Goal: Transaction & Acquisition: Obtain resource

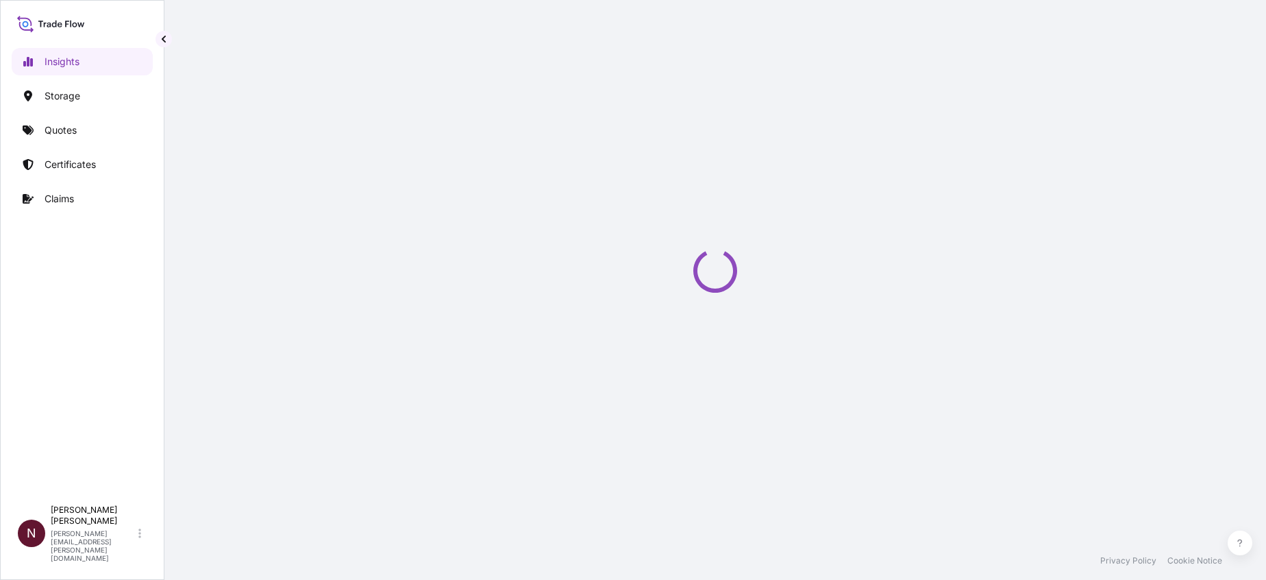
select select "2025"
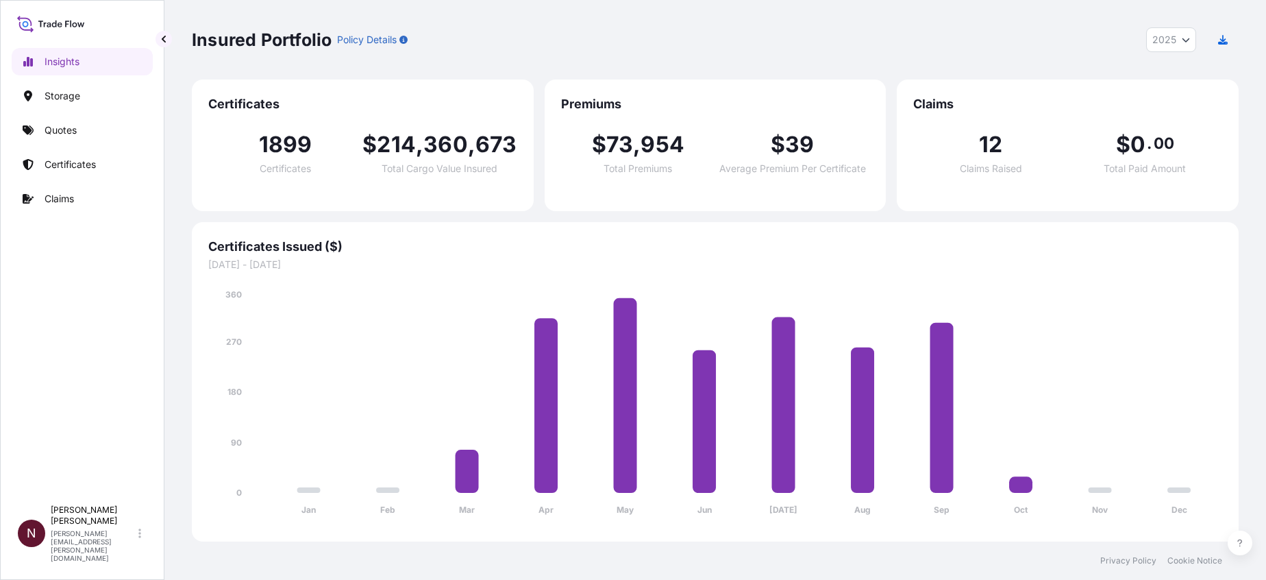
click at [993, 63] on div "Insured Portfolio Policy Details 2025 2025 2024 2023 2022" at bounding box center [715, 39] width 1047 height 79
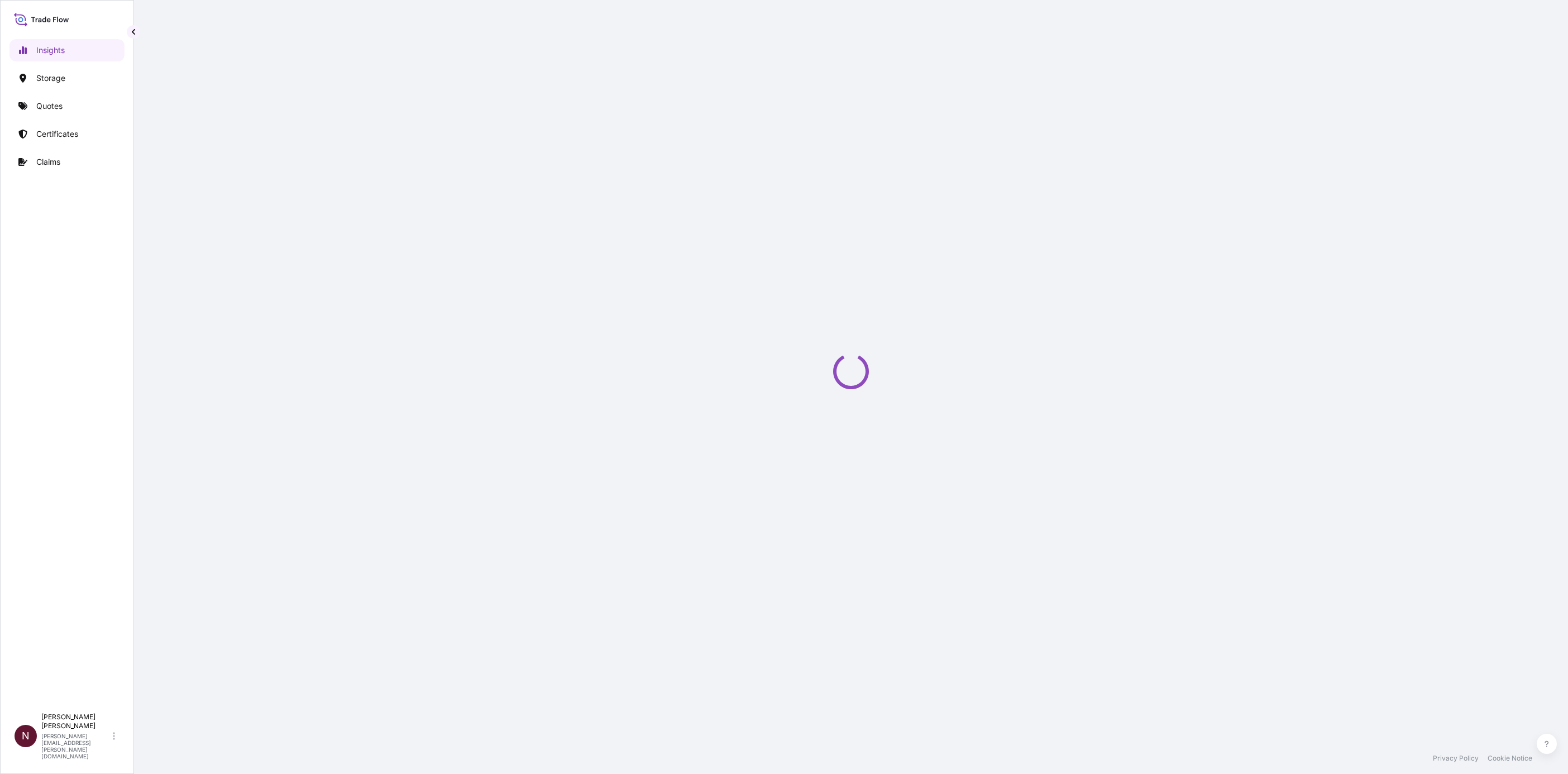
select select "2025"
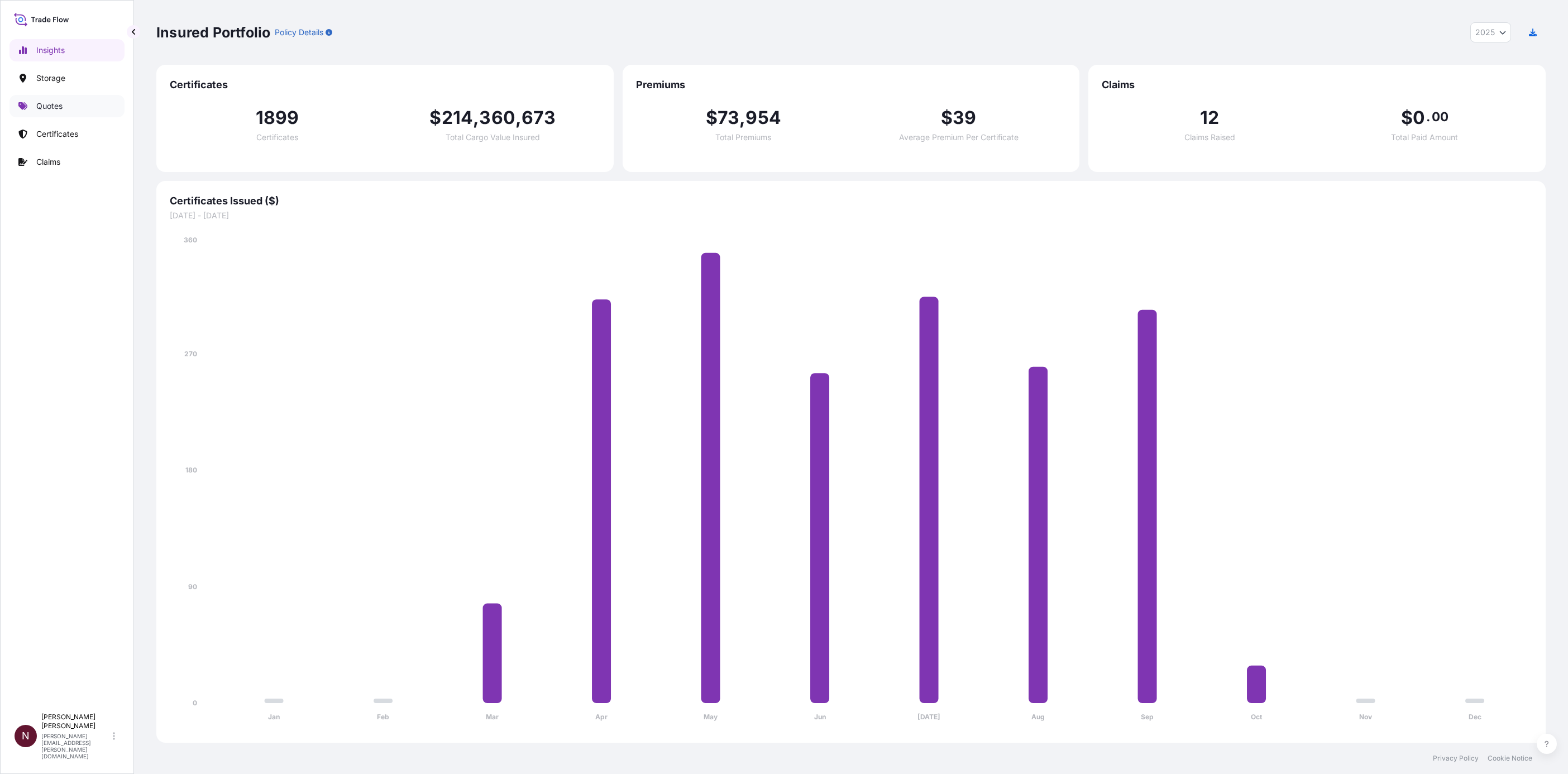
click at [52, 106] on p "Quotes" at bounding box center [50, 106] width 26 height 11
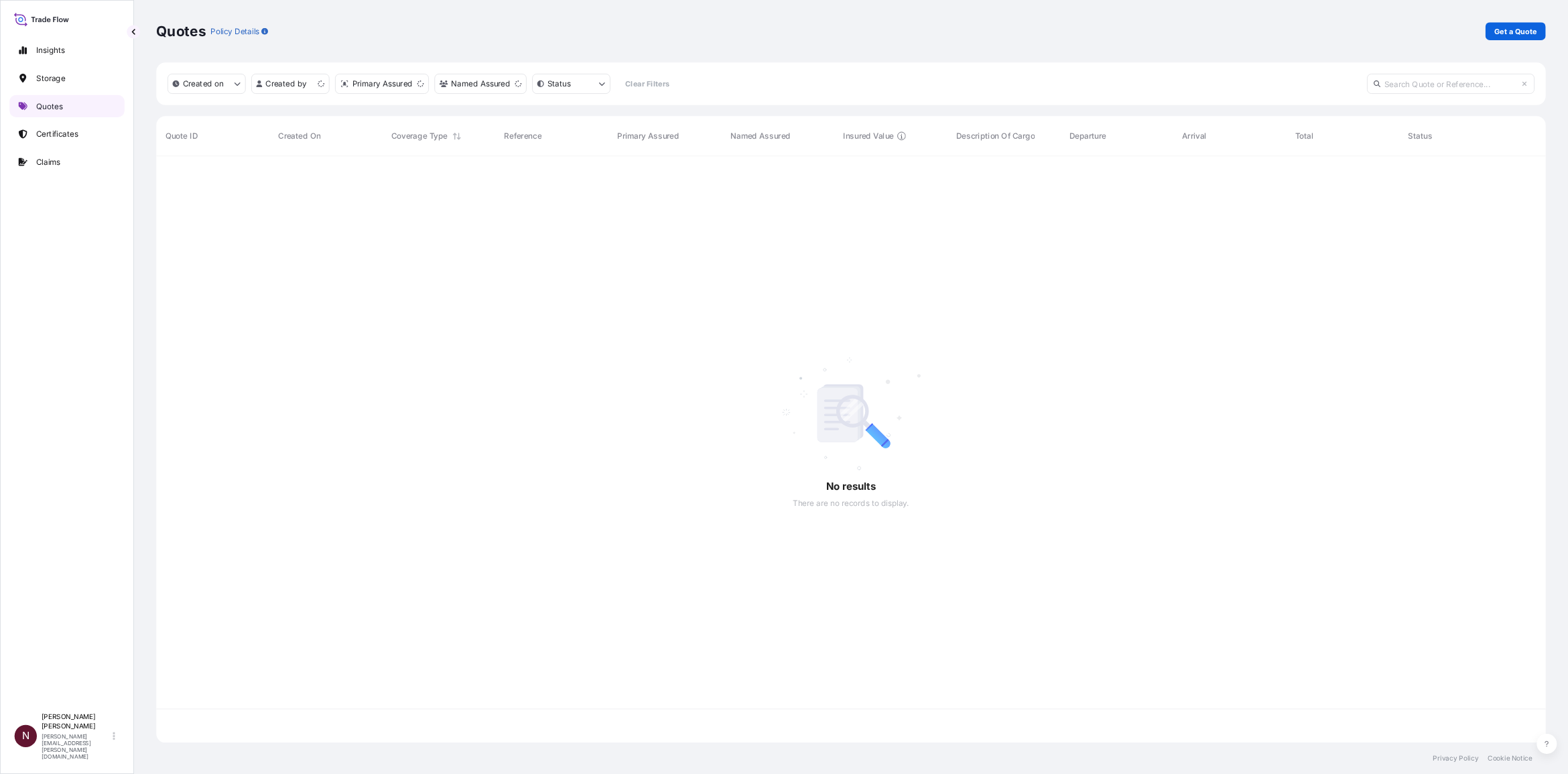
scroll to position [696, 1651]
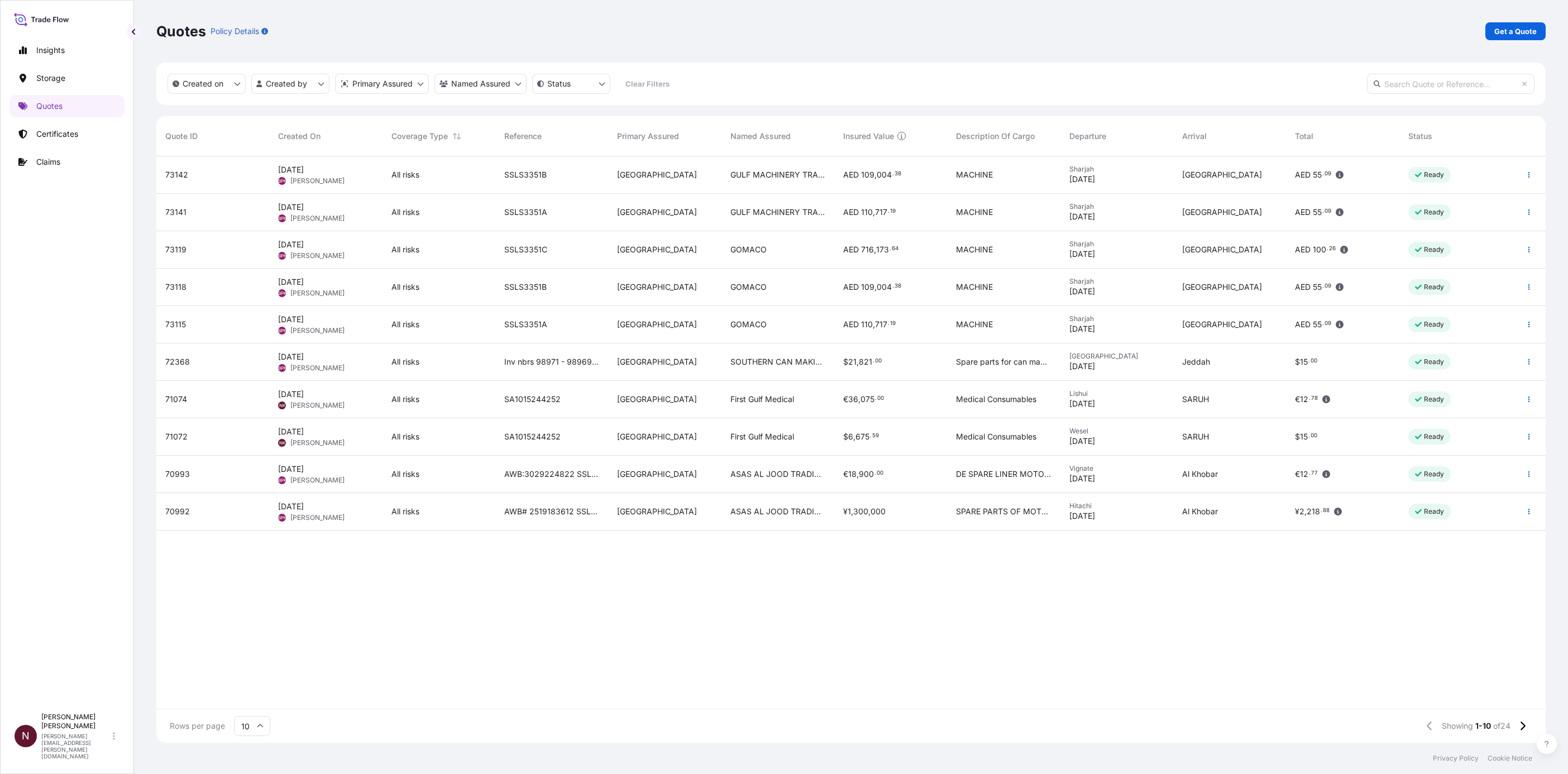
click at [1512, 39] on link "Get a Quote" at bounding box center [1516, 31] width 60 height 18
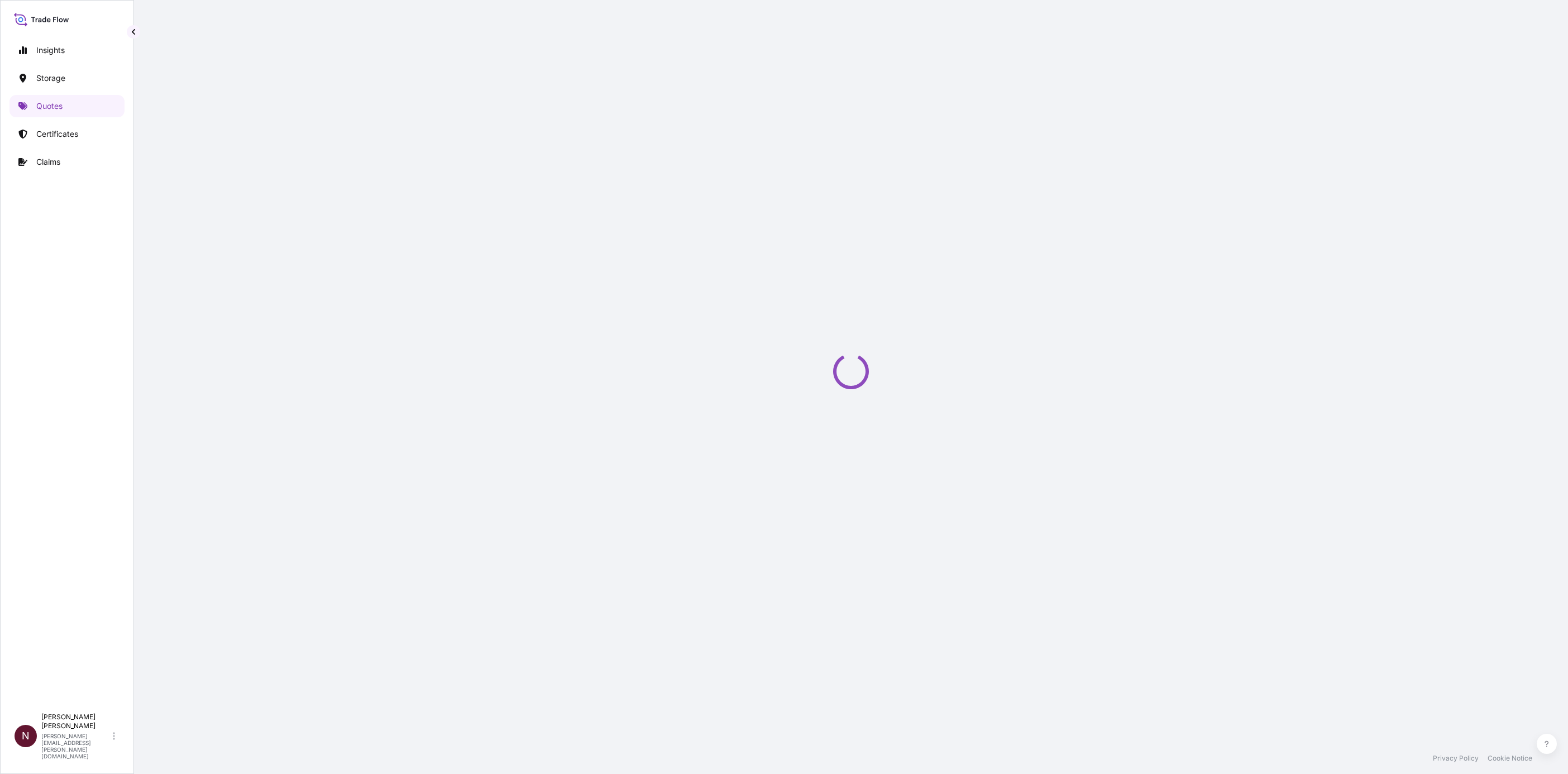
select select "Water"
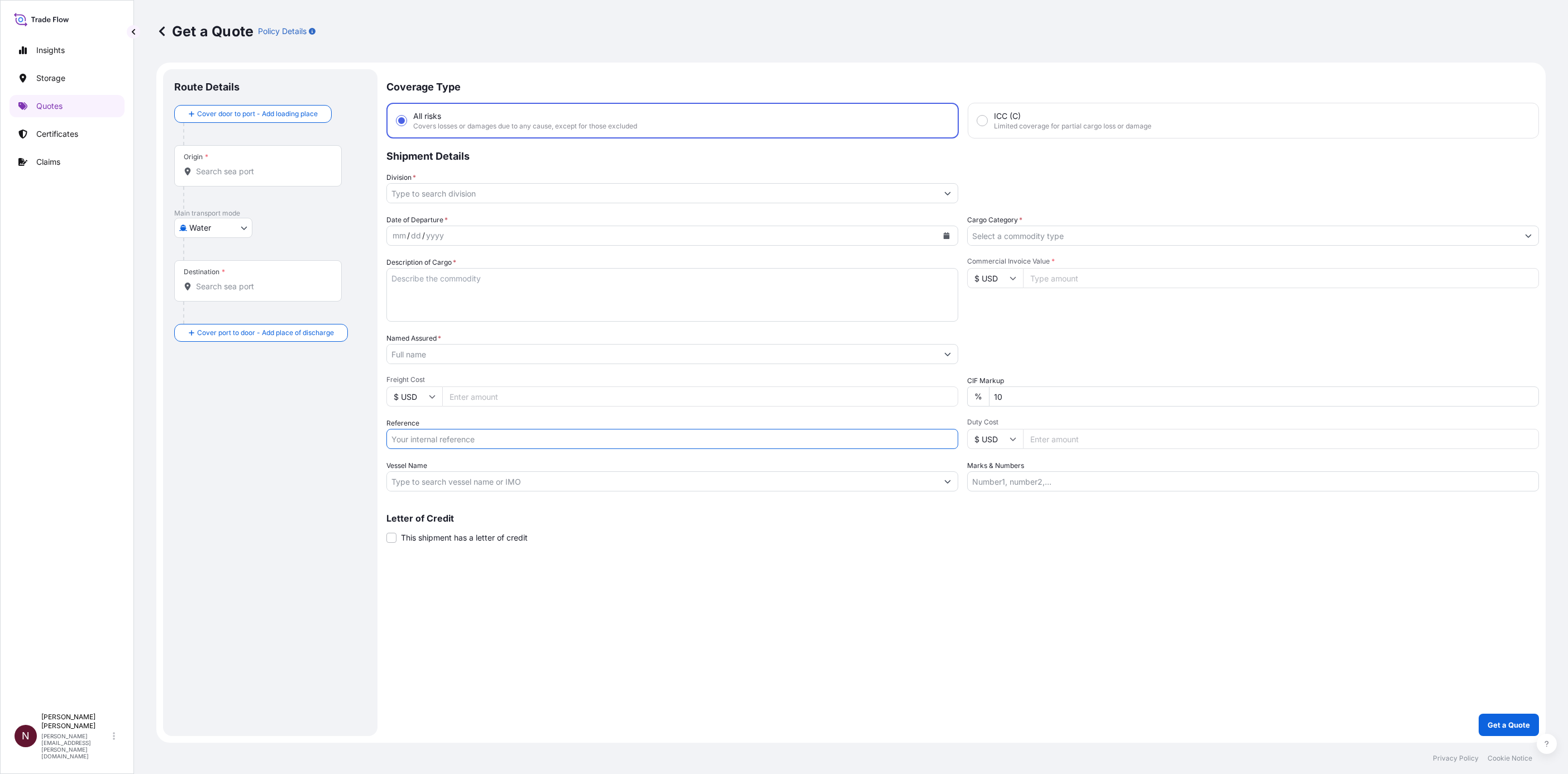
click at [446, 442] on input "Reference" at bounding box center [672, 438] width 572 height 20
paste input "SA1015245080"
type input "SA1015245080"
click at [222, 173] on input "Origin *" at bounding box center [262, 172] width 132 height 11
click at [214, 178] on div "Origin *" at bounding box center [258, 165] width 168 height 42
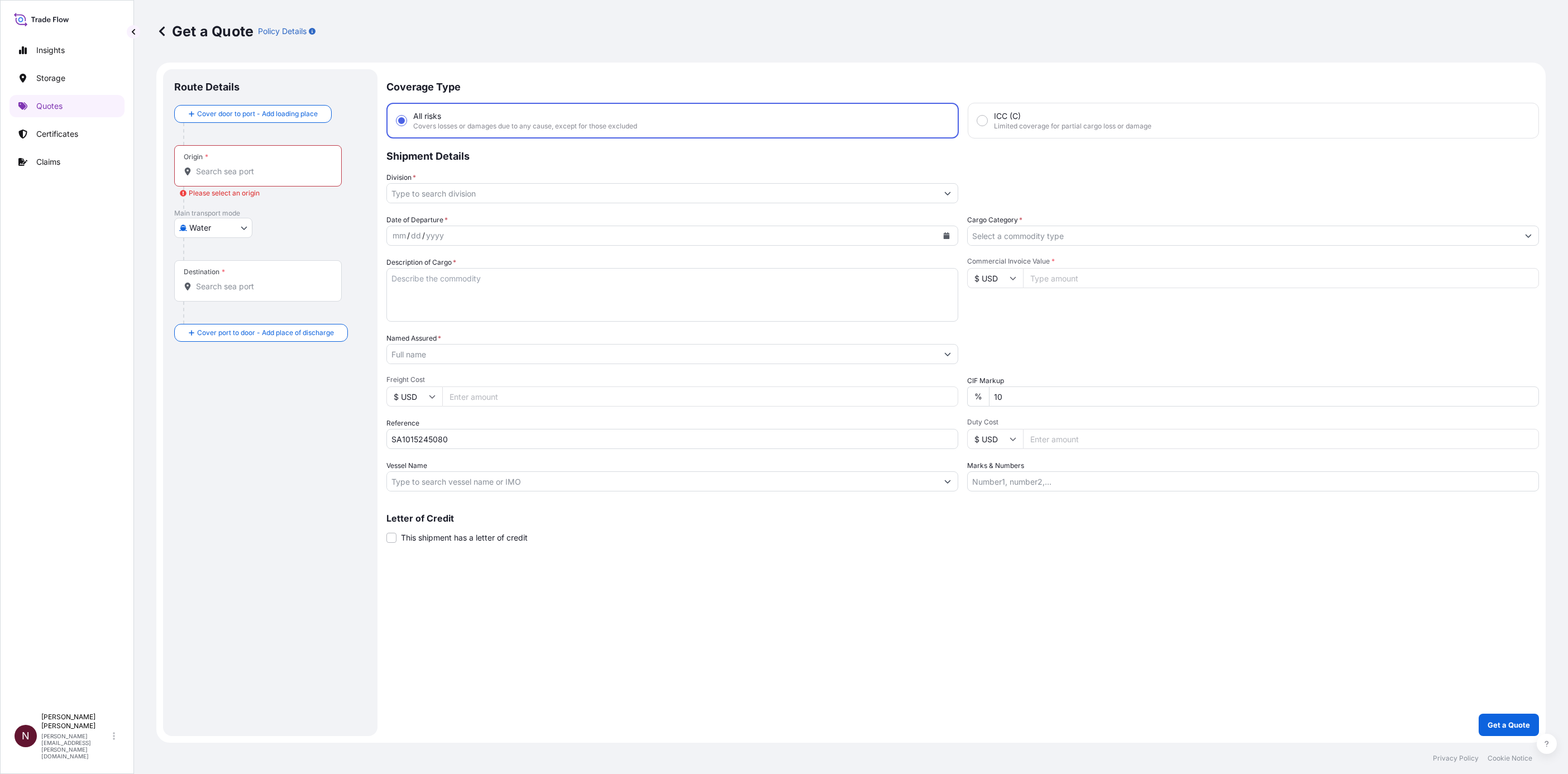
click at [214, 177] on input "Origin * Please select an origin" at bounding box center [262, 172] width 132 height 11
paste input "INCHEON"
click at [230, 214] on div "KRINC / ICN - Incheon , Korea, South" at bounding box center [284, 211] width 212 height 31
type input "KRINC / ICN - Incheon, Korea, South"
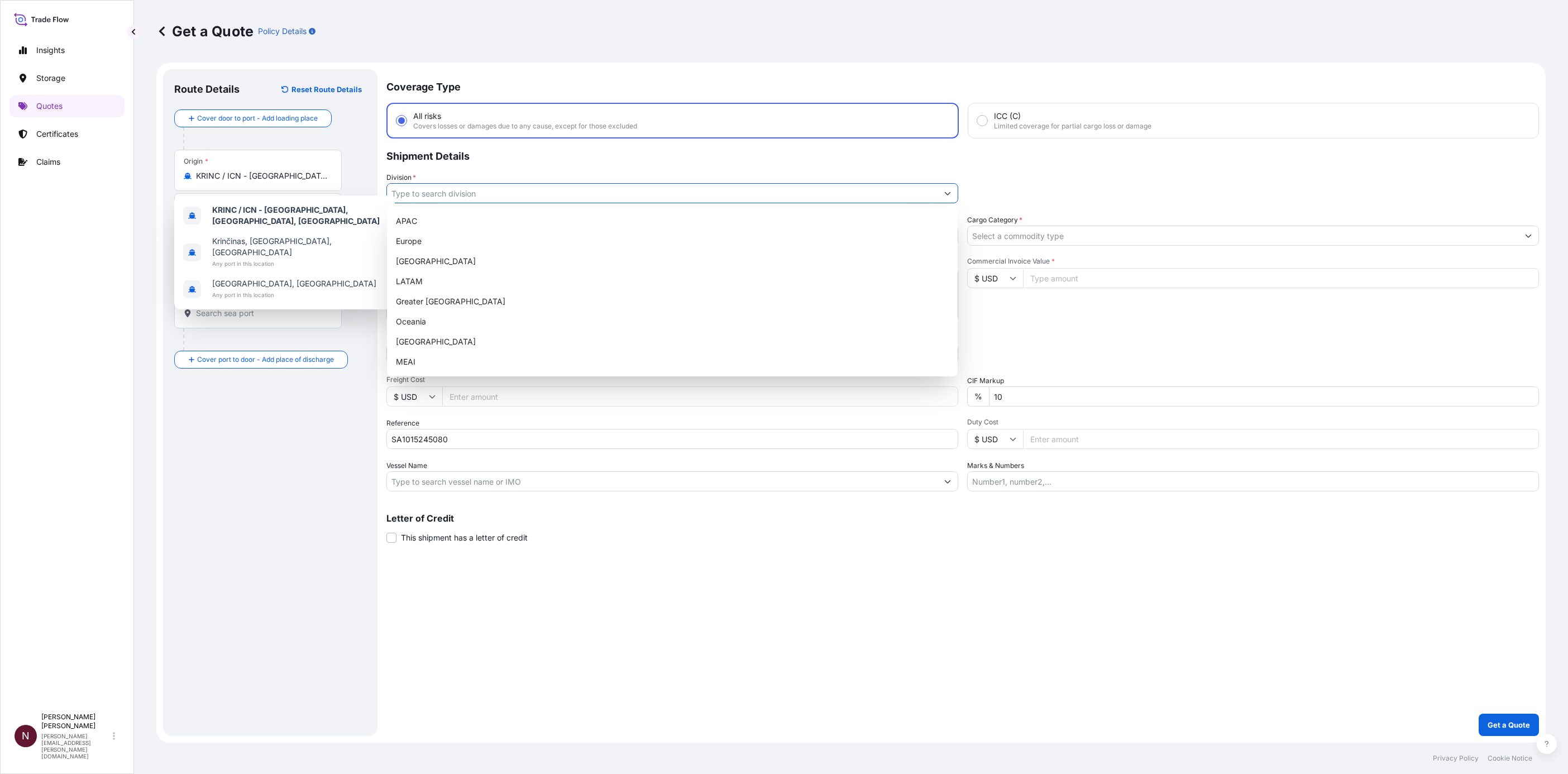
click at [464, 188] on input "Division *" at bounding box center [663, 193] width 551 height 20
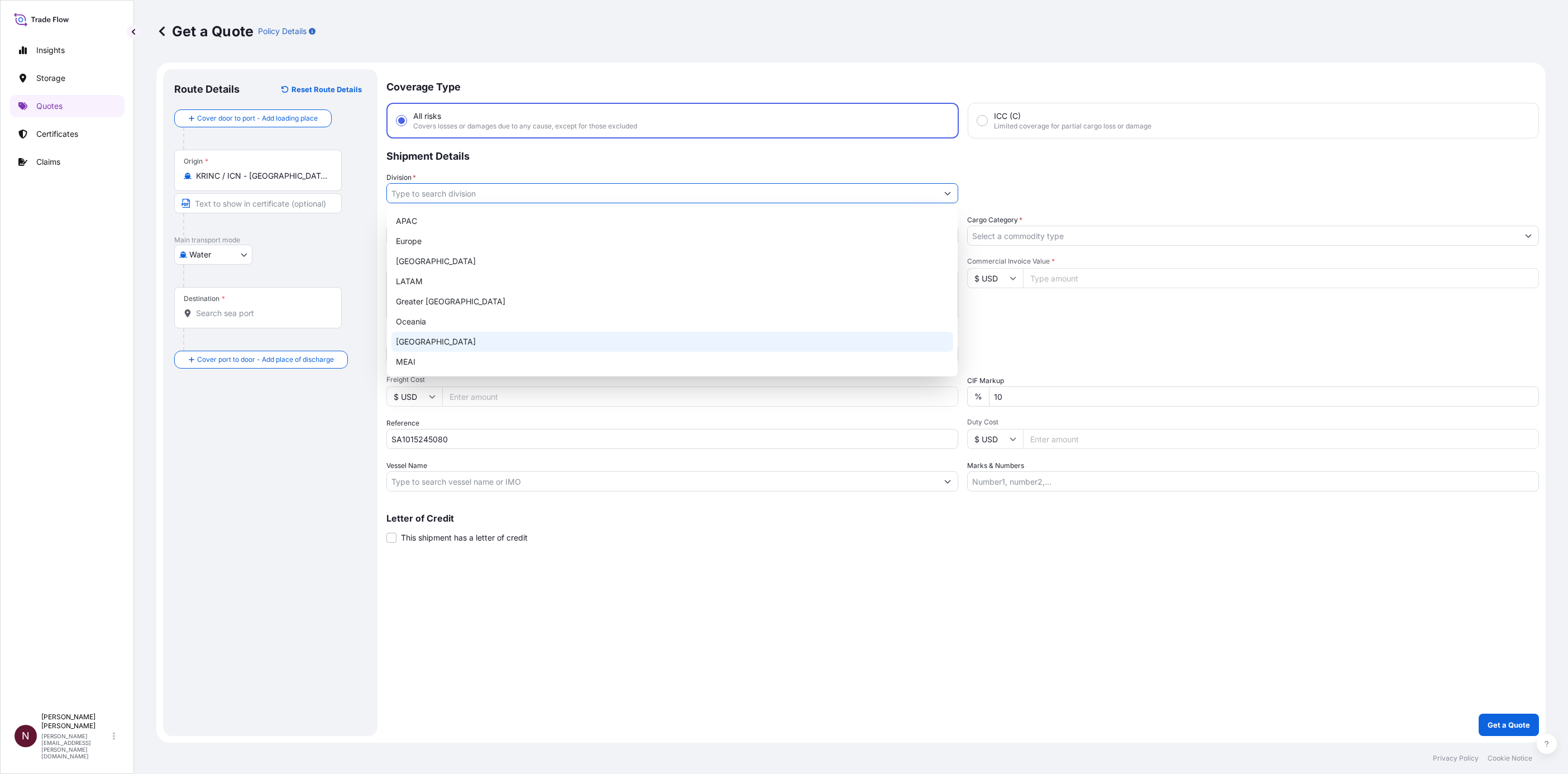
click at [419, 347] on div "Turkey" at bounding box center [672, 341] width 562 height 20
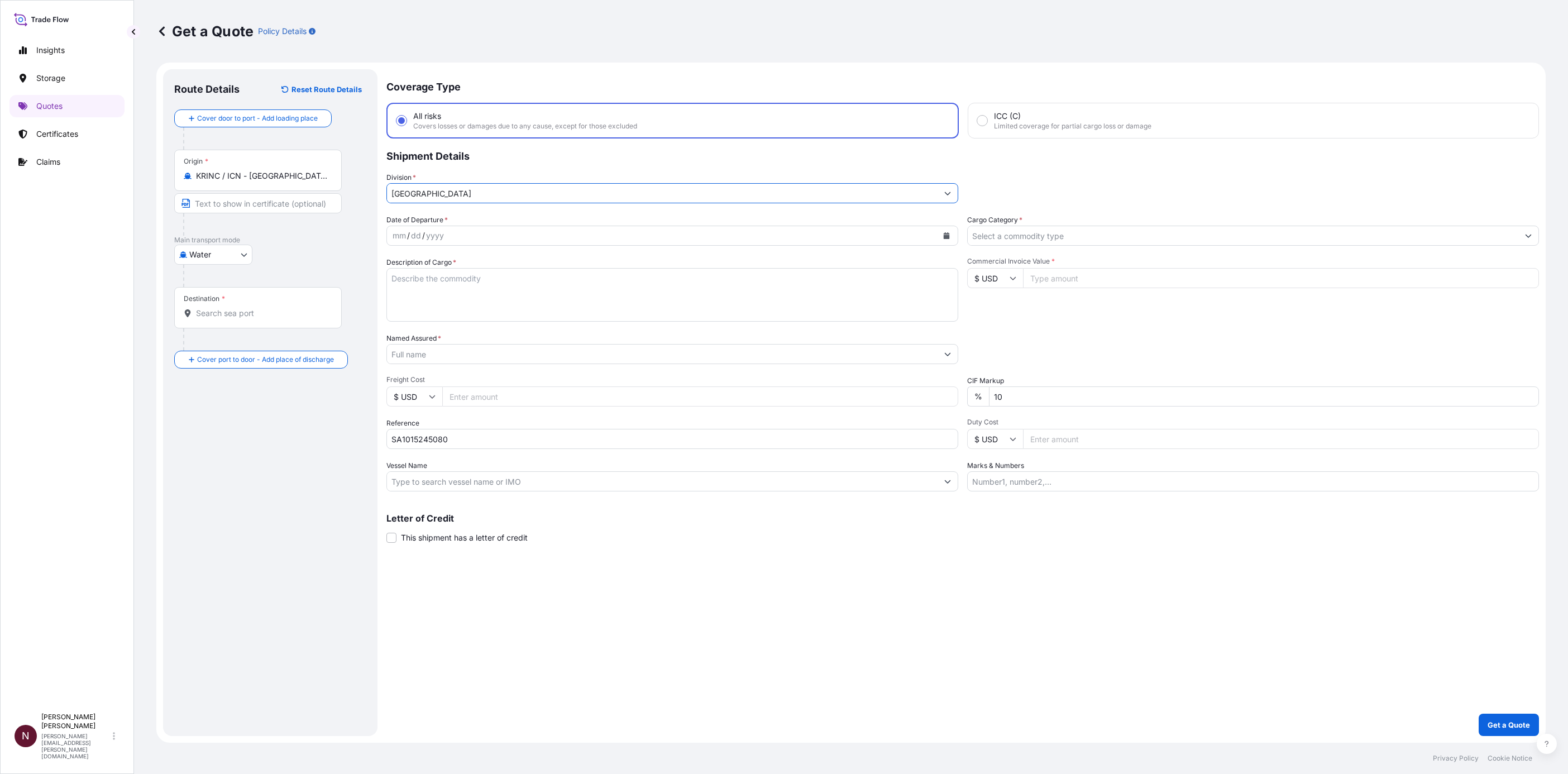
drag, startPoint x: 435, startPoint y: 188, endPoint x: 357, endPoint y: 187, distance: 78.0
click at [357, 187] on form "Route Details Reset Route Details Cover door to port - Add loading place Place …" at bounding box center [851, 402] width 1390 height 680
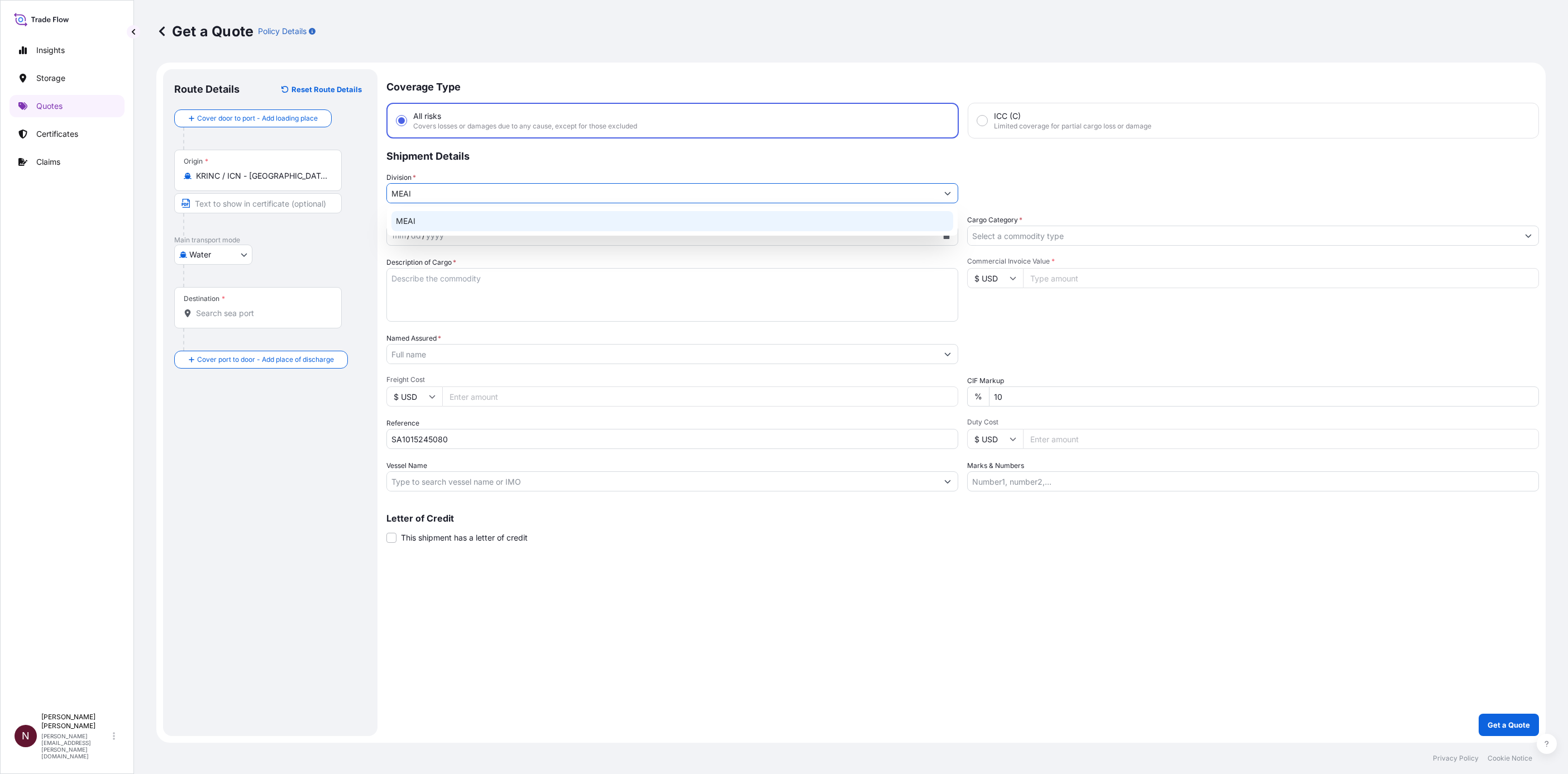
click at [411, 213] on div "MEAI" at bounding box center [672, 221] width 562 height 20
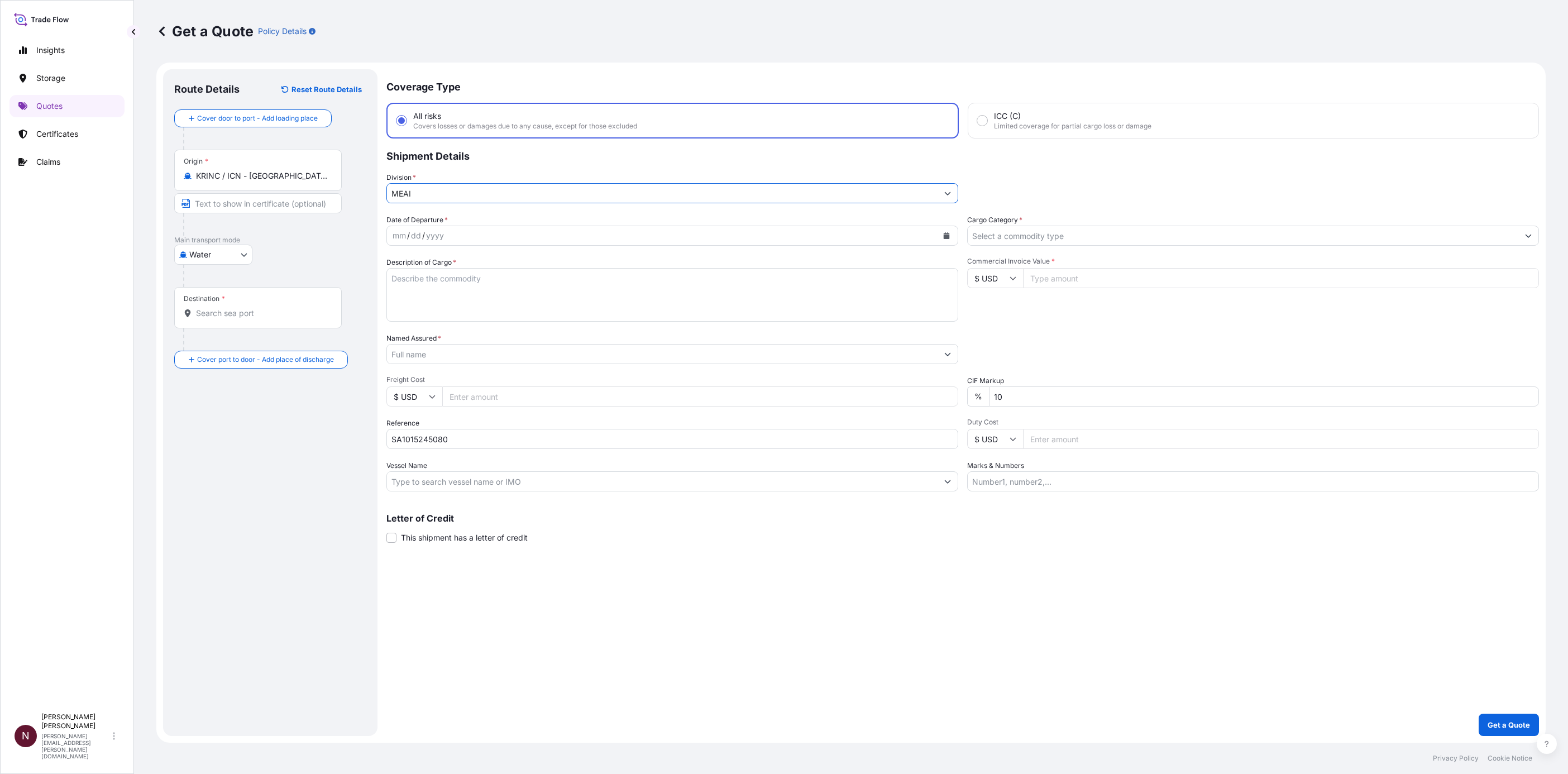
type input "MEAI"
click at [994, 240] on input "Cargo Category *" at bounding box center [1243, 235] width 551 height 20
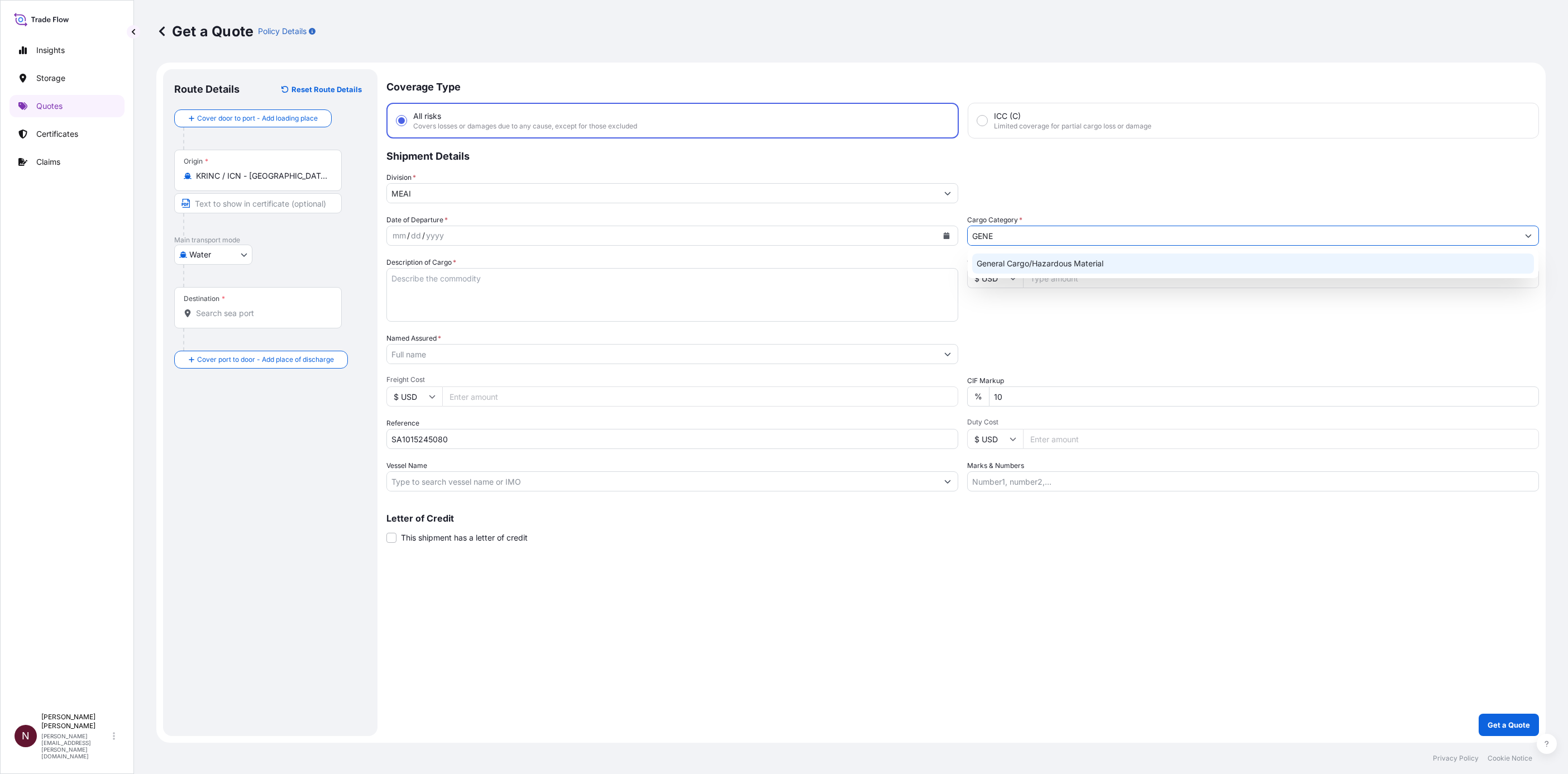
click at [1007, 269] on div "General Cargo/Hazardous Material" at bounding box center [1253, 263] width 562 height 20
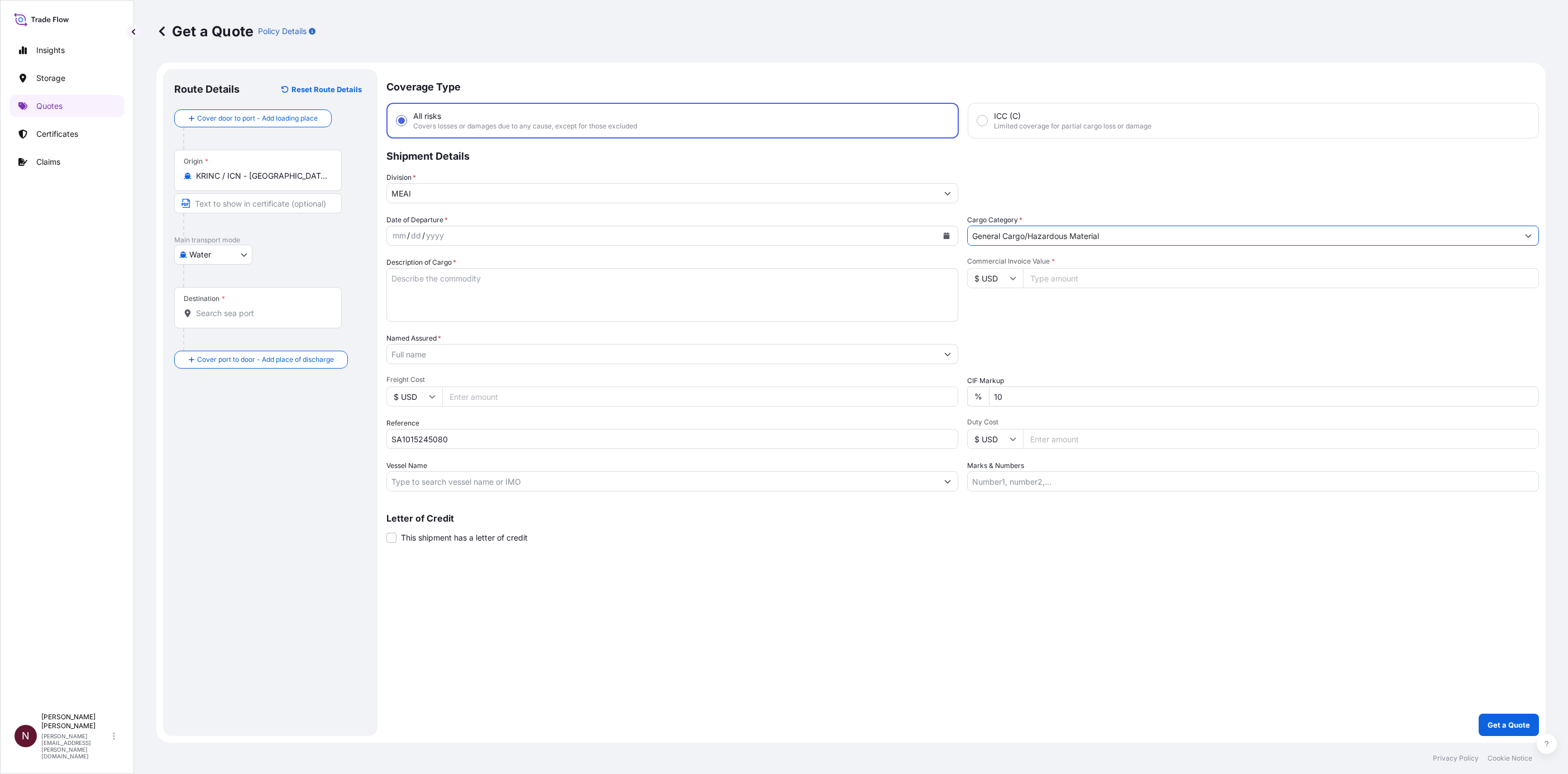
type input "General Cargo/Hazardous Material"
click at [407, 231] on div "/" at bounding box center [408, 235] width 2 height 13
click at [950, 235] on button "Calendar" at bounding box center [946, 235] width 18 height 18
click at [535, 310] on div "4" at bounding box center [533, 307] width 20 height 20
click at [473, 301] on textarea "Description of Cargo *" at bounding box center [672, 295] width 572 height 54
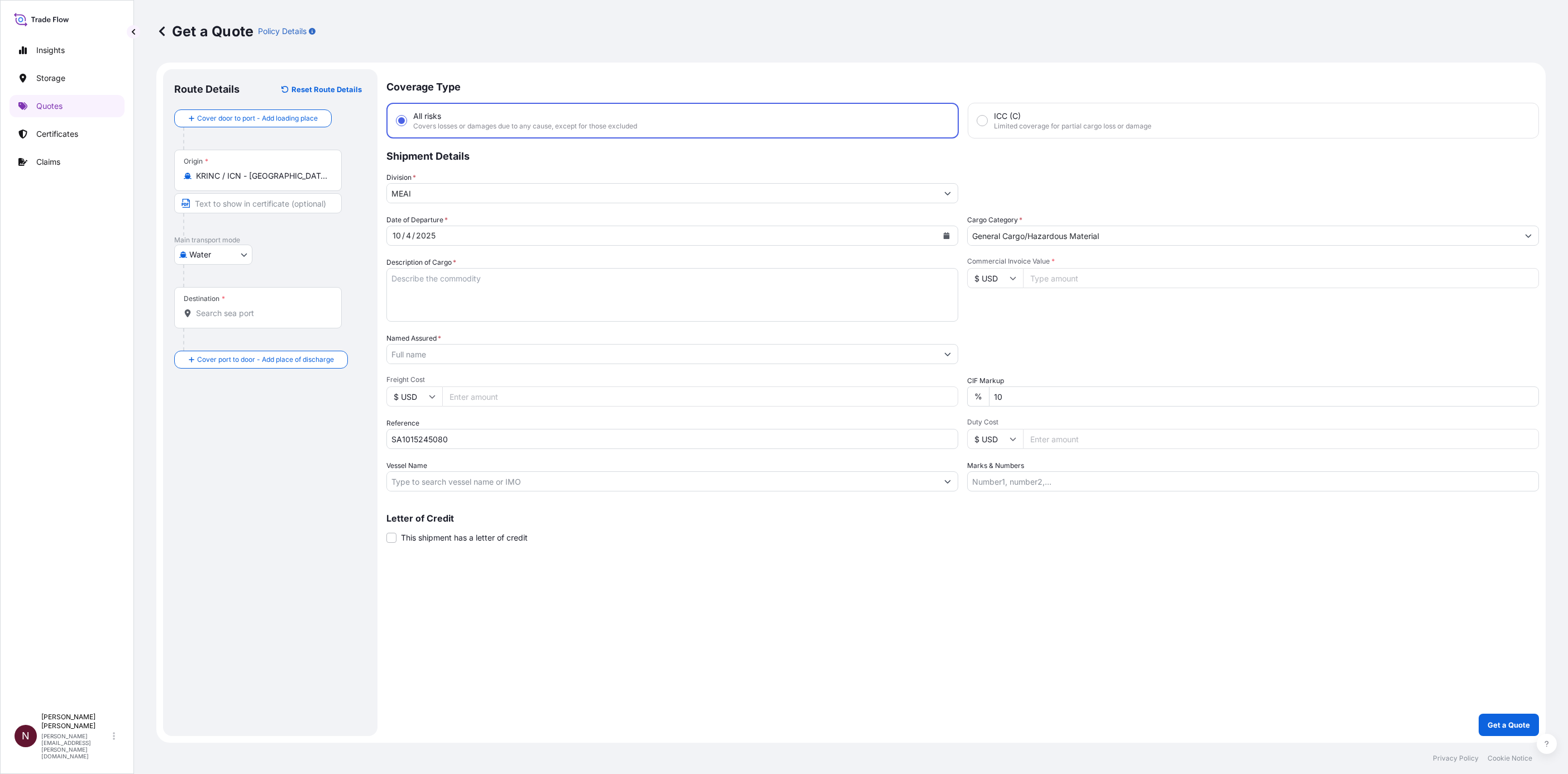
click at [495, 306] on textarea "Description of Cargo *" at bounding box center [672, 295] width 572 height 54
paste textarea "[MEDICAL_DATA] COSMETICS"
type textarea "[MEDICAL_DATA] COSMETICS"
click at [399, 355] on input "Named Assured *" at bounding box center [663, 354] width 551 height 20
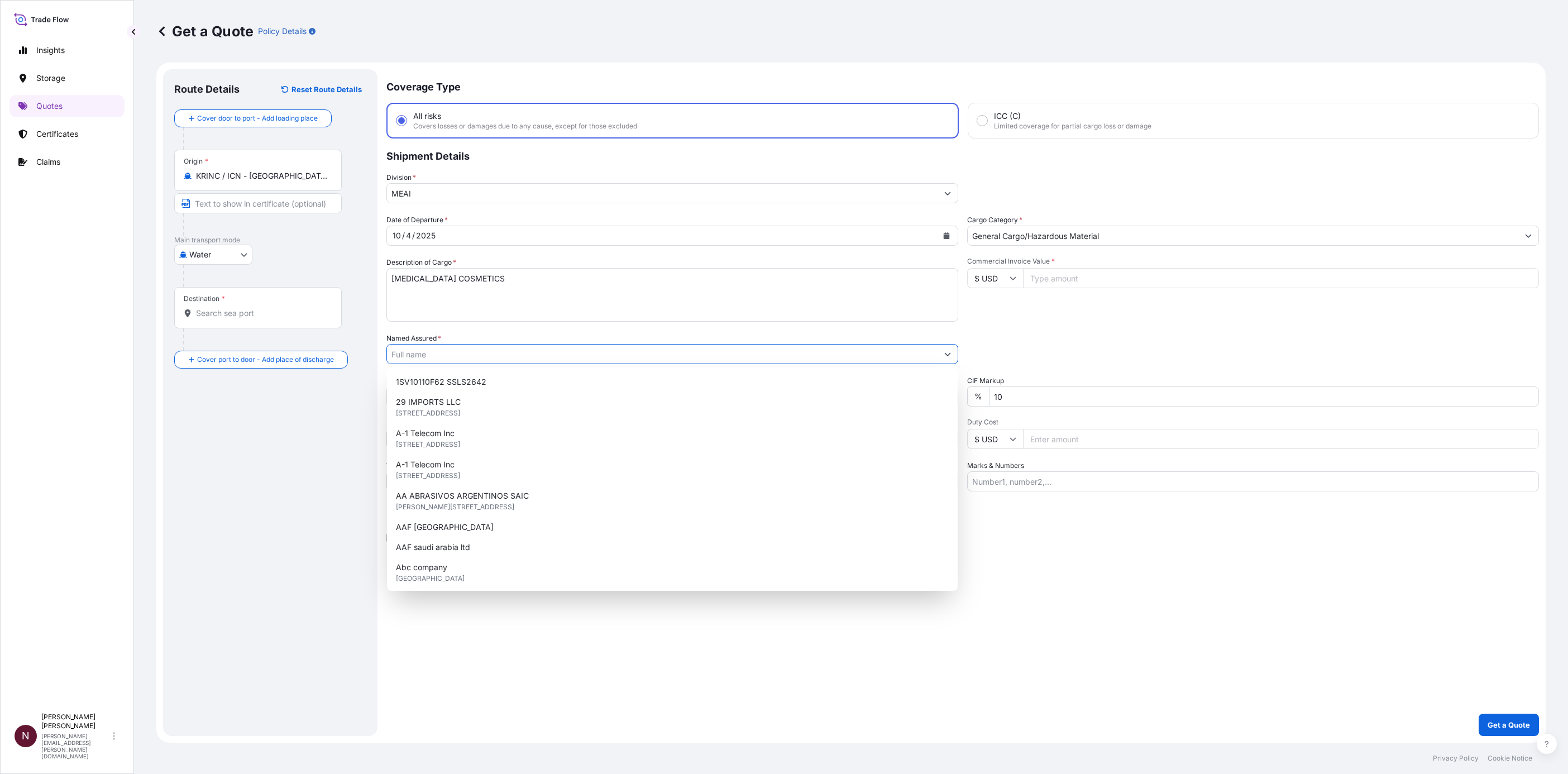
paste input "MEGZA JADIDA FOR TRADING"
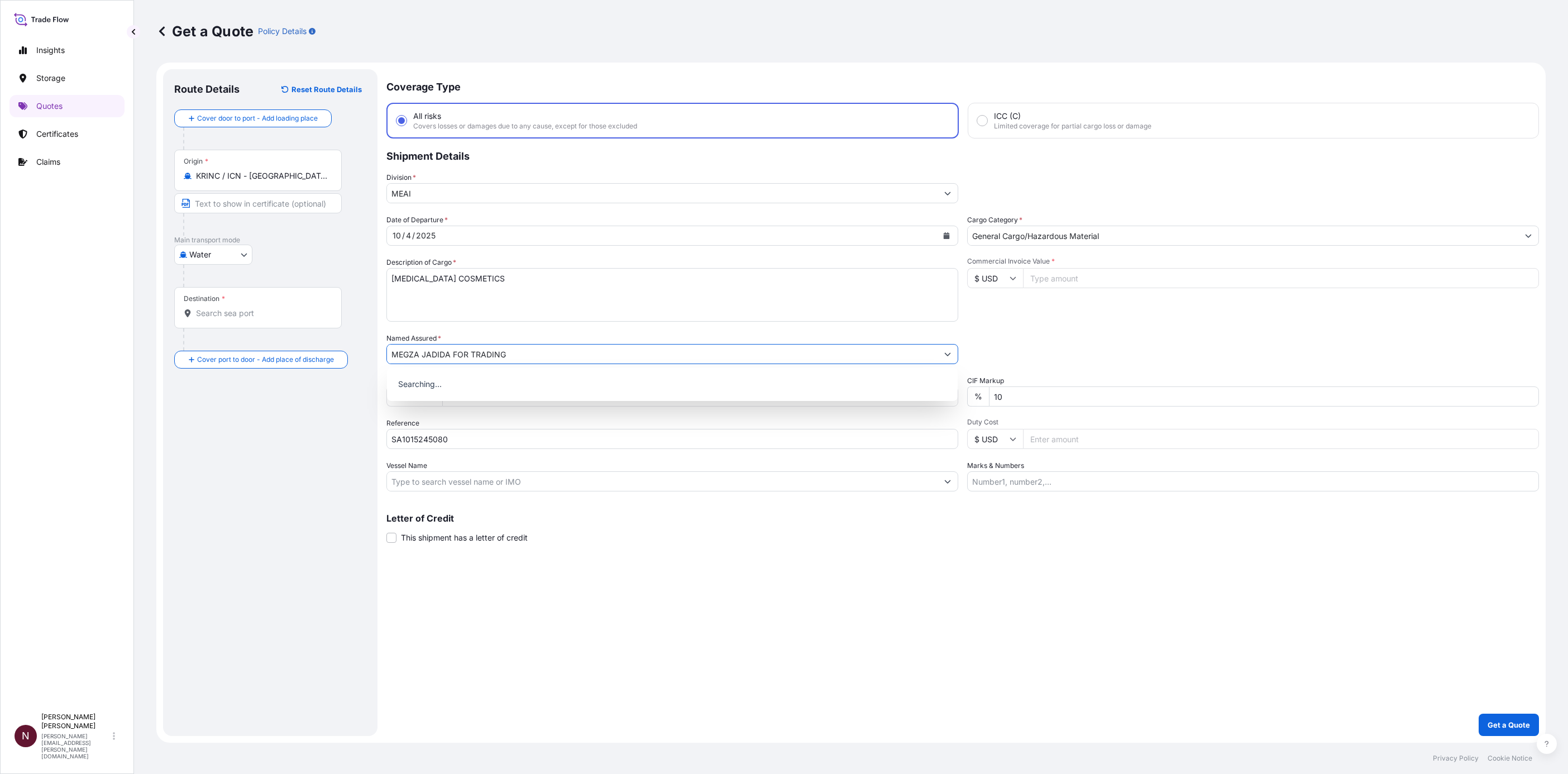
type input "MEGZA JADIDA FOR TRADING"
click at [1125, 709] on div "Coverage Type All risks Covers losses or damages due to any cause, except for t…" at bounding box center [962, 402] width 1152 height 666
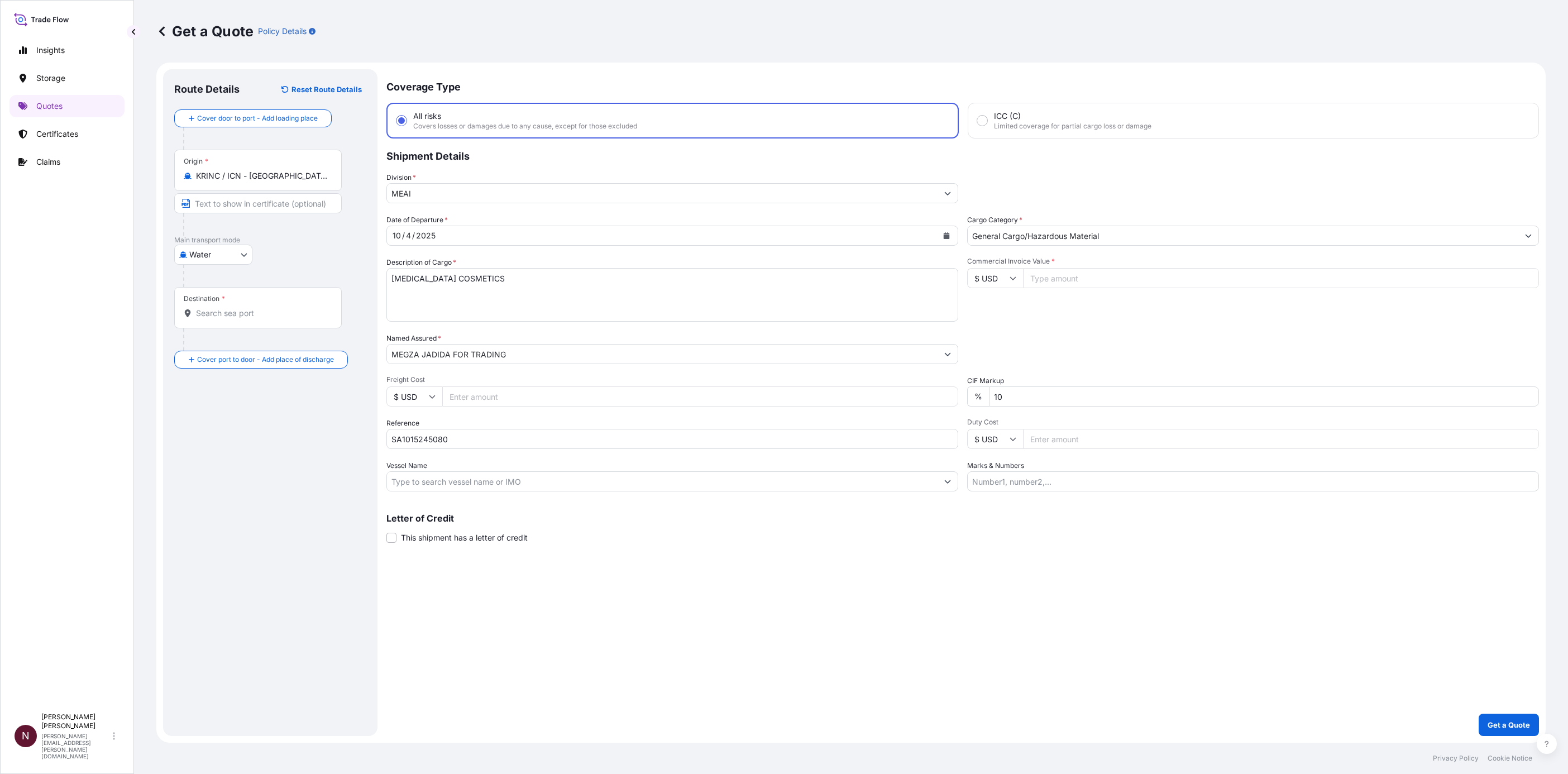
drag, startPoint x: 1024, startPoint y: 391, endPoint x: 936, endPoint y: 385, distance: 88.2
click at [940, 385] on div "Date of Departure * 10 / 4 / 2025 Cargo Category * General Cargo/Hazardous Mate…" at bounding box center [962, 353] width 1152 height 277
type input "0"
click at [1012, 607] on div "Coverage Type All risks Covers losses or damages due to any cause, except for t…" at bounding box center [962, 402] width 1152 height 666
click at [1083, 282] on input "Commercial Invoice Value *" at bounding box center [1280, 278] width 516 height 20
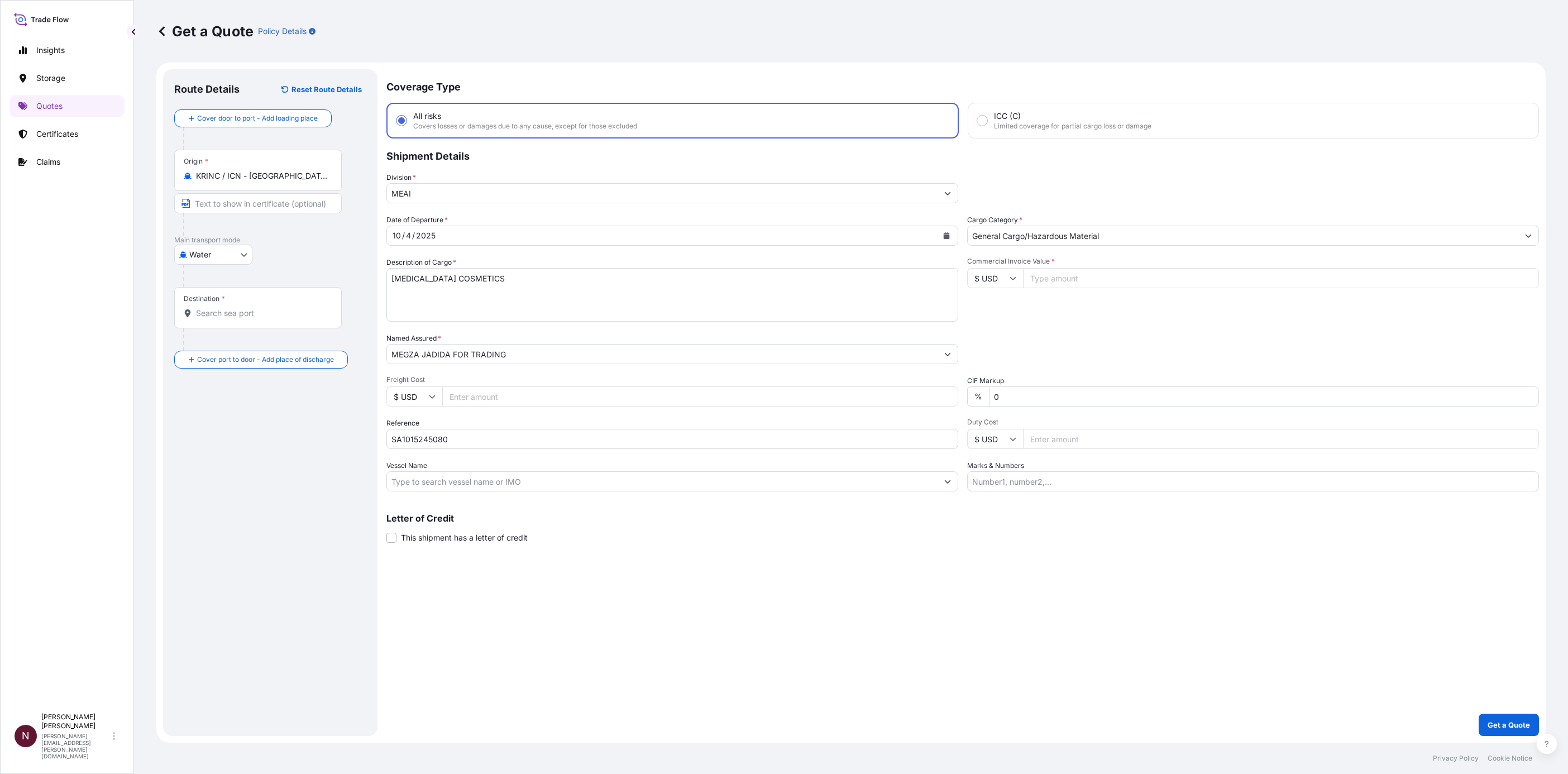
paste input "90170.60"
type input "90170.60"
click at [1038, 328] on div "Date of Departure * 10 / 4 / 2025 Cargo Category * General Cargo/Hazardous Mate…" at bounding box center [962, 353] width 1152 height 277
click at [217, 263] on body "Insights Storage Quotes Certificates Claims N Nuhman Kaleel nuhman.kaleel@bdpin…" at bounding box center [784, 387] width 1568 height 774
click at [200, 288] on span "Air" at bounding box center [200, 284] width 10 height 11
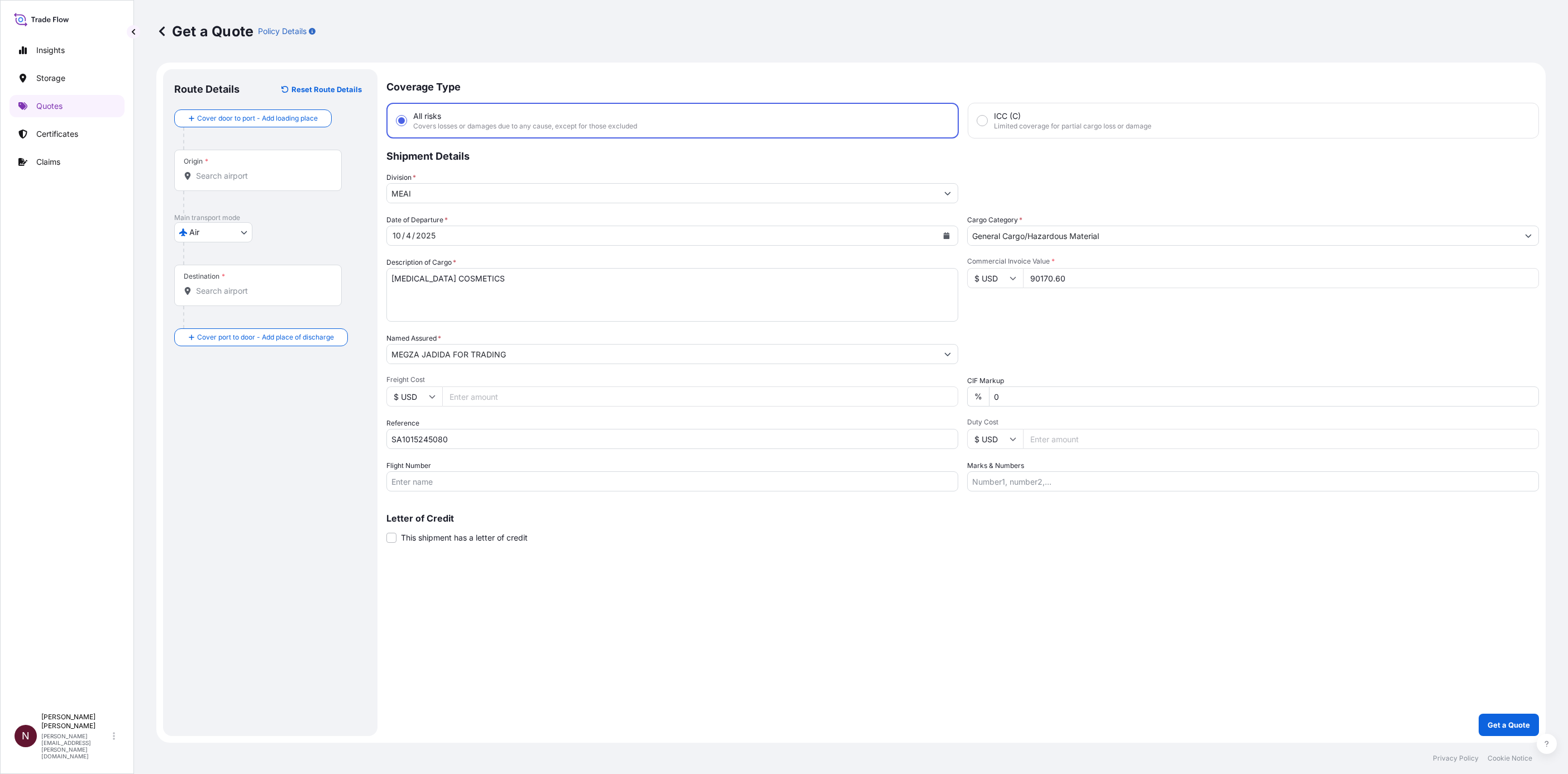
click at [200, 315] on div at bounding box center [262, 316] width 159 height 22
click at [200, 303] on div "Destination *" at bounding box center [258, 285] width 168 height 42
click at [200, 297] on input "Destination *" at bounding box center [262, 291] width 132 height 11
click at [225, 292] on input "Destination * Please select a destination" at bounding box center [262, 291] width 132 height 11
click at [223, 332] on span "SARUH - Riyad h, Saudi Arabia" at bounding box center [283, 329] width 143 height 11
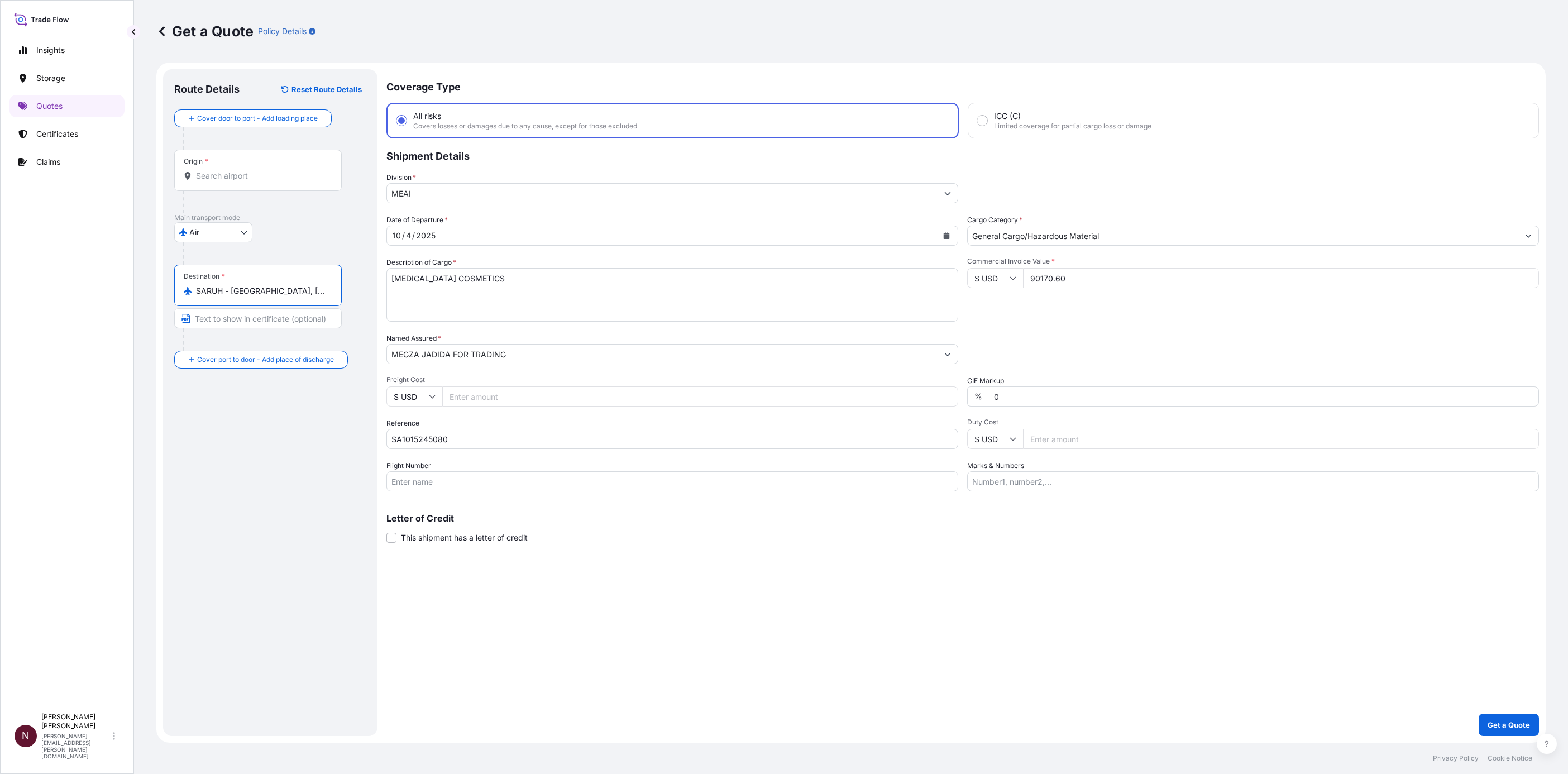
type input "SARUH - Riyadh, Saudi Arabia"
click at [211, 323] on input "Text to appear on certificate" at bounding box center [258, 318] width 168 height 20
click at [205, 409] on div "Place of Discharge" at bounding box center [213, 404] width 59 height 9
click at [205, 414] on input "Place of Discharge" at bounding box center [262, 420] width 132 height 11
click at [200, 438] on div "Route Details Reset Route Details Cover door to port - Add loading place Place …" at bounding box center [271, 402] width 192 height 644
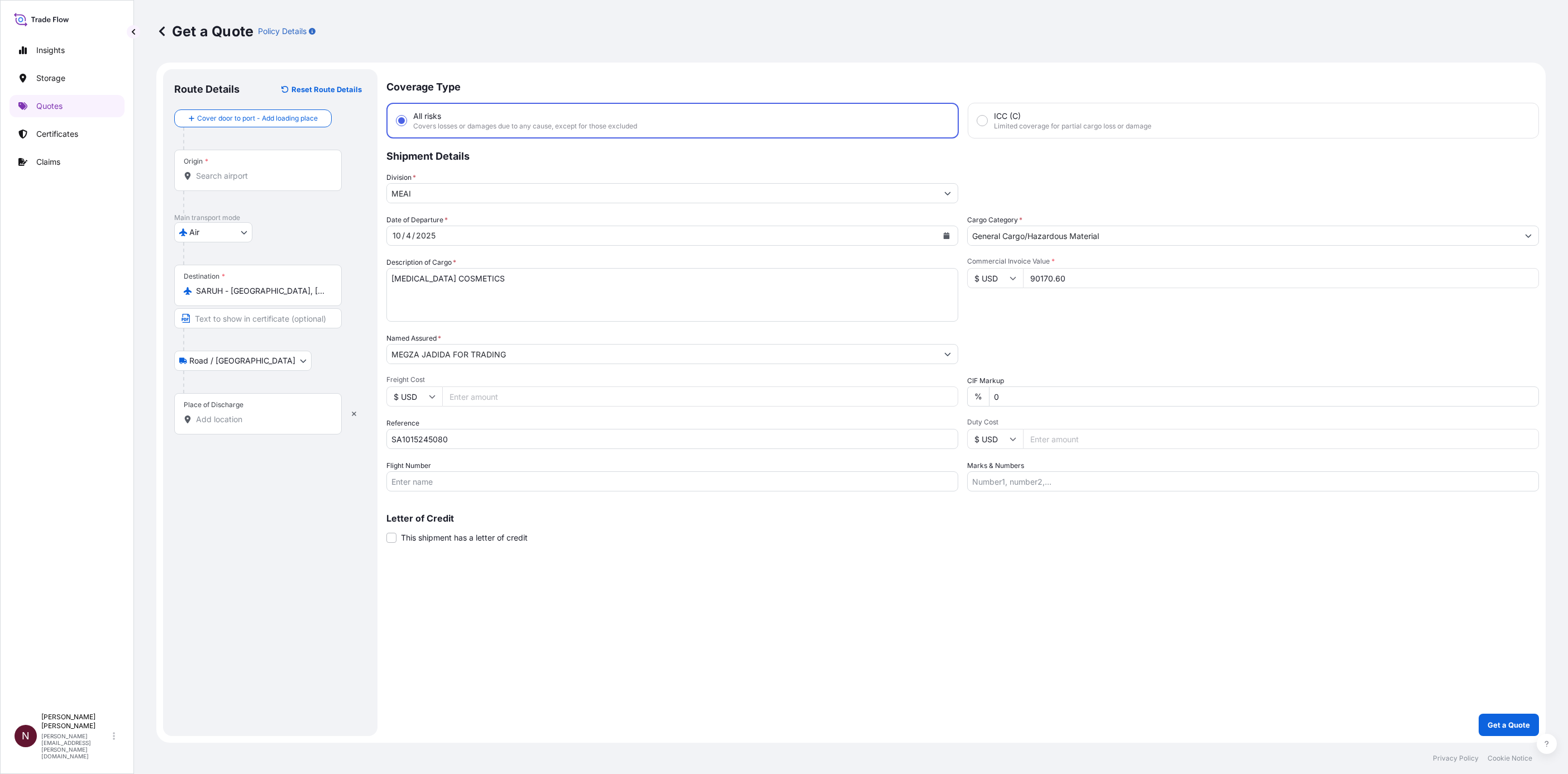
click at [207, 422] on input "Place of Discharge" at bounding box center [262, 420] width 132 height 11
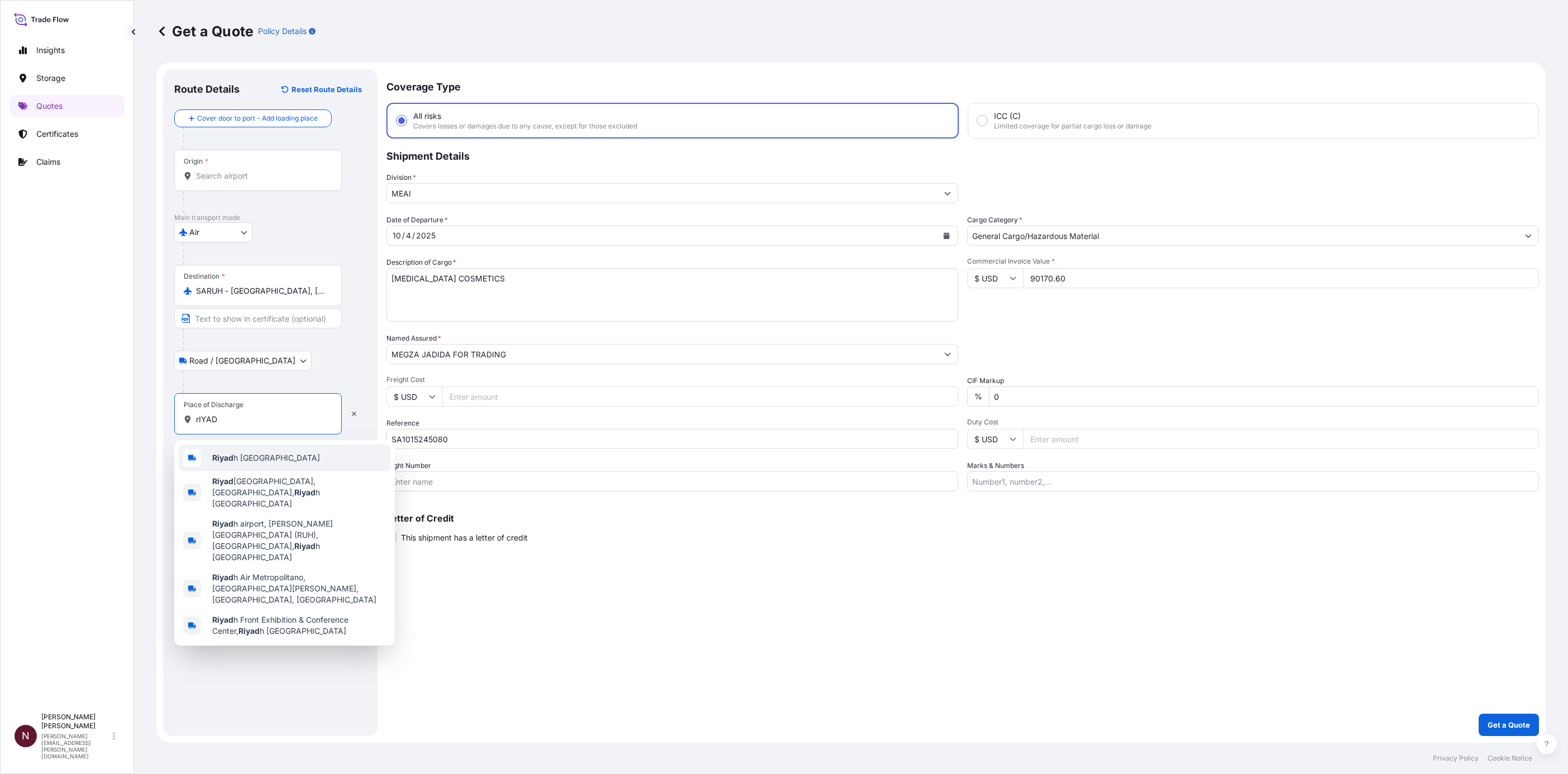
click at [227, 458] on b "Riyad" at bounding box center [222, 458] width 21 height 10
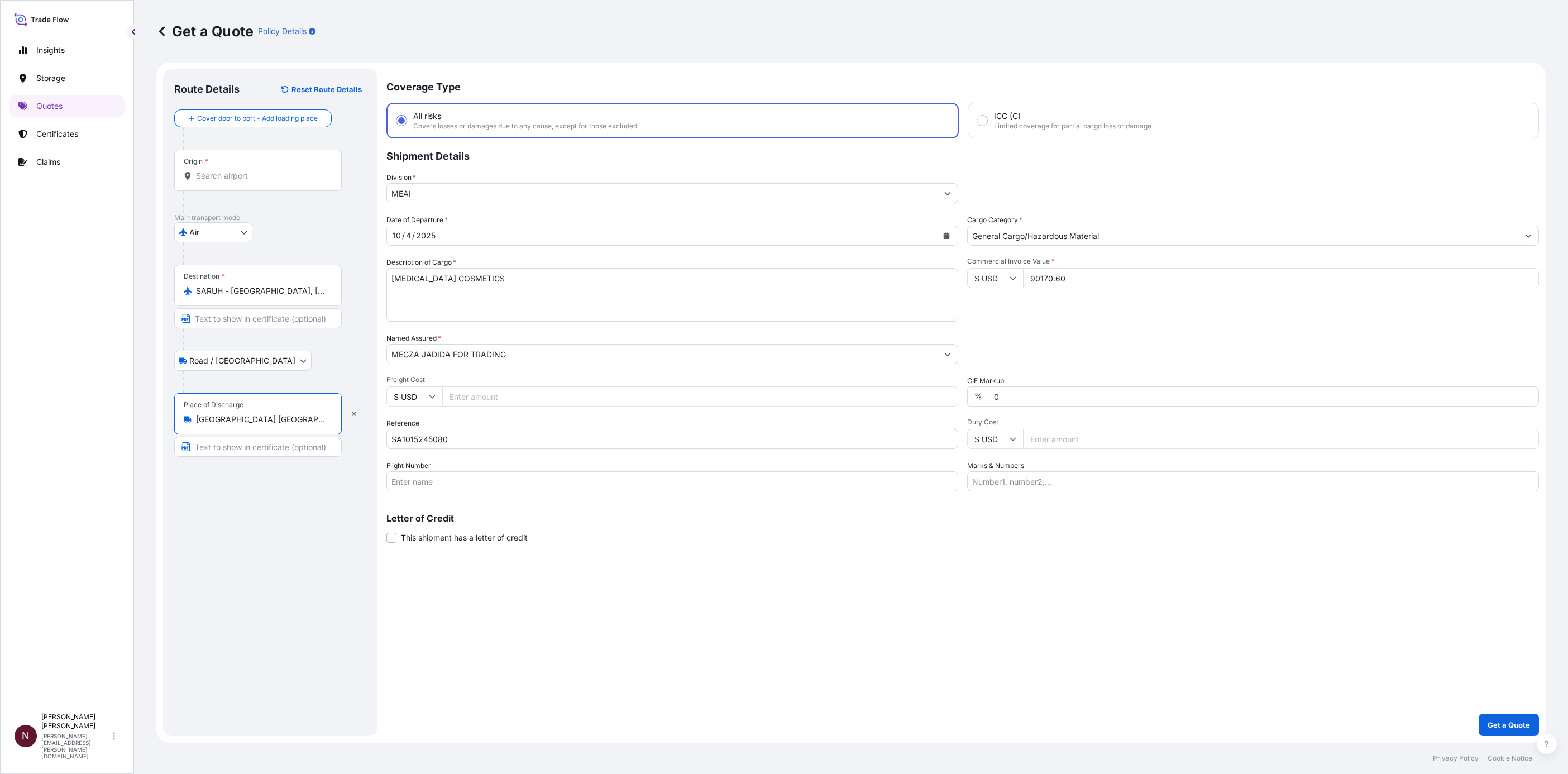
type input "Riyadh Saudi Arabia"
click at [725, 662] on div "Coverage Type All risks Covers losses or damages due to any cause, except for t…" at bounding box center [962, 402] width 1152 height 666
click at [1507, 723] on p "Get a Quote" at bounding box center [1509, 725] width 42 height 11
click at [211, 182] on div "Origin *" at bounding box center [258, 170] width 168 height 42
click at [211, 182] on input "Origin * Please select an origin" at bounding box center [262, 176] width 132 height 11
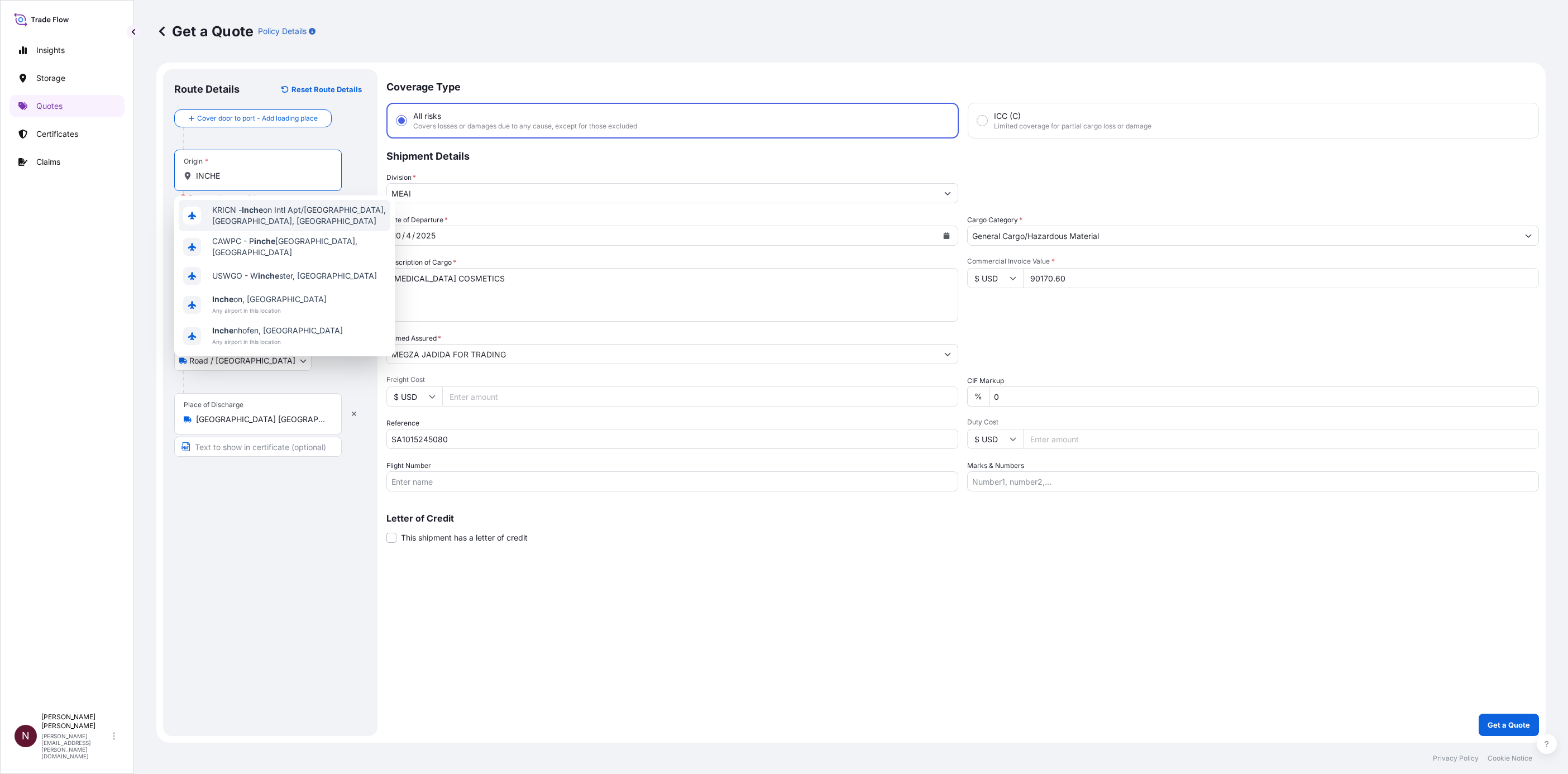
click at [324, 213] on span "KRICN - Inche on Intl Apt/Seoul, Korea, South" at bounding box center [298, 215] width 174 height 22
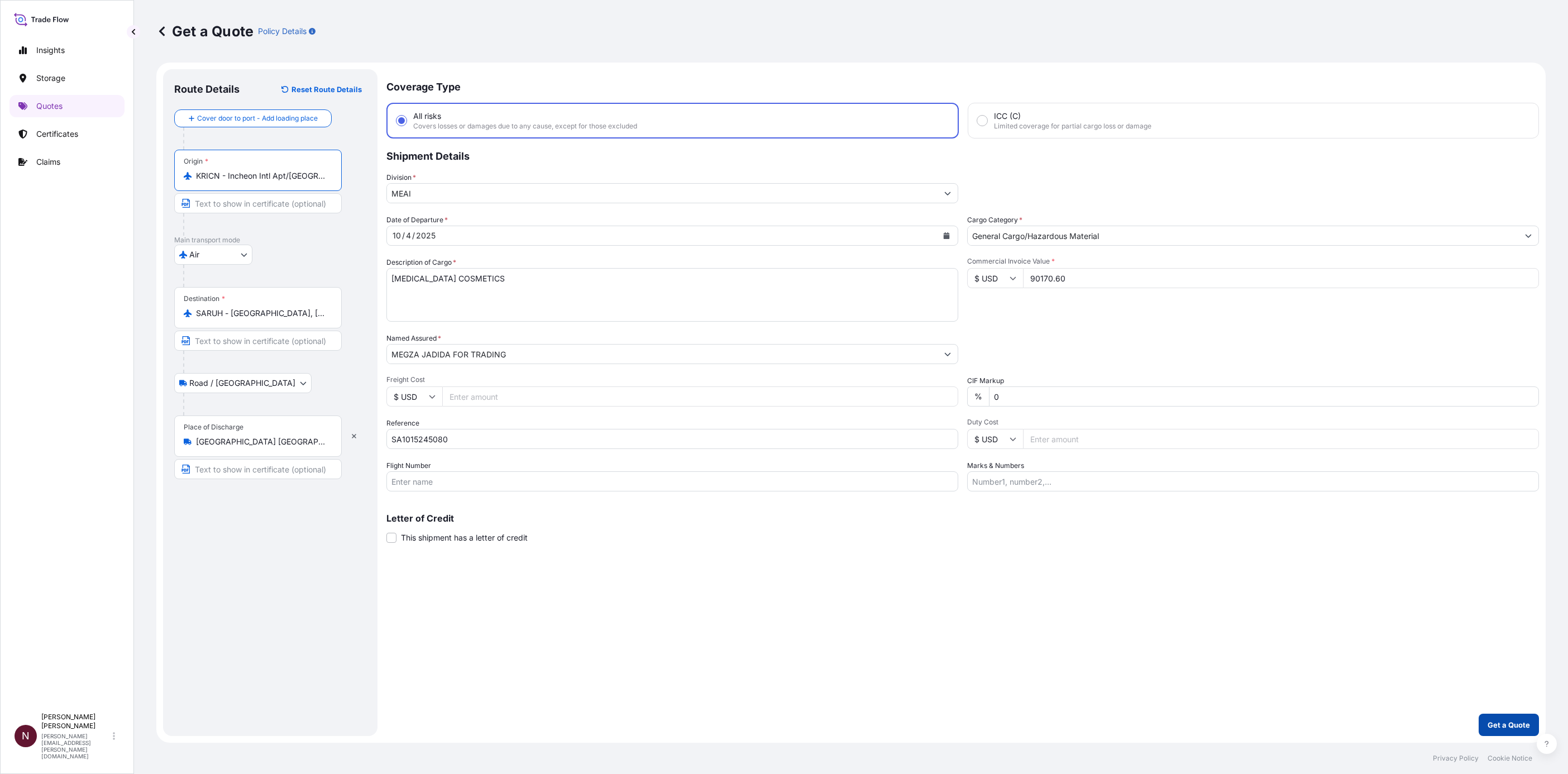
type input "KRICN - Incheon Intl Apt/Seoul, Korea, South"
click at [1512, 717] on button "Get a Quote" at bounding box center [1509, 724] width 60 height 22
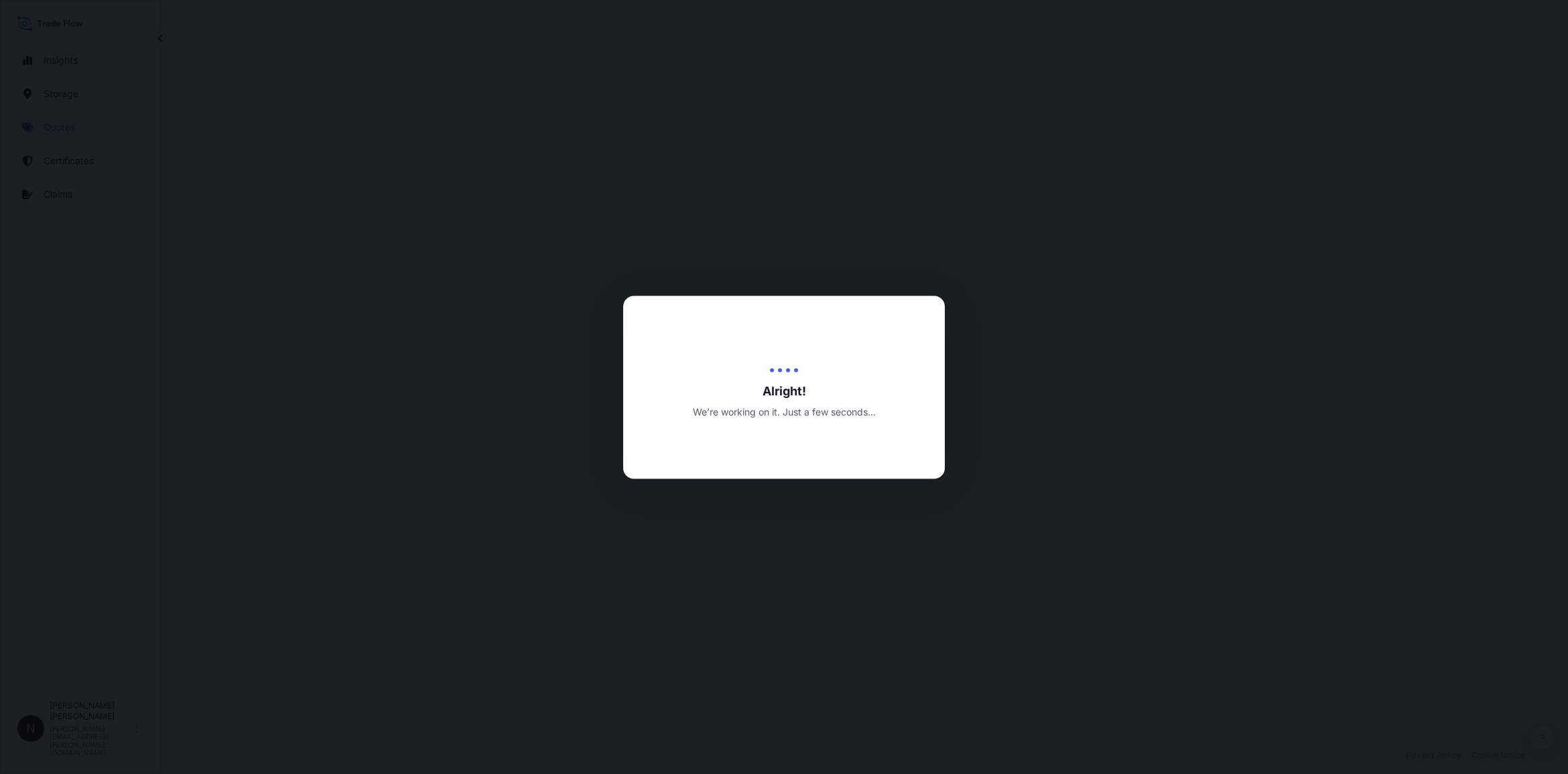
select select "Air"
select select "Road / Inland"
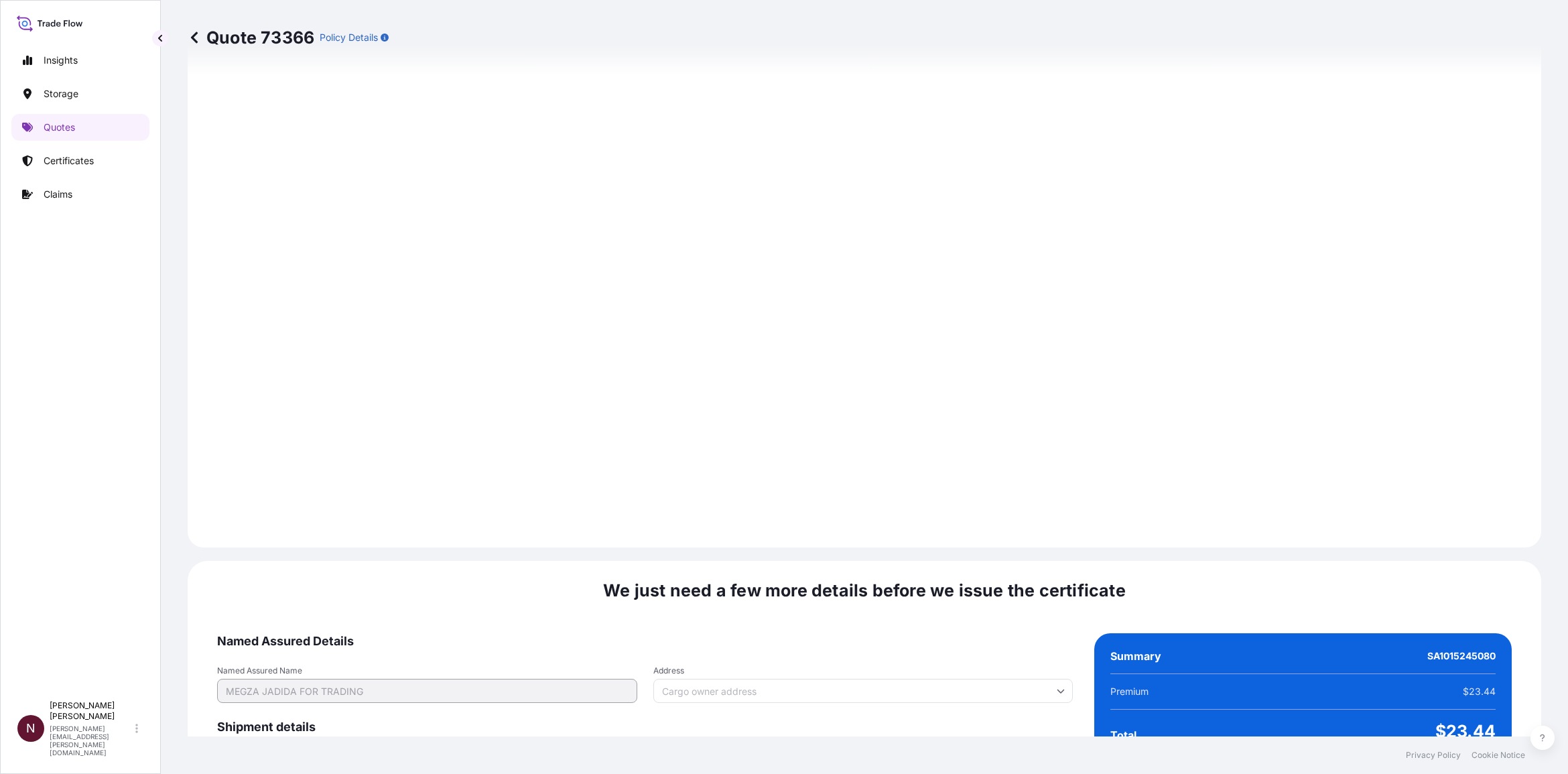
scroll to position [1805, 0]
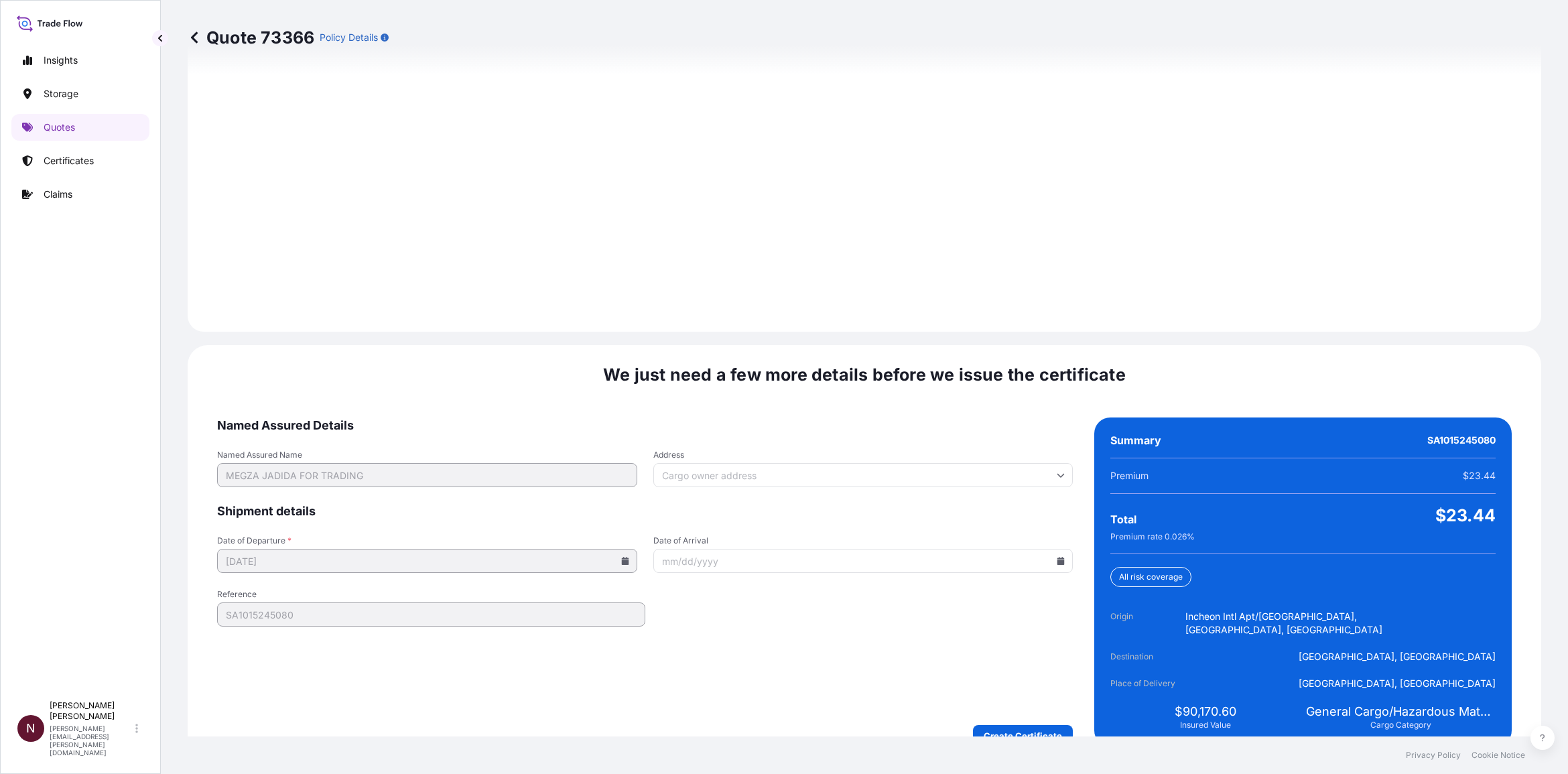
click at [708, 668] on form "Named Assured Details Named Assured Name MEGZA JADIDA FOR TRADING Address Shipm…" at bounding box center [645, 582] width 856 height 329
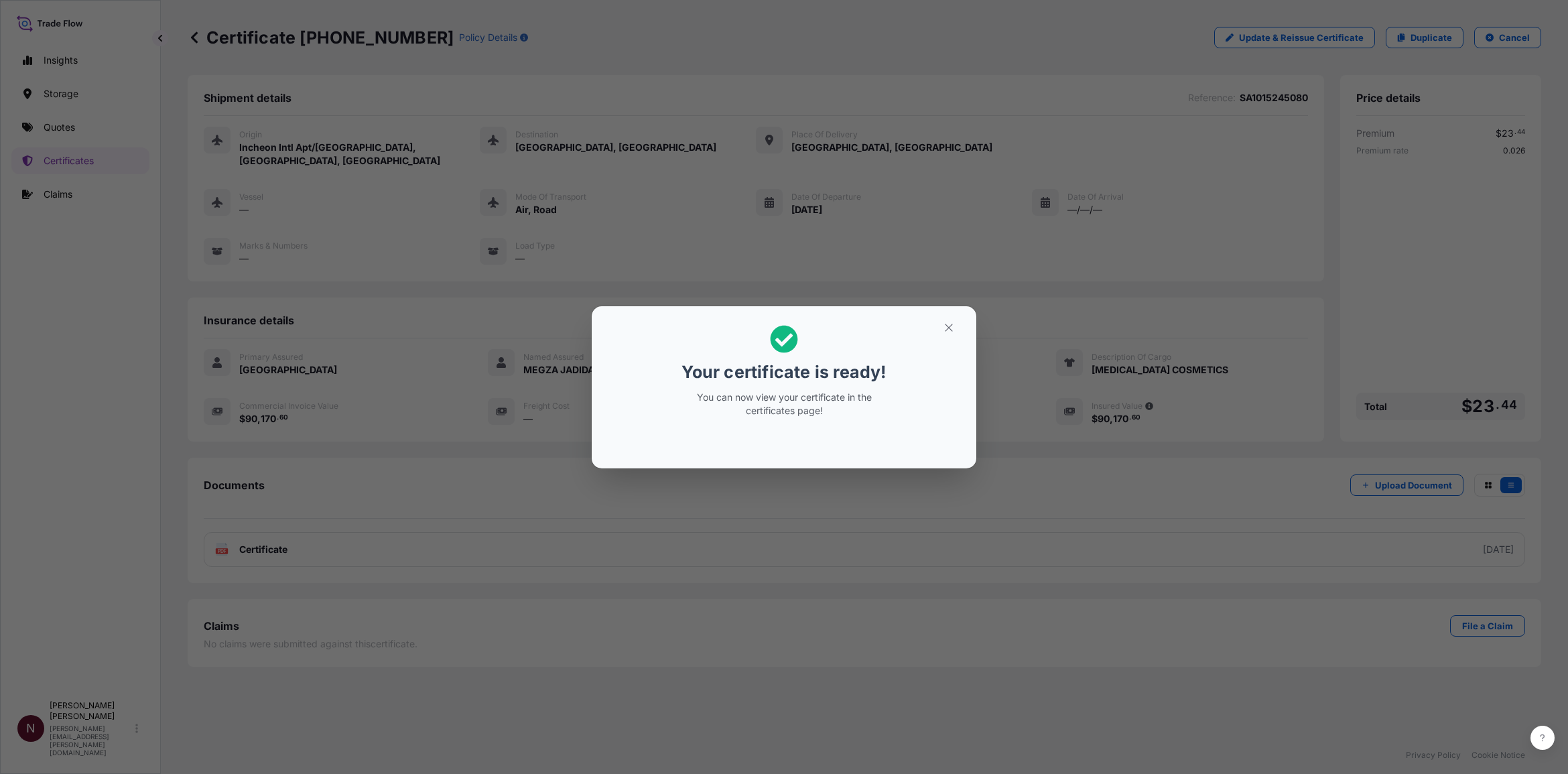
click at [960, 319] on button "button" at bounding box center [949, 328] width 33 height 22
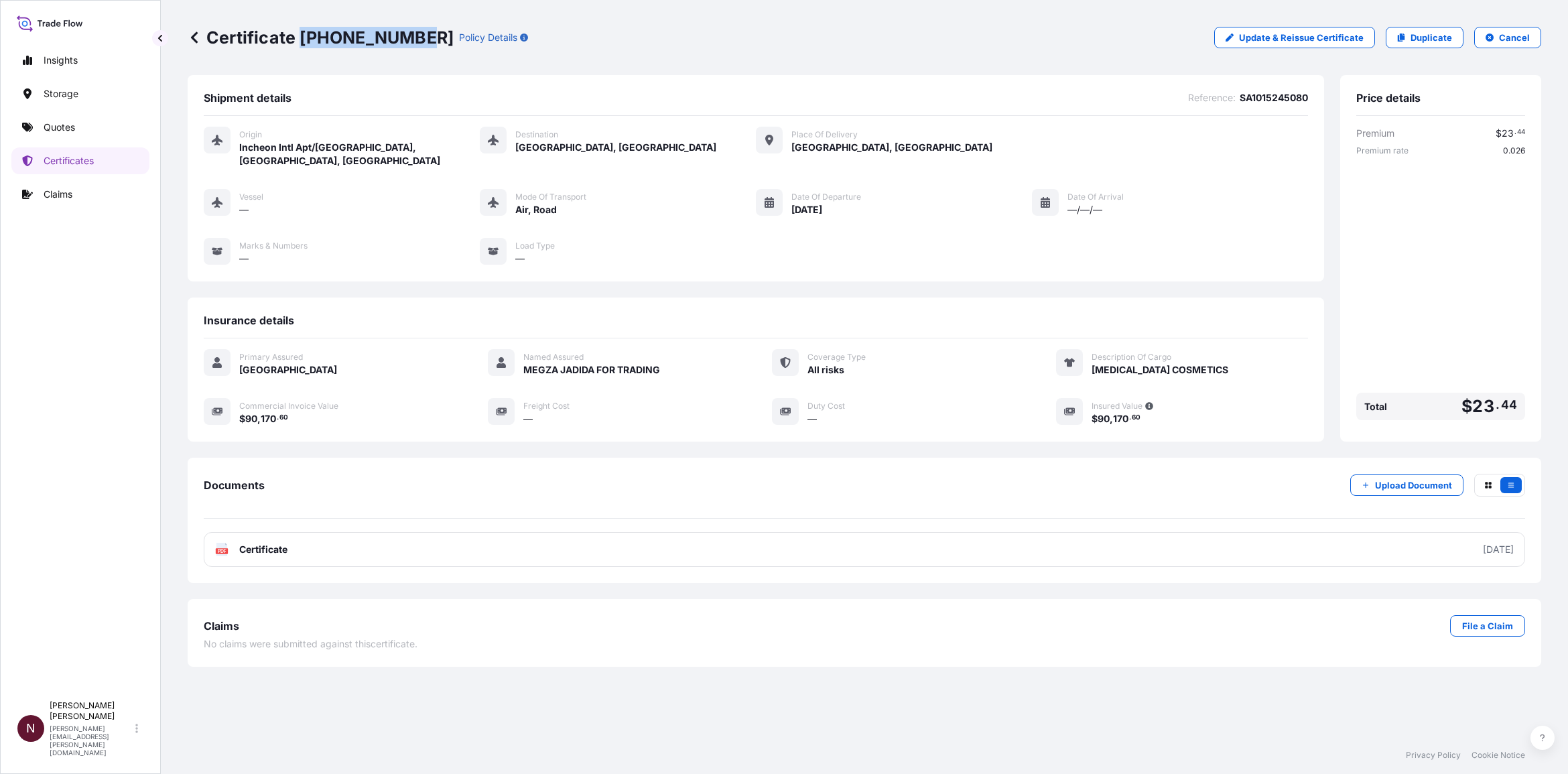
drag, startPoint x: 300, startPoint y: 37, endPoint x: 411, endPoint y: 40, distance: 111.0
click at [411, 40] on p "Certificate 31614-2029-1" at bounding box center [321, 37] width 266 height 22
copy p "[PHONE_NUMBER]"
click at [527, 416] on div "Primary Assured Saudi Arabia Named Assured MEGZA JADIDA FOR TRADING Coverage Ty…" at bounding box center [755, 394] width 1104 height 112
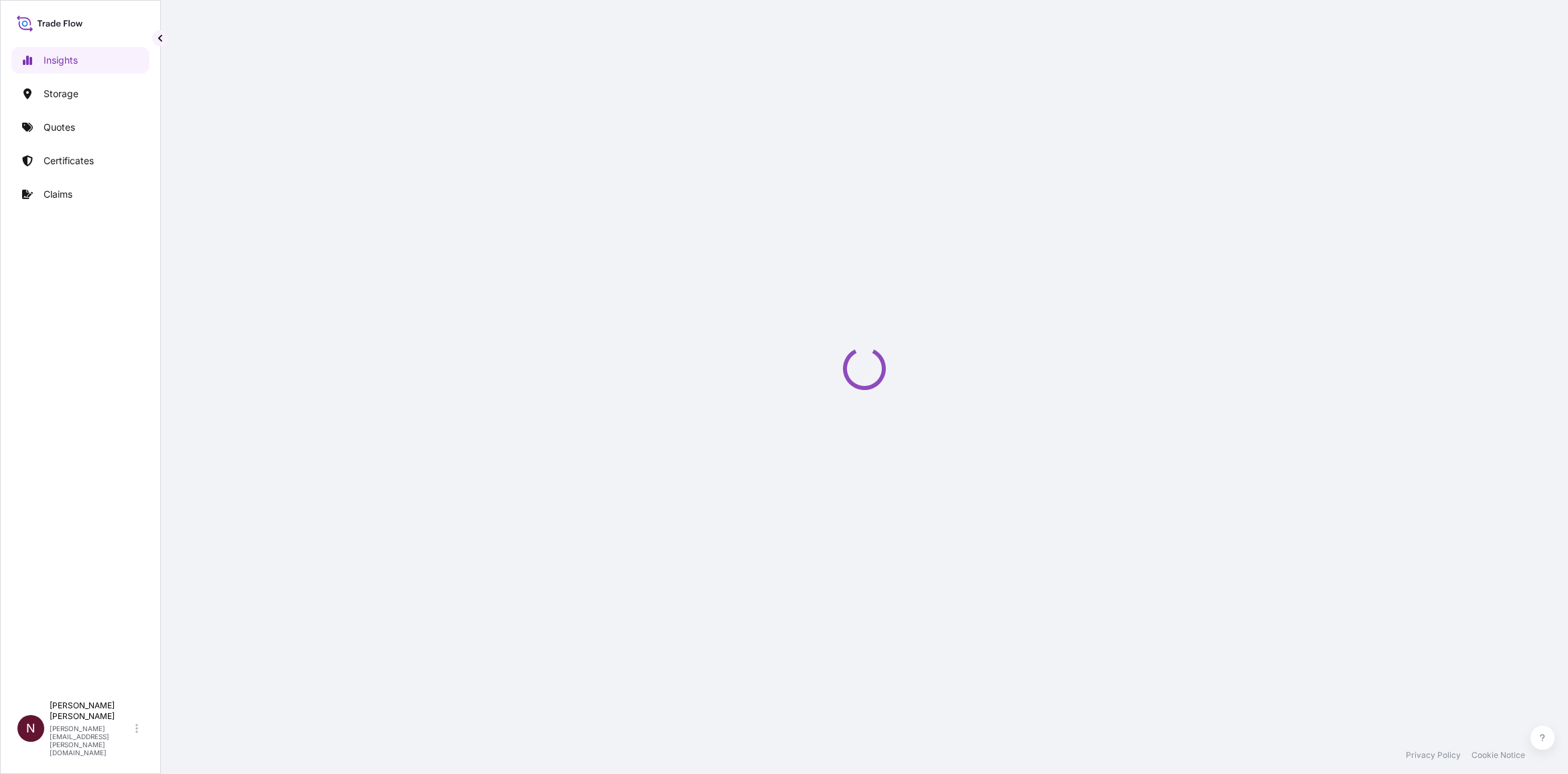
select select "2025"
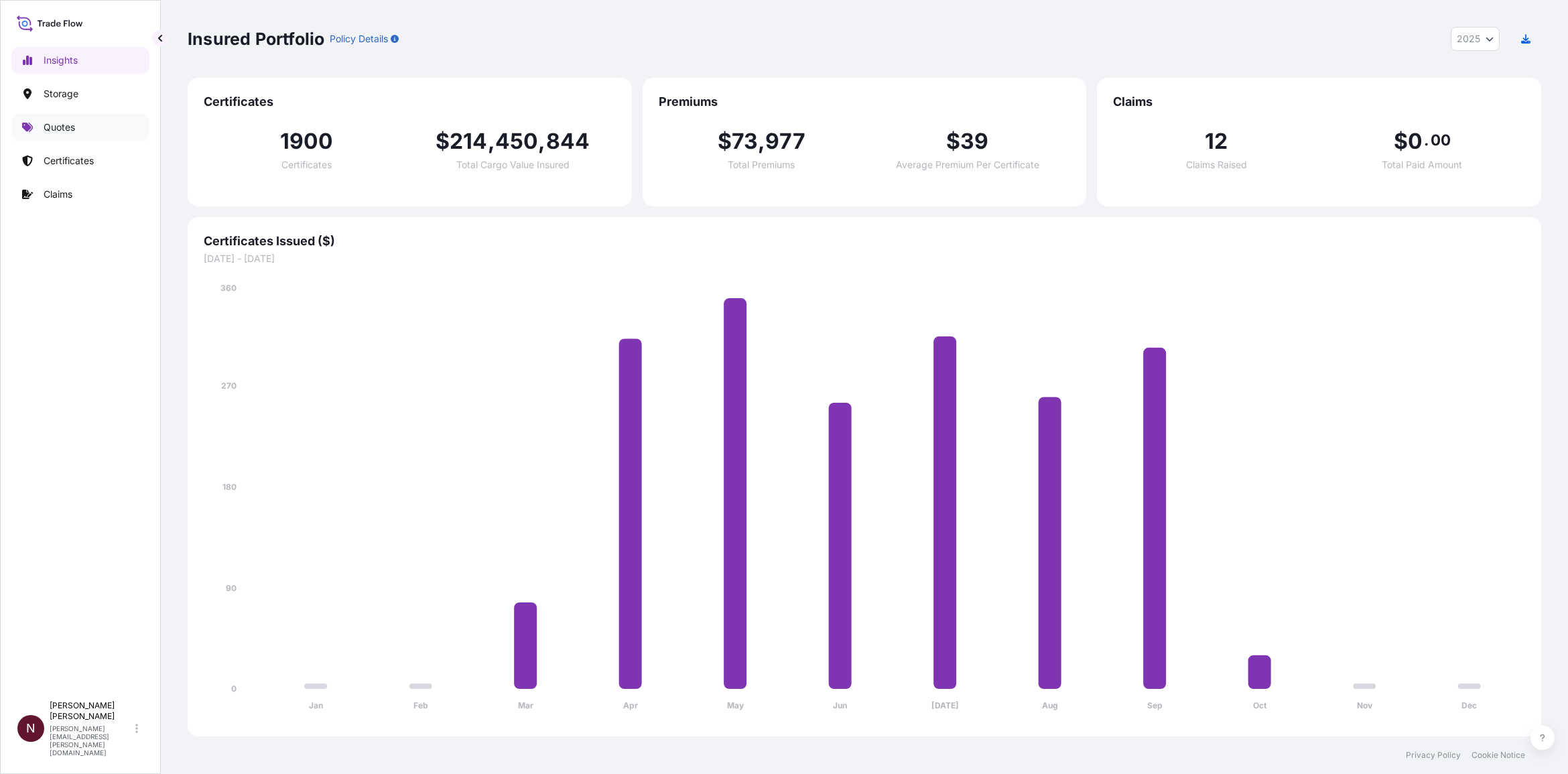
click at [78, 129] on link "Quotes" at bounding box center [80, 126] width 138 height 26
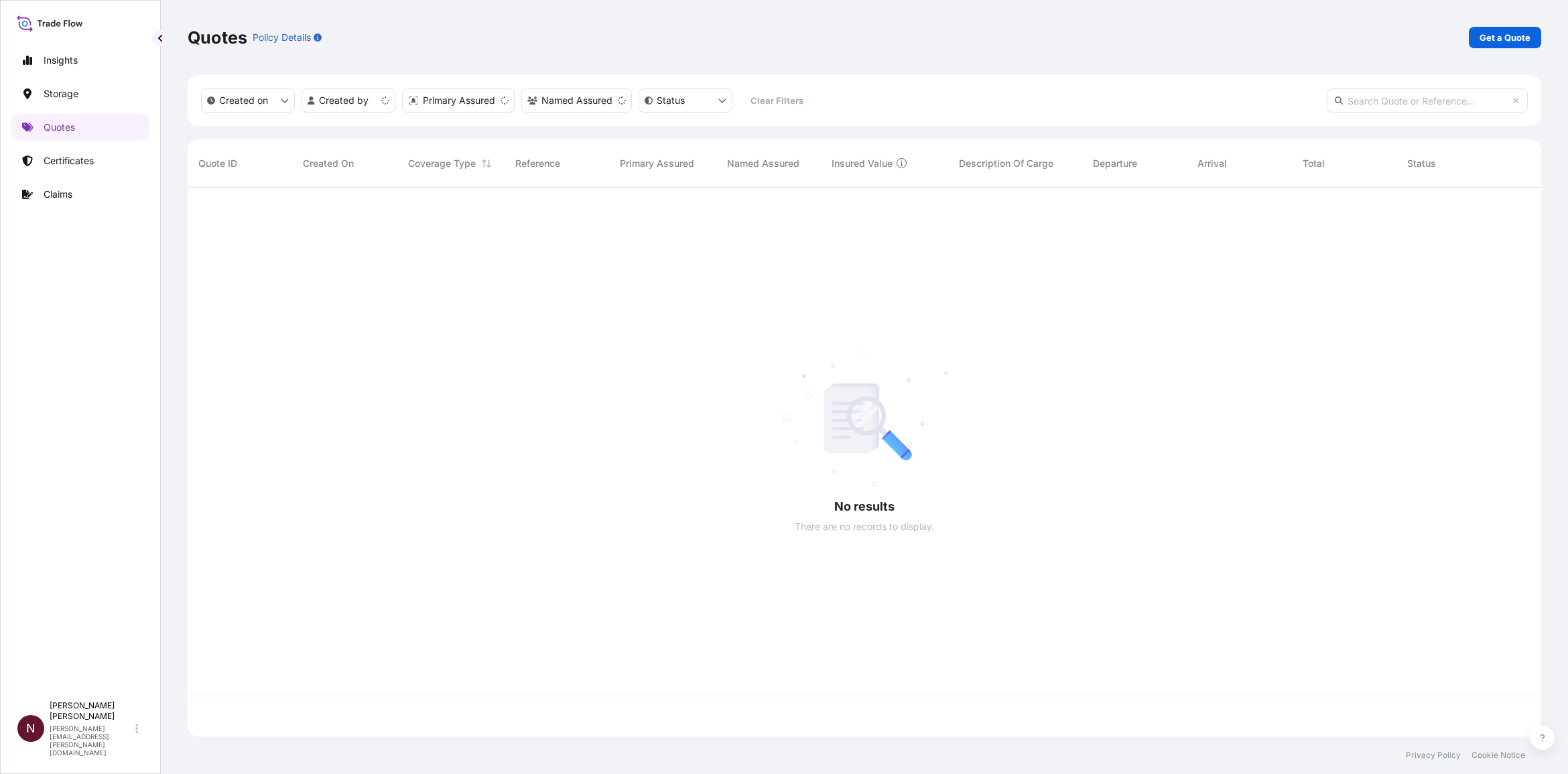
scroll to position [544, 1341]
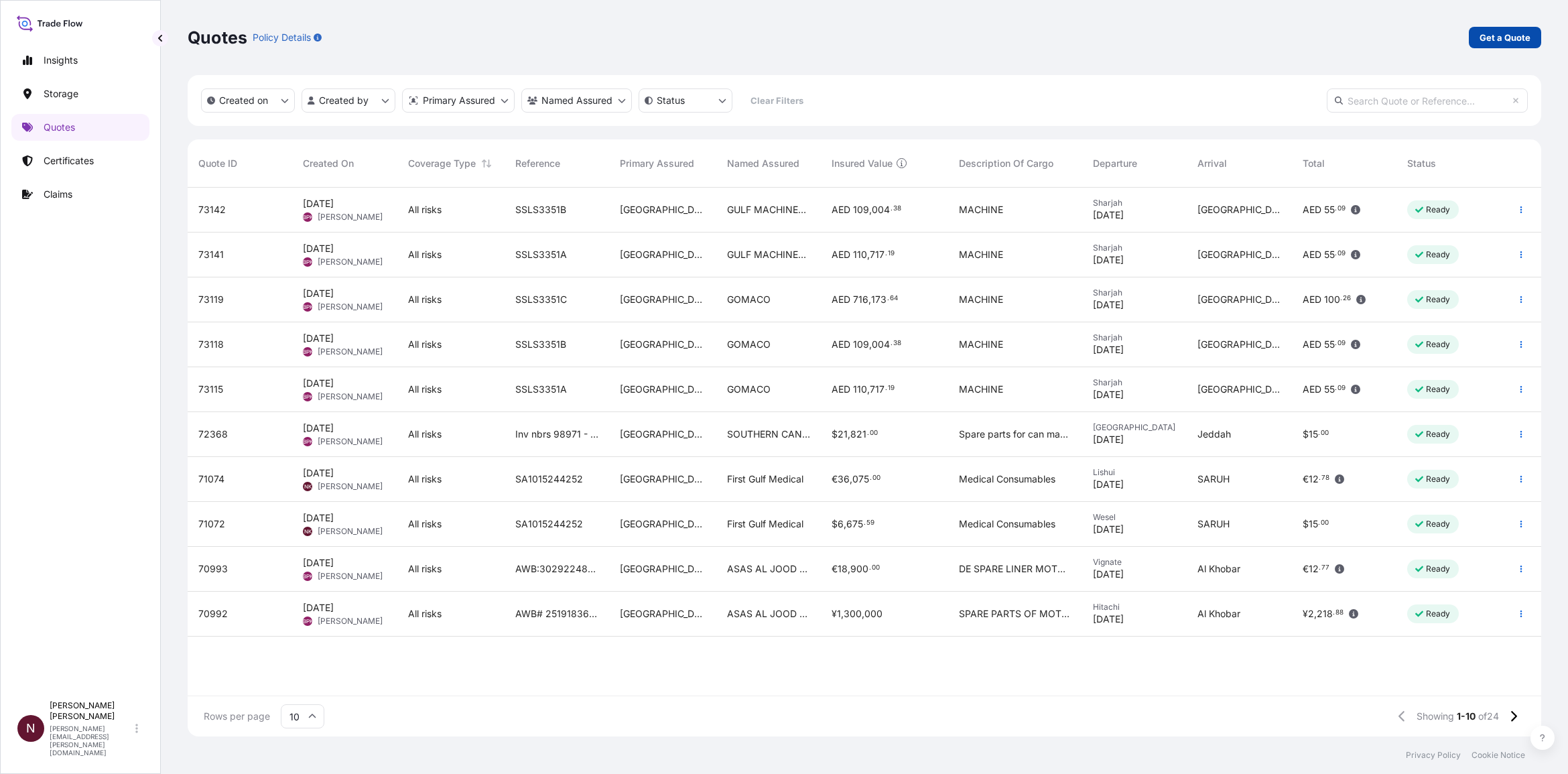
click at [1532, 30] on link "Get a Quote" at bounding box center [1505, 37] width 72 height 22
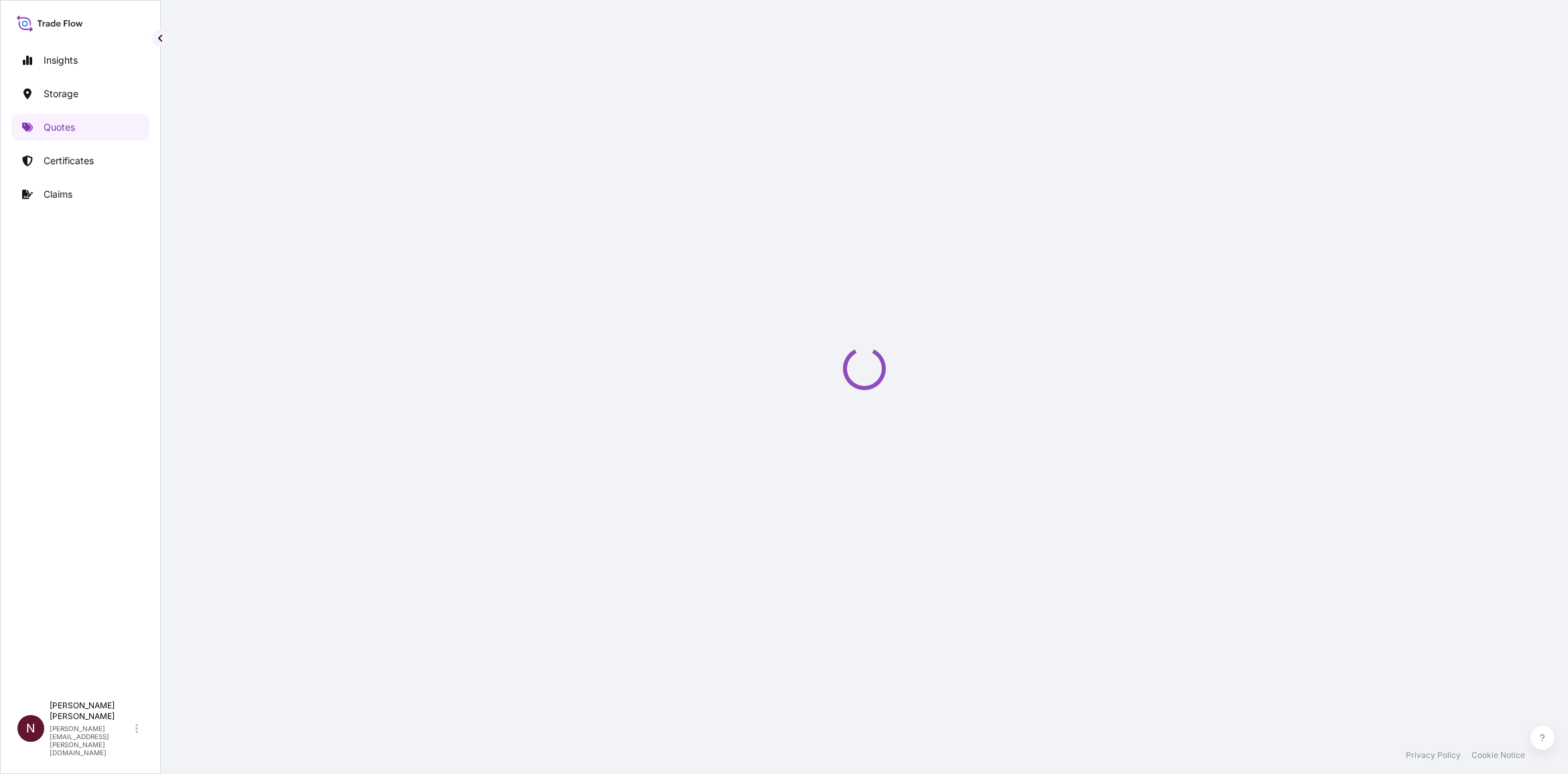
select select "Water"
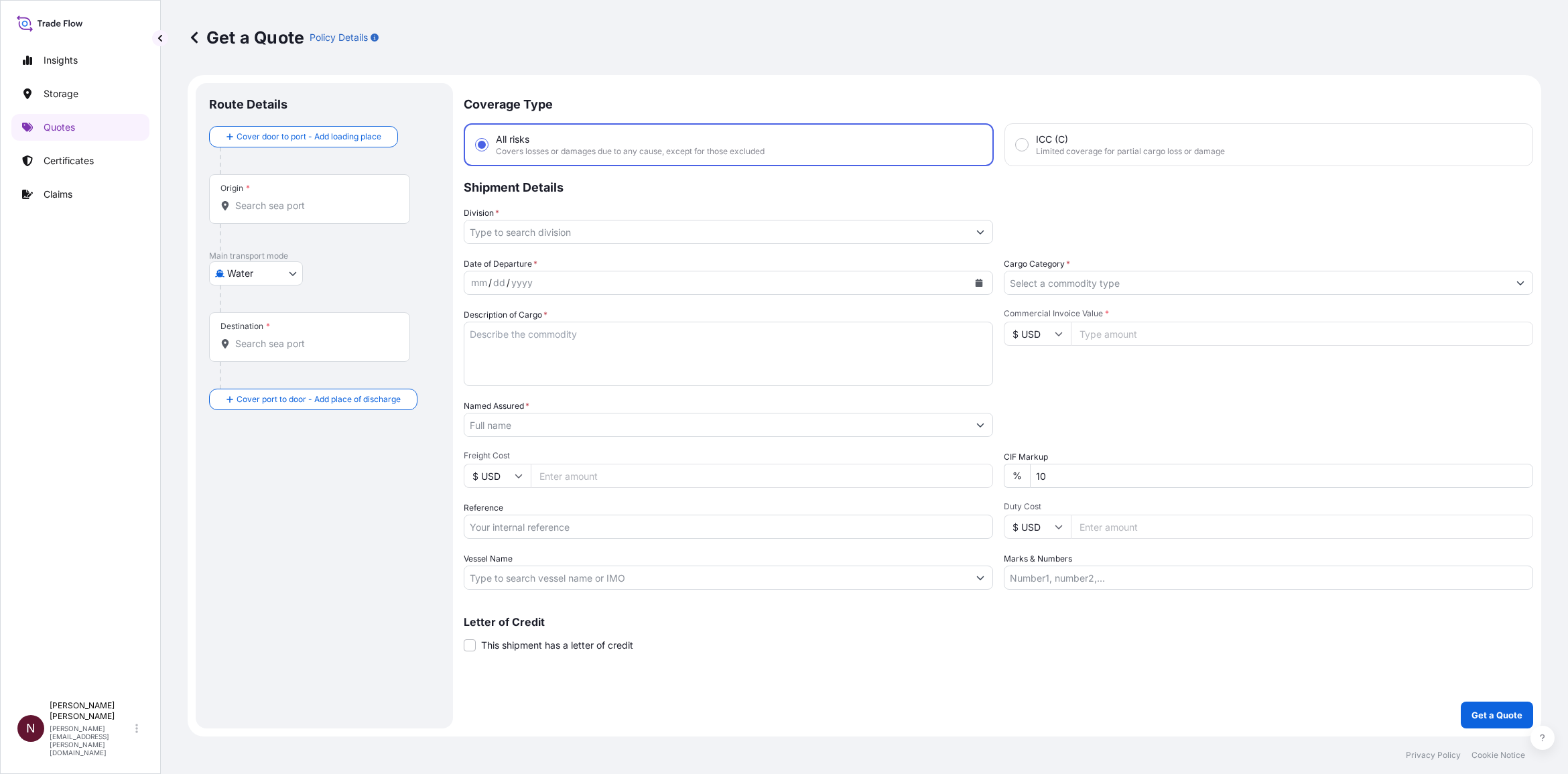
click at [242, 215] on div "Origin *" at bounding box center [310, 199] width 202 height 50
click at [242, 212] on input "Origin *" at bounding box center [315, 206] width 158 height 14
click at [262, 212] on div "Origin *" at bounding box center [310, 199] width 202 height 50
click at [262, 212] on input "Origin * Please select an origin" at bounding box center [315, 206] width 158 height 14
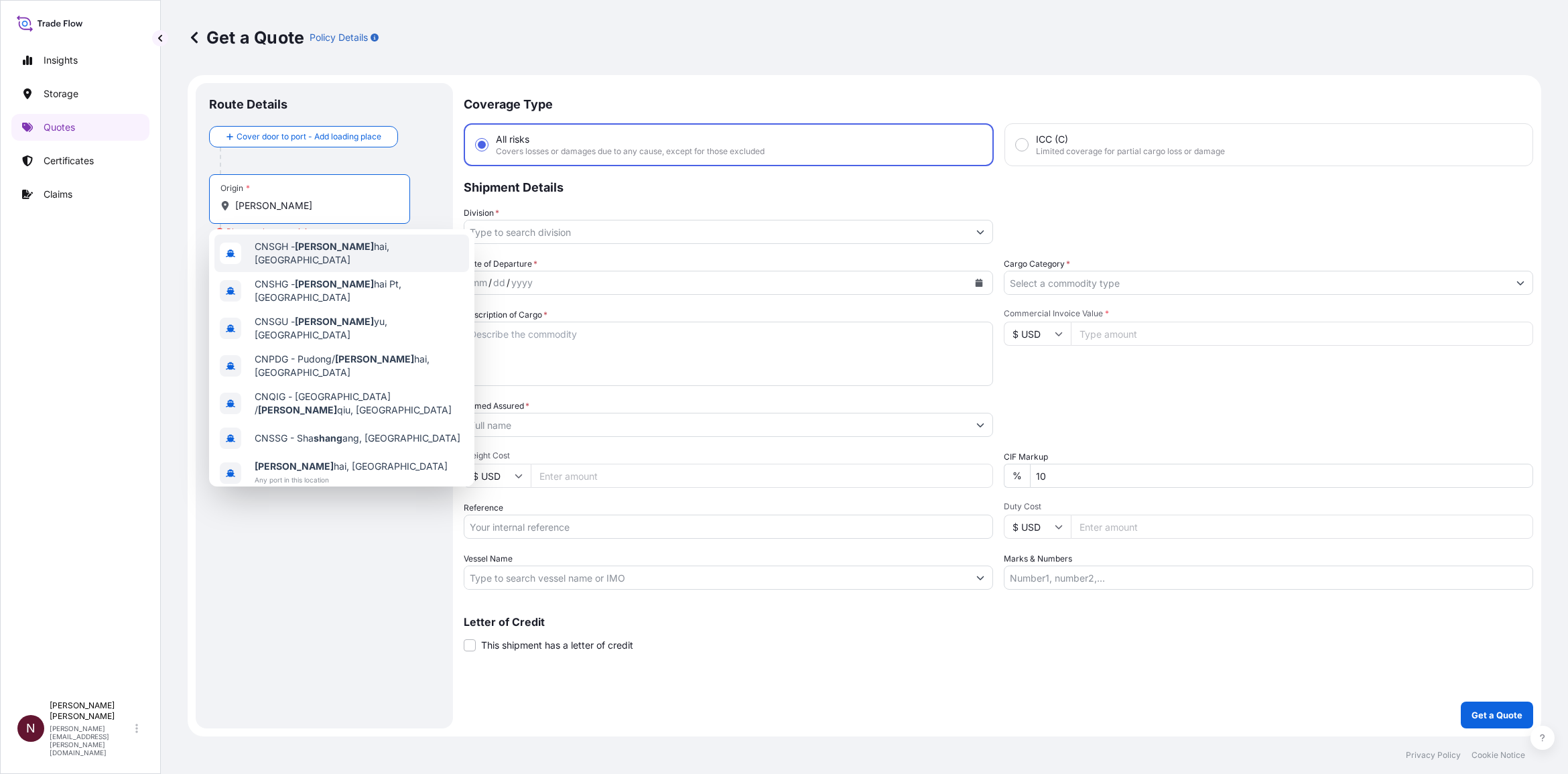
click at [276, 256] on span "CNSGH - Shang hai, China" at bounding box center [359, 252] width 209 height 26
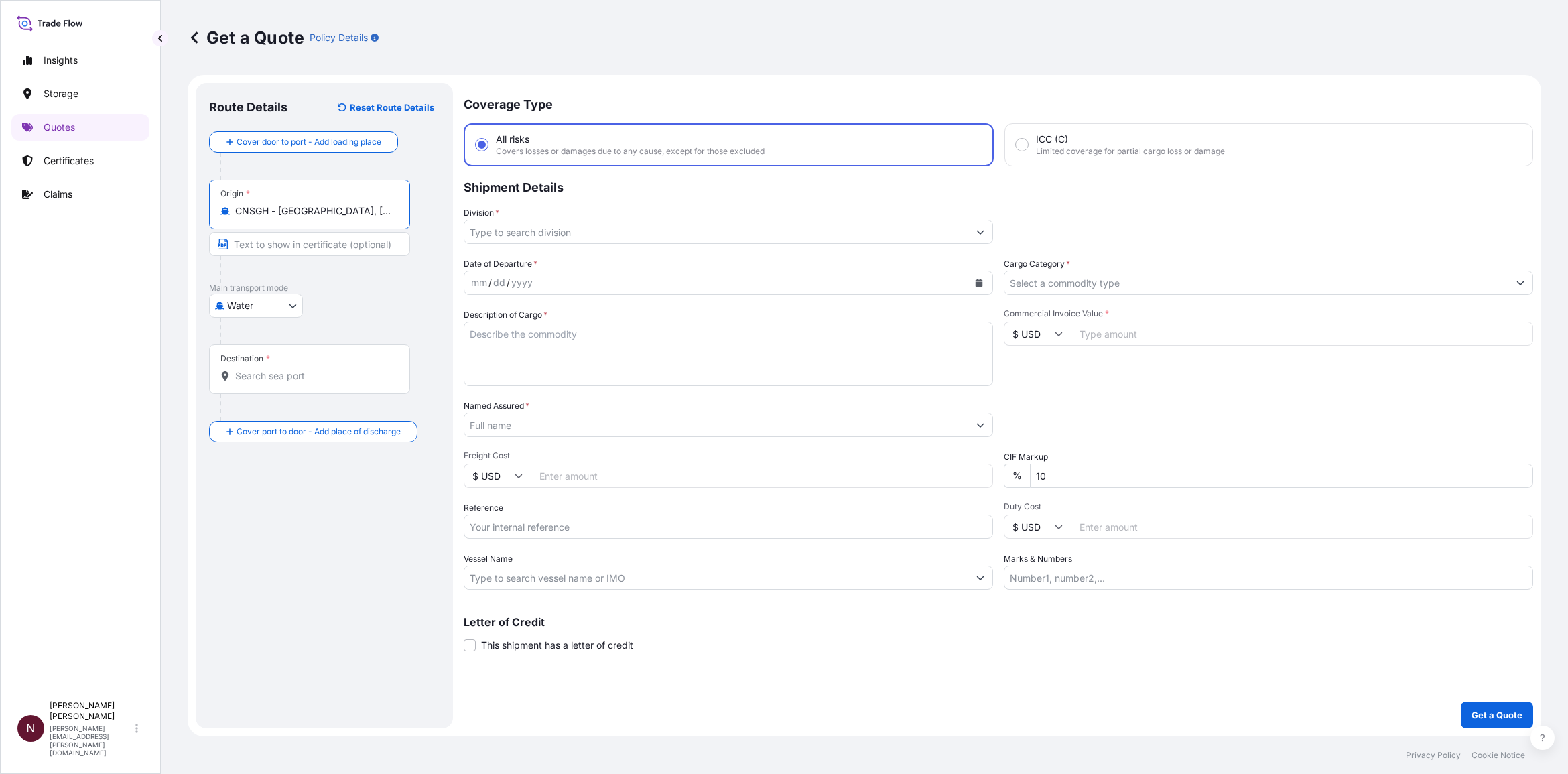
type input "CNSGH - Shanghai, China"
click at [244, 370] on input "Destination *" at bounding box center [315, 377] width 158 height 14
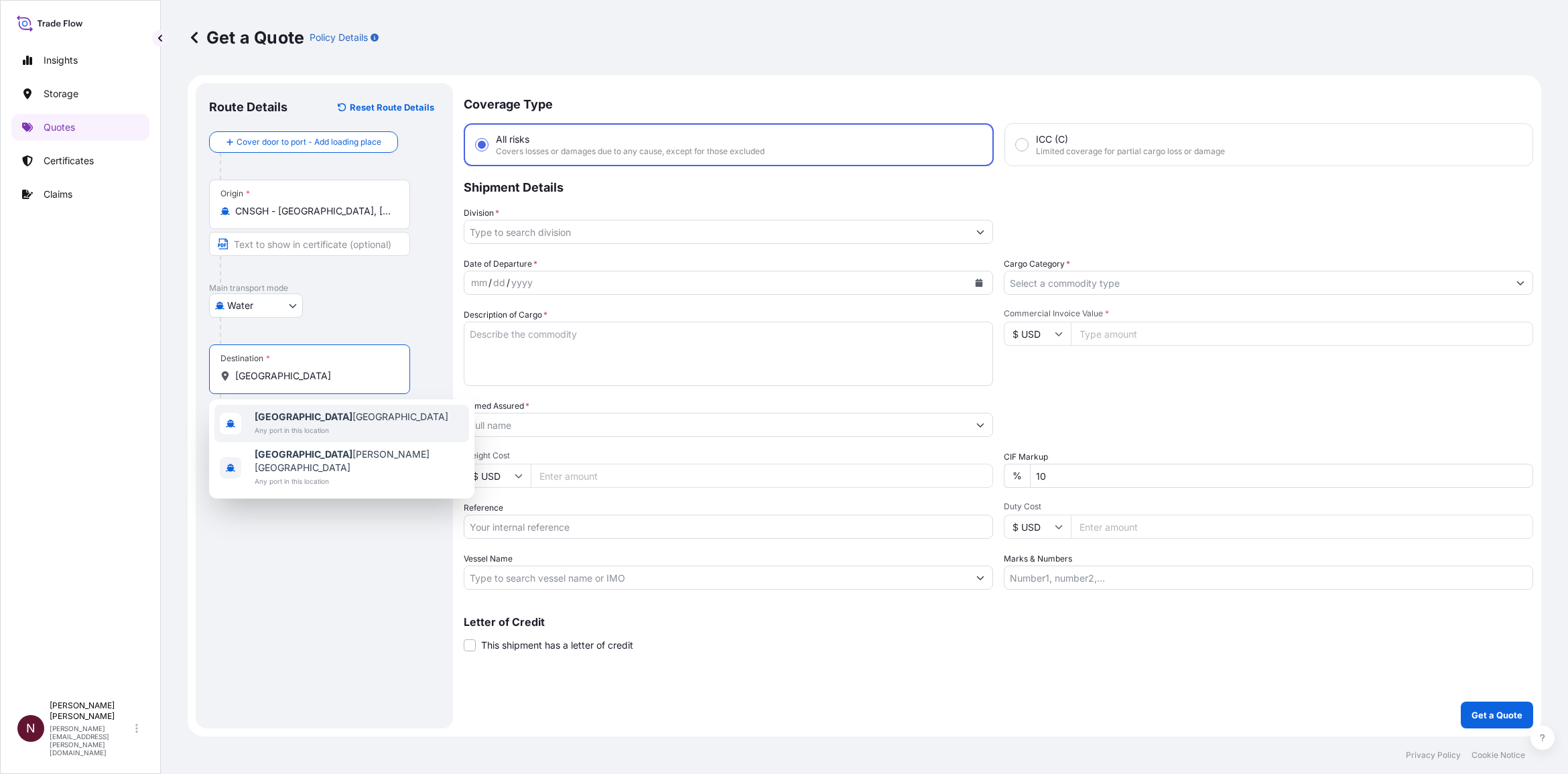
click at [256, 426] on span "Any port in this location" at bounding box center [351, 431] width 194 height 14
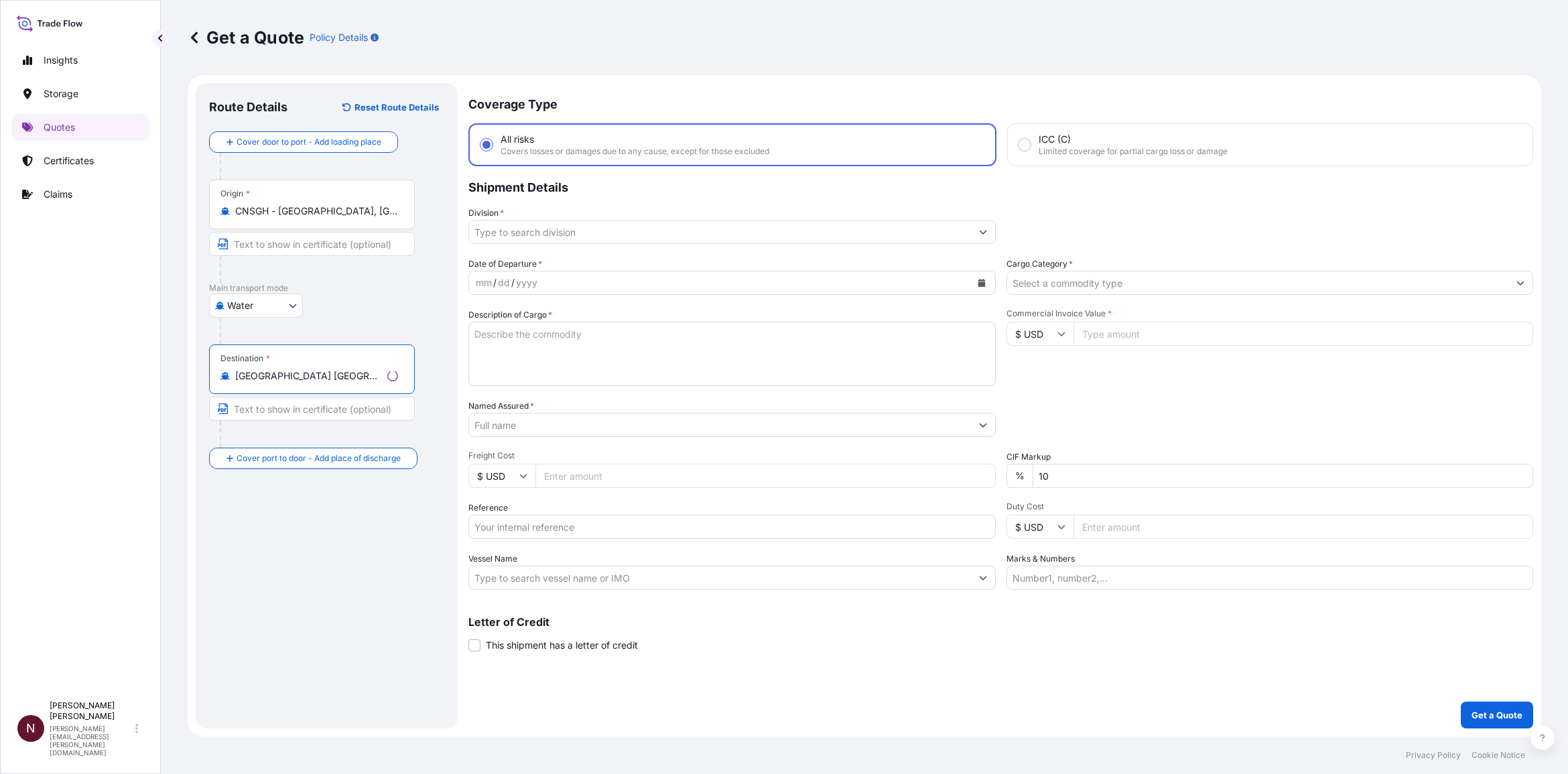
type input "Riyadh Saudi Arabia"
click at [510, 526] on input "Reference" at bounding box center [728, 526] width 529 height 24
paste input "SA1015244019"
click at [560, 537] on input "SA1015244019 //" at bounding box center [728, 526] width 529 height 24
paste input "MV5017"
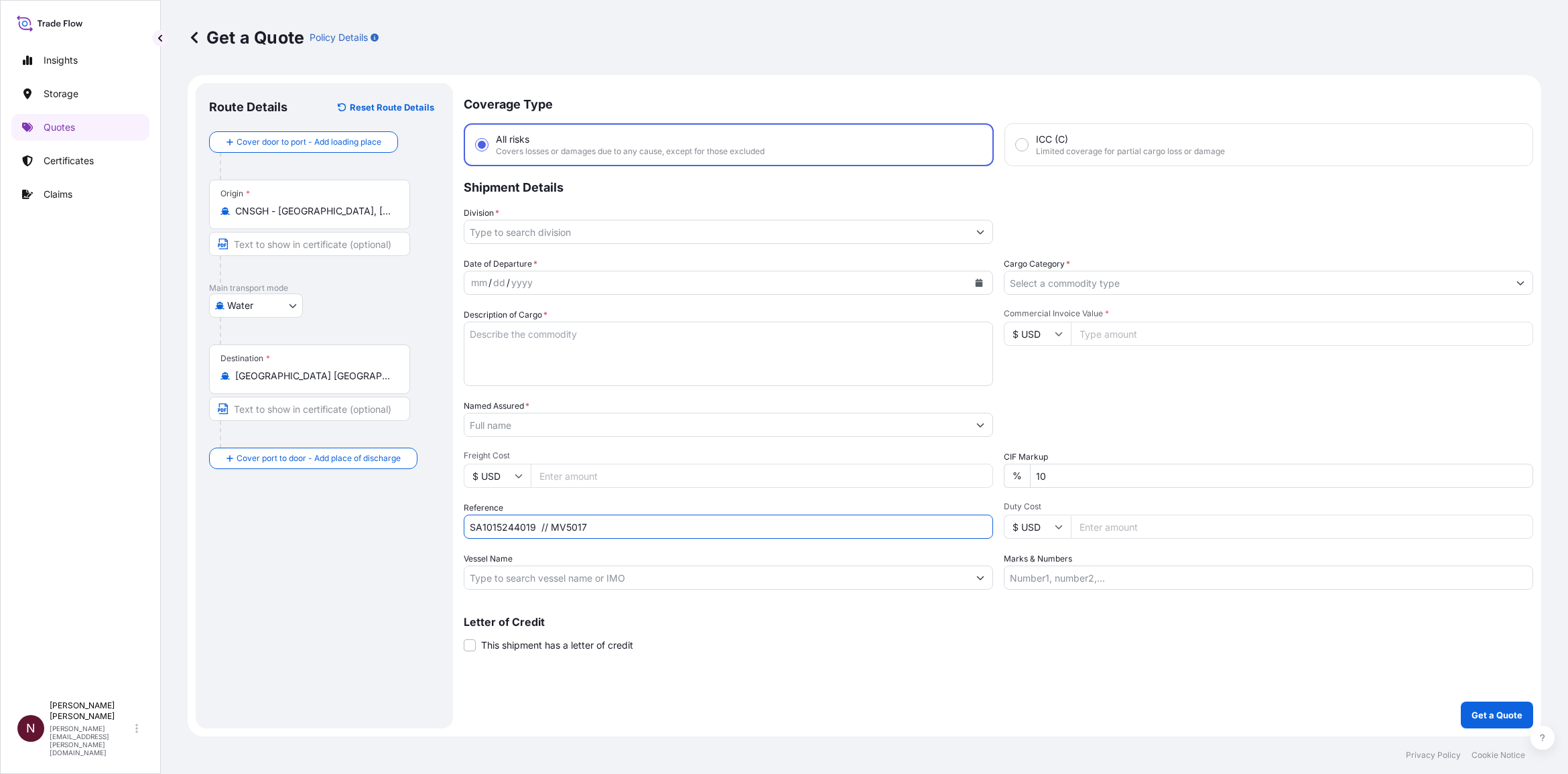
type input "SA1015244019 // MV5017"
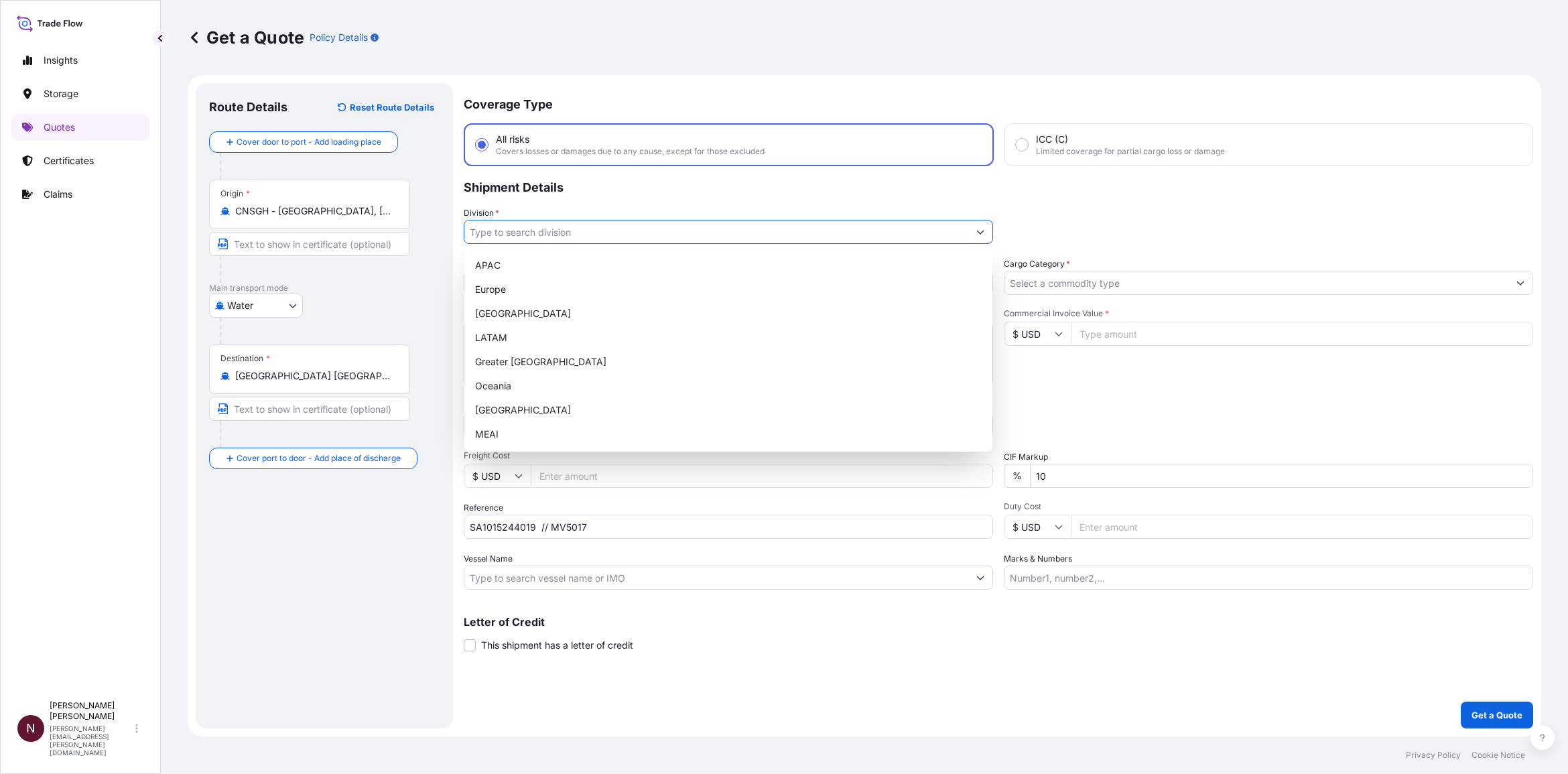
click at [479, 236] on input "Division *" at bounding box center [716, 232] width 504 height 24
click at [495, 437] on div "MEAI" at bounding box center [728, 434] width 517 height 24
type input "MEAI"
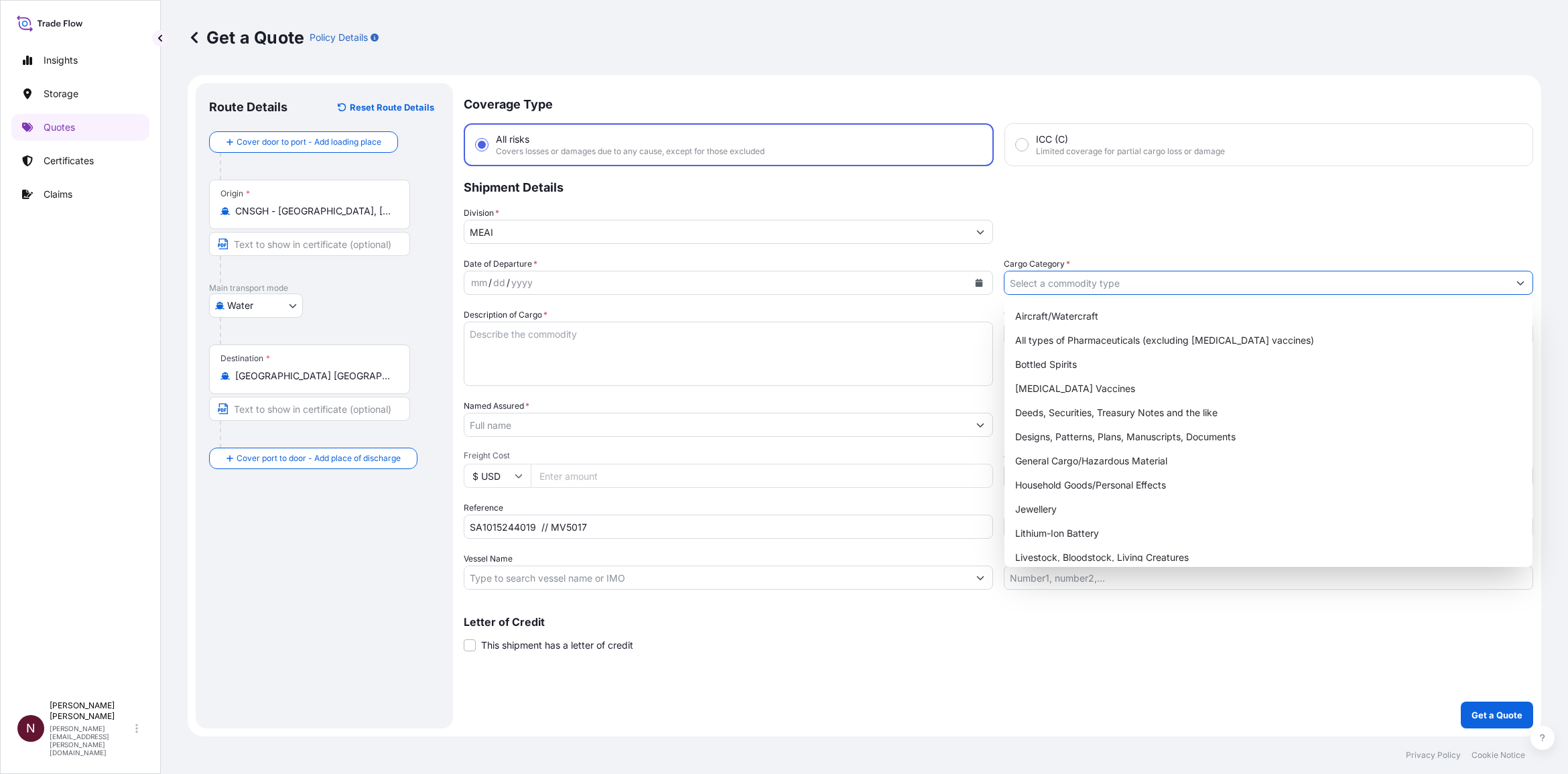
click at [1033, 286] on input "Cargo Category *" at bounding box center [1256, 283] width 504 height 24
click at [1040, 275] on input "Cargo Category *" at bounding box center [1256, 283] width 504 height 24
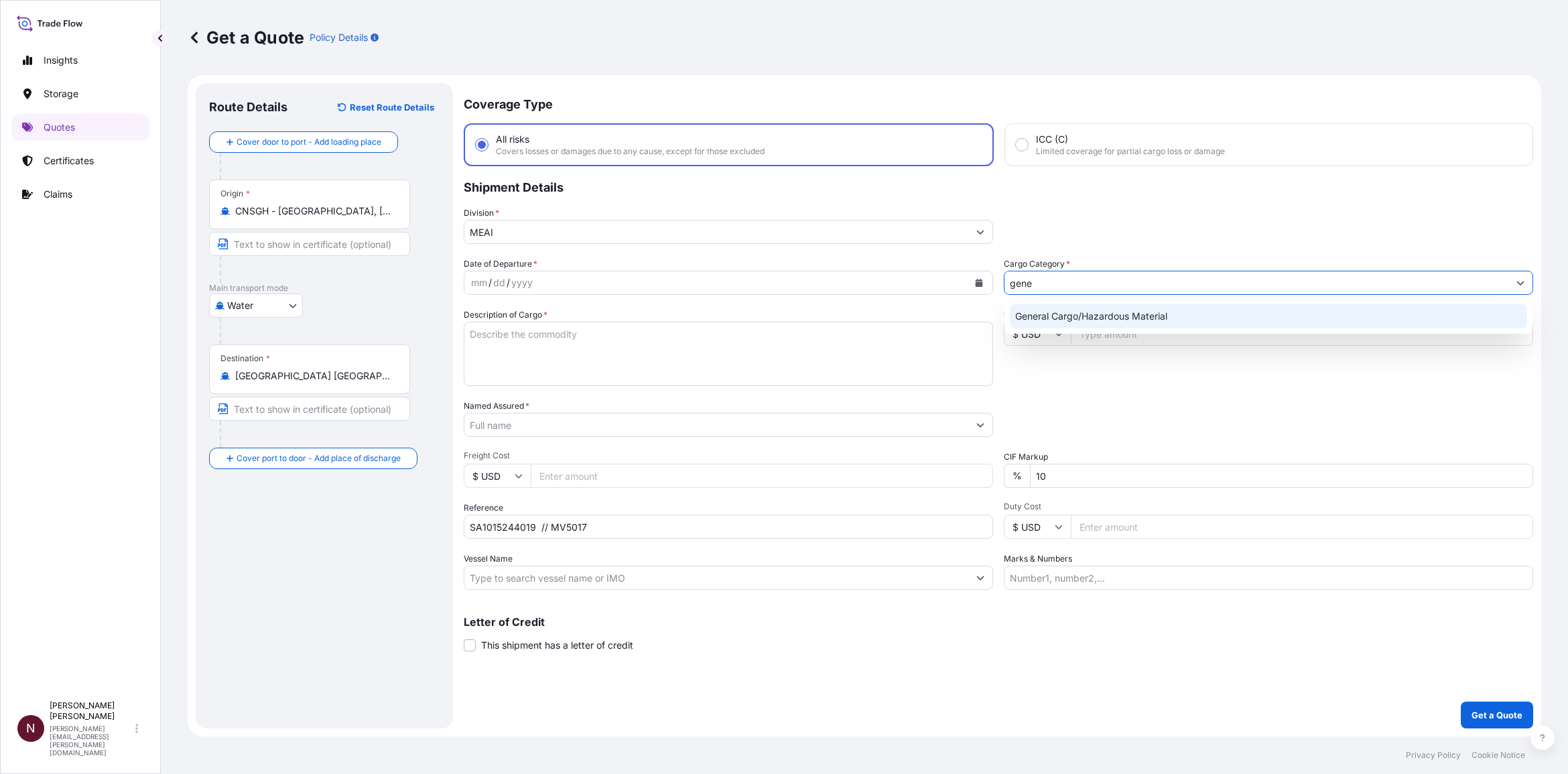
click at [1085, 312] on div "General Cargo/Hazardous Material" at bounding box center [1269, 316] width 517 height 24
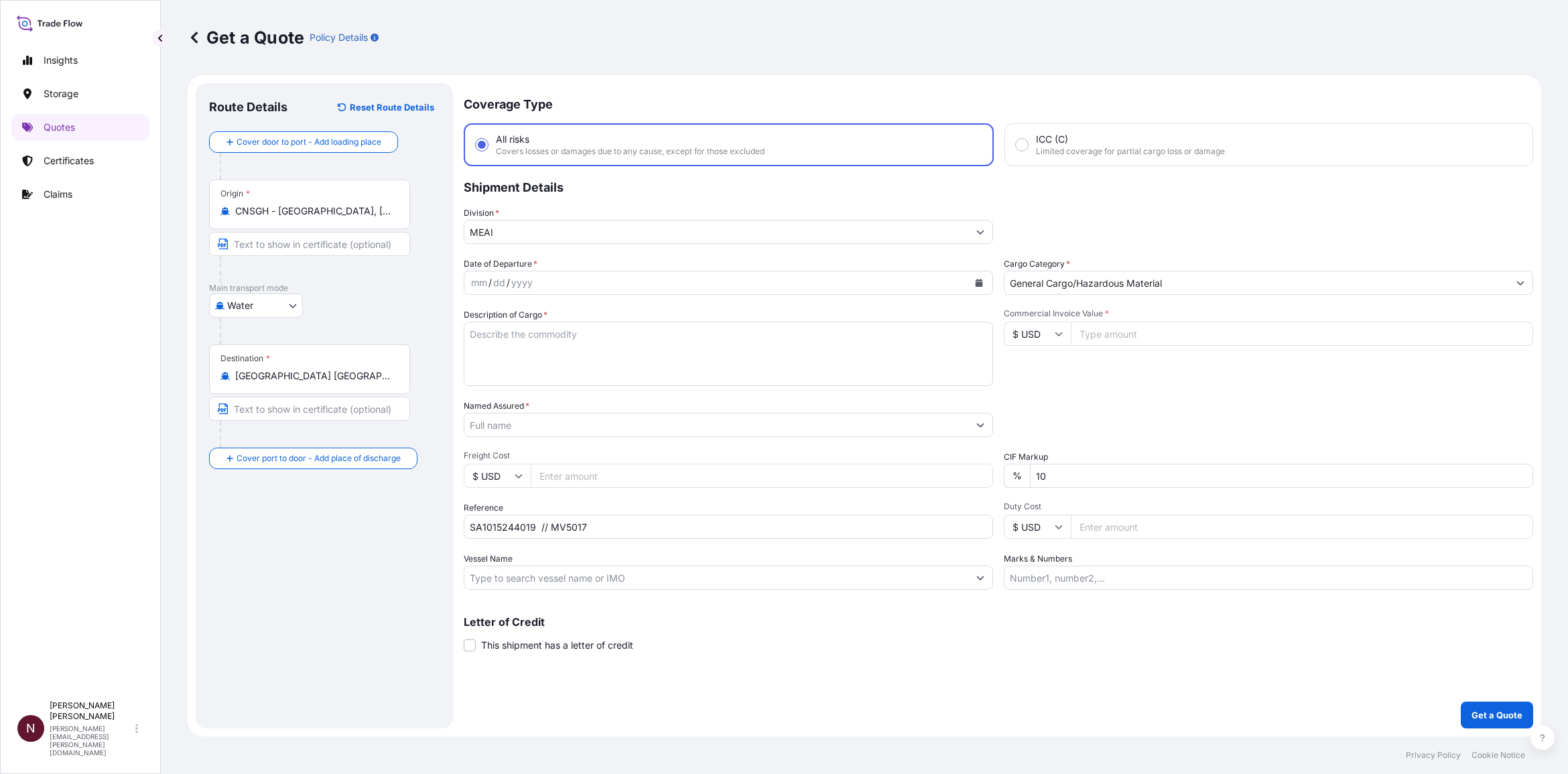
type input "All types of Pharmaceuticals (excluding COVID-19 vaccines)"
click at [1126, 242] on div "Division * MEAI" at bounding box center [999, 225] width 1070 height 37
click at [1092, 338] on input "Commercial Invoice Value *" at bounding box center [1302, 334] width 463 height 24
type input "259484.30"
click at [496, 350] on textarea "Description of Cargo *" at bounding box center [728, 354] width 529 height 65
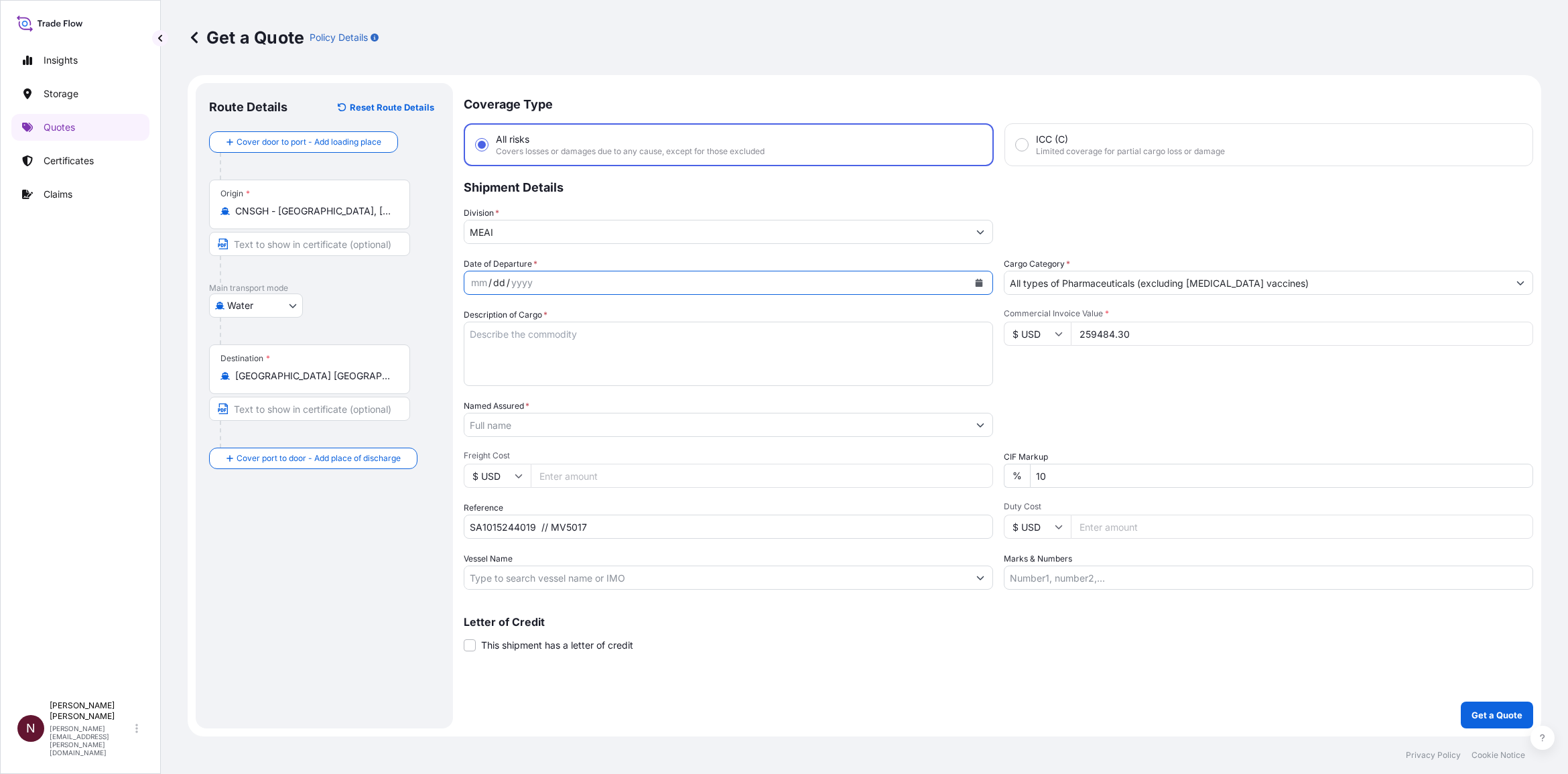
click at [497, 283] on div "dd" at bounding box center [499, 283] width 15 height 16
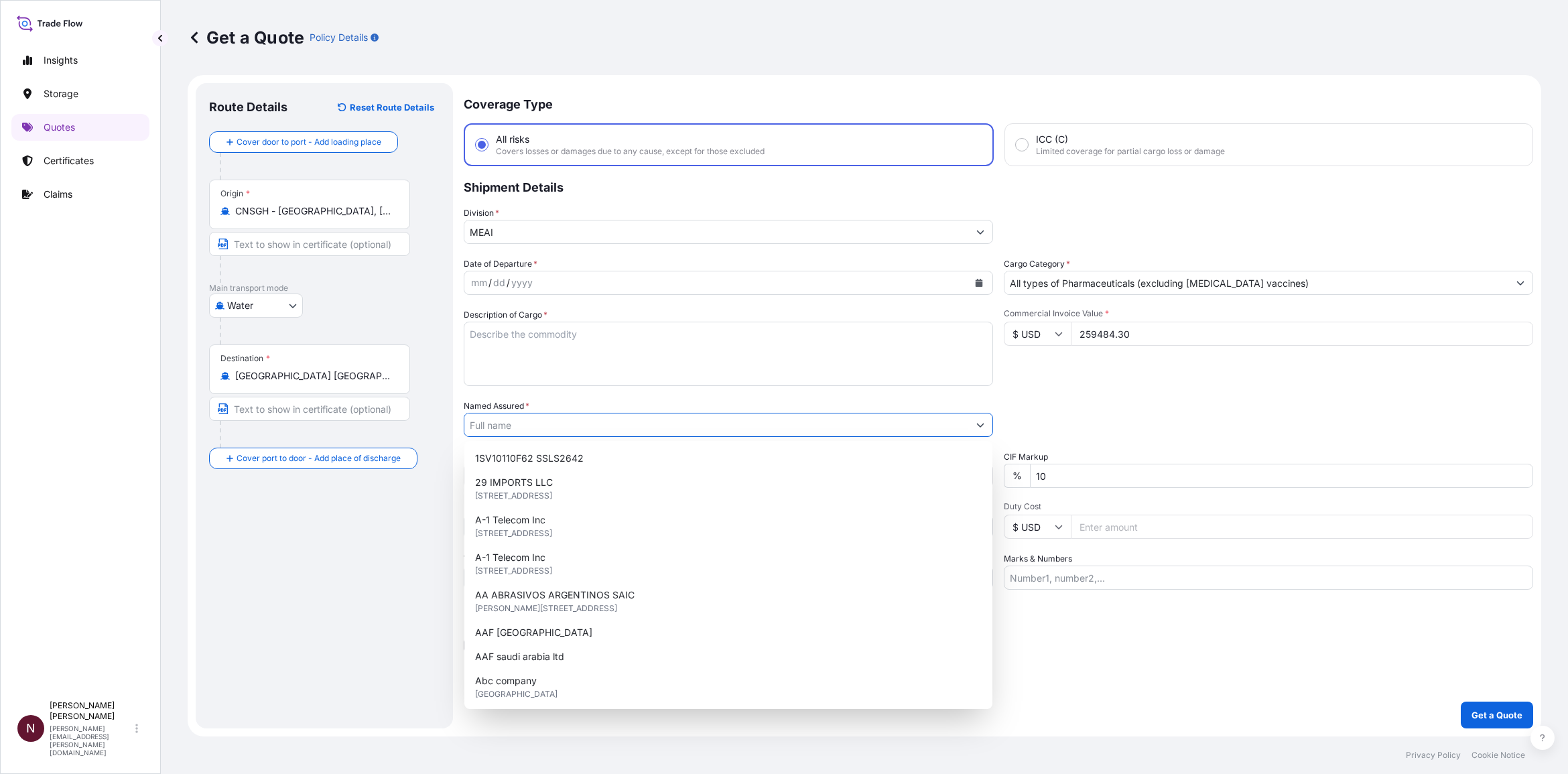
click at [550, 426] on input "Named Assured *" at bounding box center [716, 425] width 504 height 24
paste input "TEX MIX INC"
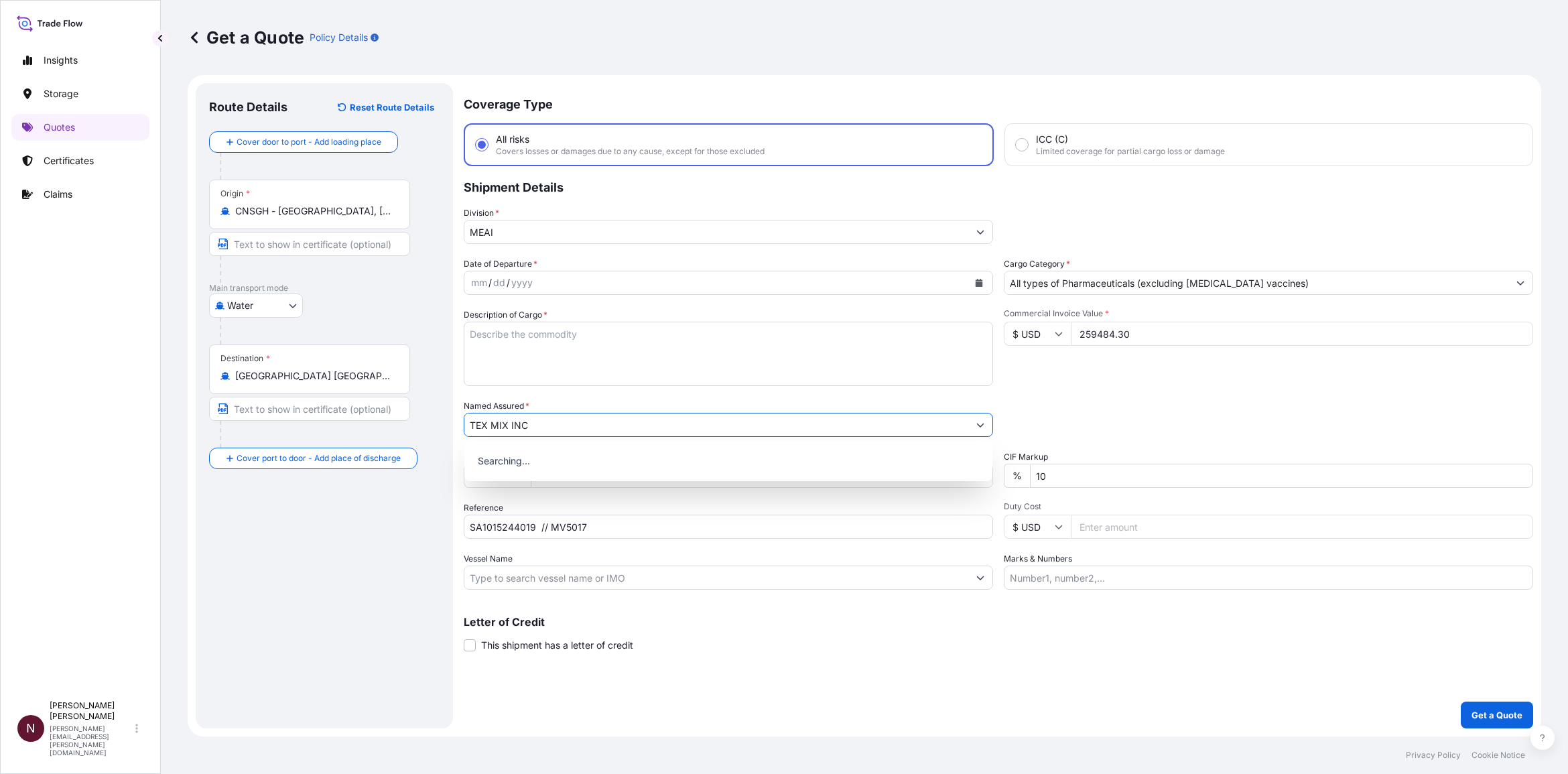
type input "TEX MIX INC"
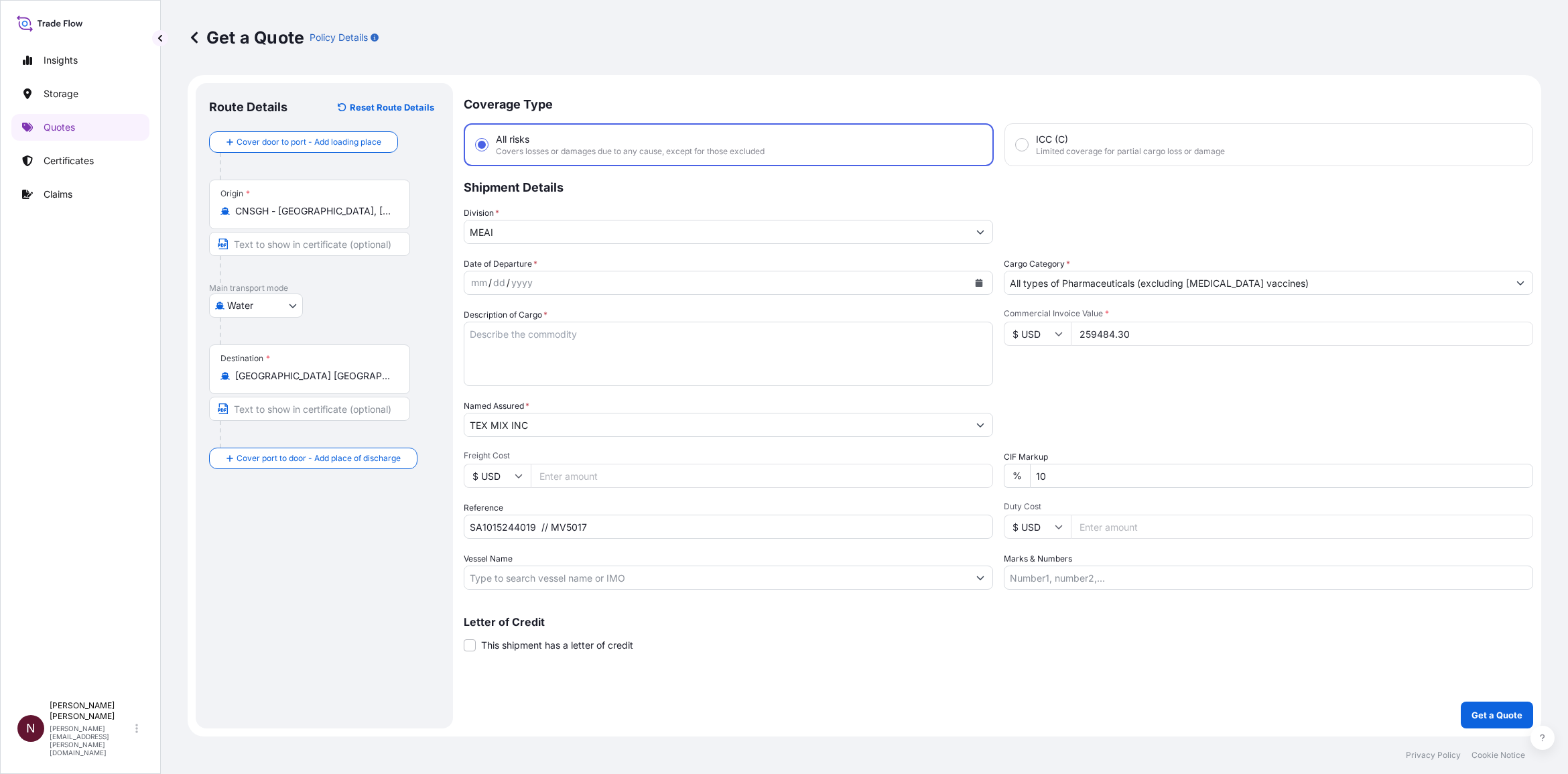
click at [515, 282] on div "yyyy" at bounding box center [521, 283] width 24 height 16
click at [982, 289] on button "Calendar" at bounding box center [979, 283] width 22 height 22
click at [488, 329] on button "Previous" at bounding box center [492, 321] width 29 height 22
click at [564, 421] on div "17" at bounding box center [563, 420] width 24 height 24
click at [505, 339] on textarea "Description of Cargo *" at bounding box center [728, 354] width 529 height 65
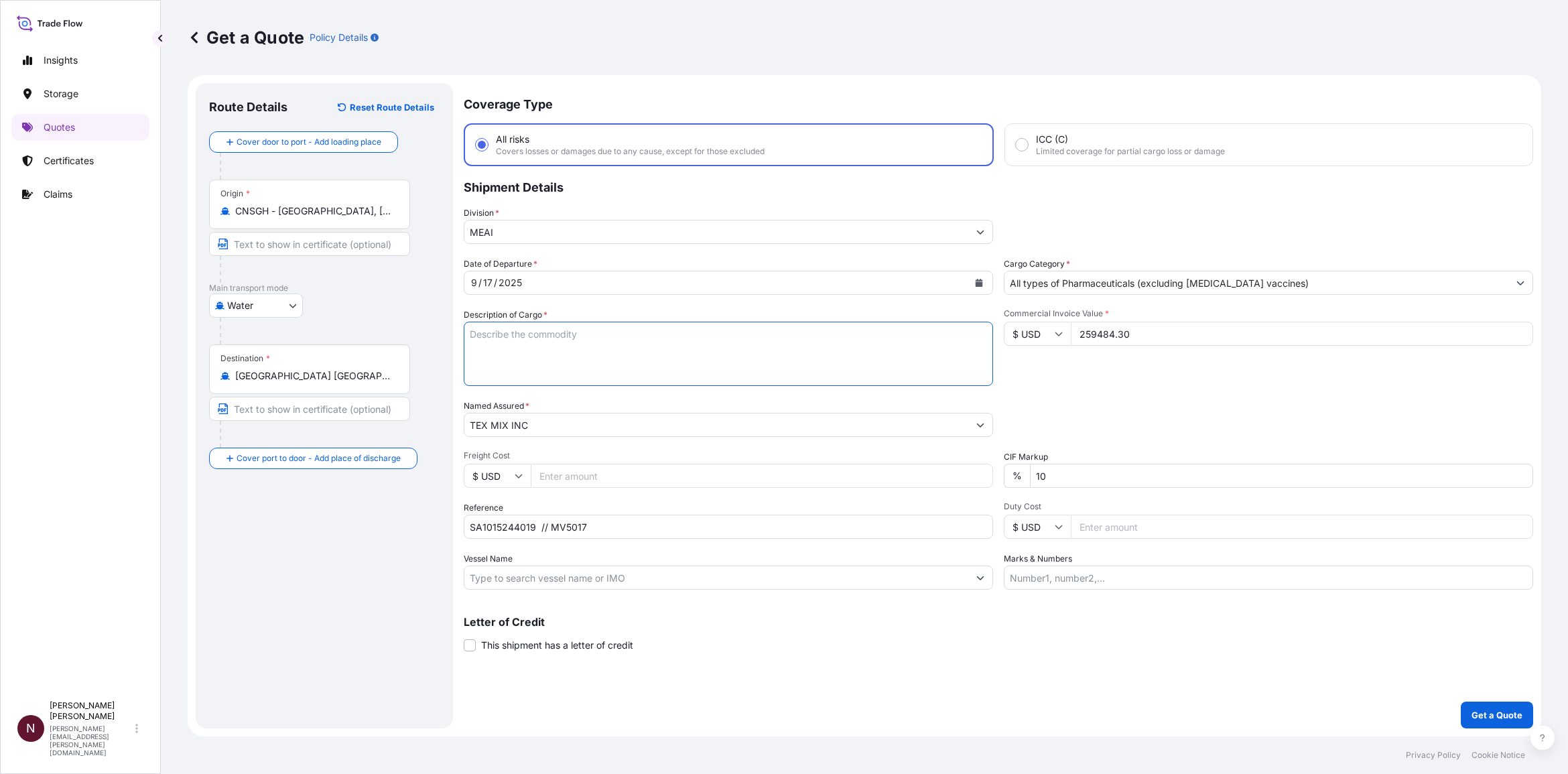
paste textarea "5038 CARTONS IN TOTAL MATTRESS PROTECTOR, DUVET FILLER, COMFORTER SET, THROW,PI…"
type textarea "5038 CARTONS IN TOTAL MATTRESS PROTECTOR, DUVET FILLER, COMFORTER SET, THROW,PI…"
click at [1486, 723] on button "Get a Quote" at bounding box center [1498, 714] width 72 height 26
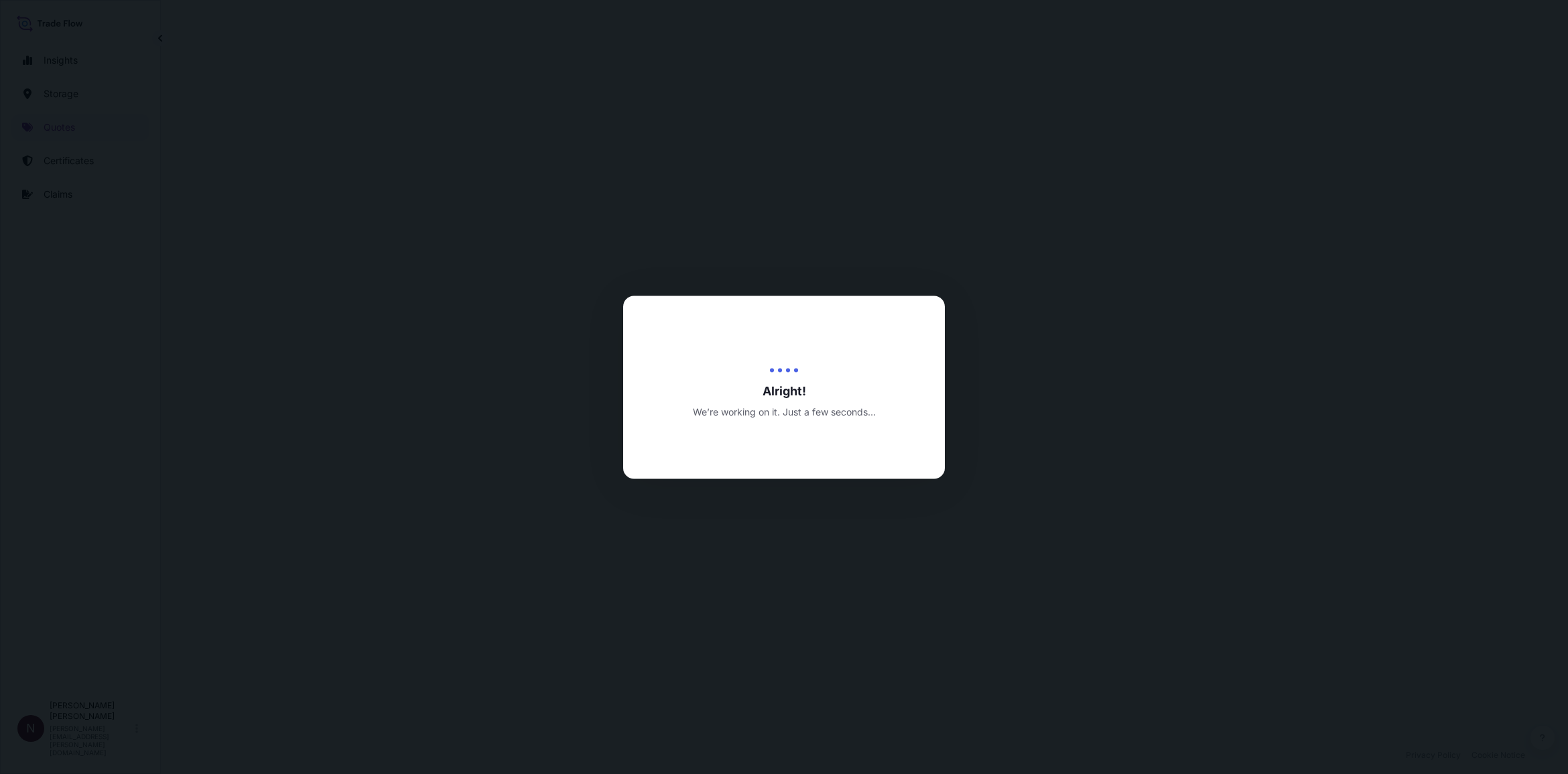
select select "Water"
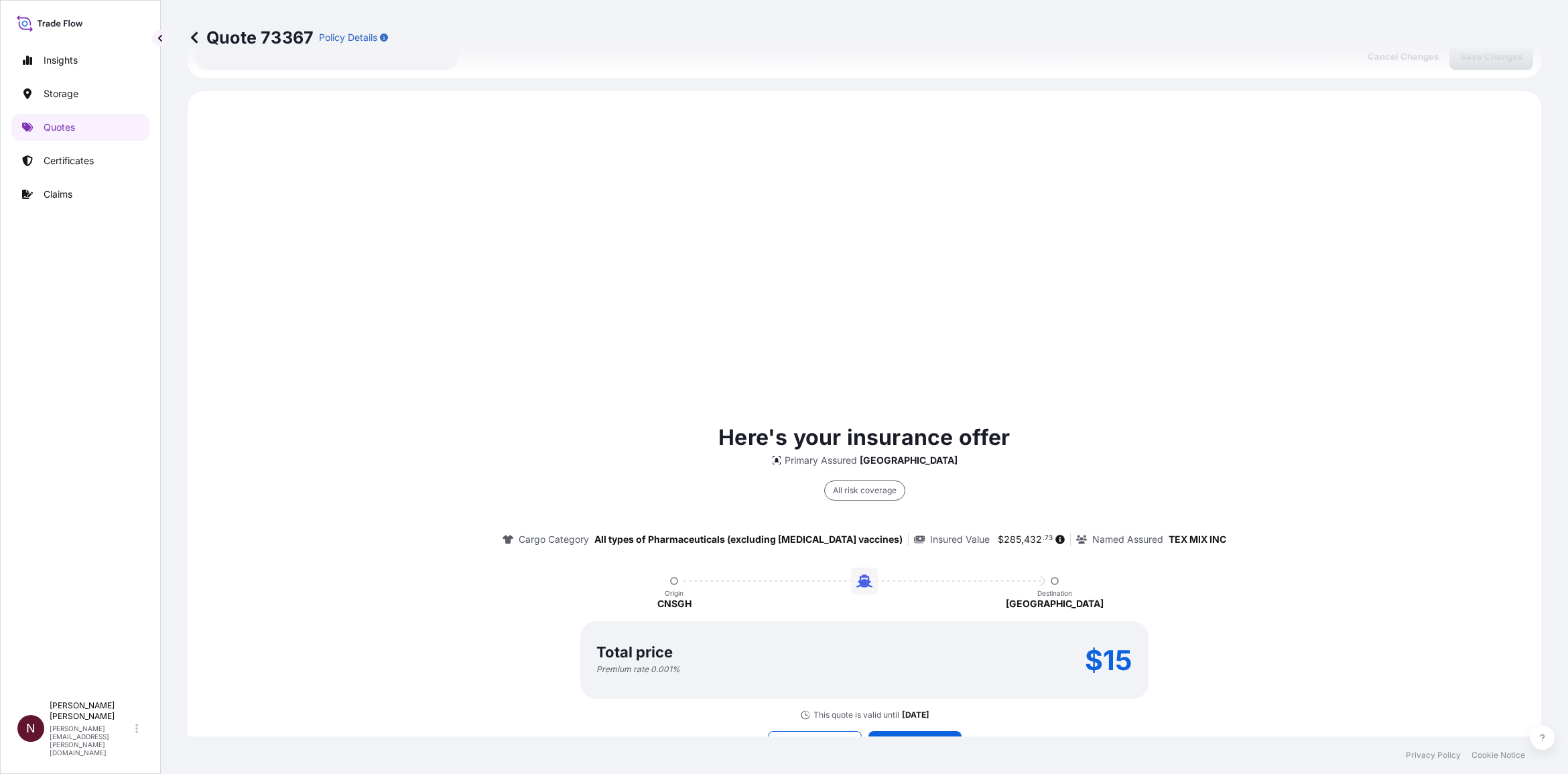
scroll to position [642, 0]
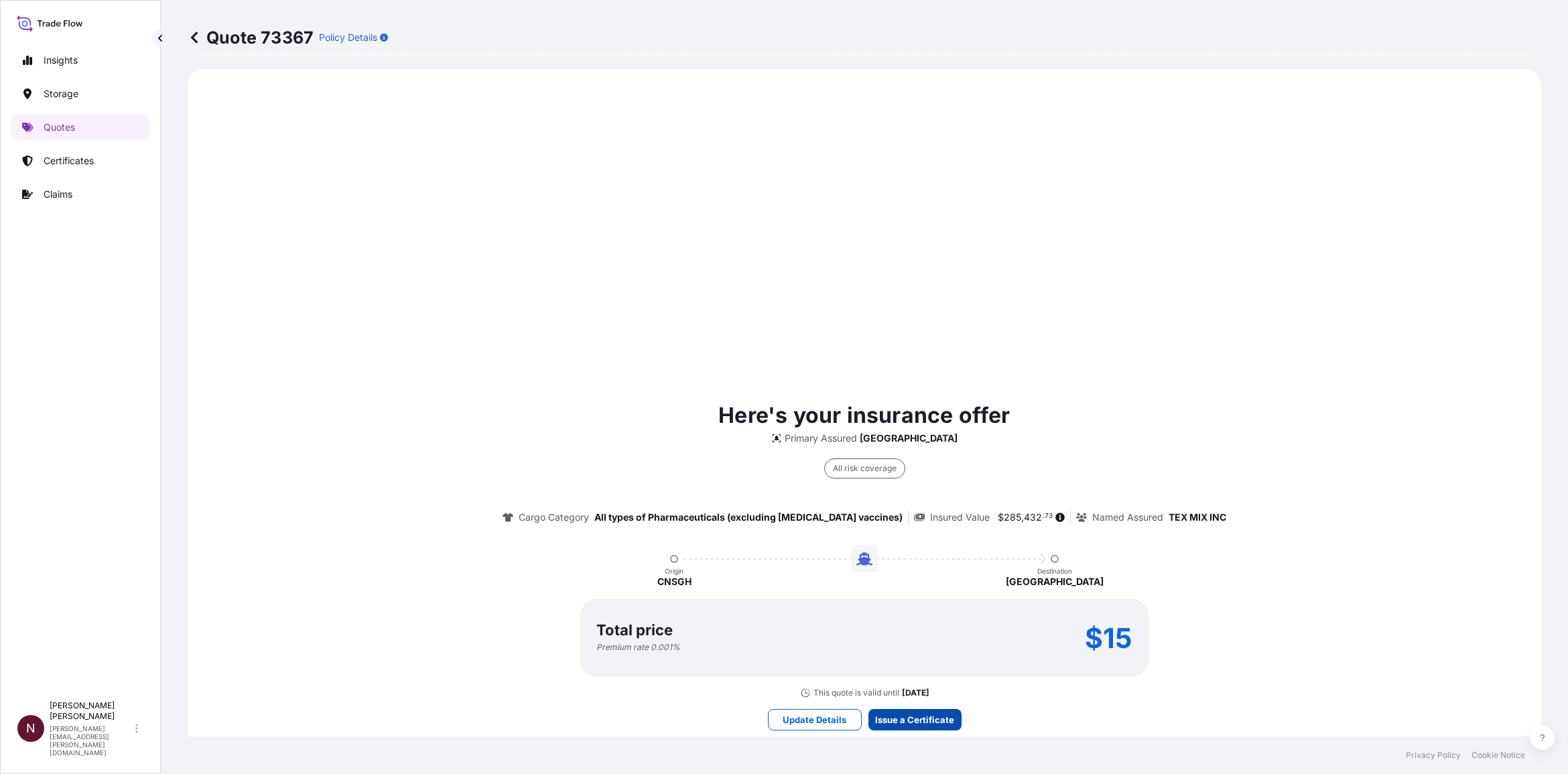
click at [932, 709] on button "Issue a Certificate" at bounding box center [915, 720] width 93 height 22
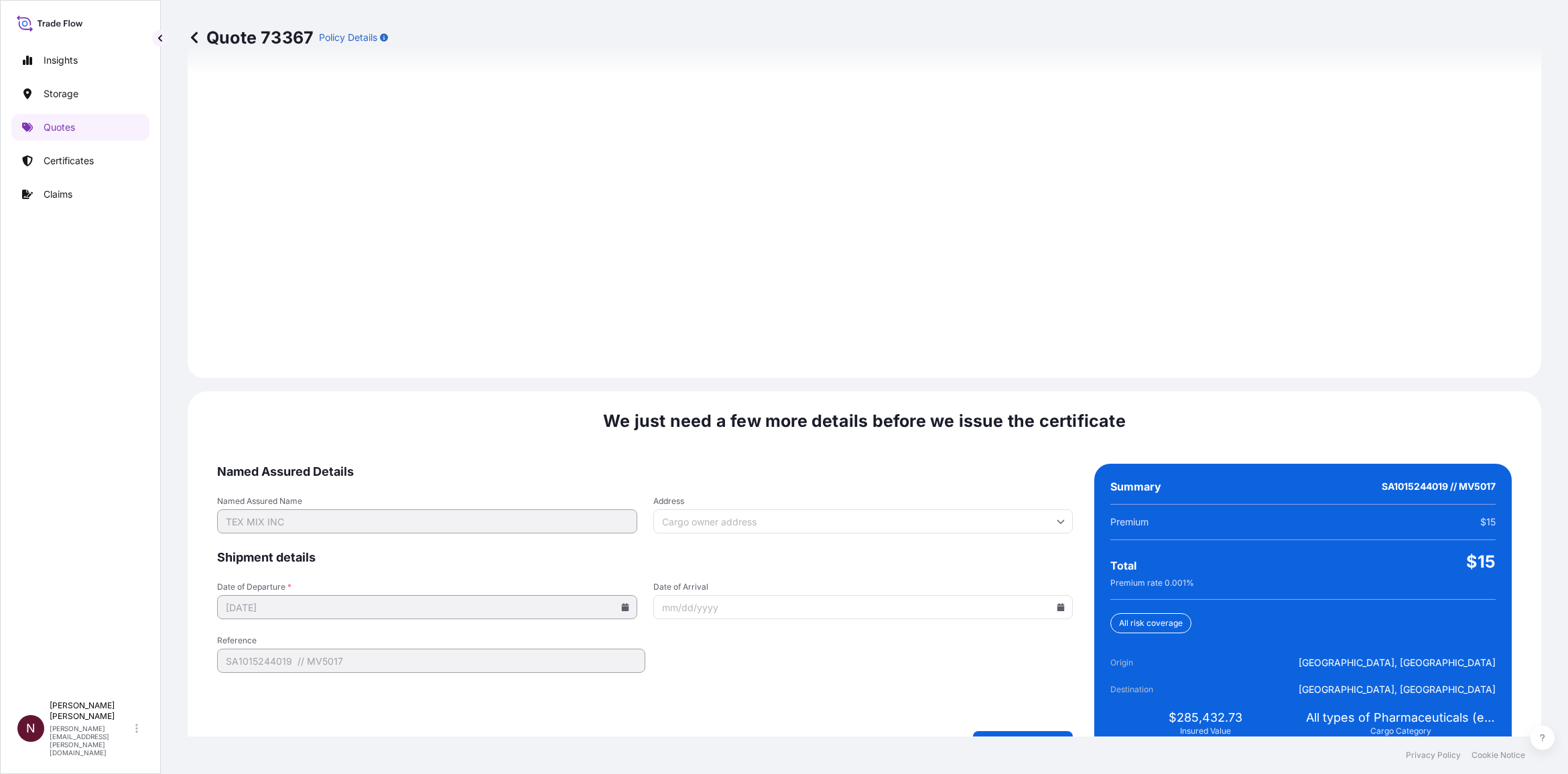
scroll to position [1752, 0]
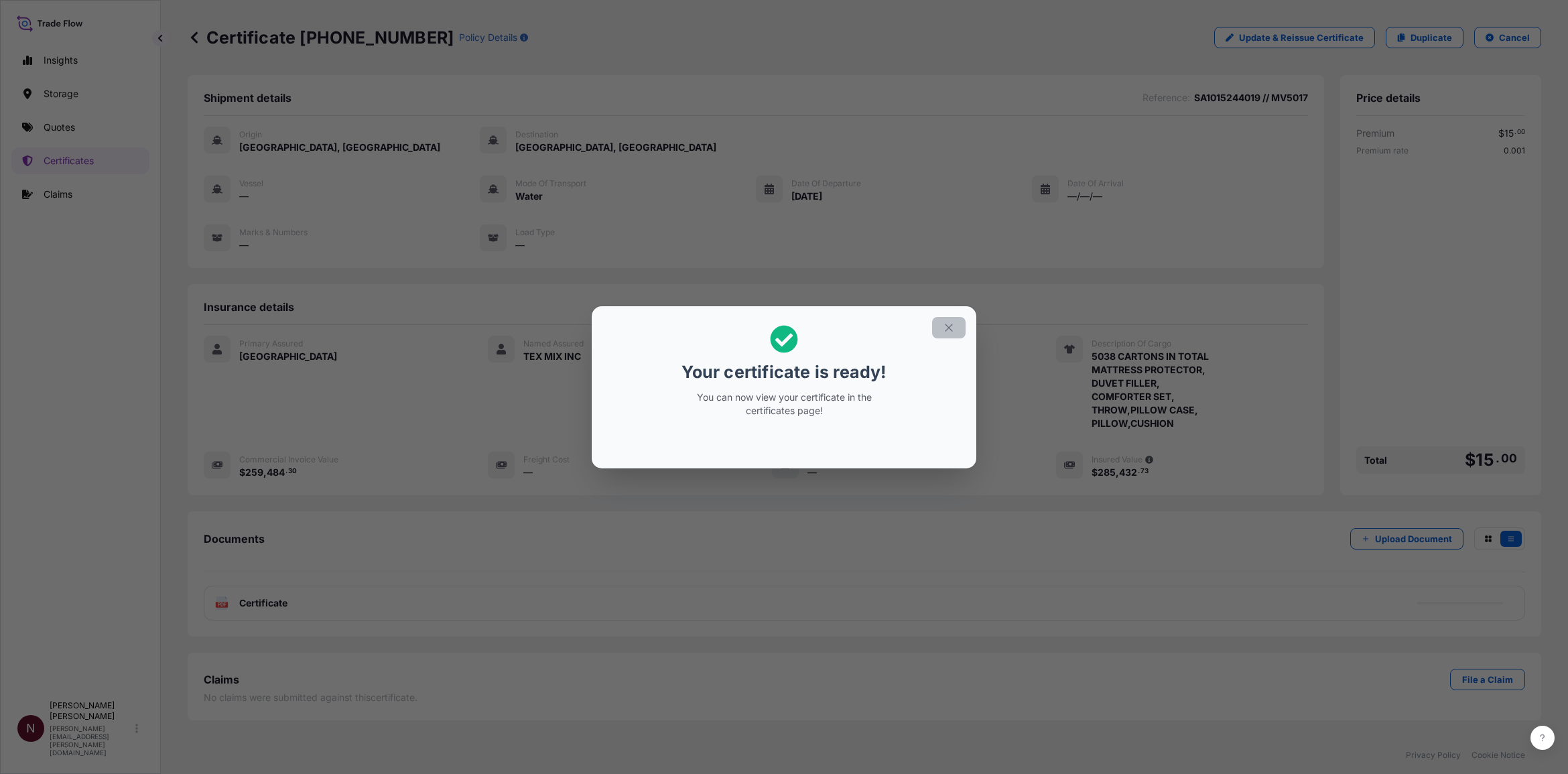
click at [939, 330] on button "button" at bounding box center [949, 328] width 33 height 22
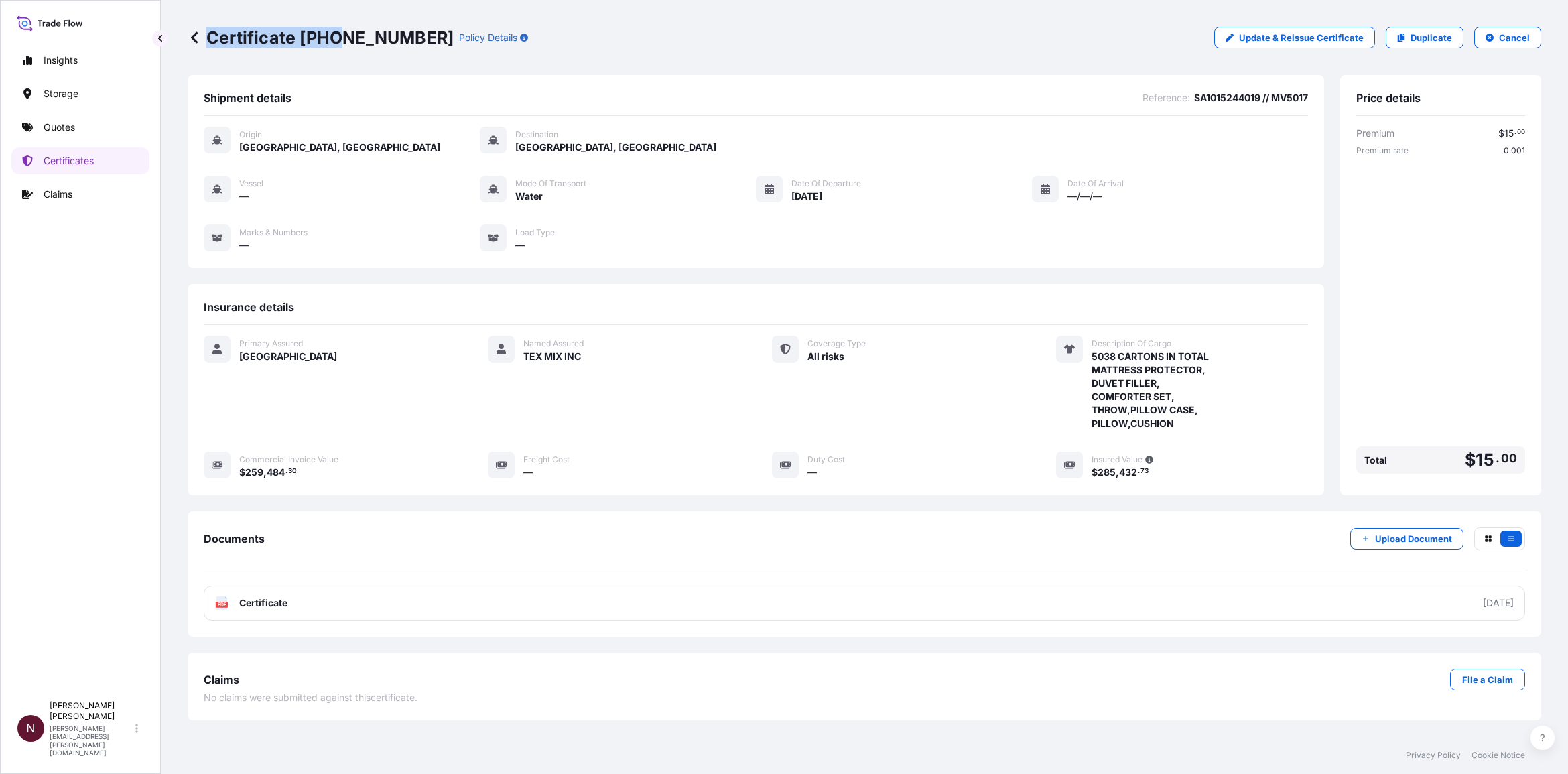
drag, startPoint x: 416, startPoint y: 35, endPoint x: 338, endPoint y: 35, distance: 78.0
click at [338, 35] on div "Certificate 31614-2030-1 Policy Details" at bounding box center [358, 37] width 340 height 22
drag, startPoint x: 338, startPoint y: 35, endPoint x: 320, endPoint y: 37, distance: 18.1
click at [338, 37] on p "Certificate 31614-2030-1" at bounding box center [321, 37] width 266 height 22
click at [314, 37] on p "Certificate 31614-2030-1" at bounding box center [321, 37] width 266 height 22
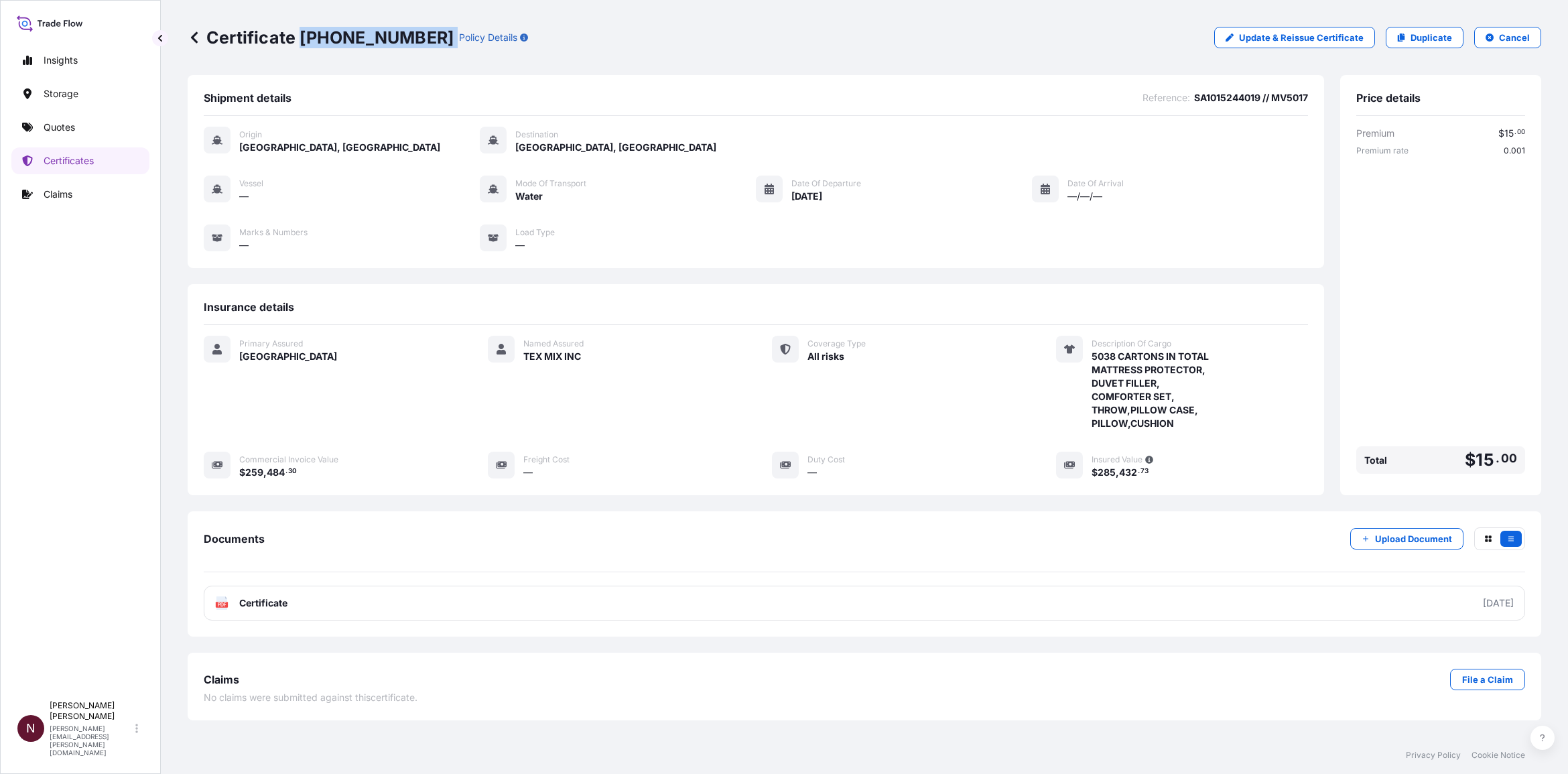
drag, startPoint x: 302, startPoint y: 35, endPoint x: 419, endPoint y: 41, distance: 117.2
click at [419, 41] on div "Certificate 31614-2030-1 Policy Details" at bounding box center [358, 37] width 340 height 22
copy p "[PHONE_NUMBER]"
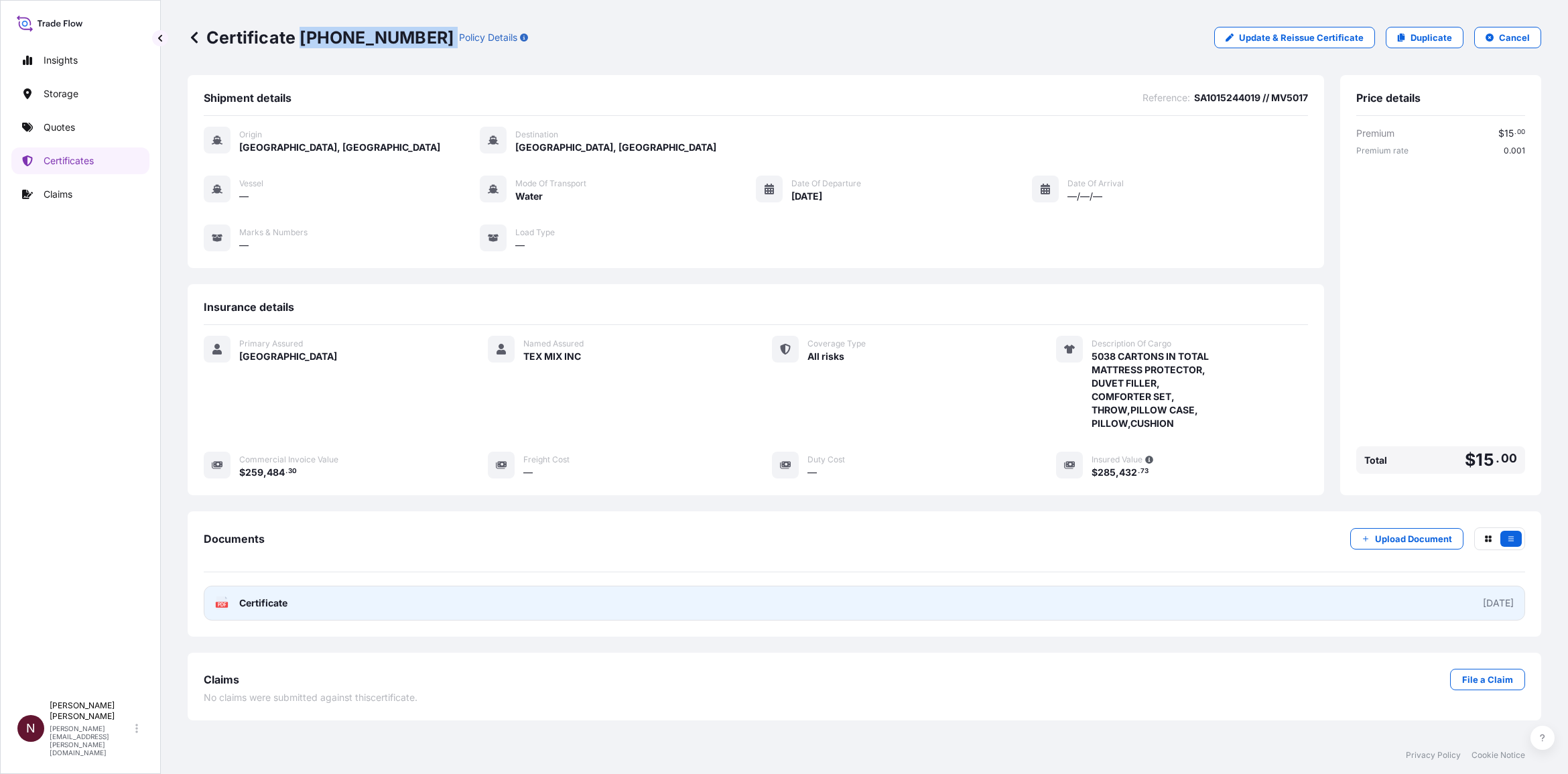
click at [301, 604] on link "PDF Certificate [DATE]" at bounding box center [864, 604] width 1322 height 35
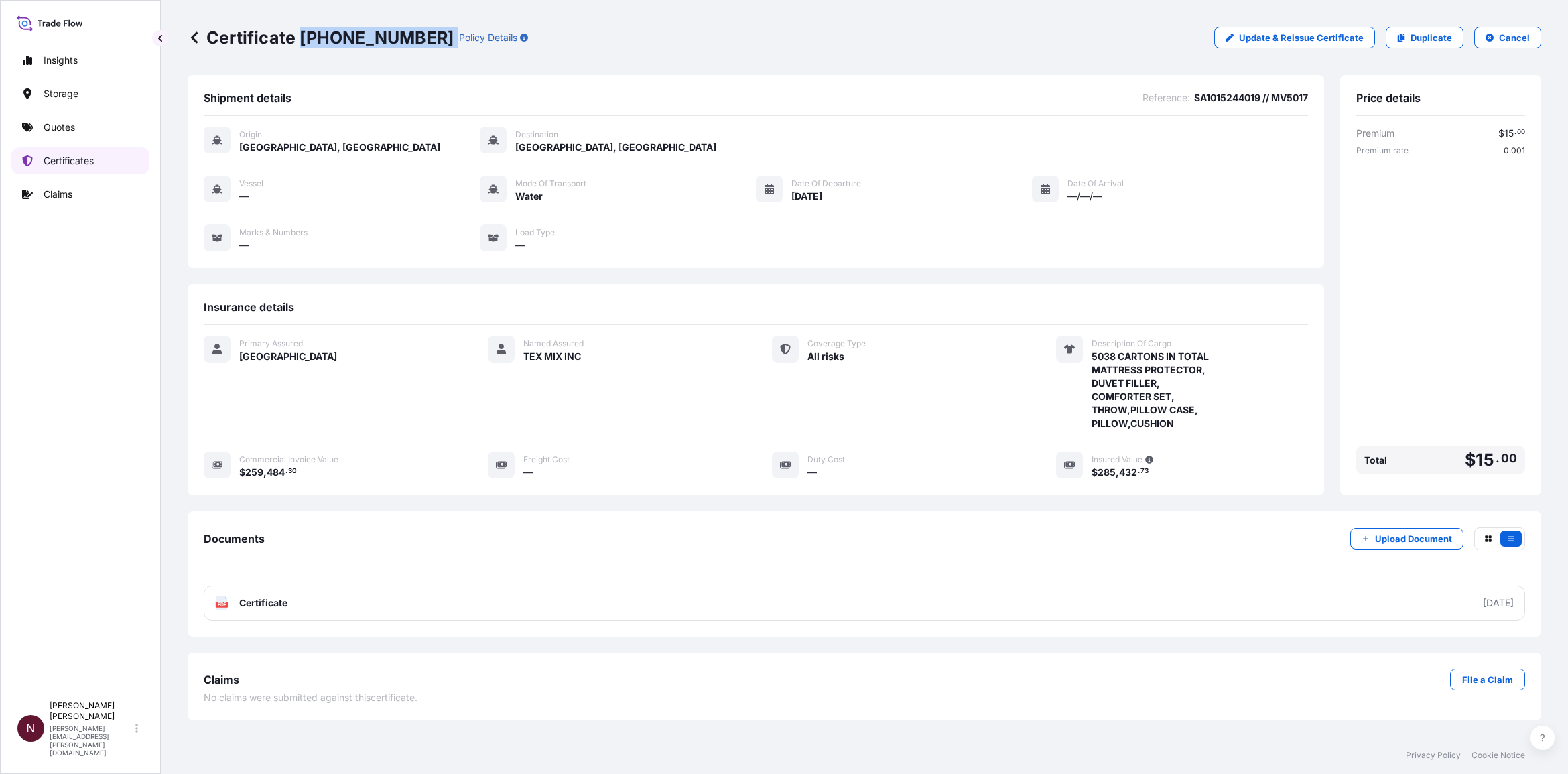
click at [61, 128] on p "Quotes" at bounding box center [60, 127] width 31 height 14
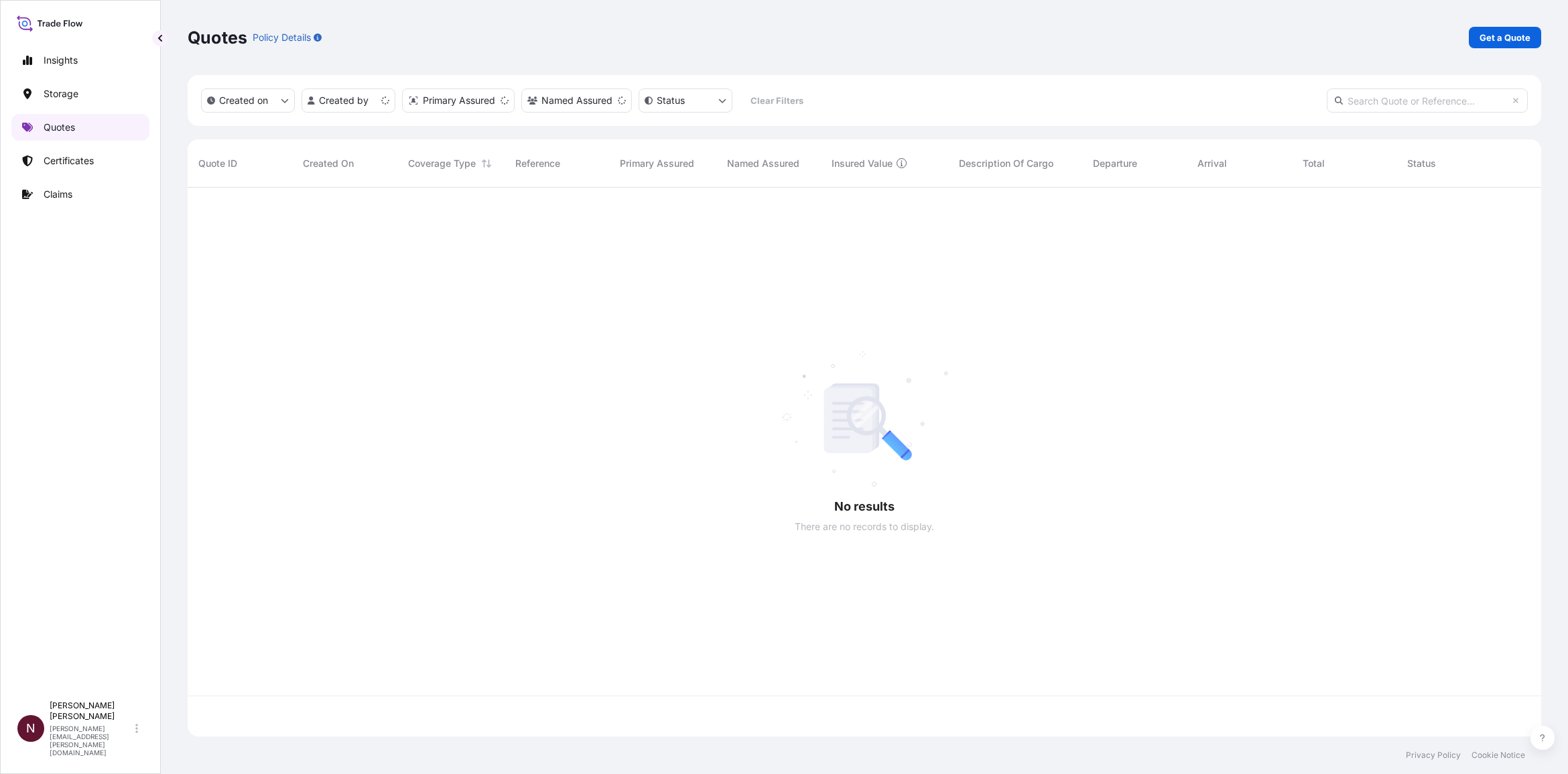
scroll to position [544, 1341]
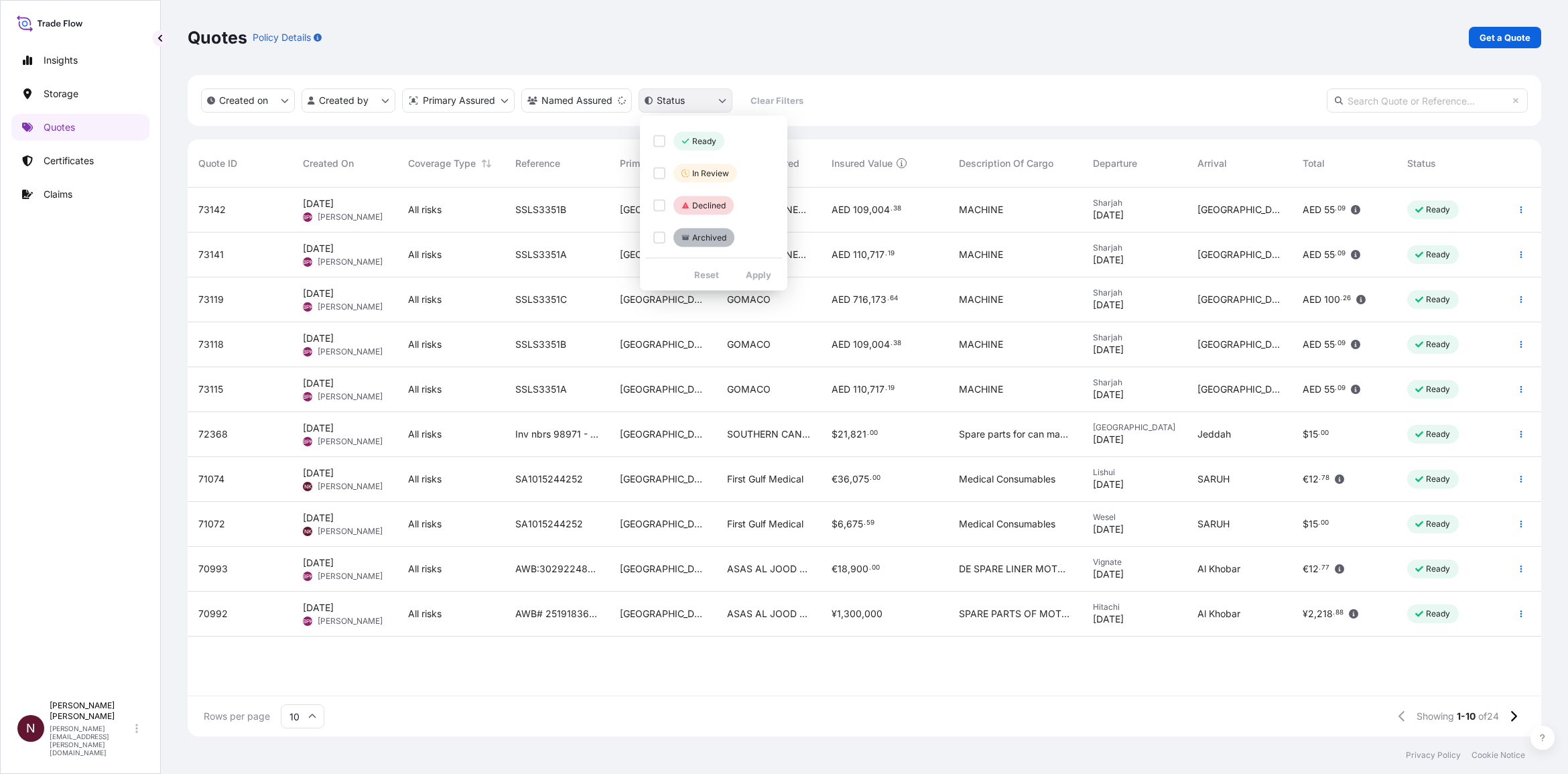
click at [675, 89] on html "Insights Storage Quotes Certificates Claims N Nuhman Kaleel nuhman.kaleel@bdpin…" at bounding box center [784, 387] width 1568 height 774
click at [1017, 65] on html "Insights Storage Quotes Certificates Claims N Nuhman Kaleel nuhman.kaleel@bdpin…" at bounding box center [784, 387] width 1568 height 774
click at [71, 157] on p "Certificates" at bounding box center [68, 161] width 50 height 14
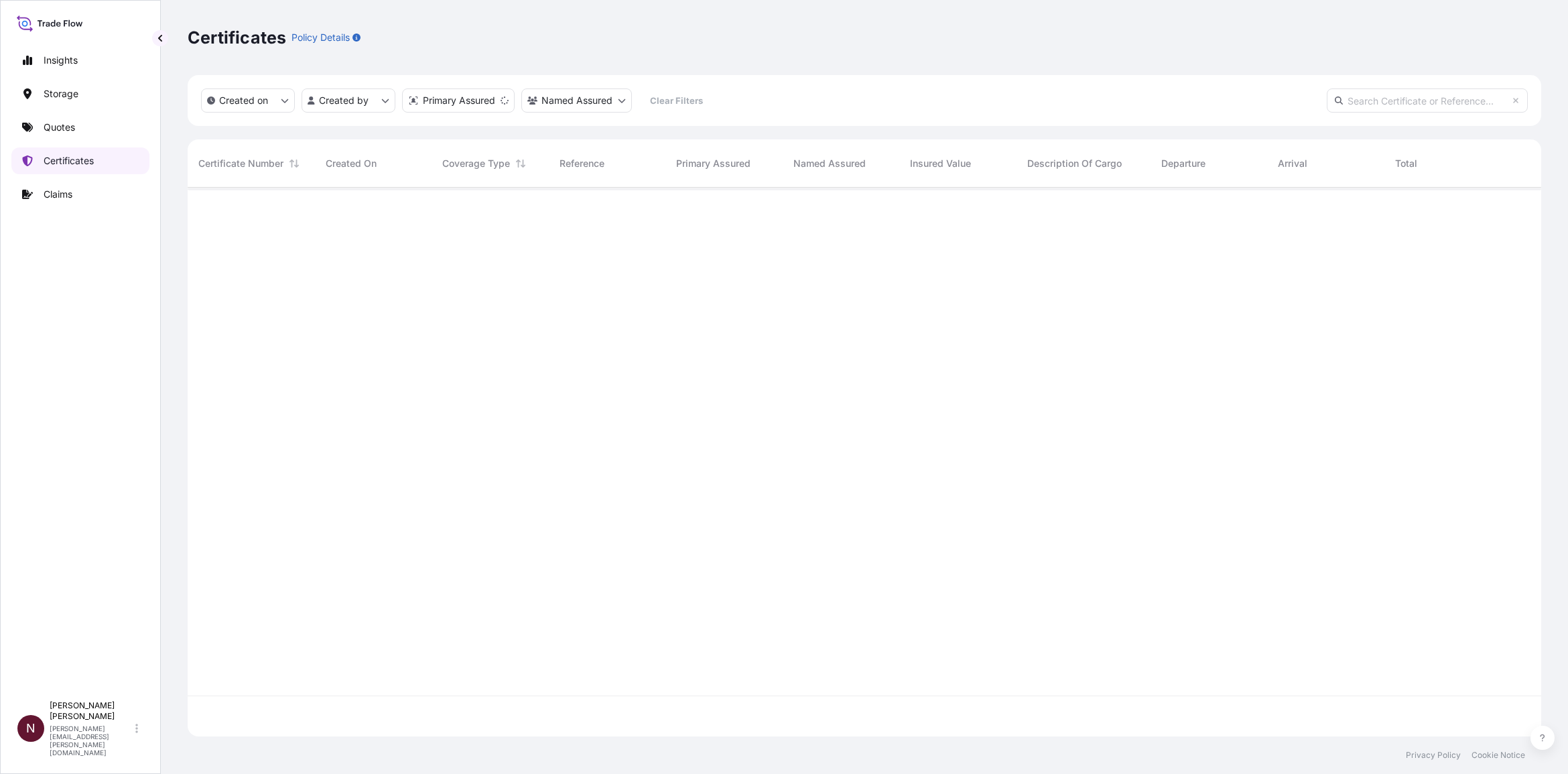
scroll to position [544, 1341]
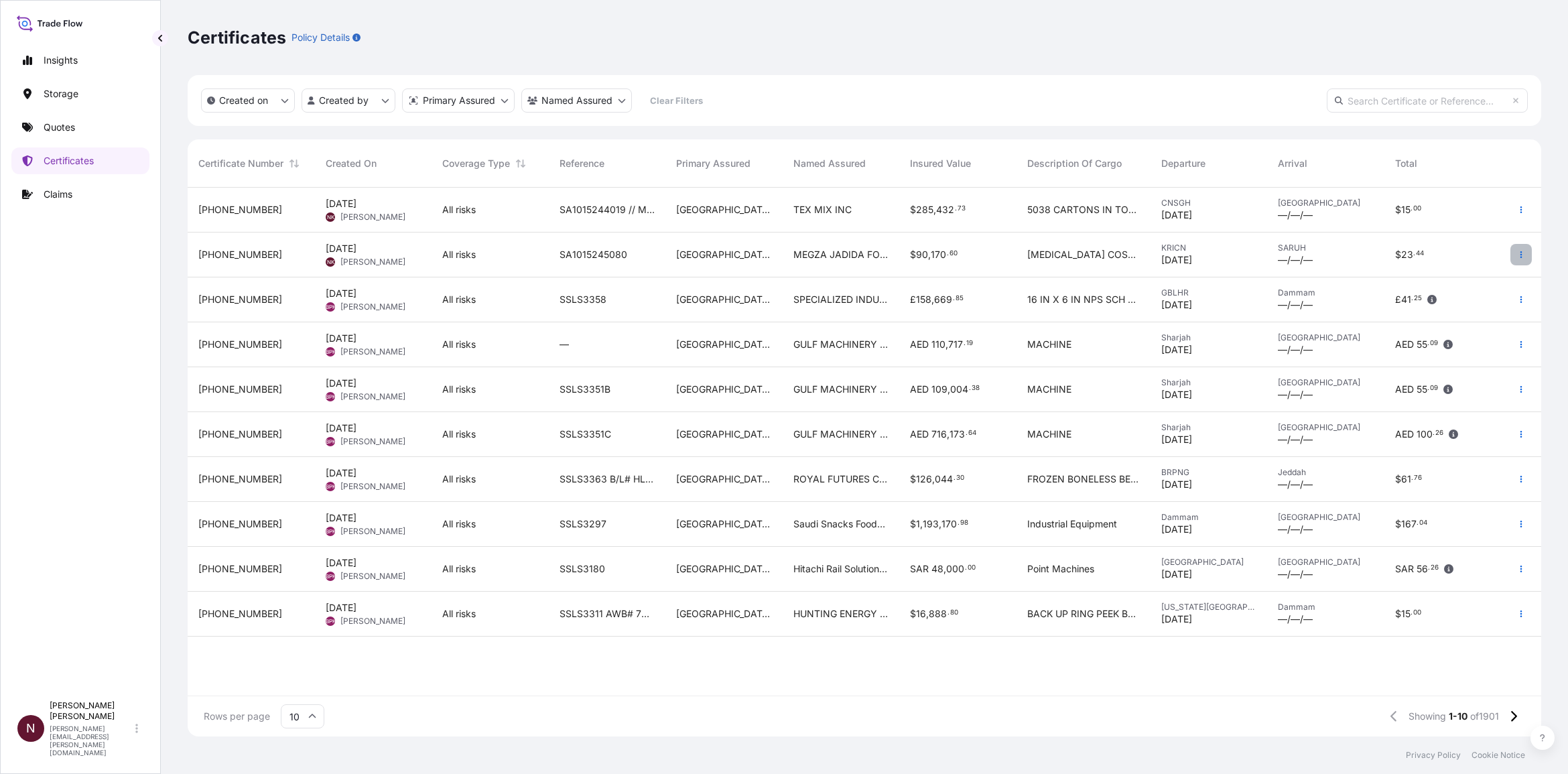
click at [1516, 265] on button "button" at bounding box center [1521, 254] width 22 height 22
click at [1463, 276] on p "Download certificate" at bounding box center [1457, 282] width 91 height 14
click at [79, 127] on link "Quotes" at bounding box center [80, 126] width 138 height 26
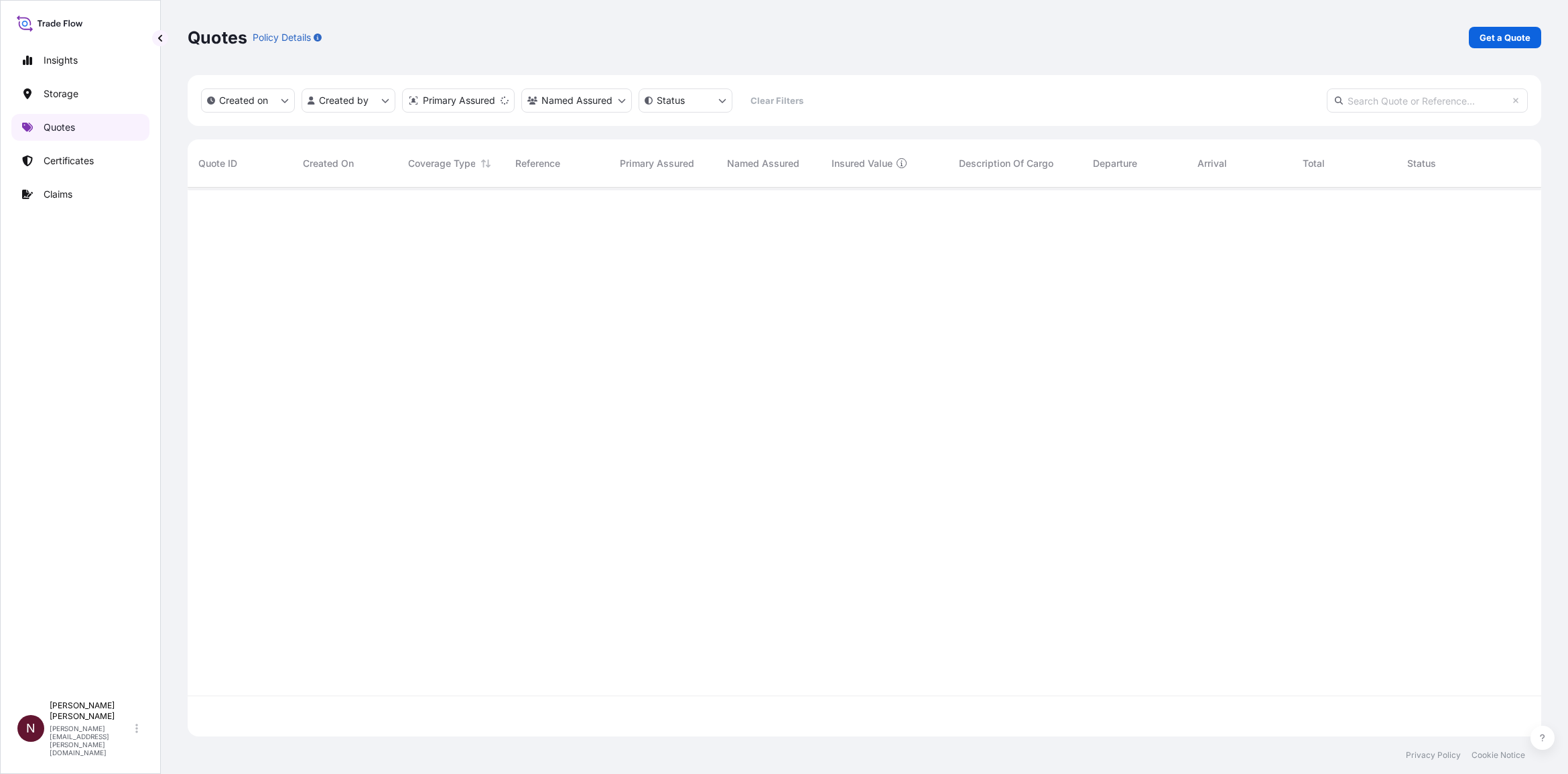
scroll to position [544, 1341]
click at [1501, 33] on p "Get a Quote" at bounding box center [1505, 38] width 51 height 14
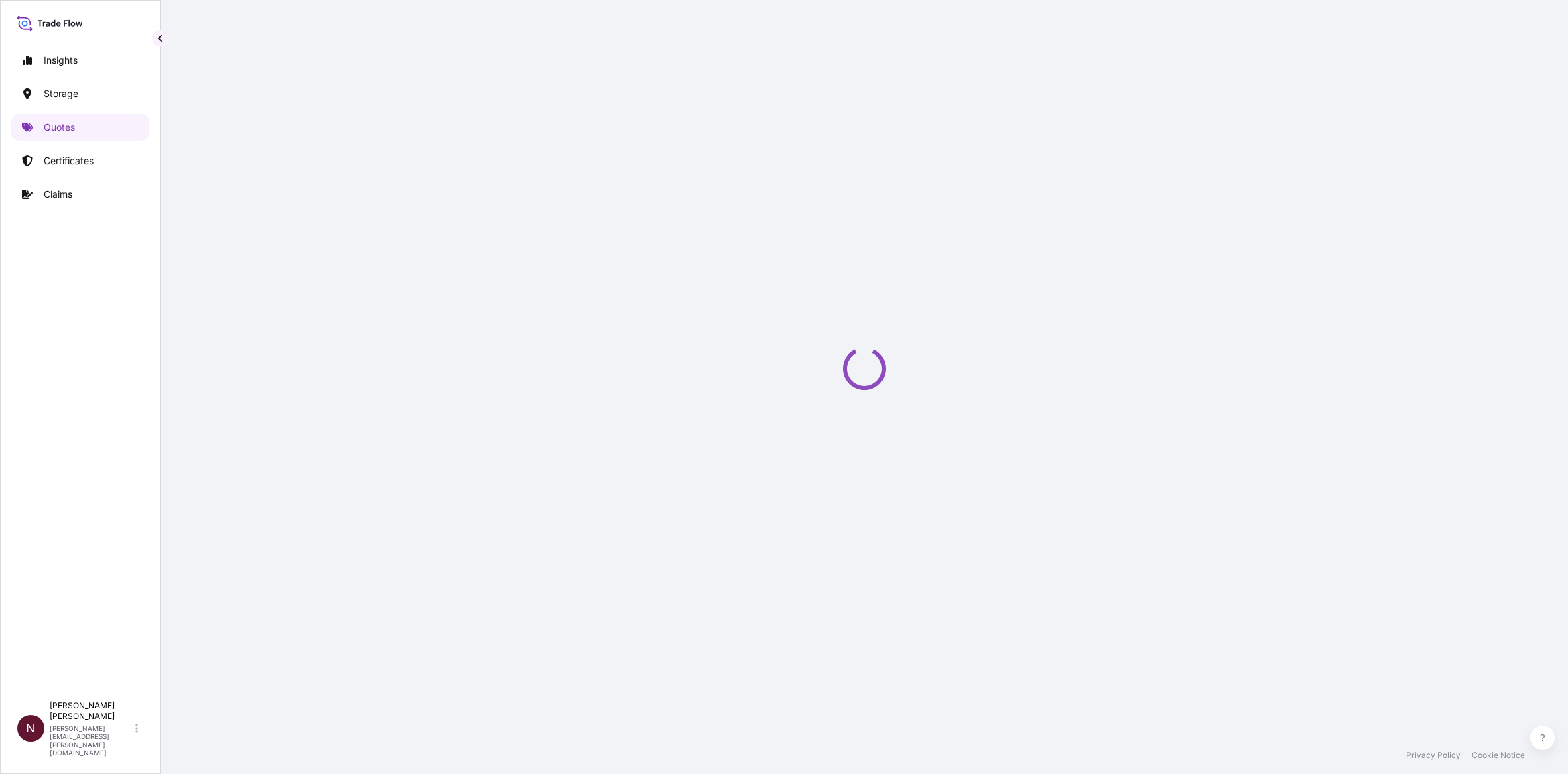
select select "Water"
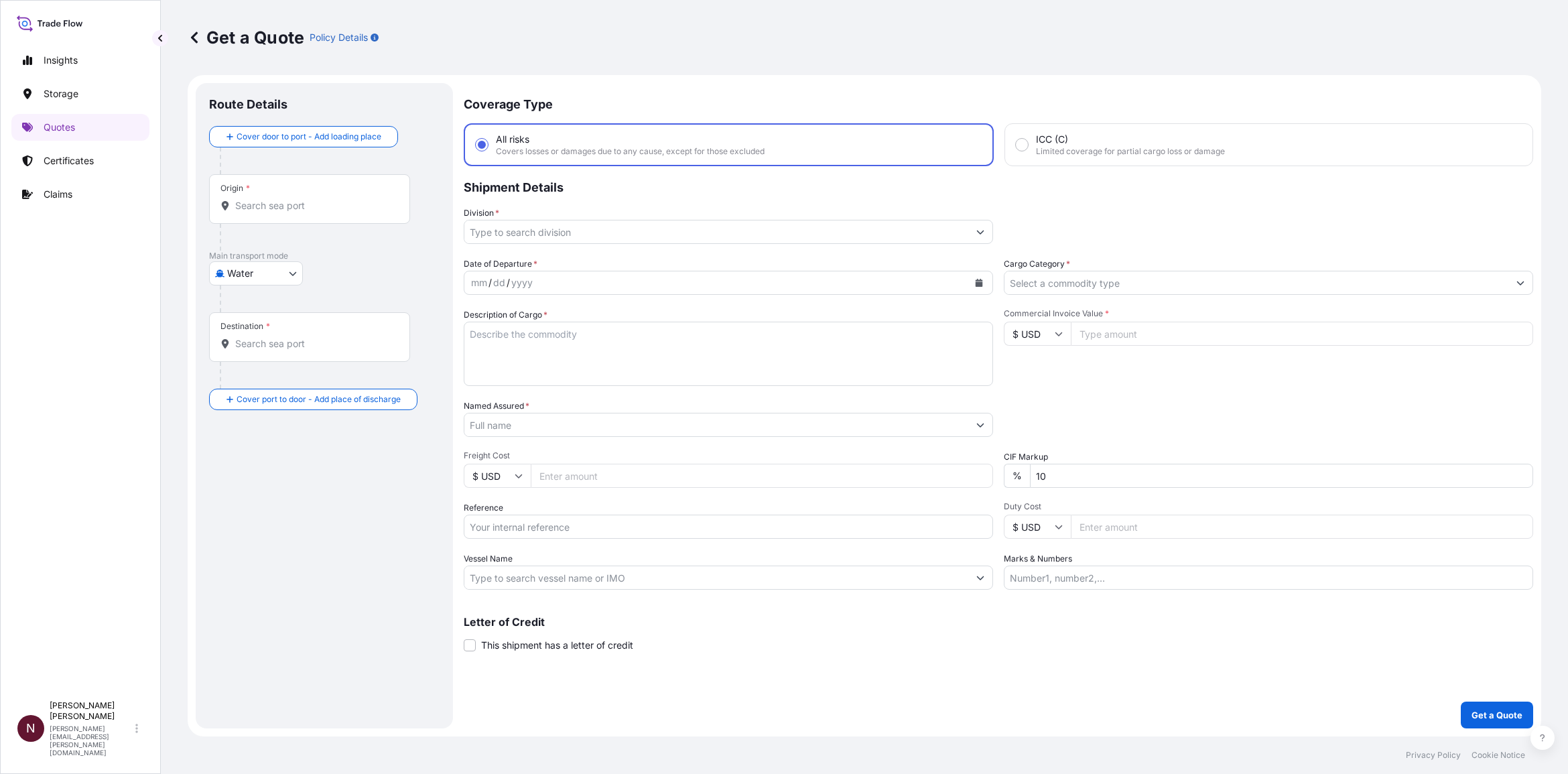
click at [266, 208] on input "Origin *" at bounding box center [315, 206] width 158 height 14
paste input "SHENZHEN"
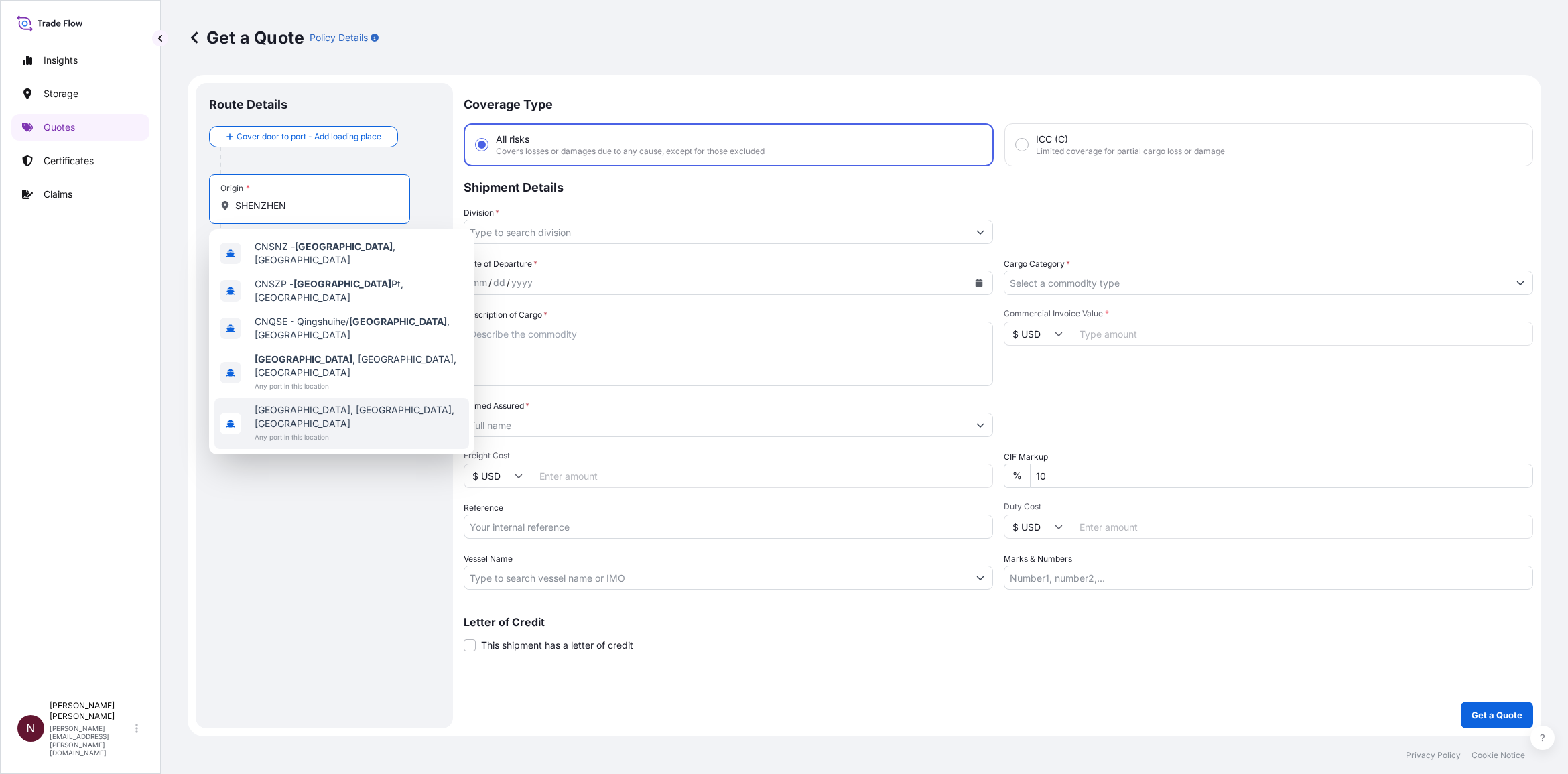
type input "SHENZHEN"
click at [252, 493] on div "Route Details Cover door to port - Add loading place Place of loading Road / In…" at bounding box center [325, 406] width 231 height 618
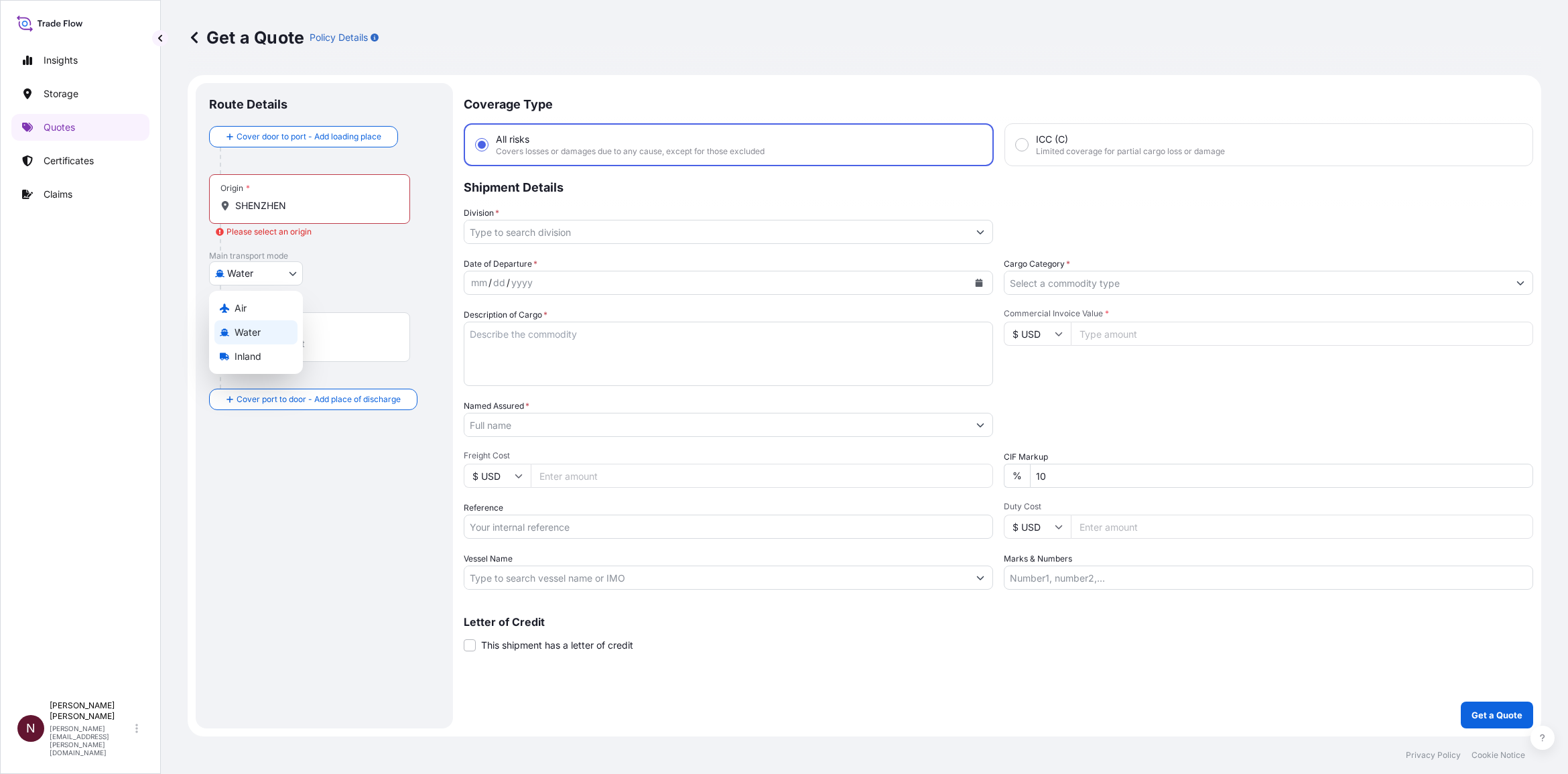
click at [270, 274] on body "0 options available. 5 options available. Insights Storage Quotes Certificates …" at bounding box center [784, 387] width 1568 height 774
click at [260, 310] on div "Air" at bounding box center [255, 308] width 83 height 24
select select "Air"
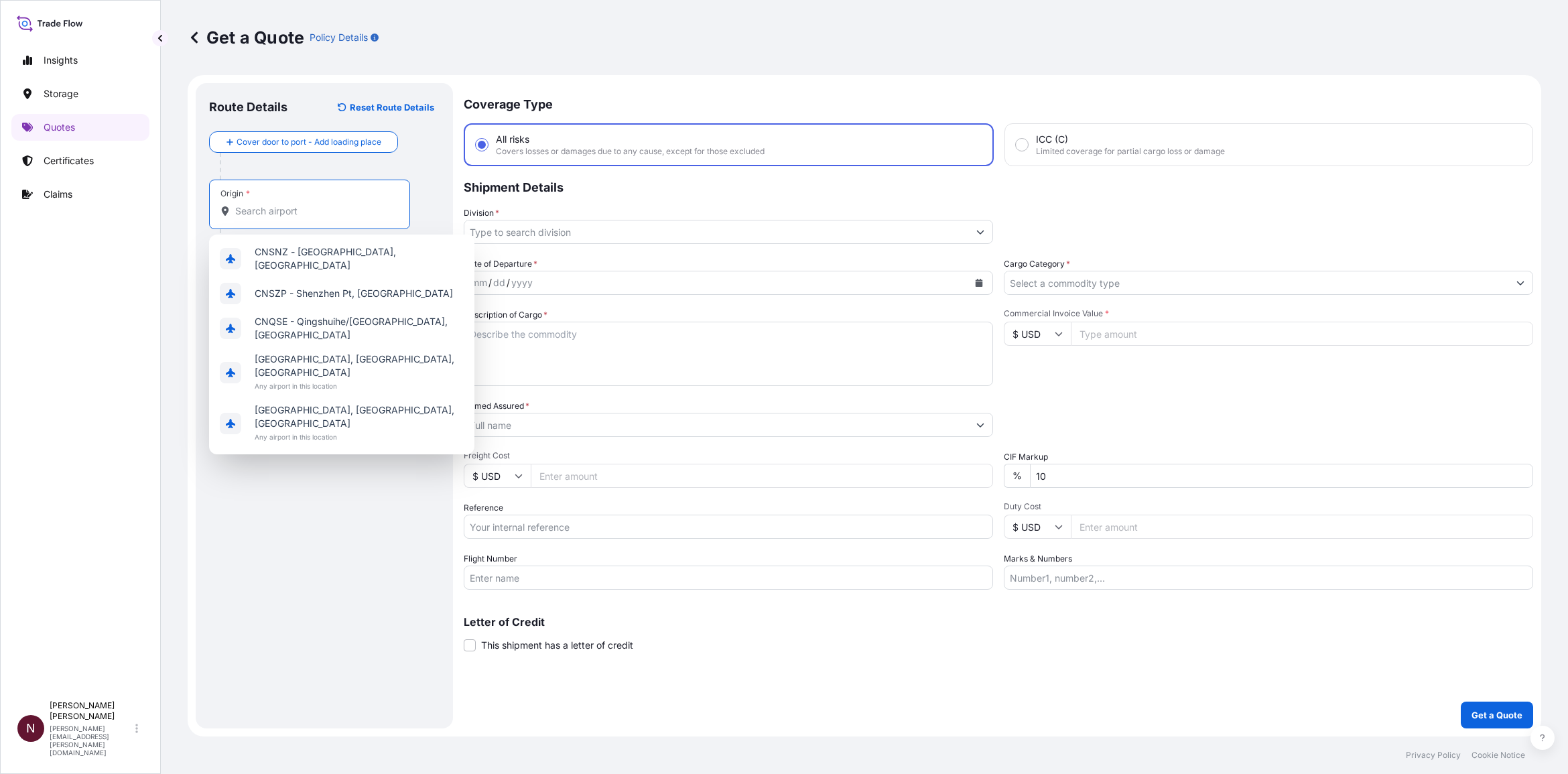
click at [269, 209] on input "Origin *" at bounding box center [315, 211] width 158 height 14
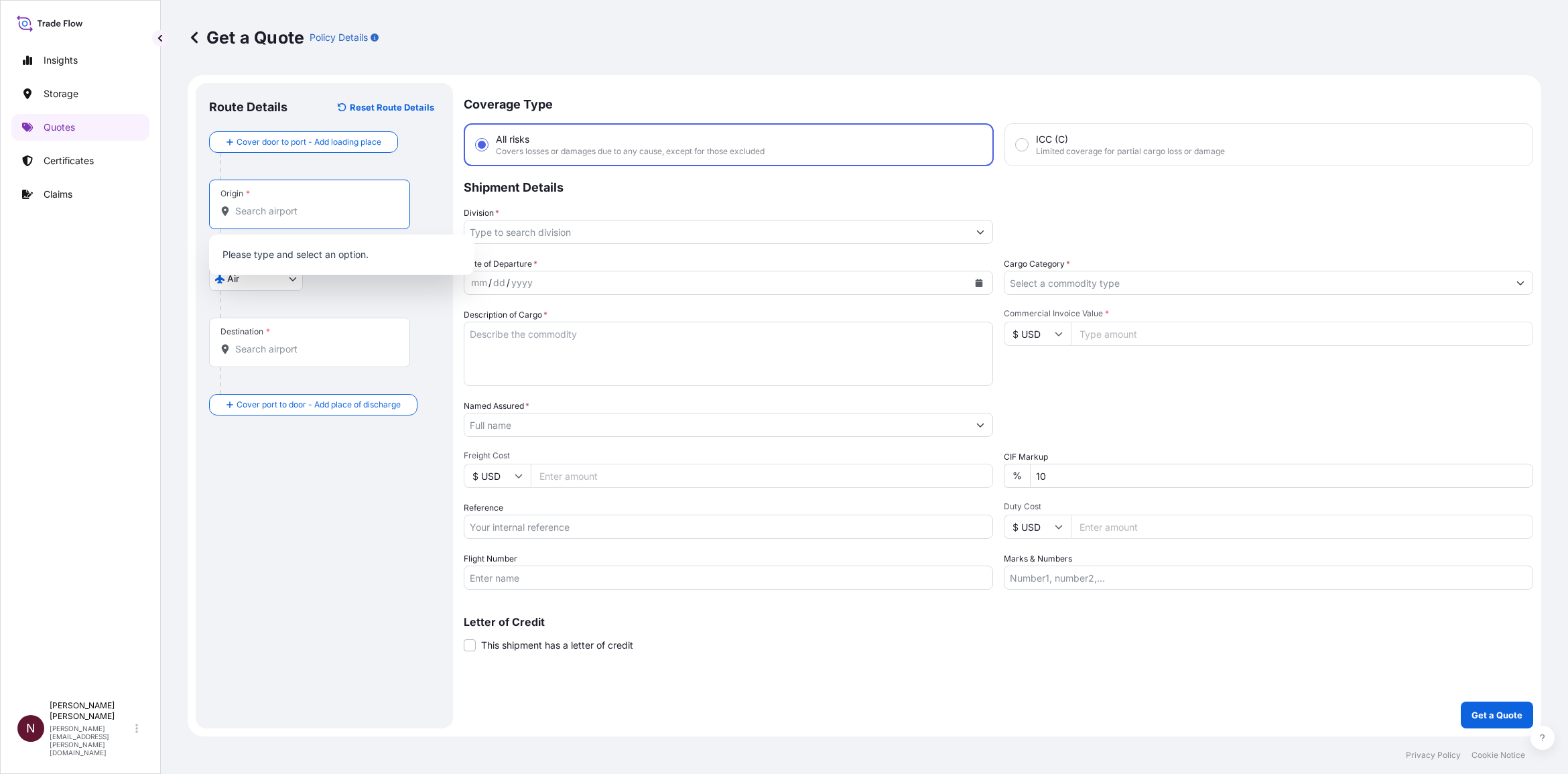
paste input "SHENZHEN"
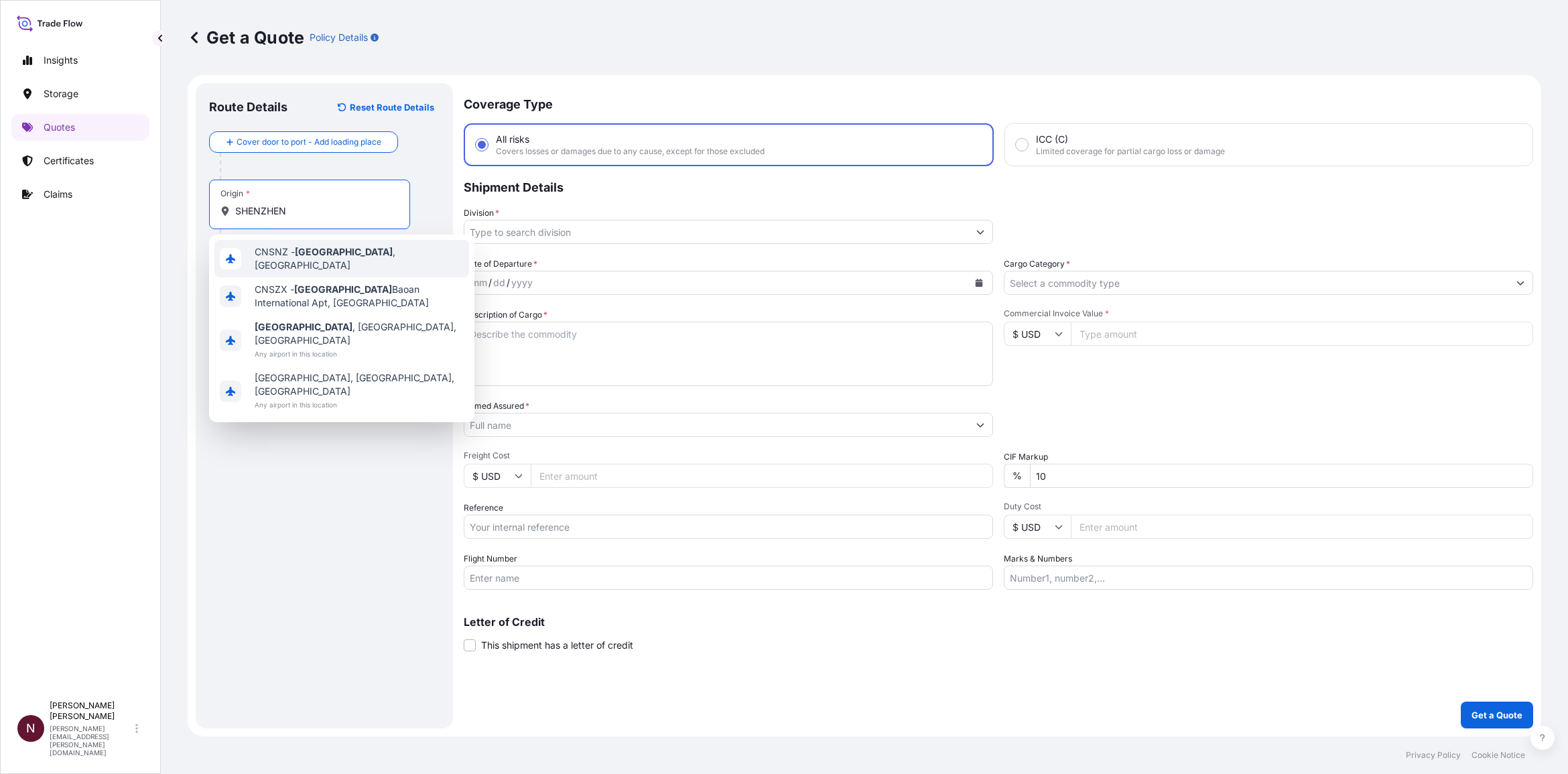
click at [280, 263] on div "CNSNZ - Shenzhen , China" at bounding box center [341, 258] width 254 height 37
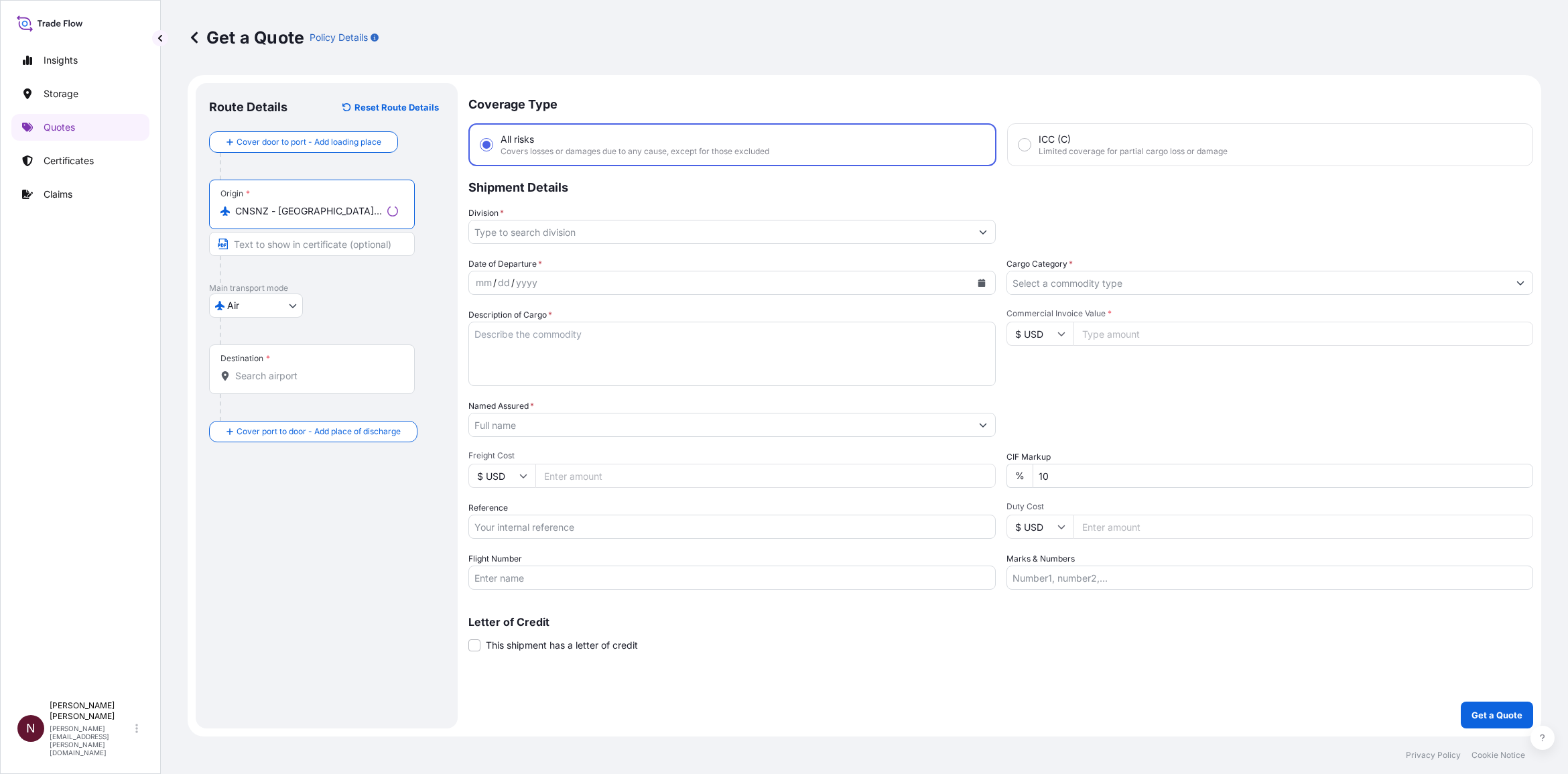
type input "CNSNZ - Shenzhen, China"
click at [276, 515] on div "Route Details Reset Route Details Cover door to port - Add loading place Place …" at bounding box center [327, 406] width 236 height 618
click at [270, 378] on input "Destination *" at bounding box center [315, 377] width 158 height 14
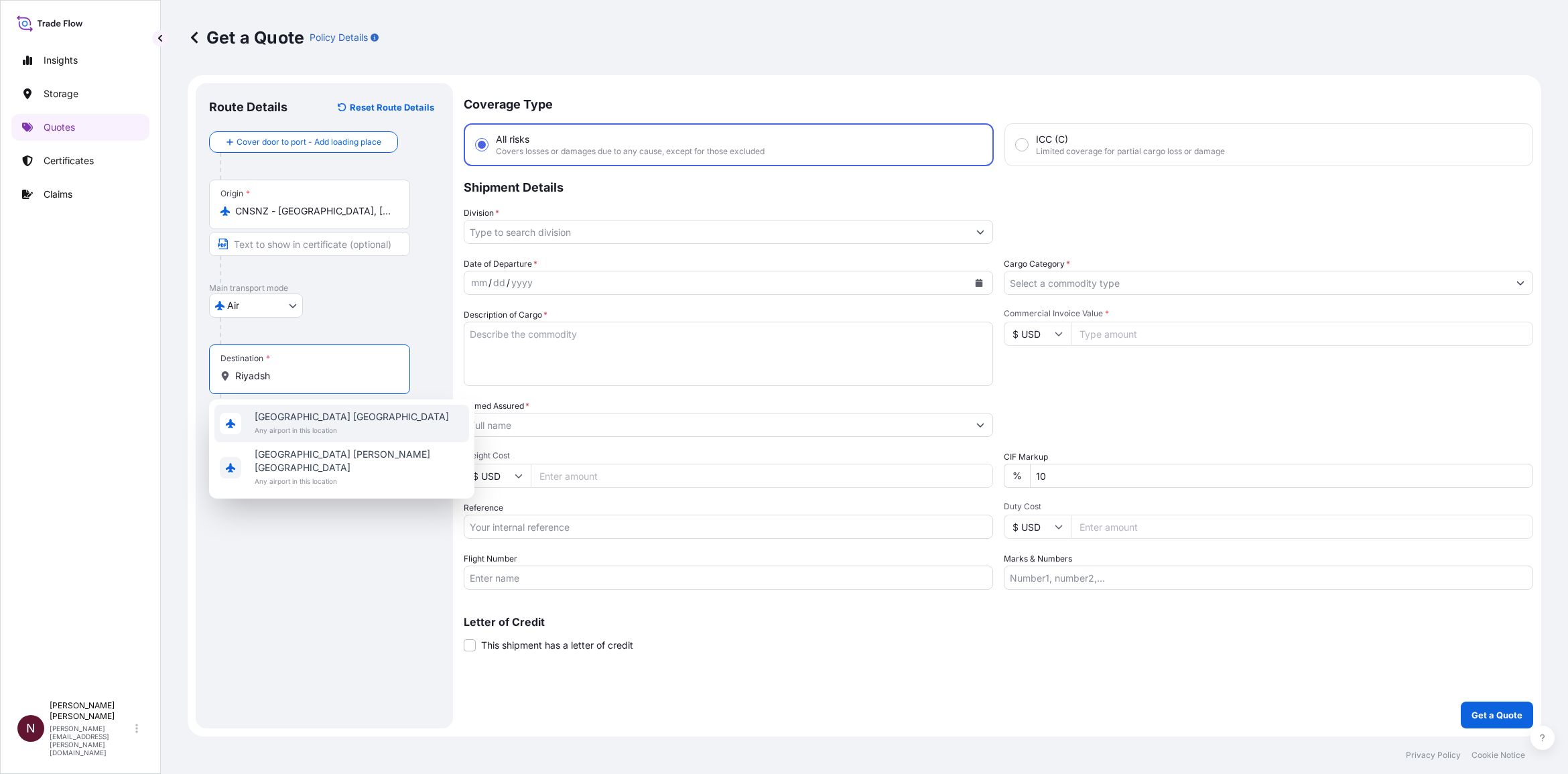
click at [280, 433] on span "Any airport in this location" at bounding box center [351, 431] width 195 height 14
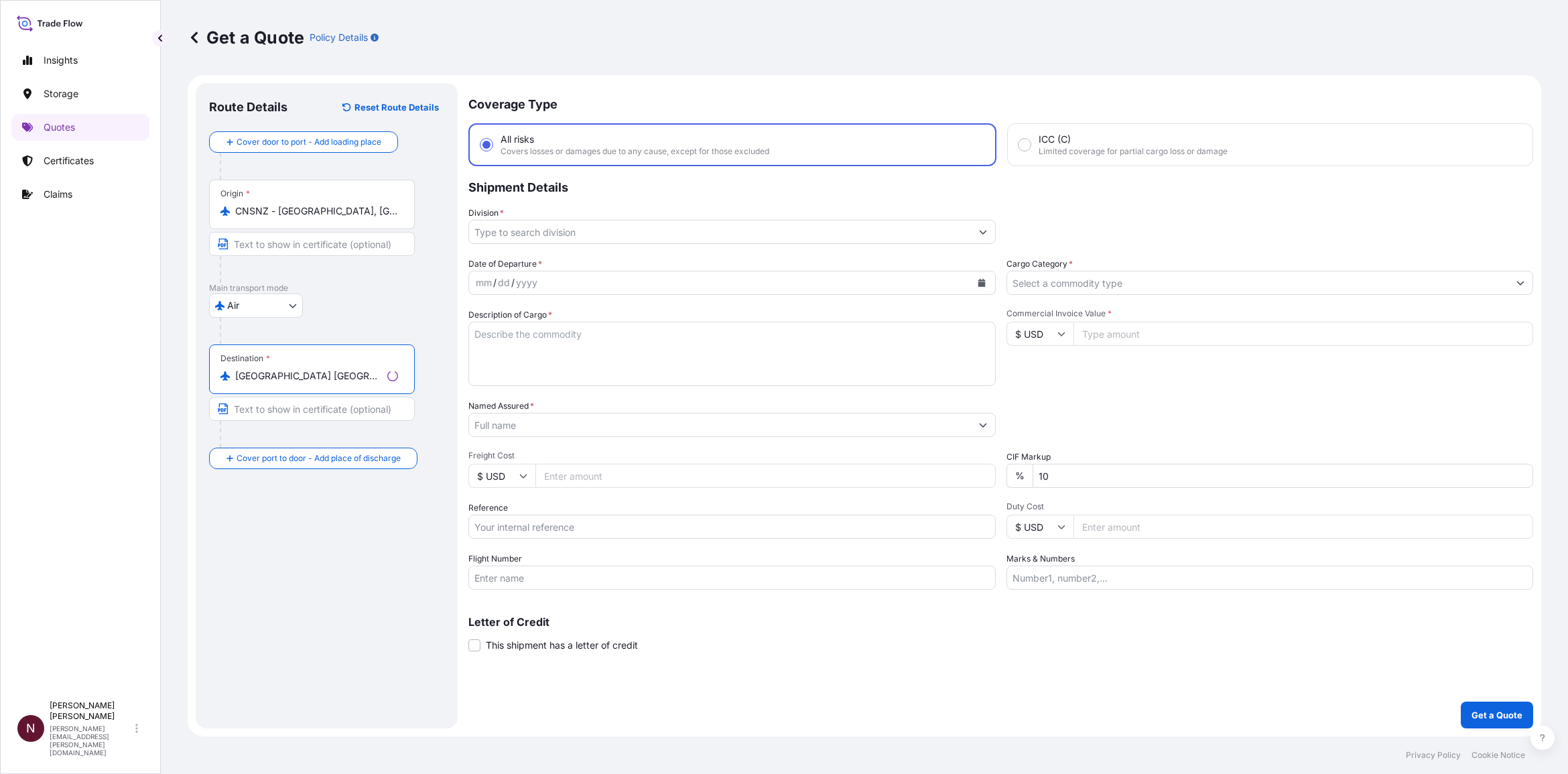
type input "Riyadh Saudi Arabia"
click at [267, 414] on input "Text to appear on certificate" at bounding box center [312, 409] width 205 height 24
click at [248, 531] on input "Place of Discharge" at bounding box center [315, 530] width 158 height 14
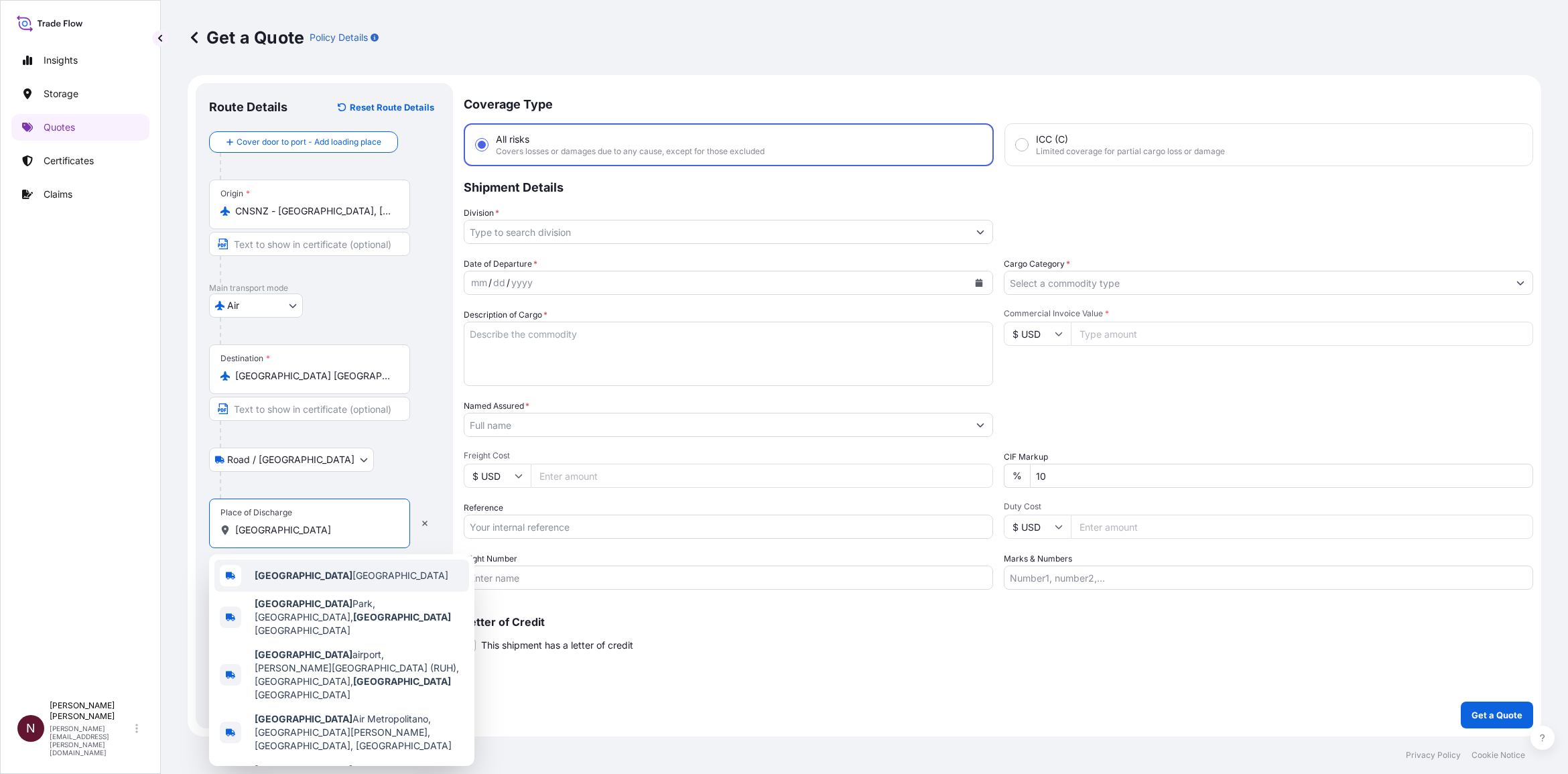
click at [276, 578] on b "[GEOGRAPHIC_DATA]" at bounding box center [303, 575] width 98 height 12
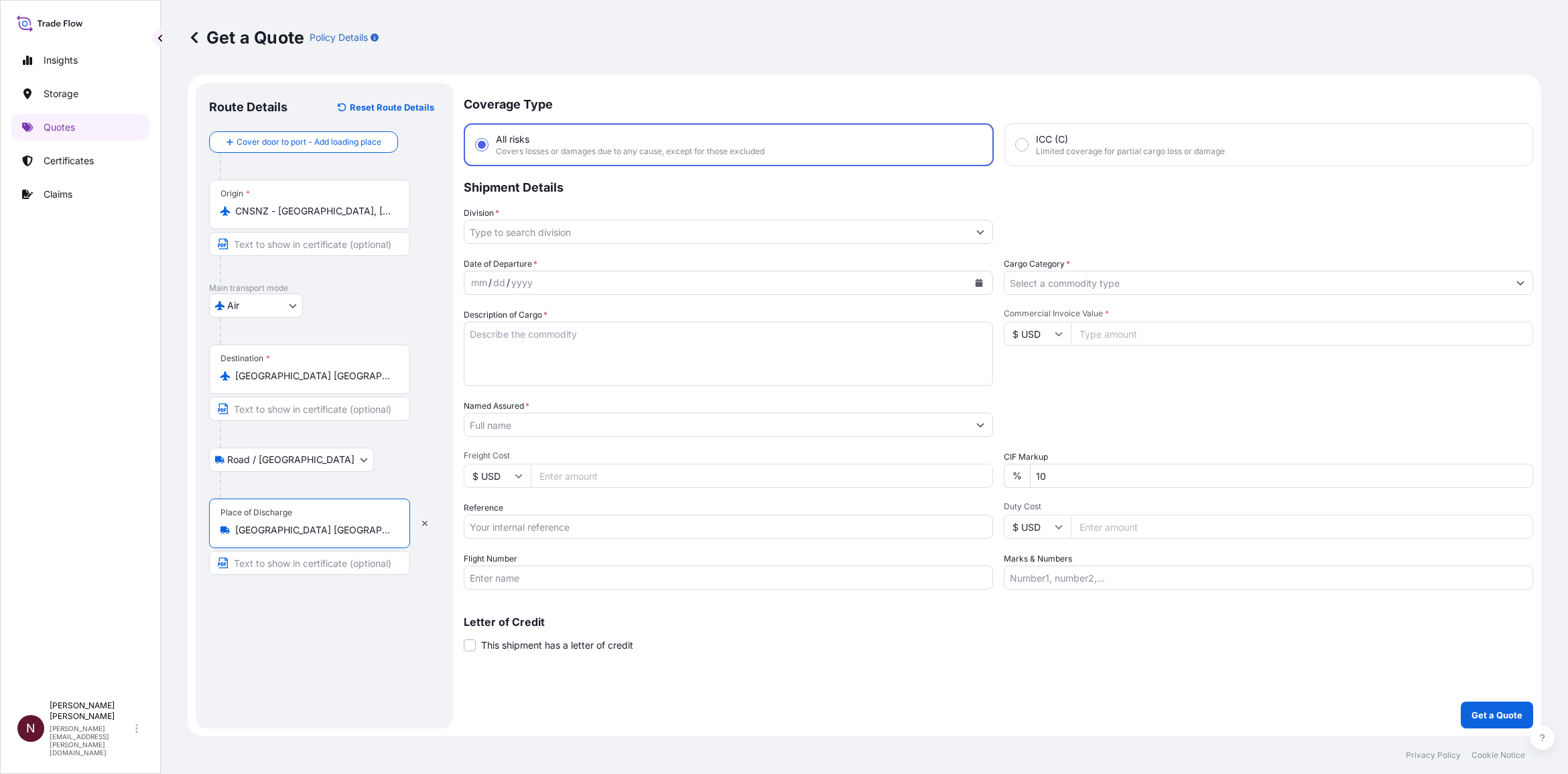
type input "Riyadh Saudi Arabia"
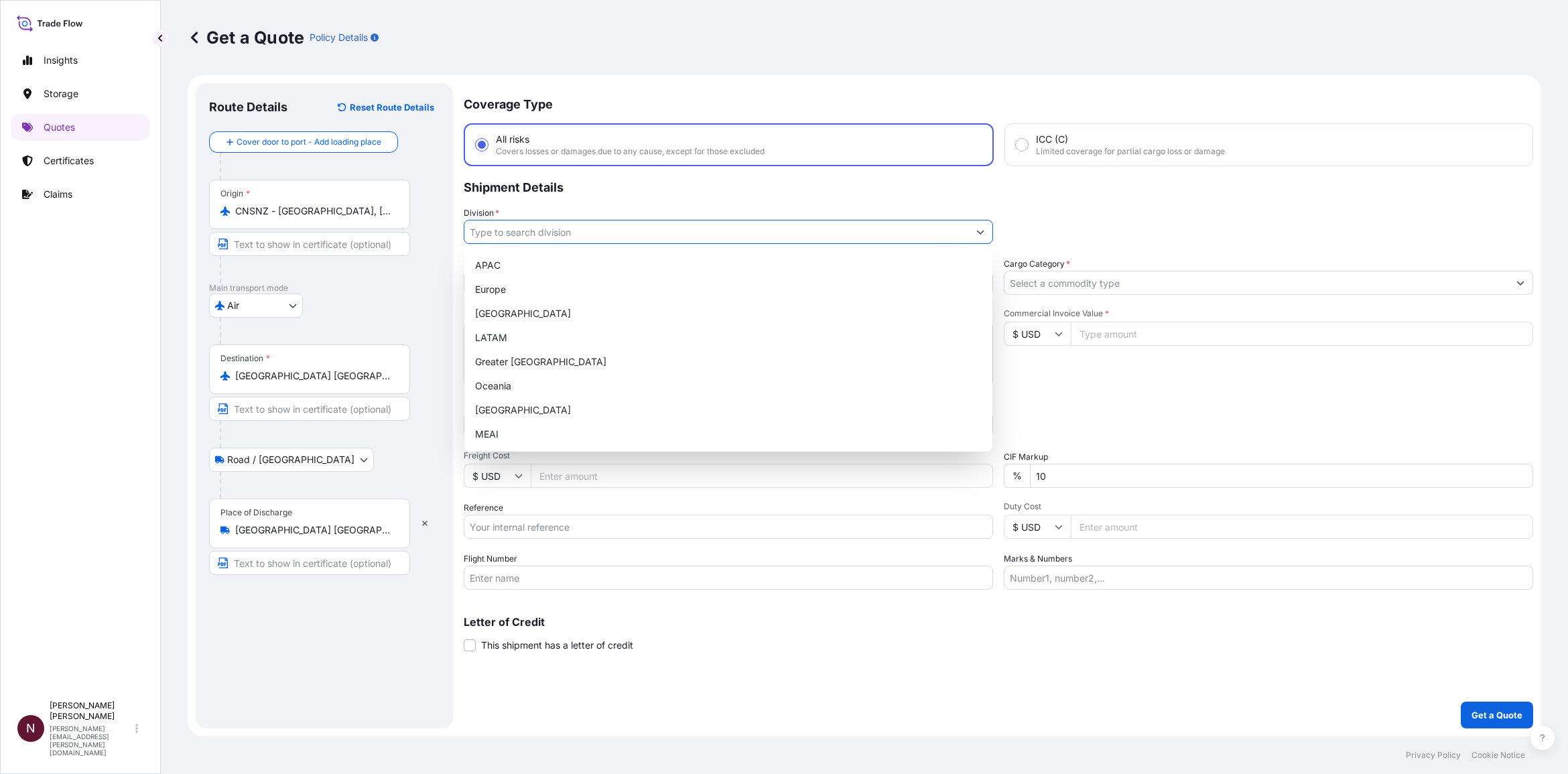
click at [501, 233] on input "Division *" at bounding box center [716, 232] width 504 height 24
click at [506, 428] on div "MEAI" at bounding box center [728, 434] width 517 height 24
type input "MEAI"
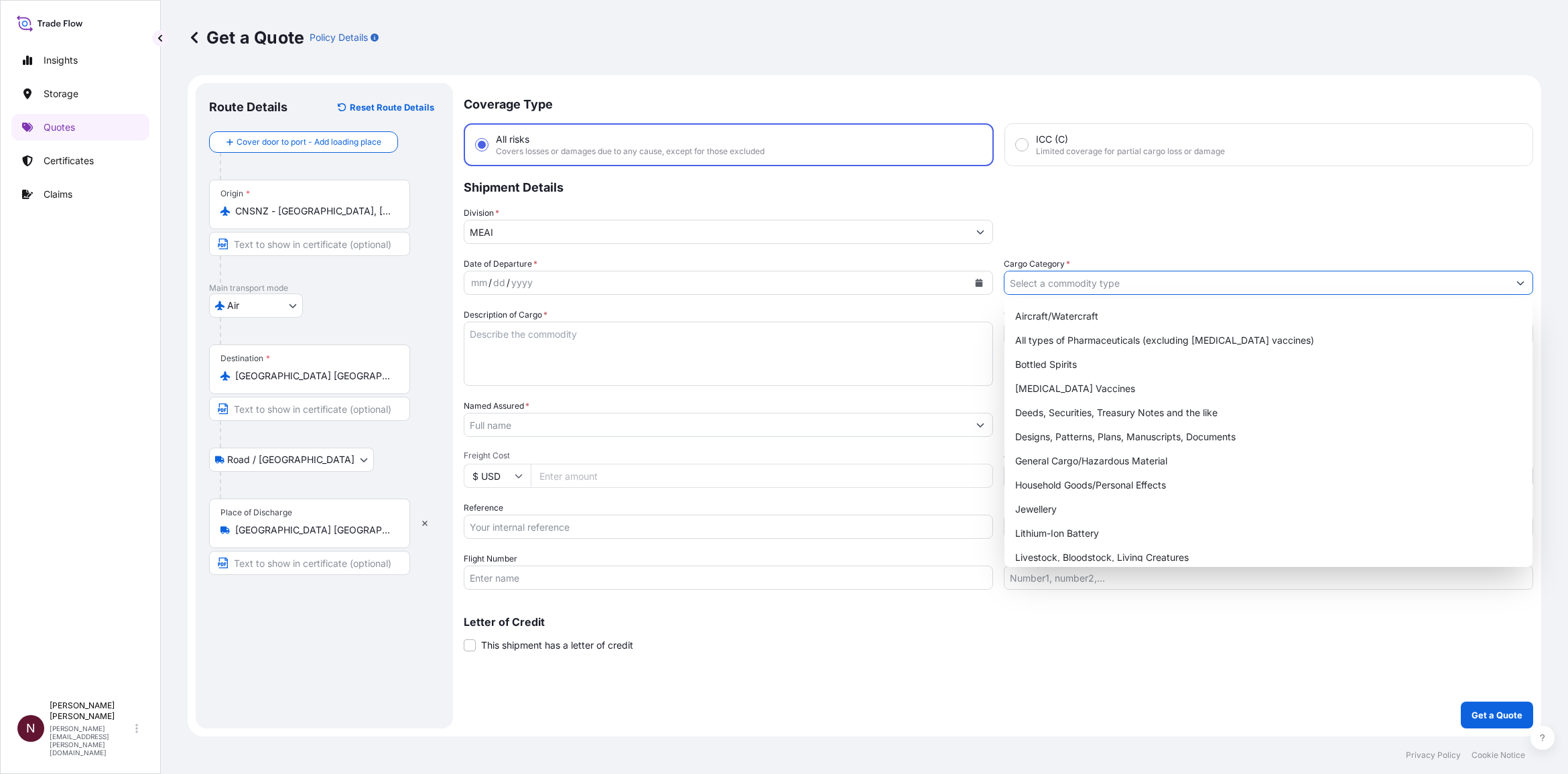
click at [1079, 283] on input "Cargo Category *" at bounding box center [1256, 283] width 504 height 24
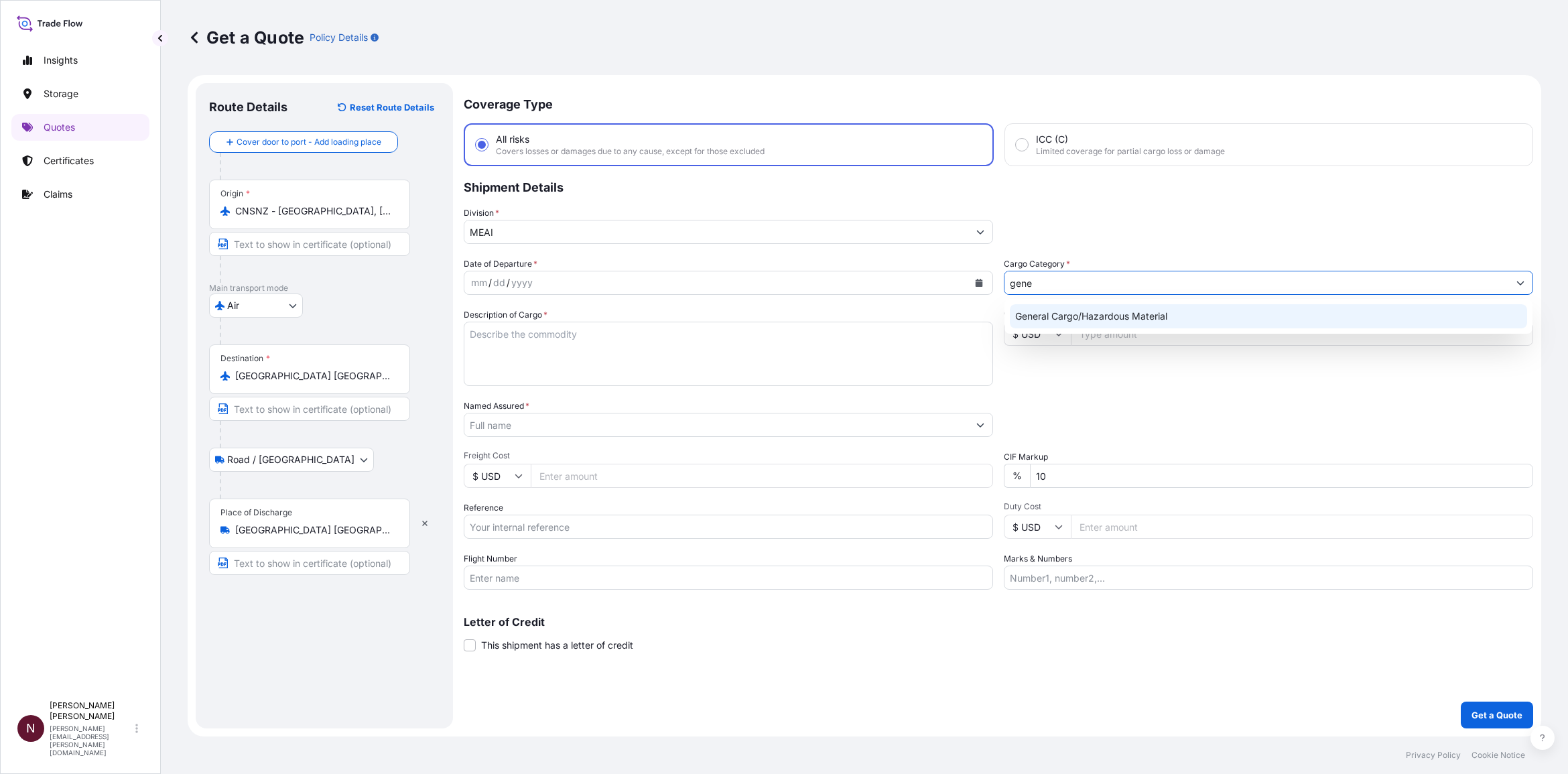
click at [1081, 310] on div "General Cargo/Hazardous Material" at bounding box center [1269, 316] width 517 height 24
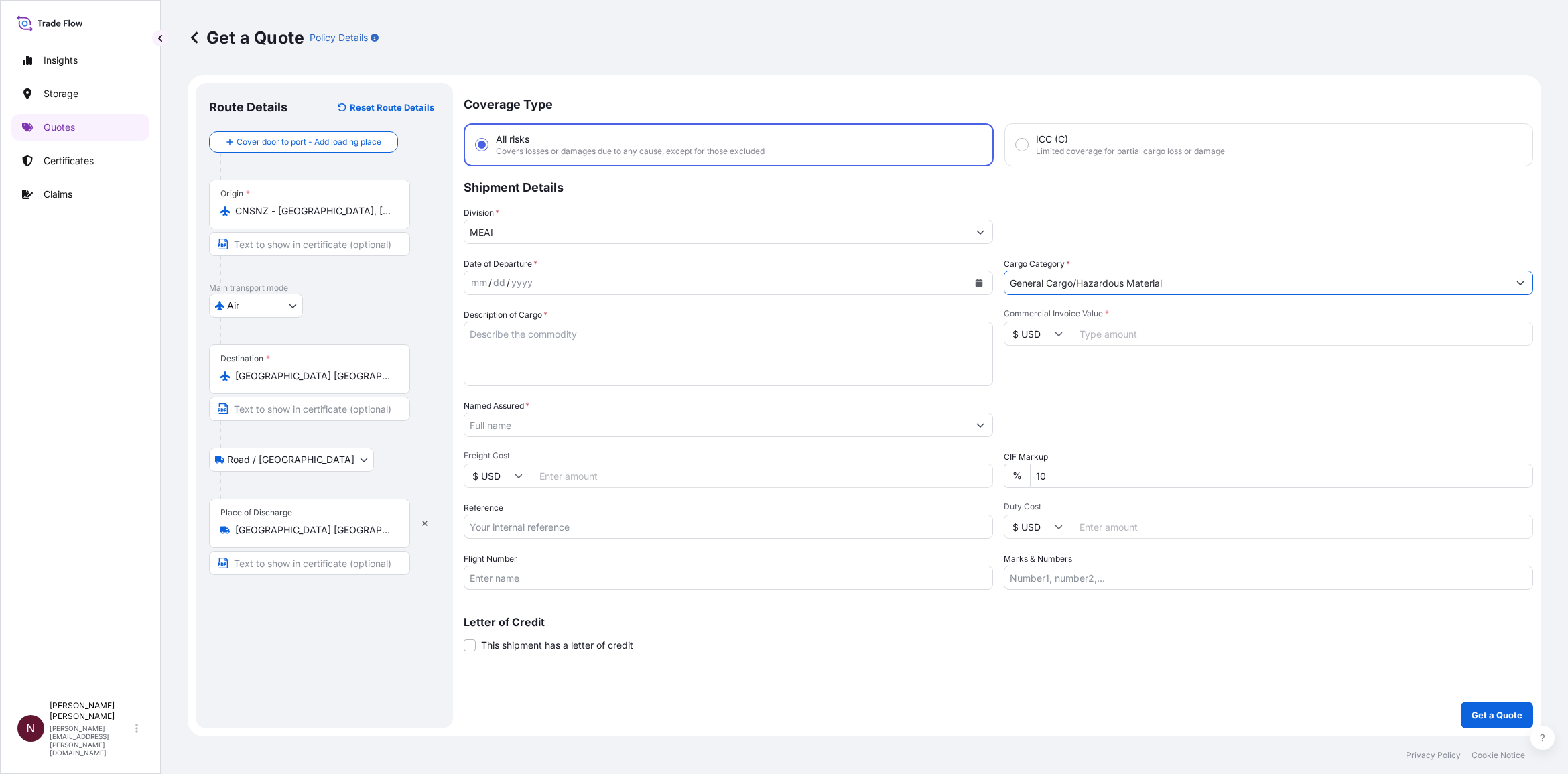
type input "General Cargo/Hazardous Material"
click at [508, 356] on textarea "Description of Cargo *" at bounding box center [728, 354] width 529 height 65
paste textarea "[MEDICAL_DATA] STRIPS"
type textarea "[MEDICAL_DATA] STRIPS"
click at [984, 280] on button "Calendar" at bounding box center [979, 283] width 22 height 22
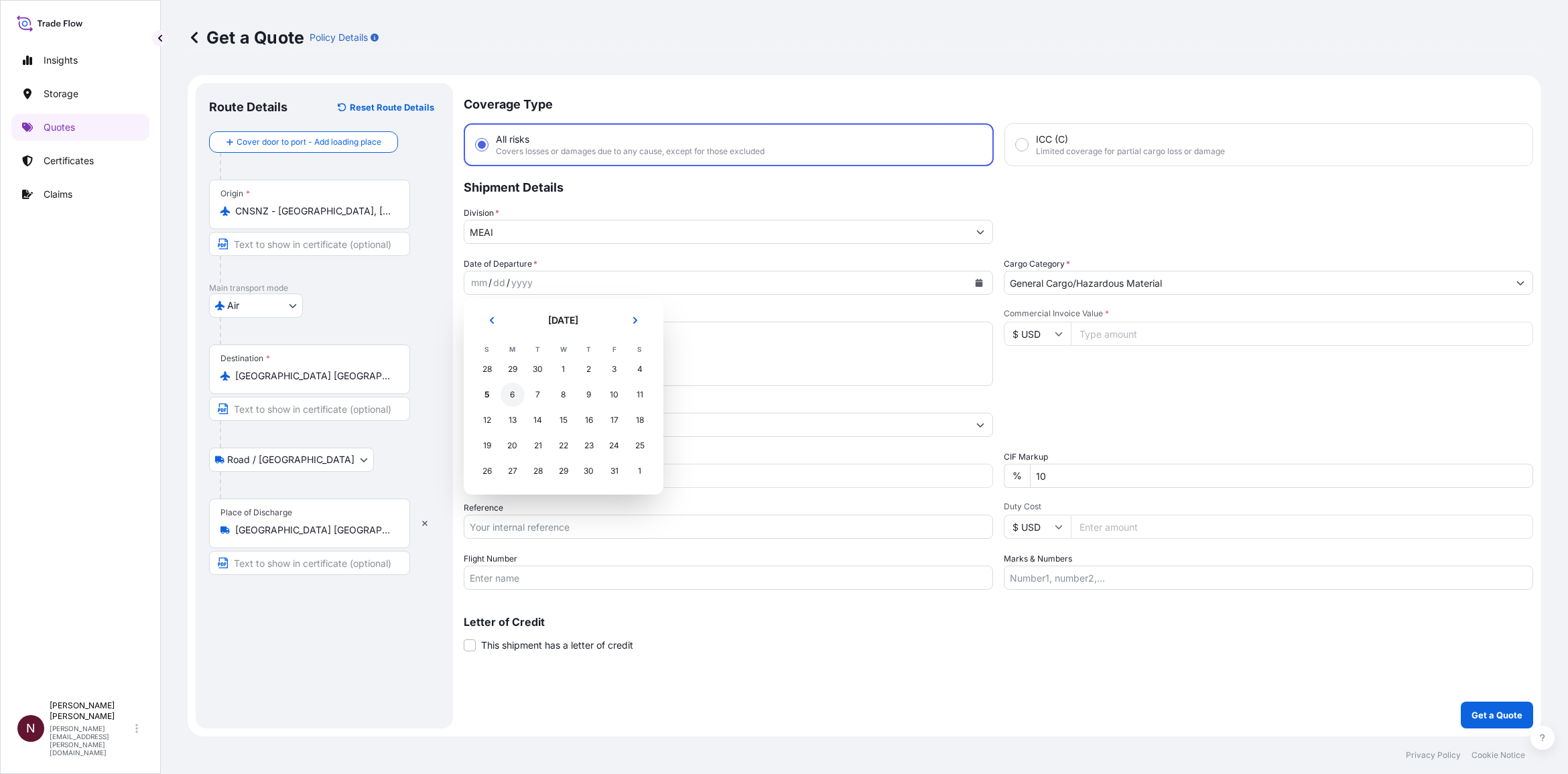
click at [516, 390] on div "6" at bounding box center [513, 394] width 24 height 24
click at [1109, 338] on input "Commercial Invoice Value *" at bounding box center [1302, 334] width 463 height 24
type input "60480"
click at [1091, 374] on div "Commercial Invoice Value * $ USD 60480" at bounding box center [1268, 346] width 529 height 77
click at [510, 413] on div at bounding box center [728, 425] width 529 height 24
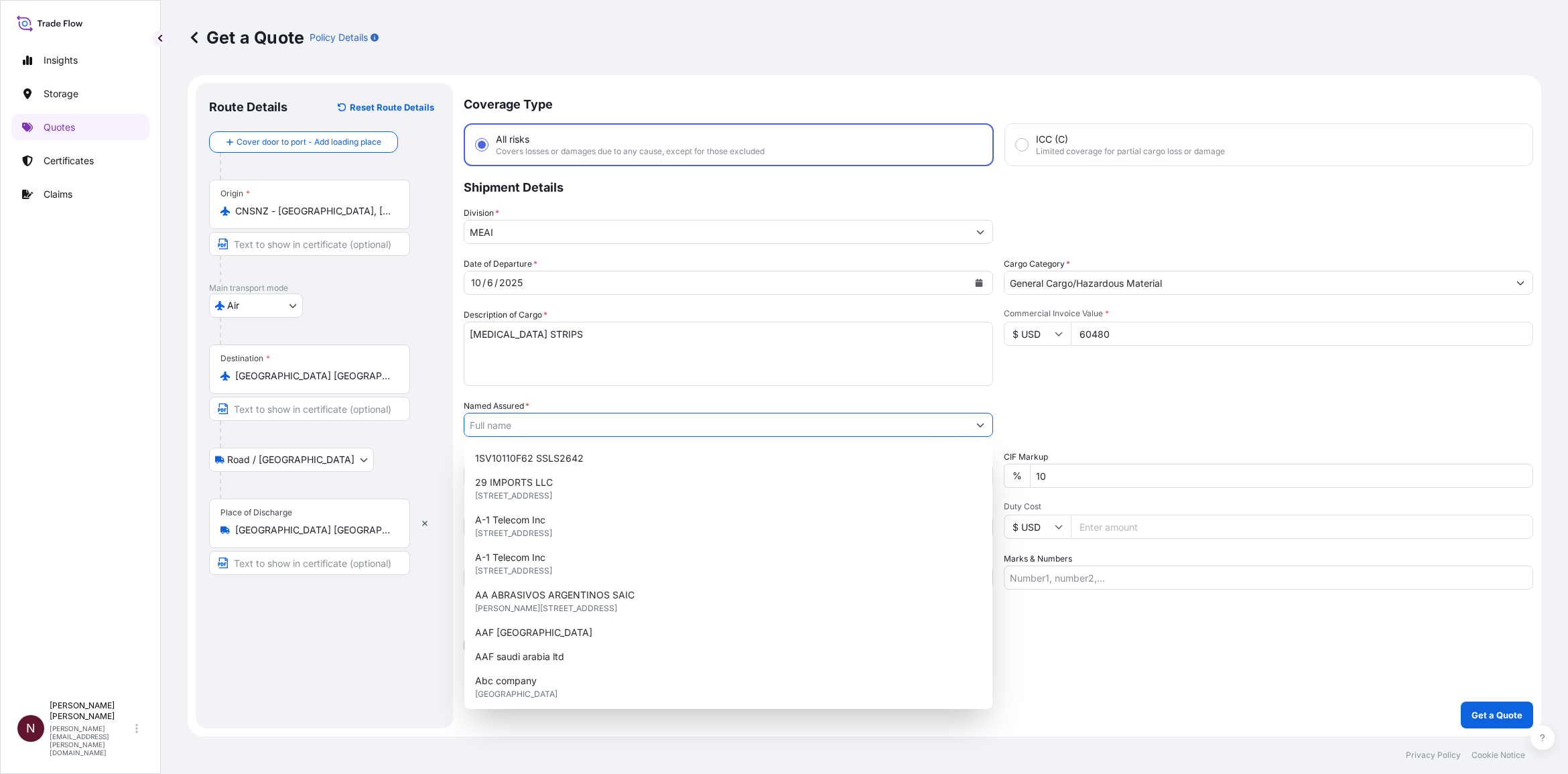
click at [511, 417] on input "Named Assured *" at bounding box center [716, 425] width 504 height 24
paste input "INNOVATION PIONEERS COMPANY"
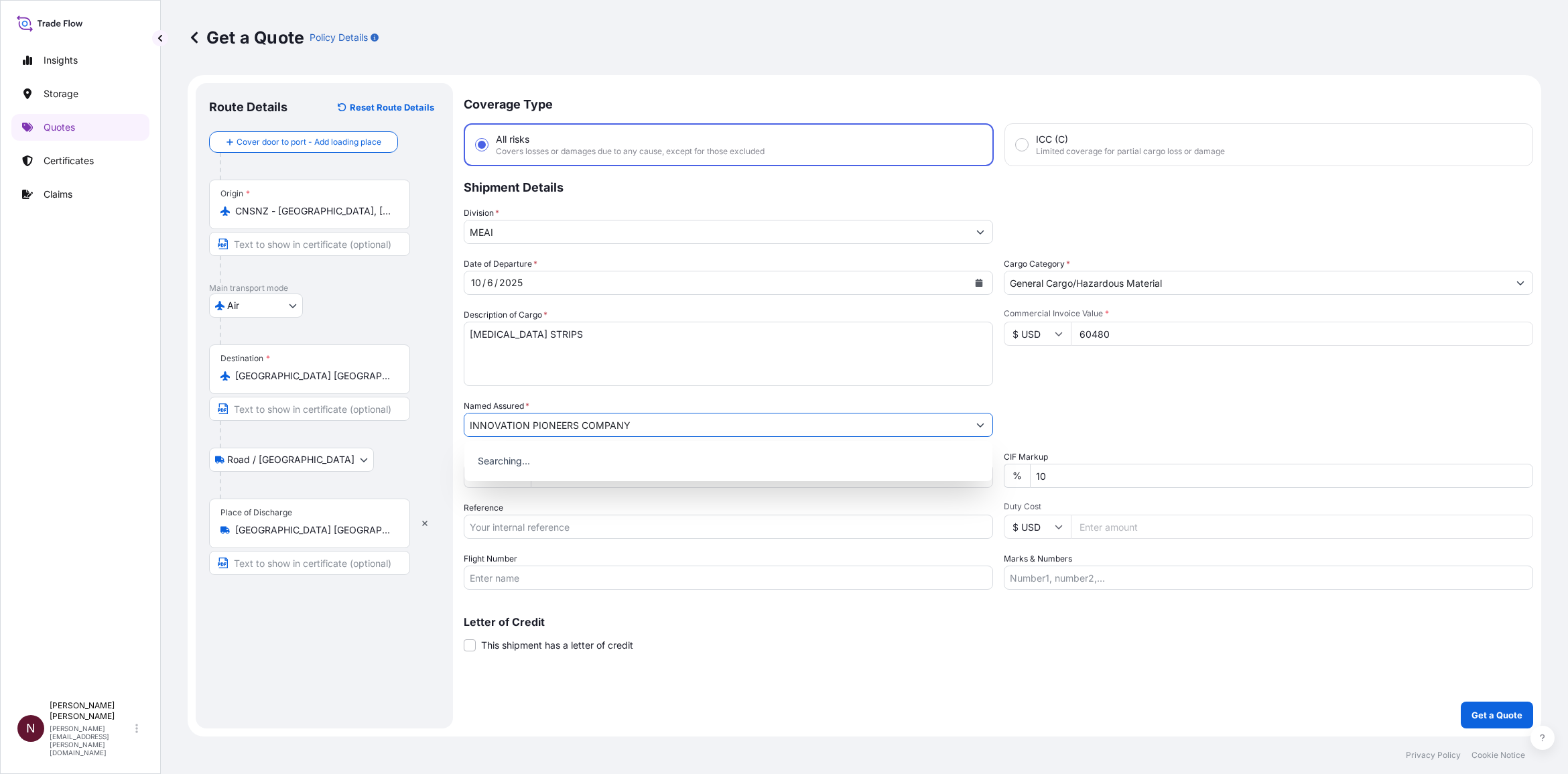
type input "INNOVATION PIONEERS COMPANY"
click at [540, 392] on div "Date of Departure * 10 / 6 / 2025 Cargo Category * General Cargo/Hazardous Mate…" at bounding box center [999, 424] width 1070 height 333
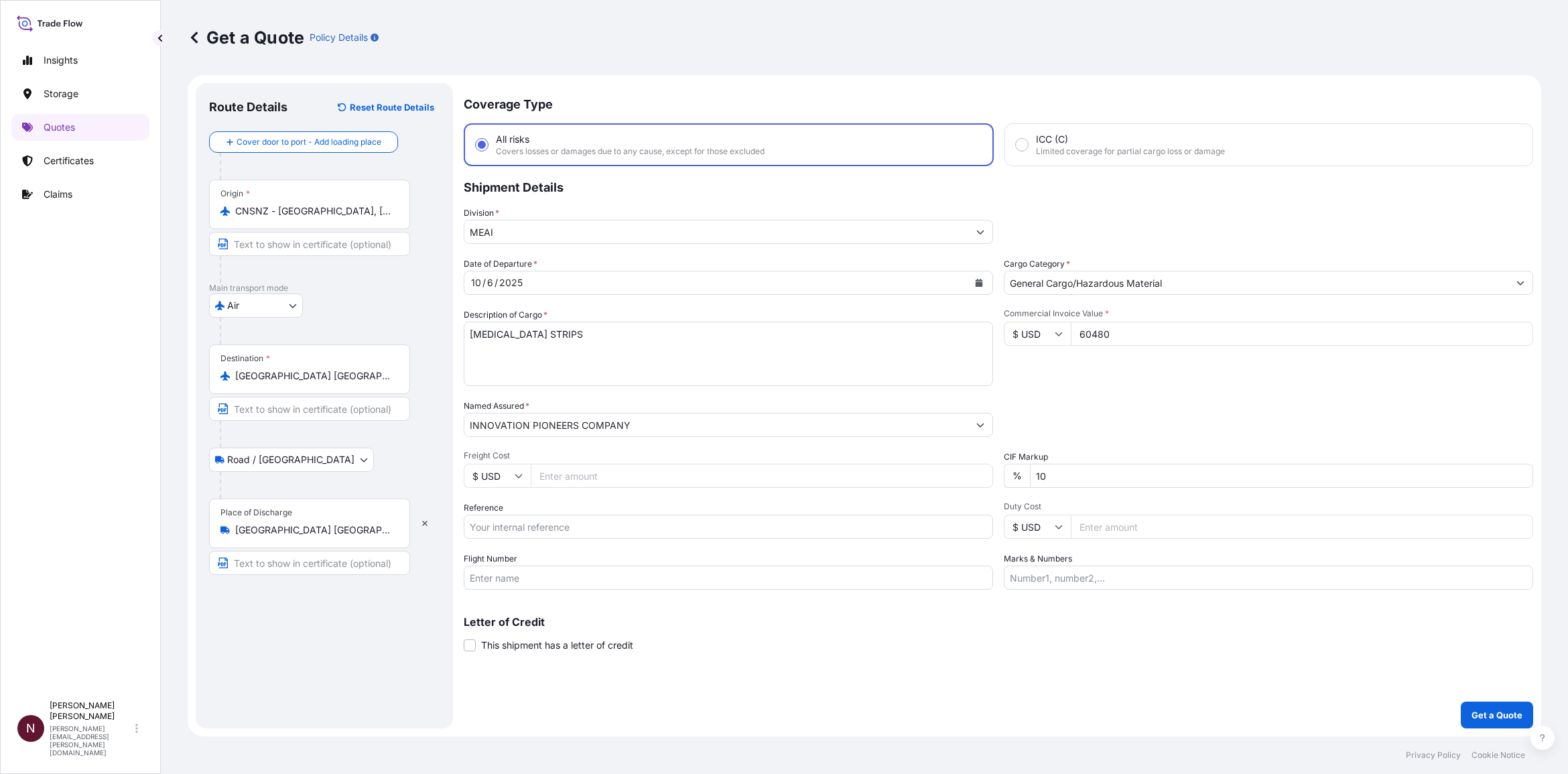
drag, startPoint x: 1056, startPoint y: 468, endPoint x: 973, endPoint y: 468, distance: 83.0
click at [973, 468] on div "Date of Departure * 10 / 6 / 2025 Cargo Category * General Cargo/Hazardous Mate…" at bounding box center [999, 424] width 1070 height 333
type input "0"
click at [521, 525] on input "Reference" at bounding box center [728, 526] width 529 height 24
click at [534, 522] on input "Reference" at bounding box center [728, 526] width 529 height 24
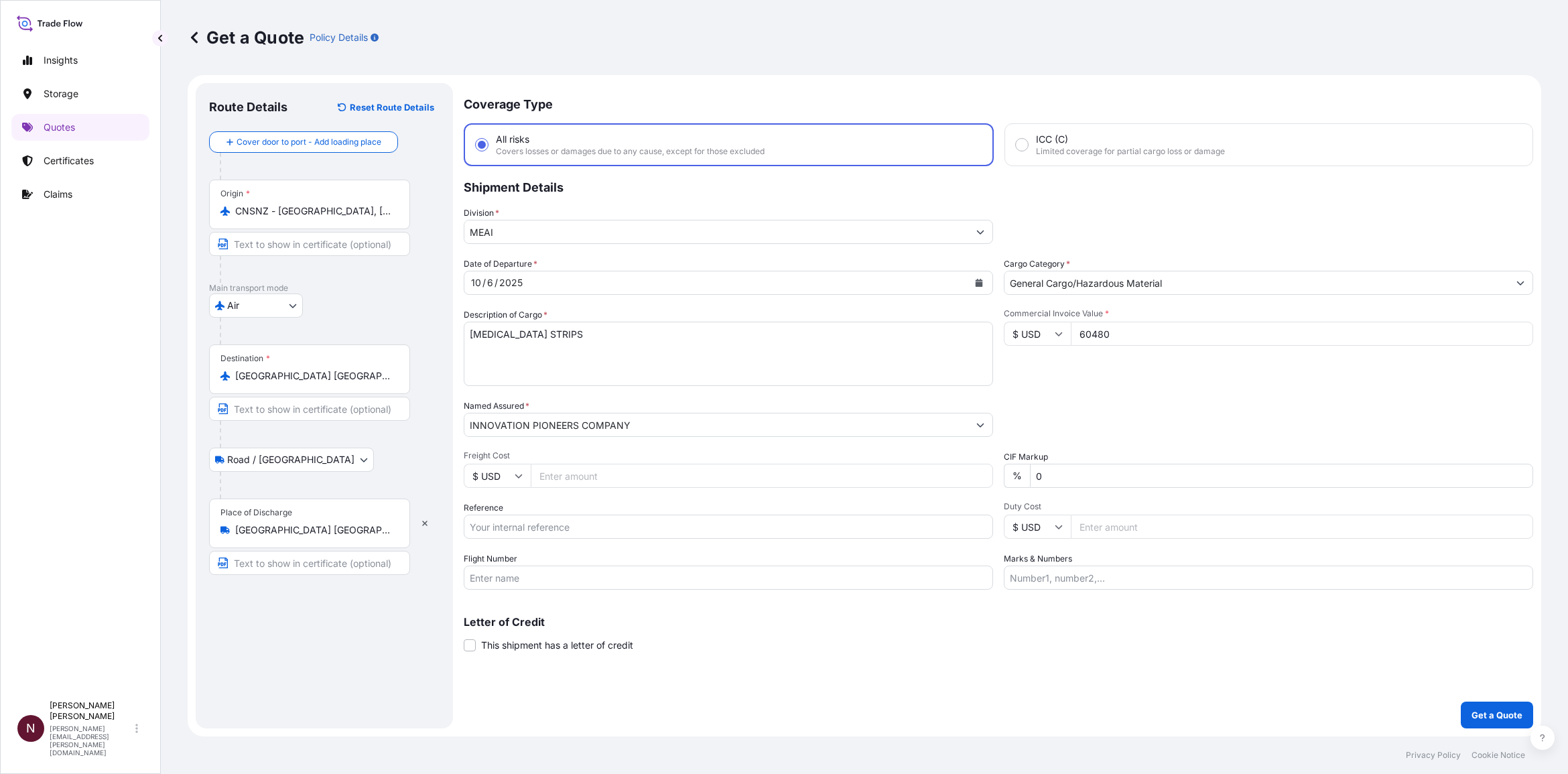
paste input "SA1015245081"
click at [578, 534] on input "SA1015245081 //" at bounding box center [728, 526] width 529 height 24
paste input "PE2609-2025"
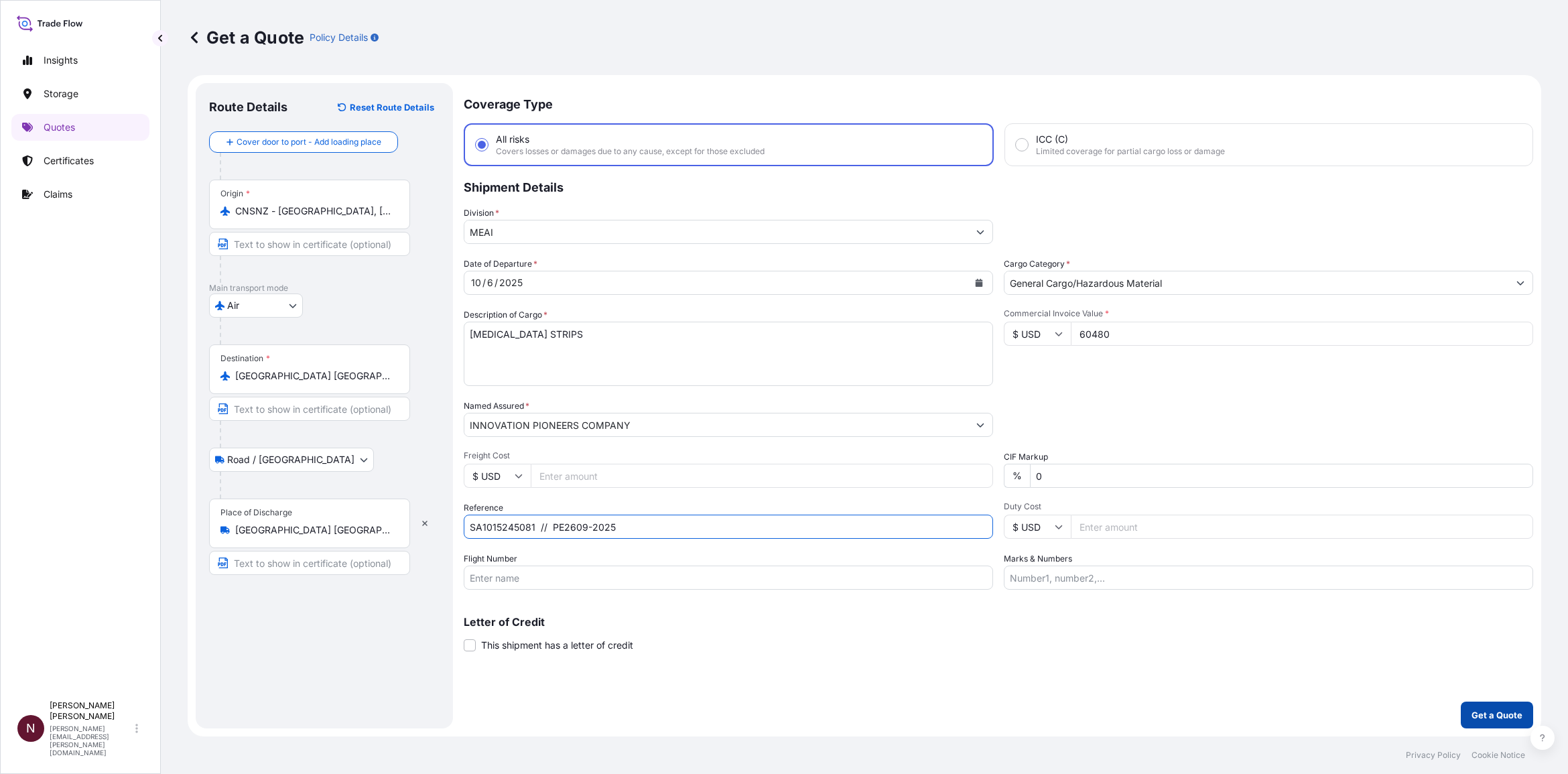
type input "SA1015245081 // PE2609-2025"
click at [1525, 709] on button "Get a Quote" at bounding box center [1498, 714] width 72 height 26
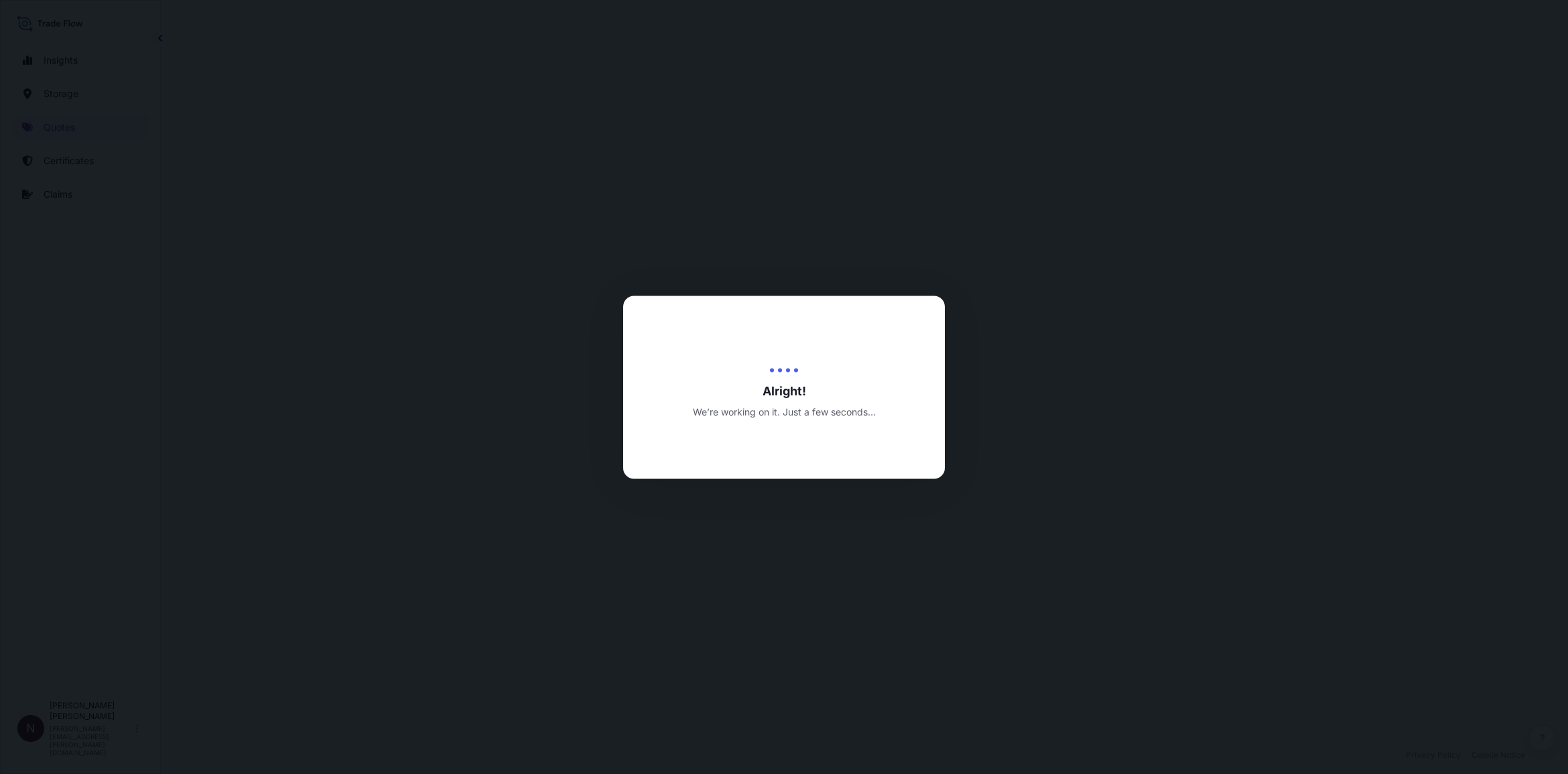
select select "Air"
select select "Road / Inland"
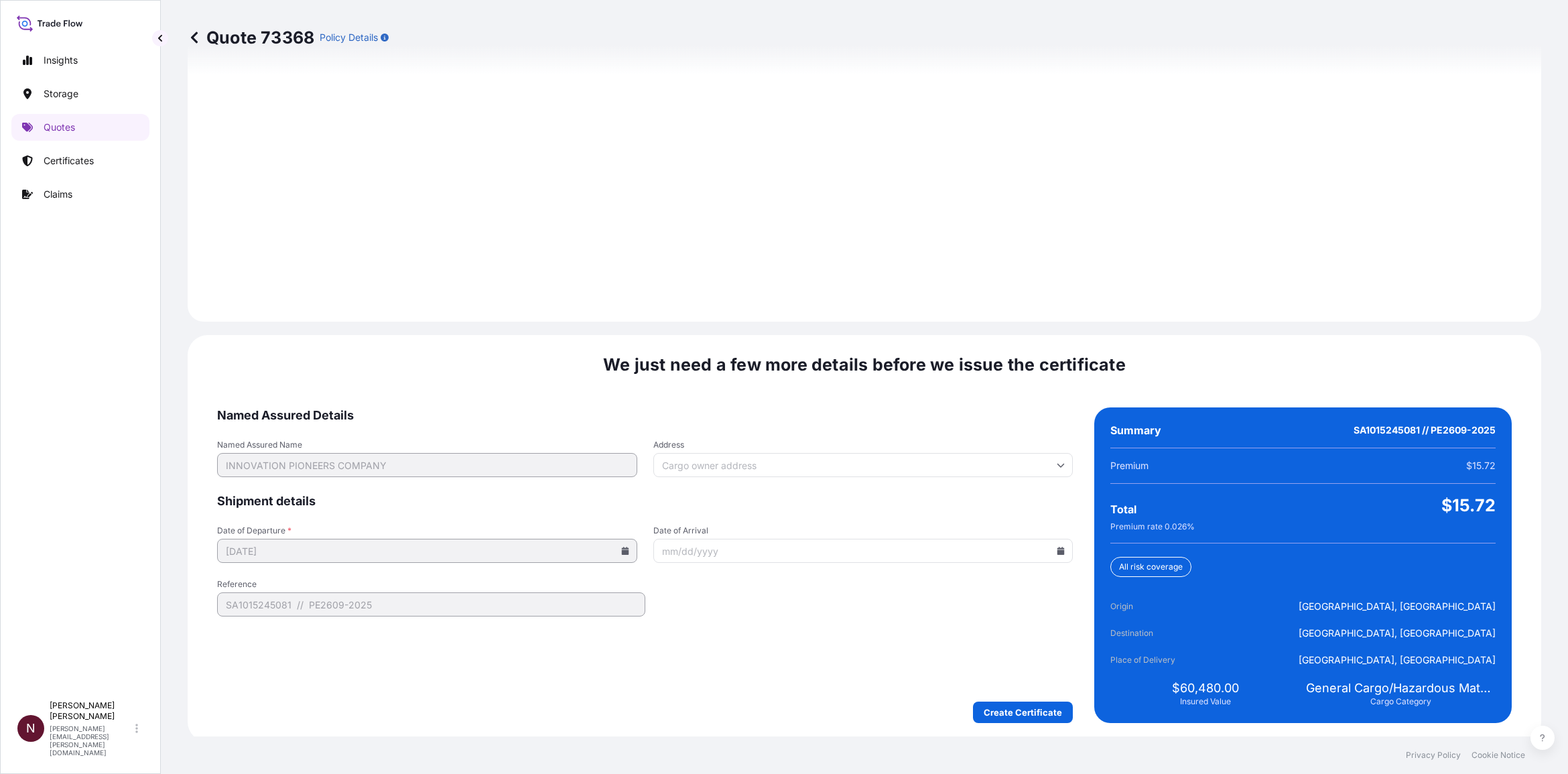
scroll to position [1805, 0]
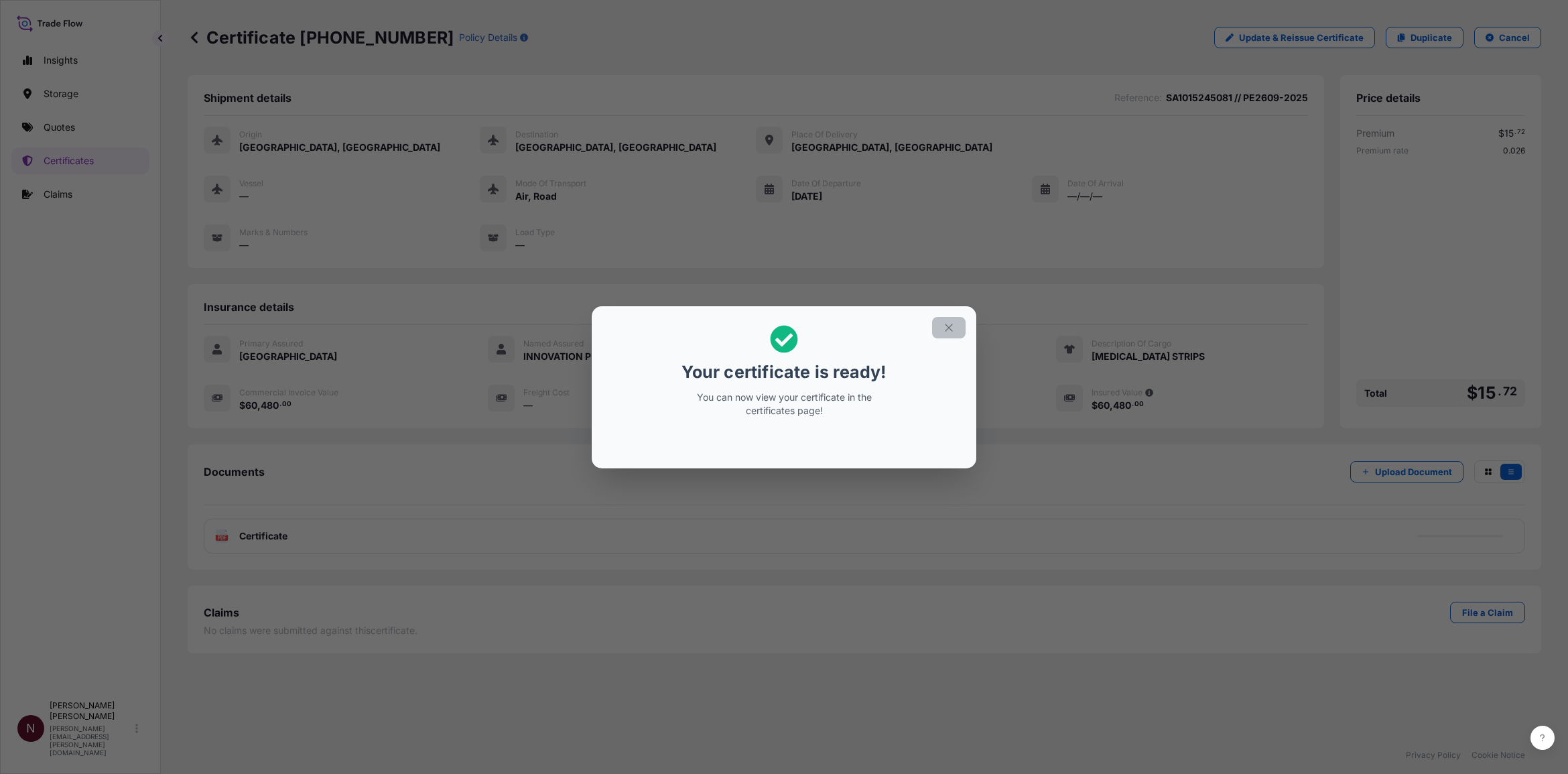
click at [943, 334] on icon "button" at bounding box center [949, 328] width 12 height 12
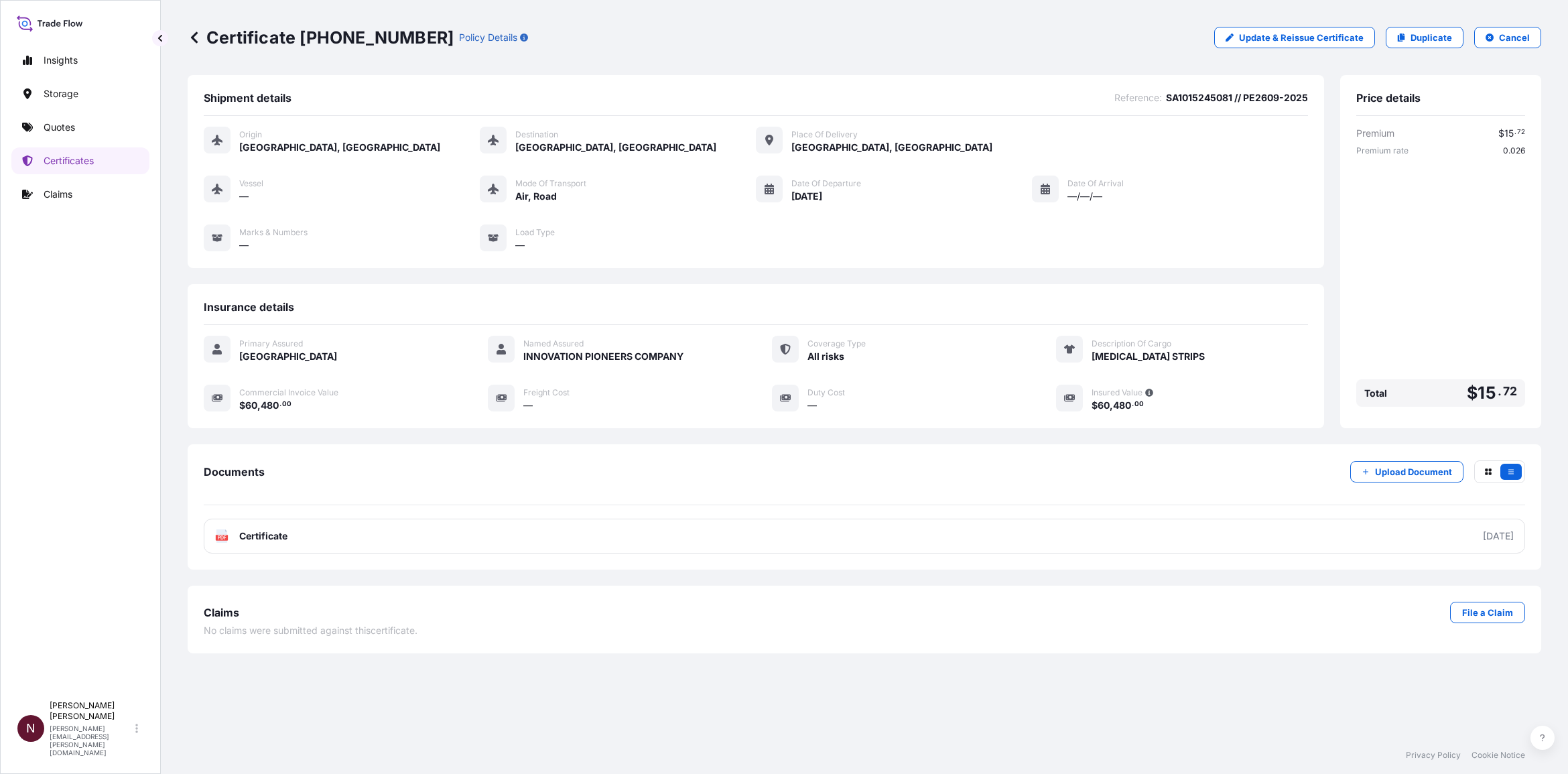
drag, startPoint x: 1012, startPoint y: 635, endPoint x: 1398, endPoint y: 555, distance: 394.2
click at [1012, 635] on div "Claims File a Claim No claims were submitted against this certificate ." at bounding box center [865, 619] width 1354 height 68
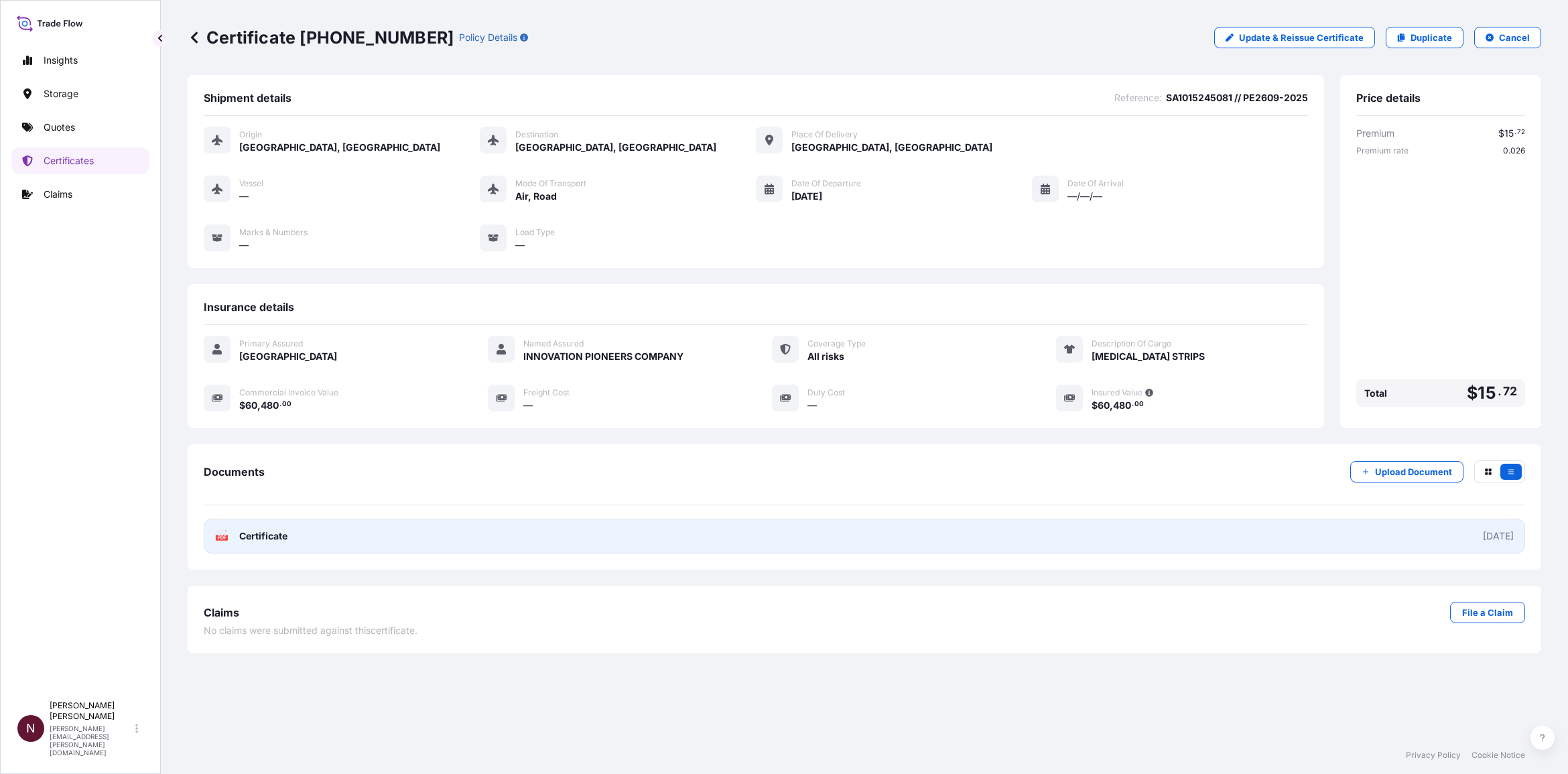
click at [1455, 537] on link "PDF Certificate [DATE]" at bounding box center [864, 536] width 1322 height 35
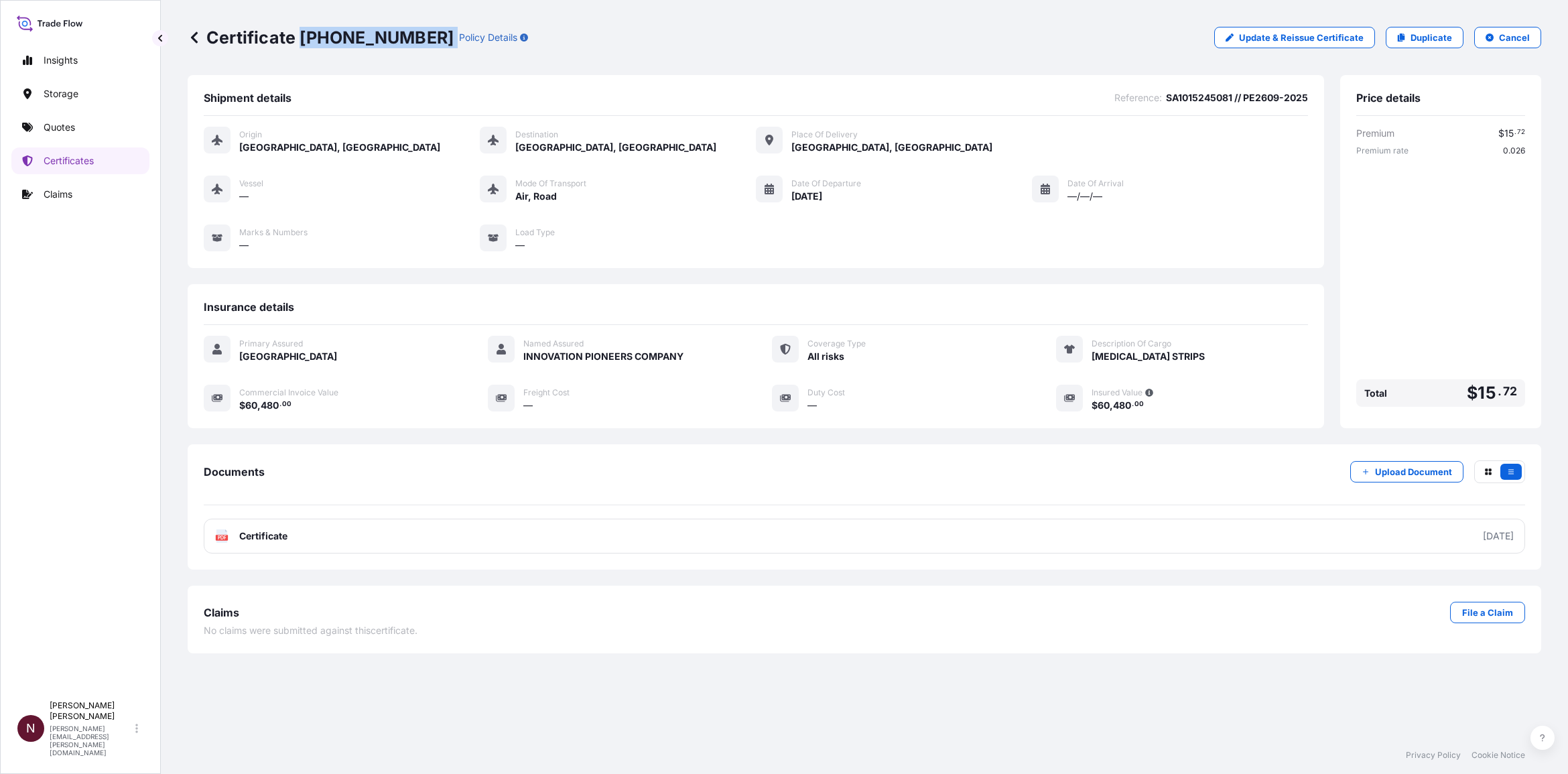
drag, startPoint x: 299, startPoint y: 38, endPoint x: 414, endPoint y: 37, distance: 115.0
click at [414, 37] on div "Certificate 31614-2031-1 Policy Details" at bounding box center [358, 37] width 340 height 22
copy p "[PHONE_NUMBER]"
click at [704, 544] on div "PDF Certificate" at bounding box center [864, 536] width 1322 height 35
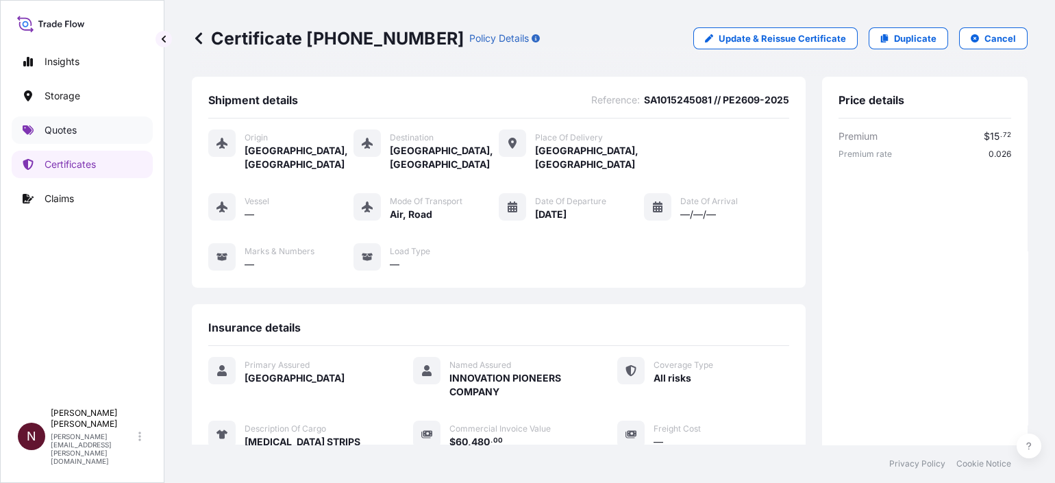
click at [52, 132] on p "Quotes" at bounding box center [61, 130] width 32 height 14
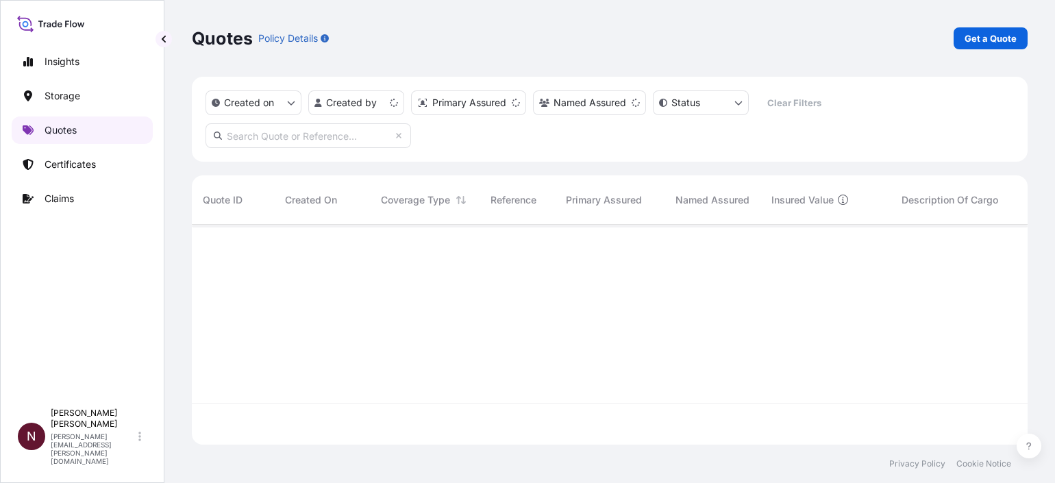
scroll to position [214, 822]
click at [994, 28] on link "Get a Quote" at bounding box center [991, 38] width 74 height 22
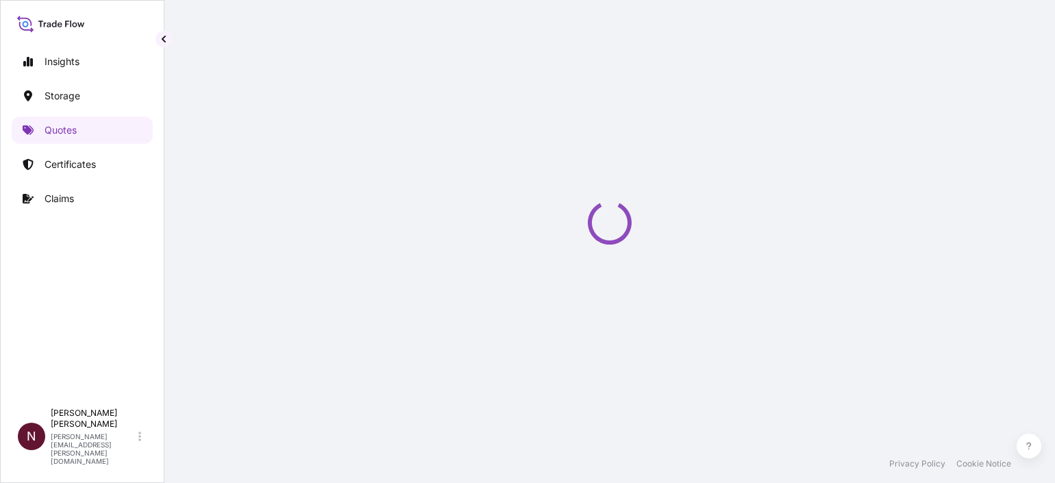
scroll to position [21, 0]
select select "Water"
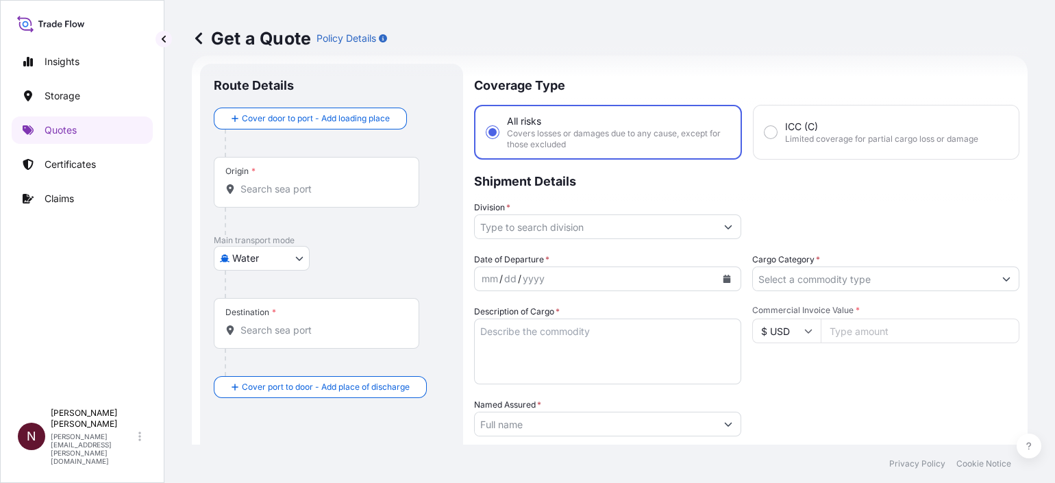
click at [245, 188] on input "Origin *" at bounding box center [322, 189] width 162 height 14
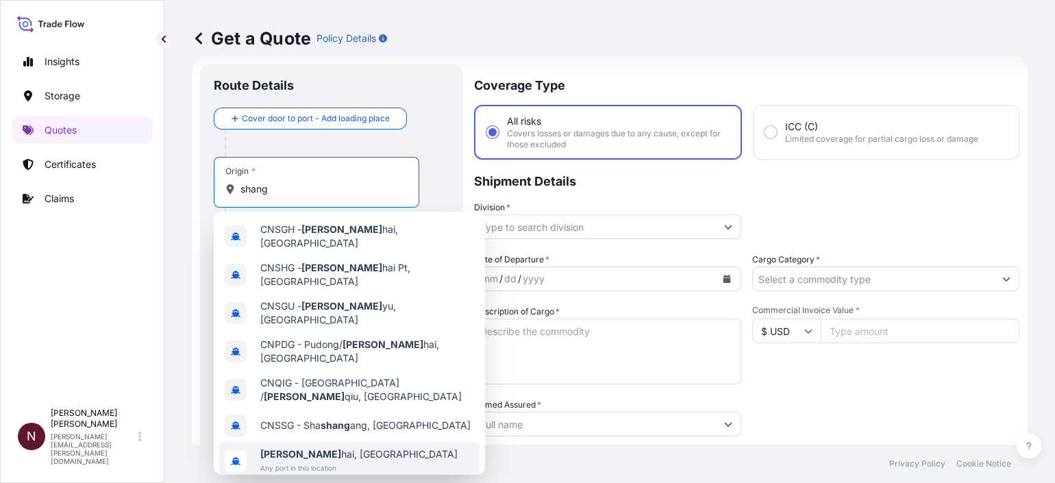
click at [298, 442] on div "Shang hai, China Any port in this location" at bounding box center [349, 461] width 260 height 38
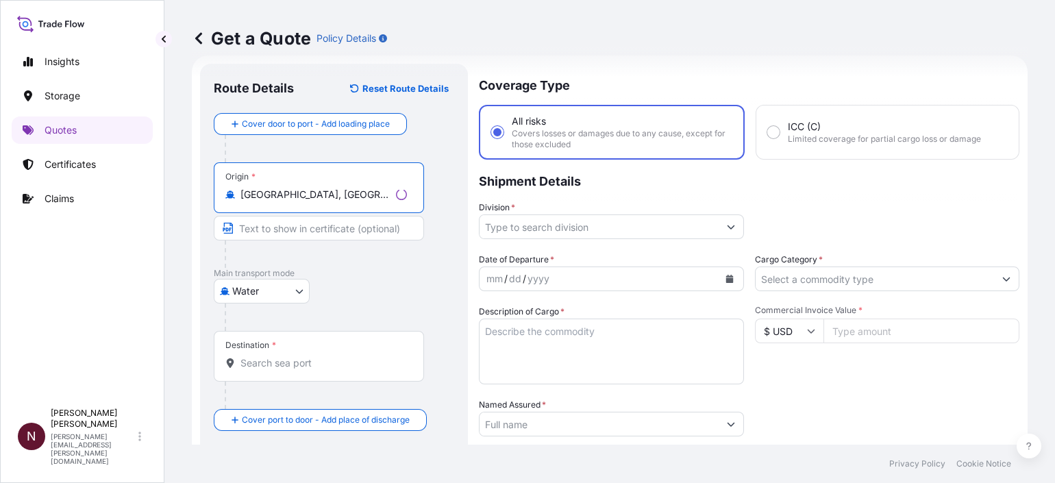
type input "Shanghai, China"
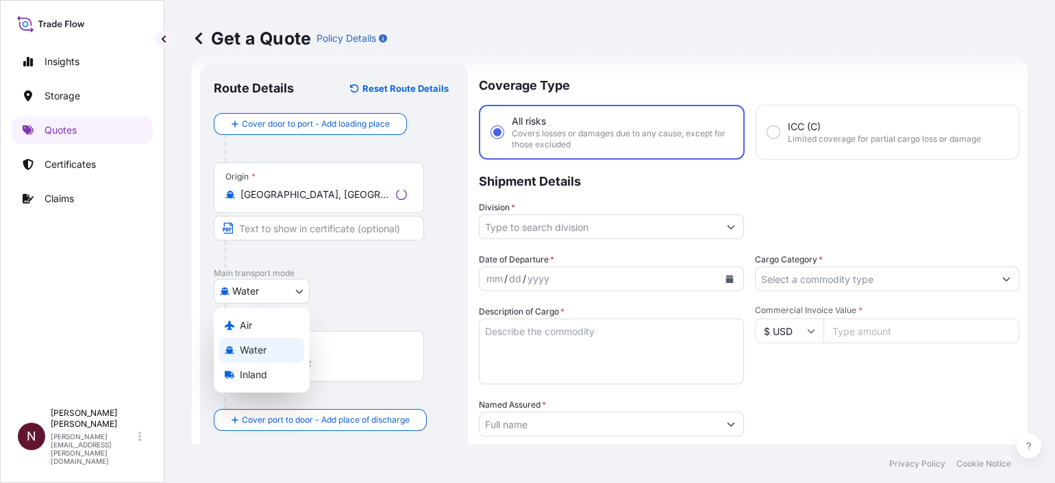
click at [260, 288] on body "8 options available. Insights Storage Quotes Certificates Claims N Nuhman Kalee…" at bounding box center [527, 241] width 1055 height 483
click at [247, 329] on span "Air" at bounding box center [246, 326] width 12 height 14
select select "Air"
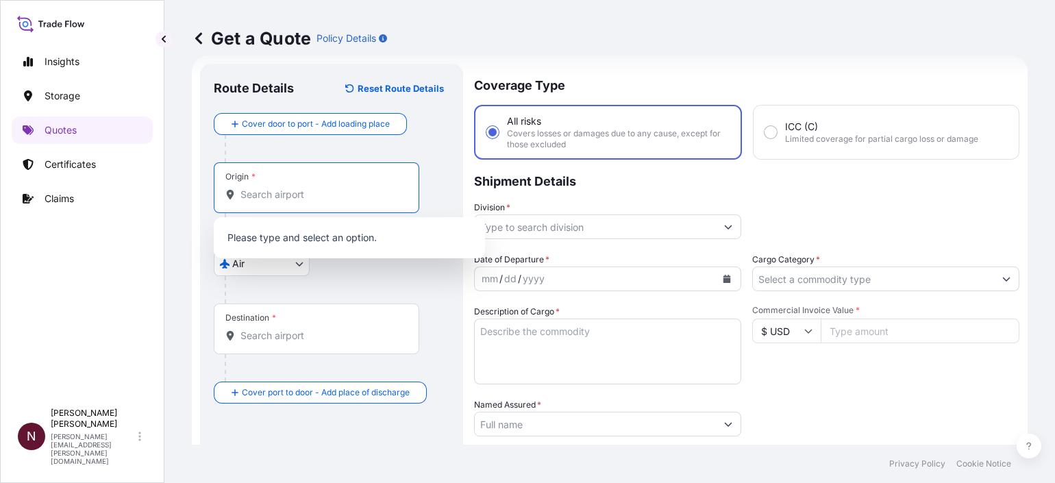
click at [275, 196] on input "Origin *" at bounding box center [322, 195] width 162 height 14
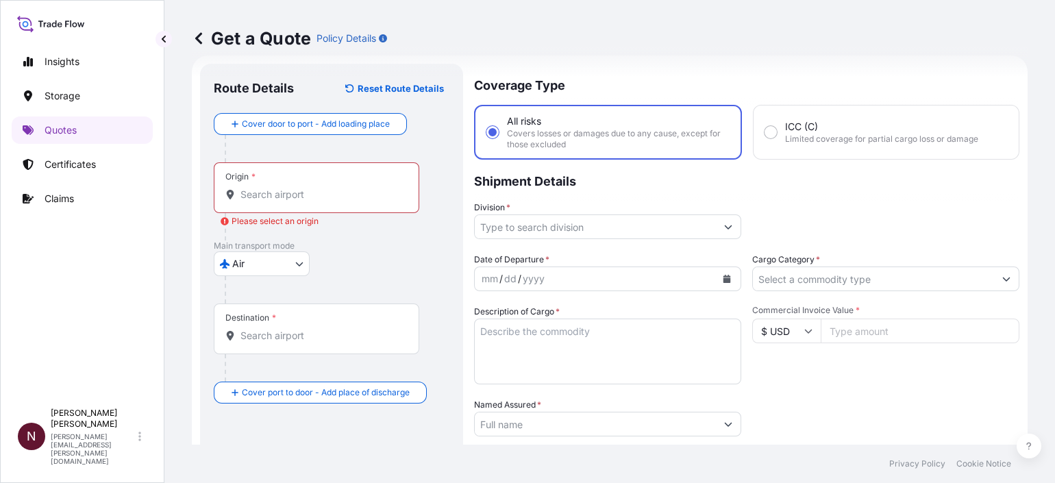
click at [274, 197] on input "Origin * Please select an origin" at bounding box center [322, 195] width 162 height 14
paste input "[GEOGRAPHIC_DATA]"
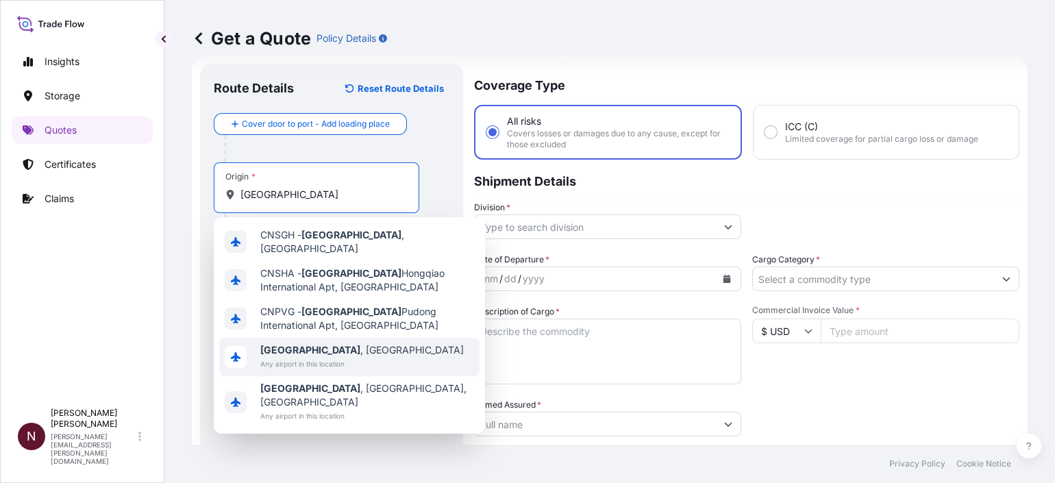
click at [334, 358] on span "Any airport in this location" at bounding box center [362, 364] width 204 height 14
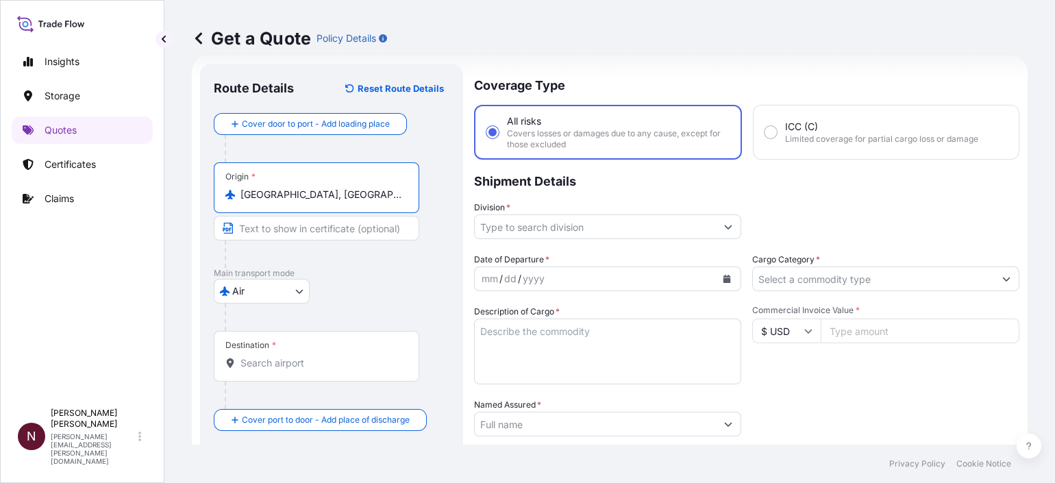
type input "Shanghai, China"
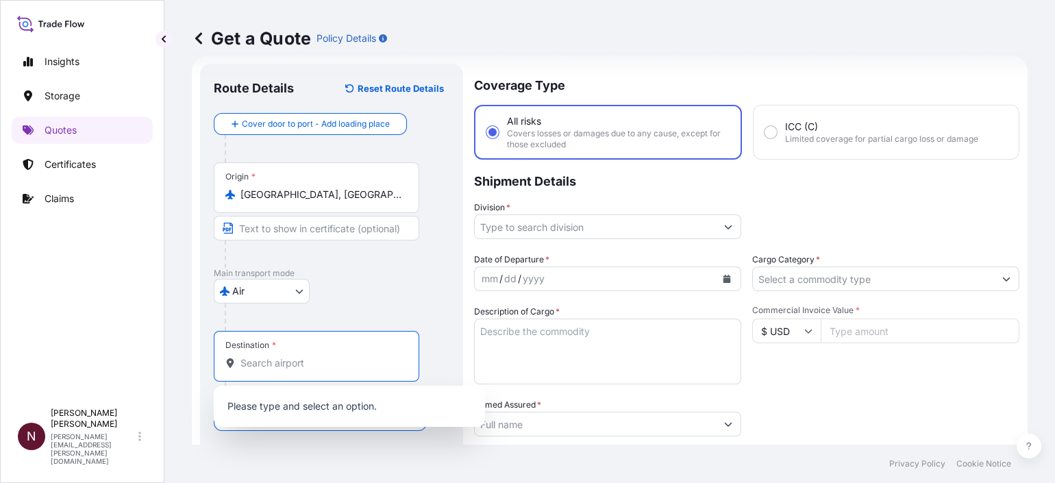
click at [299, 367] on input "Destination *" at bounding box center [322, 363] width 162 height 14
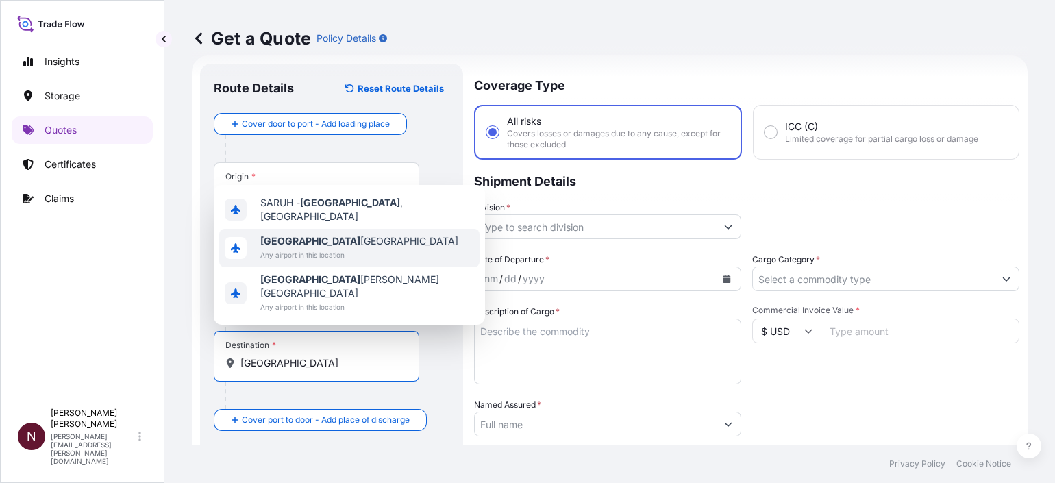
click at [298, 248] on span "Riyadh Saudi Arabia" at bounding box center [359, 241] width 198 height 14
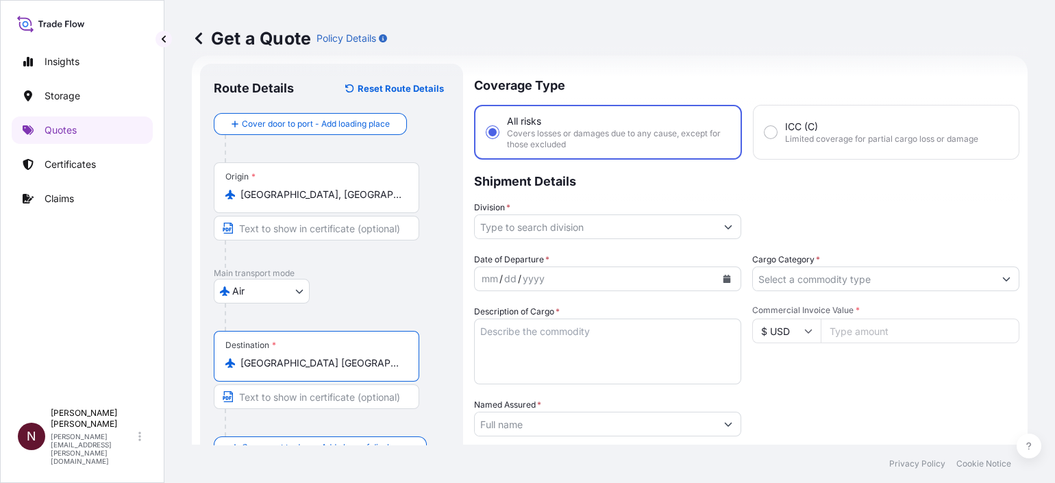
type input "Riyadh Saudi Arabia"
click at [724, 225] on icon "Show suggestions" at bounding box center [728, 227] width 8 height 8
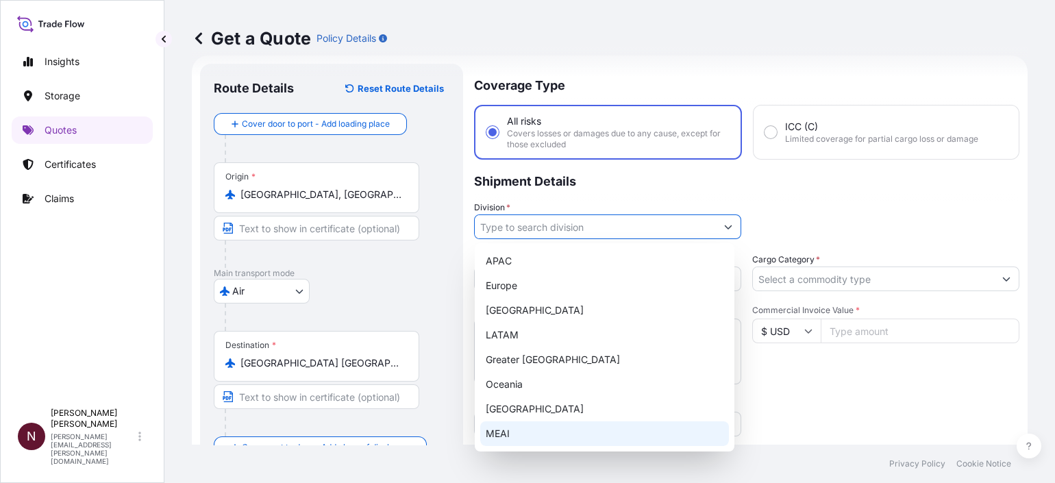
click at [503, 439] on div "MEAI" at bounding box center [604, 433] width 249 height 25
type input "MEAI"
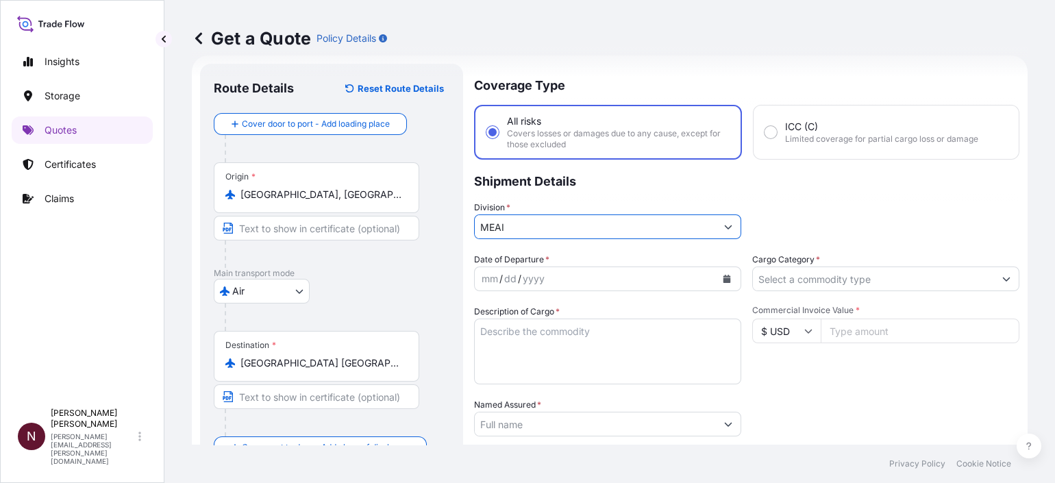
click at [863, 259] on div "Cargo Category *" at bounding box center [885, 272] width 267 height 38
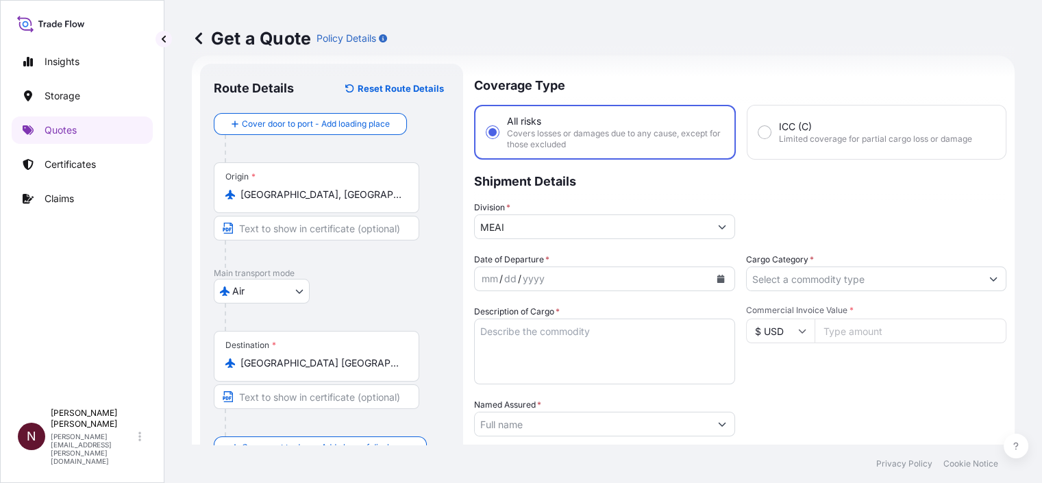
click at [793, 274] on input "Cargo Category *" at bounding box center [864, 279] width 235 height 25
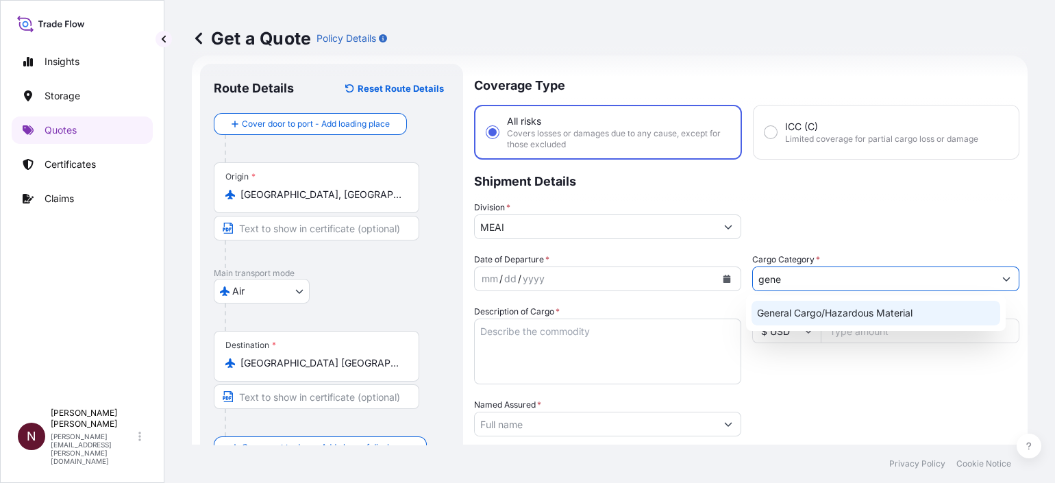
click at [779, 308] on div "General Cargo/Hazardous Material" at bounding box center [876, 313] width 249 height 25
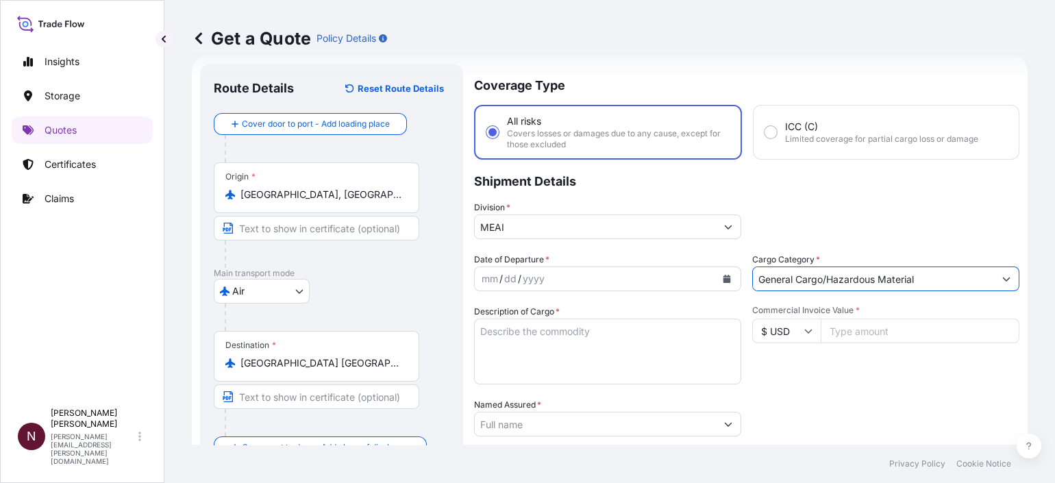
type input "General Cargo/Hazardous Material"
click at [723, 279] on icon "Calendar" at bounding box center [727, 279] width 8 height 8
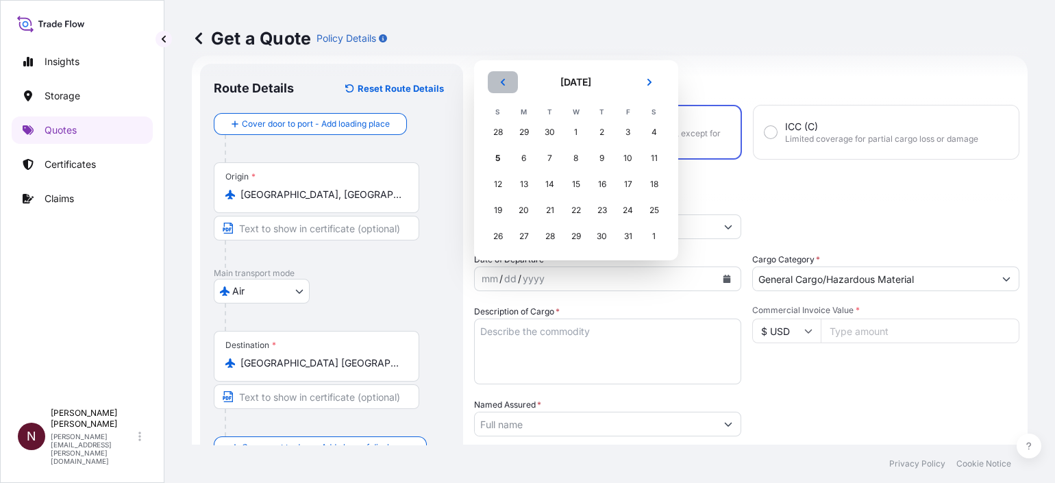
click at [500, 82] on icon "Previous" at bounding box center [503, 82] width 8 height 8
click at [645, 208] on div "27" at bounding box center [654, 210] width 25 height 25
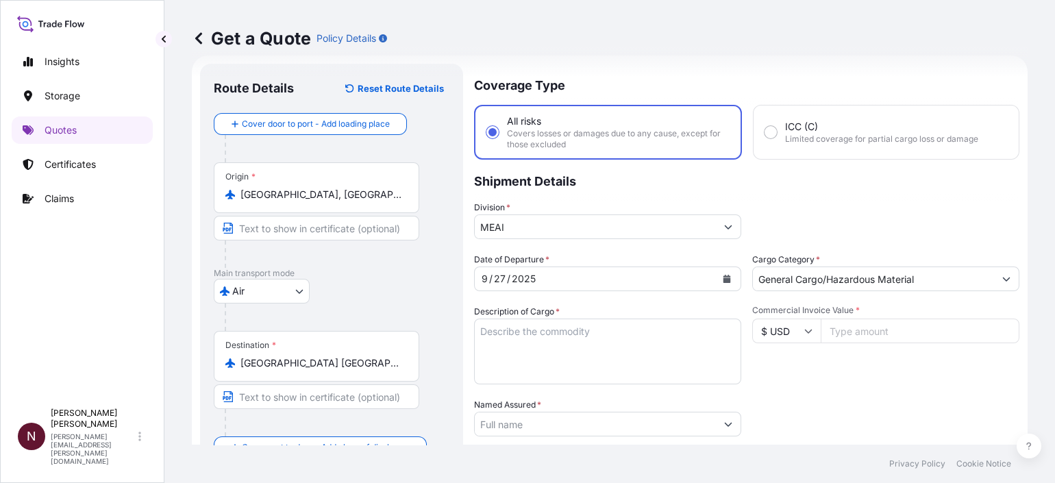
click at [563, 343] on textarea "Description of Cargo *" at bounding box center [607, 352] width 267 height 66
paste textarea "Medical Equipment"
type textarea "Medical Equipment"
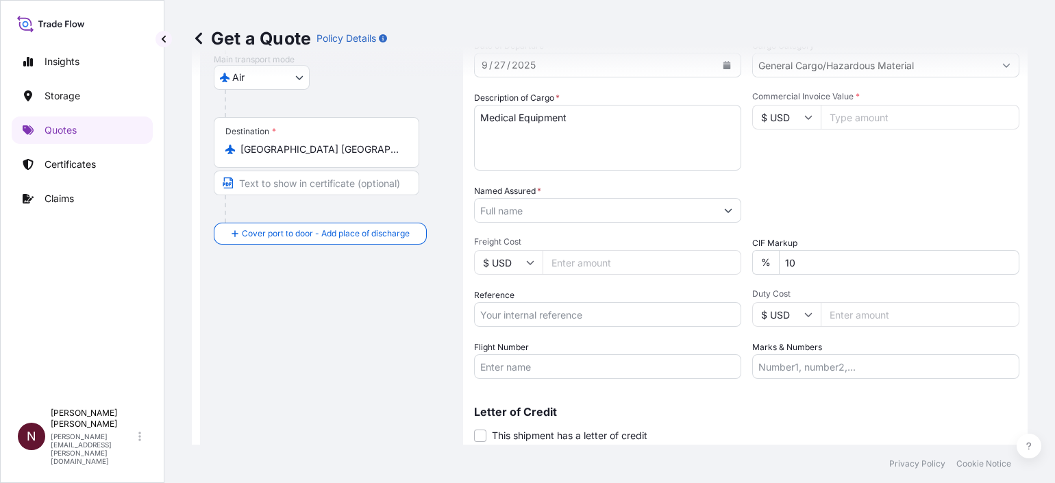
scroll to position [278, 0]
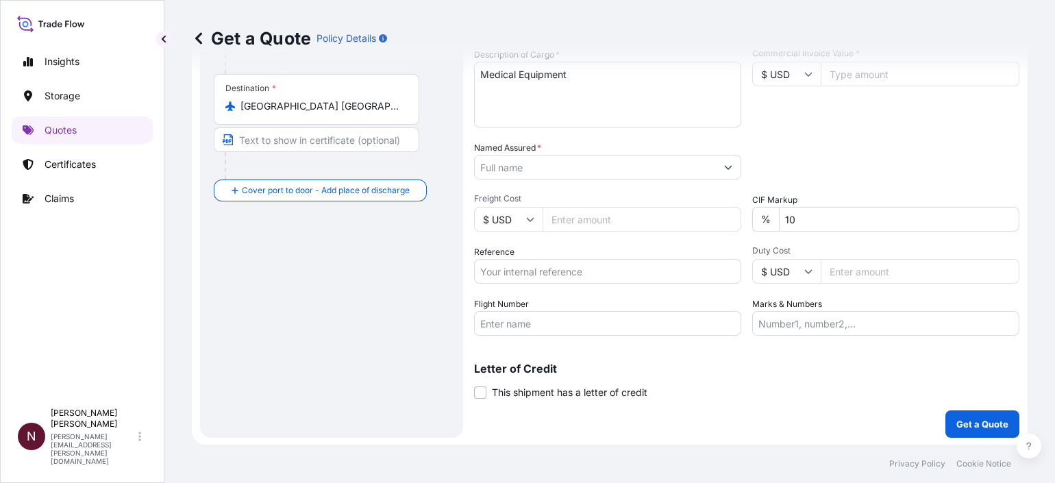
click at [528, 275] on input "Reference" at bounding box center [607, 271] width 267 height 25
paste input "112-38702075"
click at [478, 276] on input "112-38702075" at bounding box center [607, 271] width 267 height 25
paste input "SA1015245082"
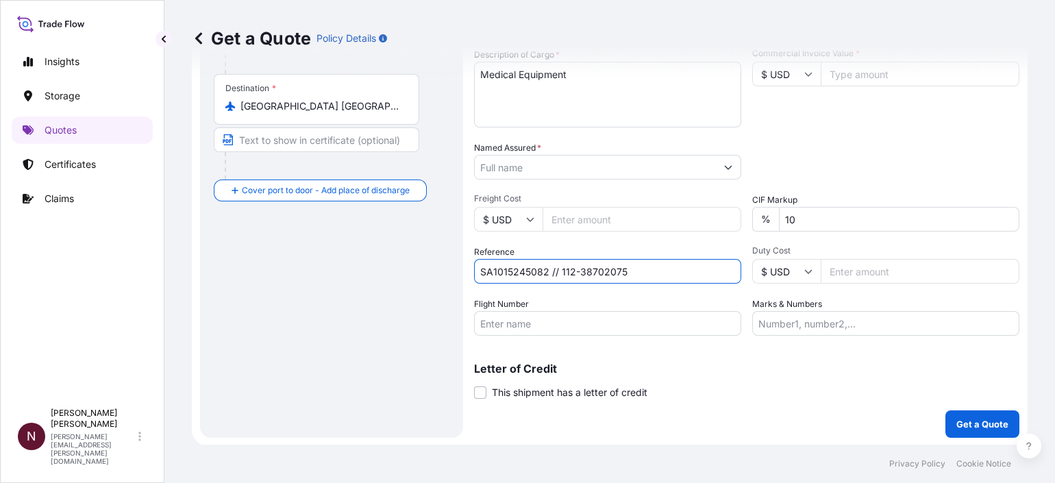
type input "SA1015245082 // 112-38702075"
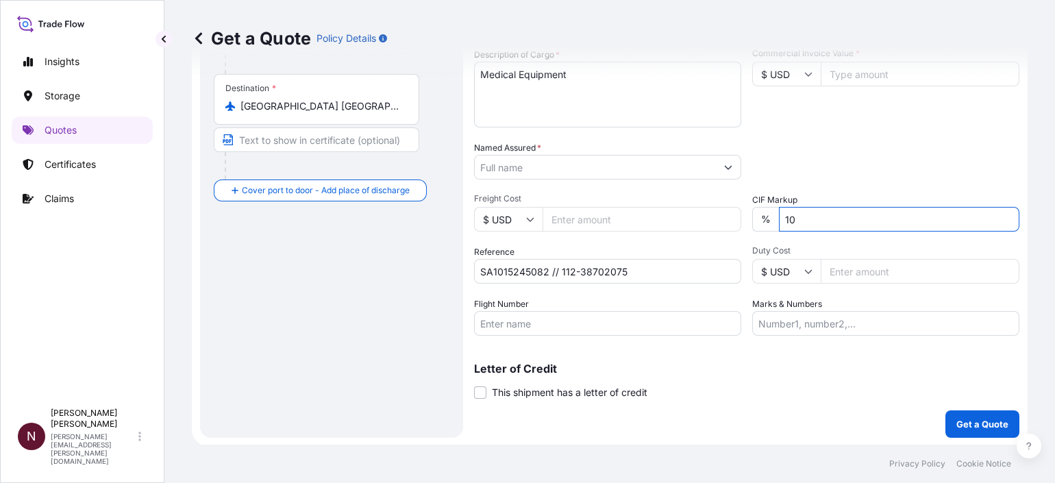
drag, startPoint x: 814, startPoint y: 219, endPoint x: 747, endPoint y: 215, distance: 67.3
click at [752, 215] on div "% 10" at bounding box center [885, 219] width 267 height 25
type input "0"
click at [839, 213] on input "0" at bounding box center [899, 219] width 241 height 25
click at [843, 68] on div "Get a Quote Policy Details" at bounding box center [610, 38] width 836 height 77
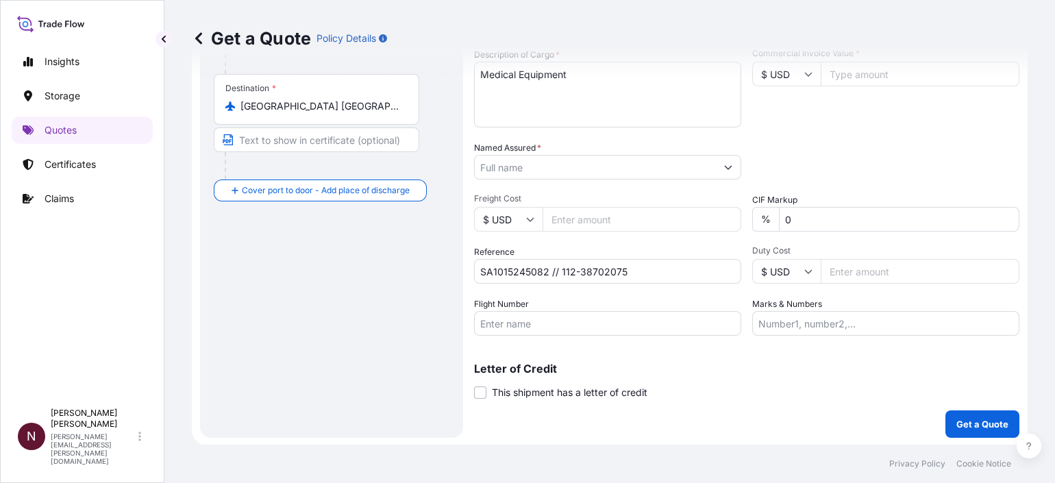
click at [841, 77] on input "Commercial Invoice Value *" at bounding box center [920, 74] width 199 height 25
paste input "18112.00"
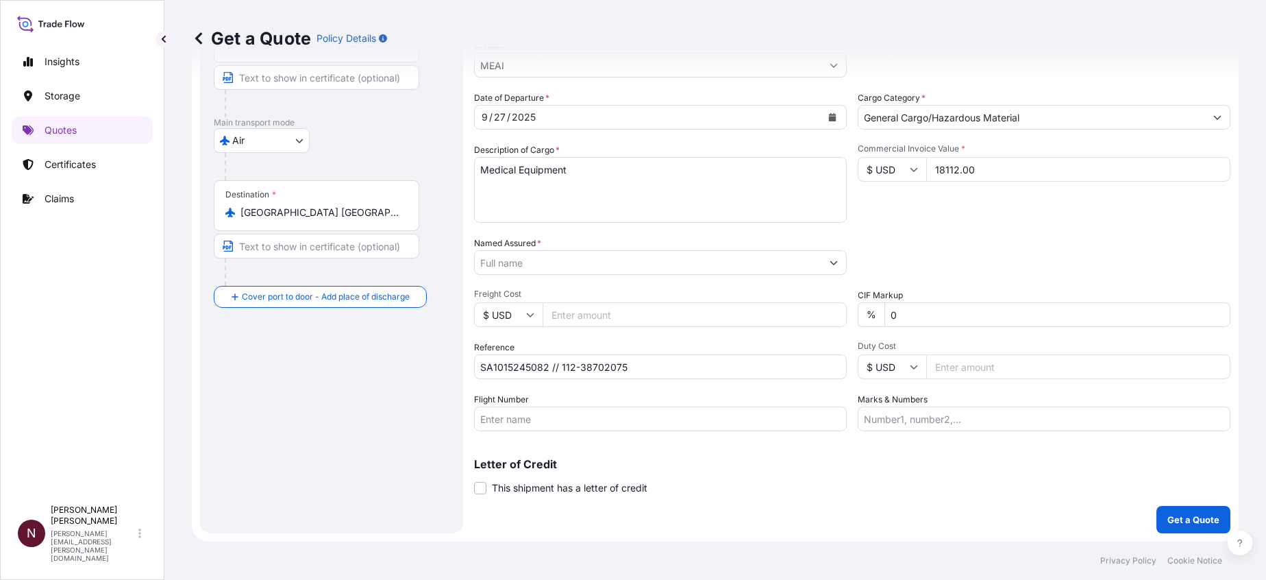
type input "18112.00"
click at [928, 240] on div "Packing Category Type to search a container mode Please select a primary mode o…" at bounding box center [1044, 255] width 373 height 38
click at [1157, 523] on button "Get a Quote" at bounding box center [1194, 519] width 74 height 27
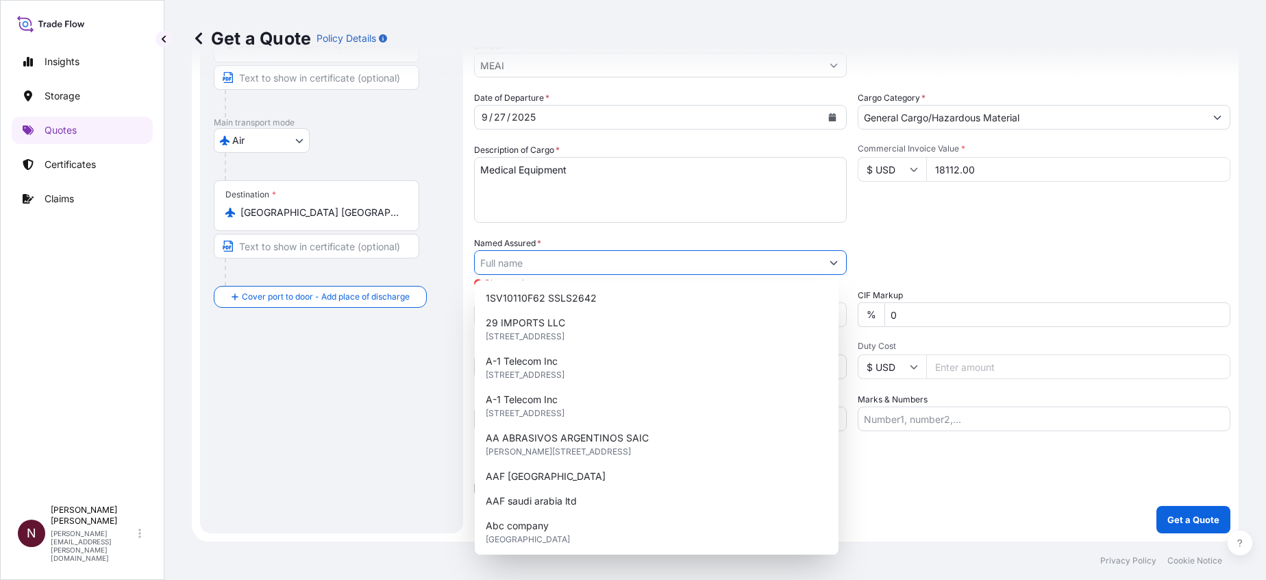
click at [509, 268] on input "Named Assured *" at bounding box center [648, 262] width 347 height 25
click at [519, 264] on input "Named Assured *" at bounding box center [648, 262] width 347 height 25
paste input "First Gulf Medical"
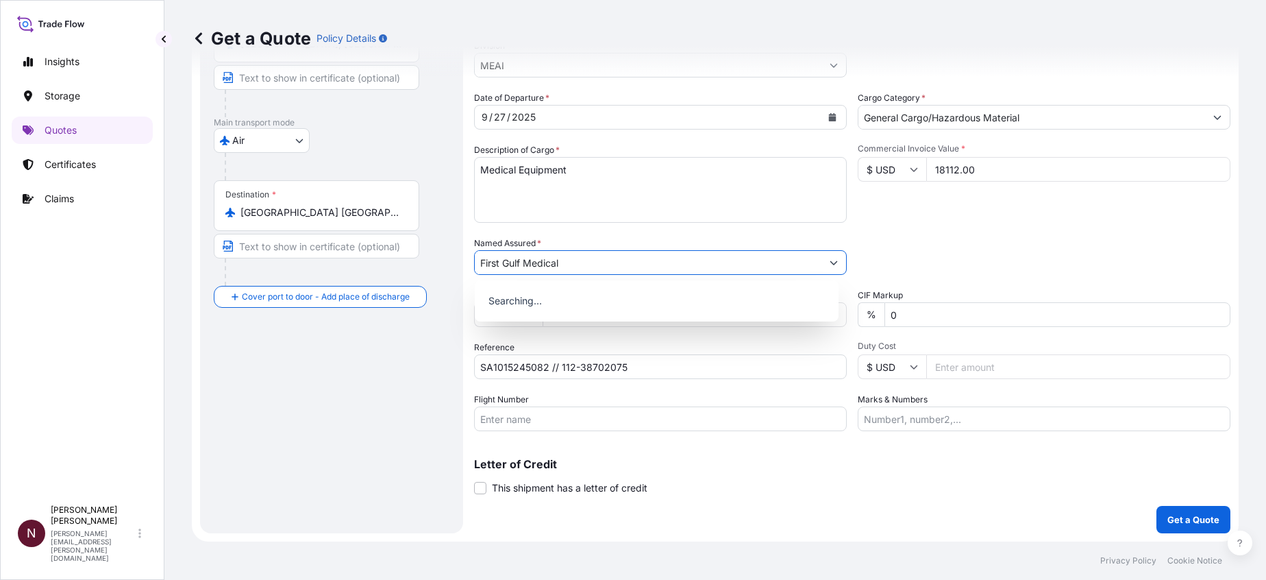
type input "First Gulf Medical"
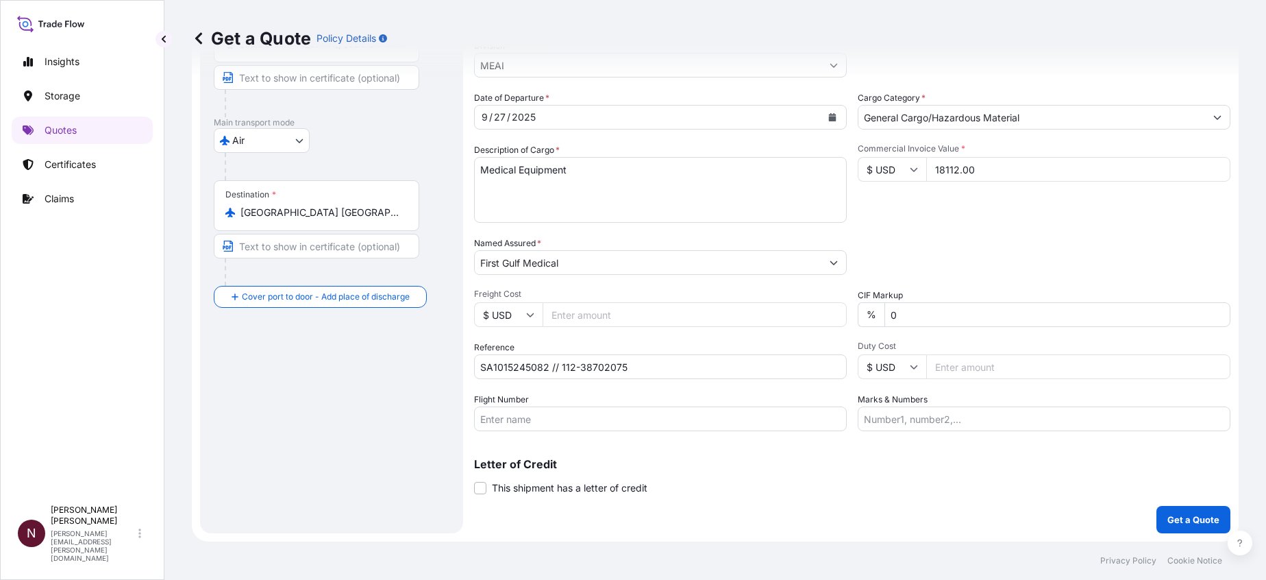
click at [1168, 513] on p "Get a Quote" at bounding box center [1194, 520] width 52 height 14
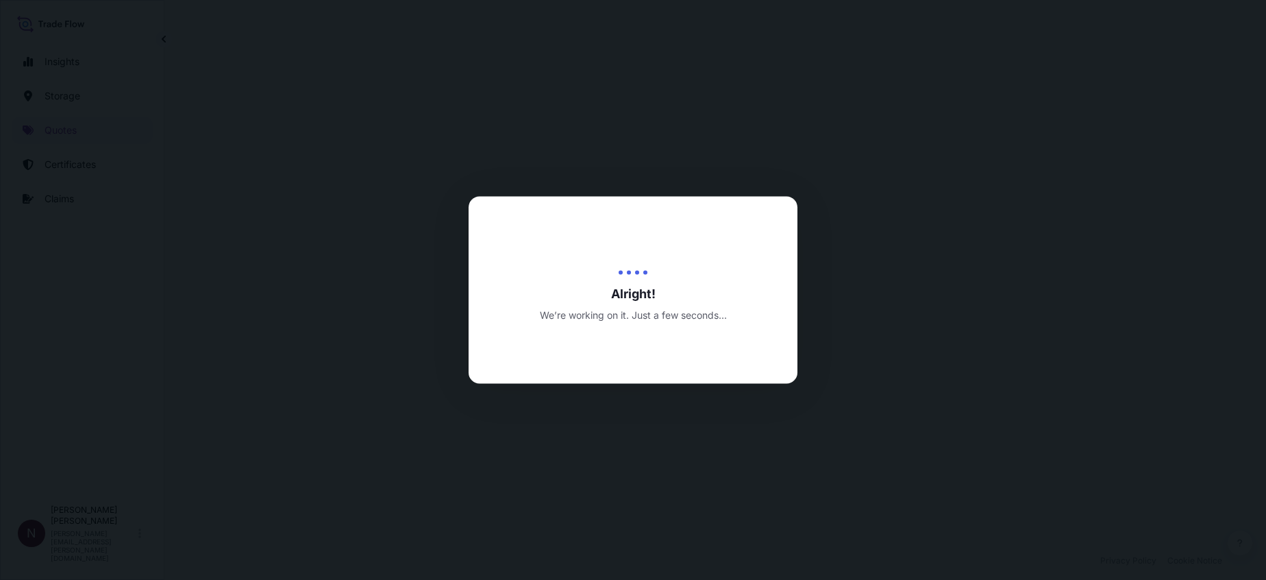
select select "Air"
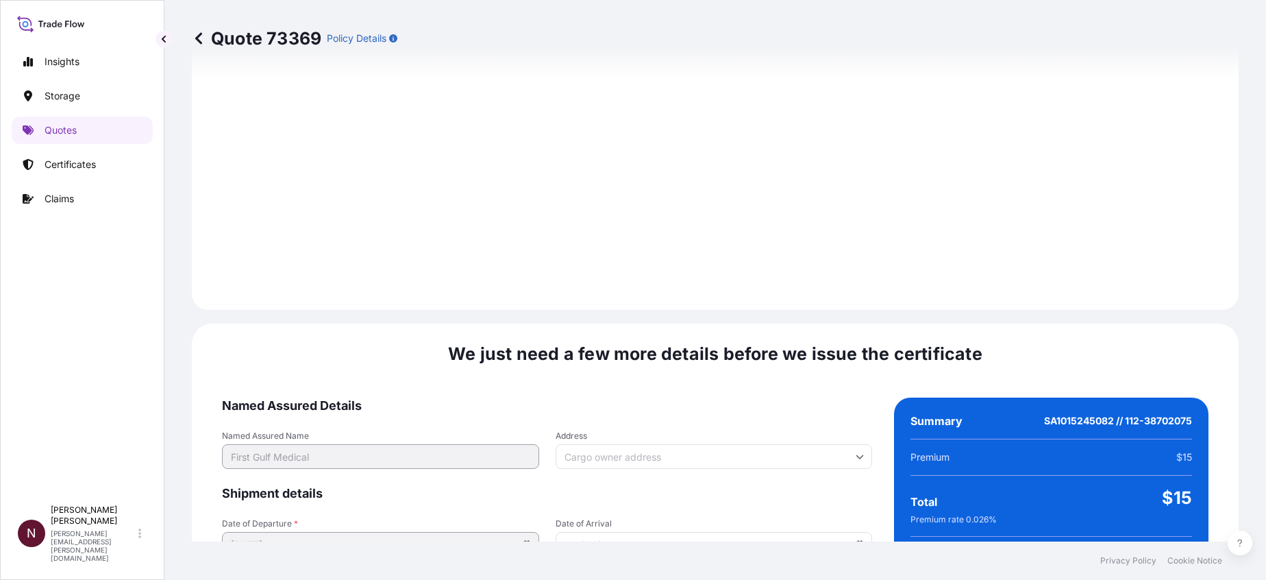
scroll to position [2004, 0]
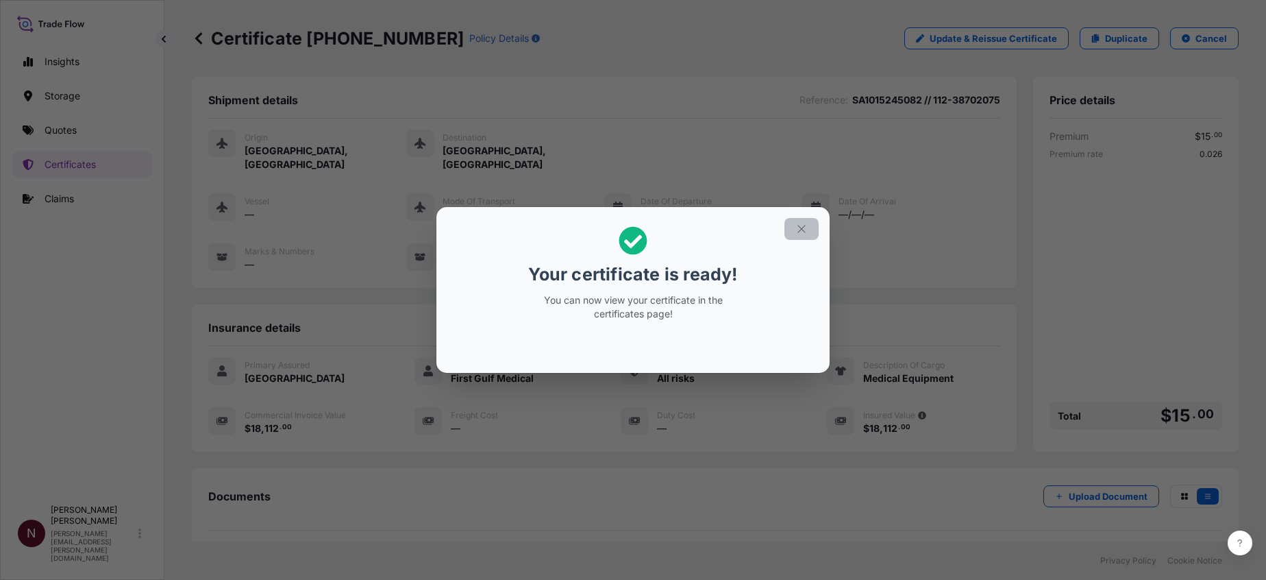
click at [806, 234] on icon "button" at bounding box center [802, 229] width 12 height 12
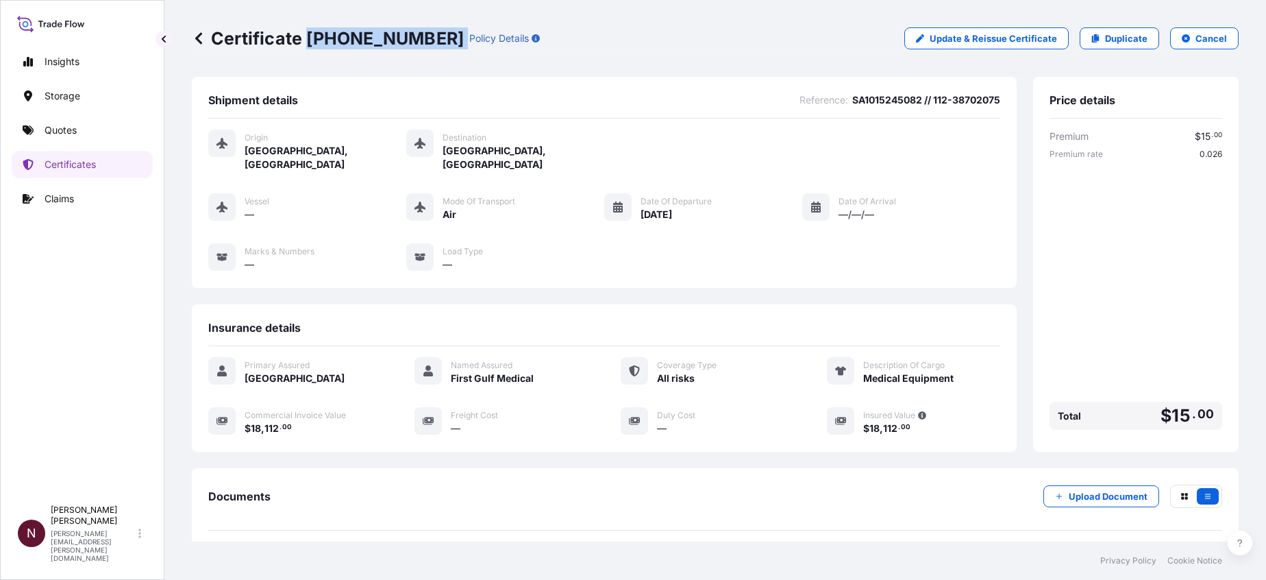
drag, startPoint x: 310, startPoint y: 37, endPoint x: 430, endPoint y: 43, distance: 120.1
click at [430, 43] on div "Certificate 31614-2032-1 Policy Details" at bounding box center [366, 38] width 348 height 22
copy p "[PHONE_NUMBER]"
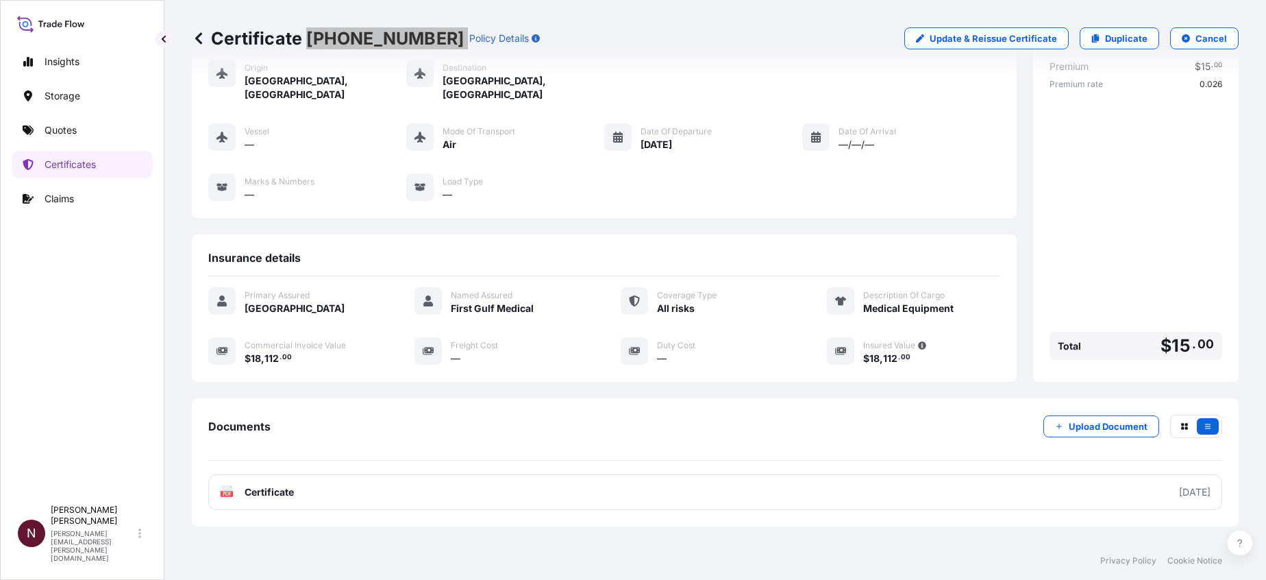
scroll to position [127, 0]
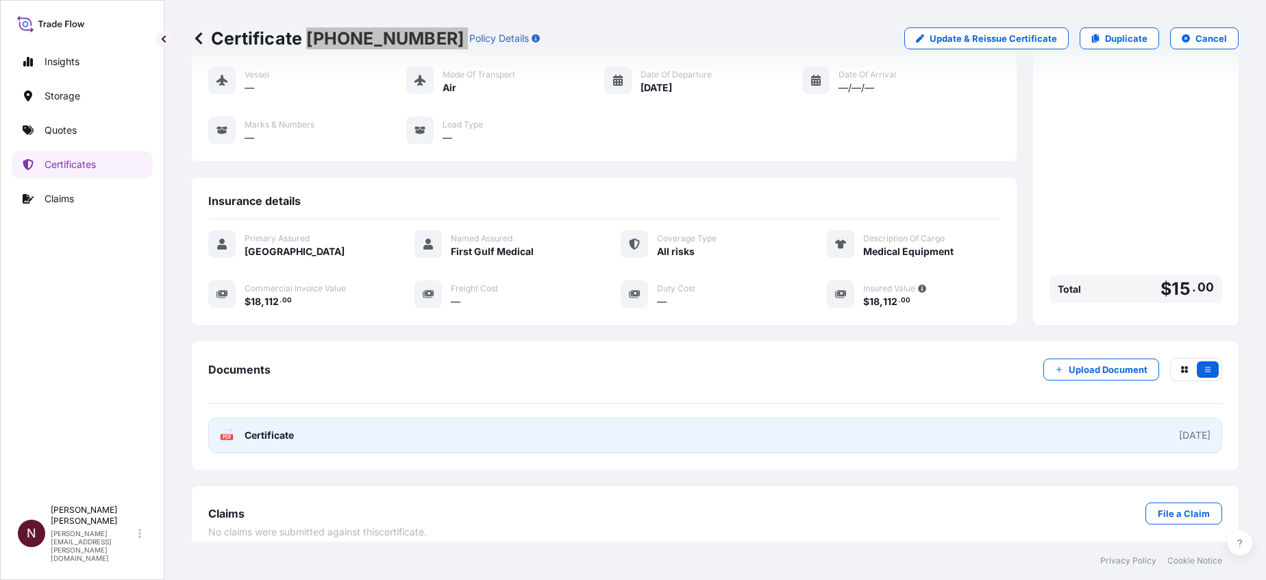
click at [354, 421] on link "PDF Certificate [DATE]" at bounding box center [715, 435] width 1014 height 36
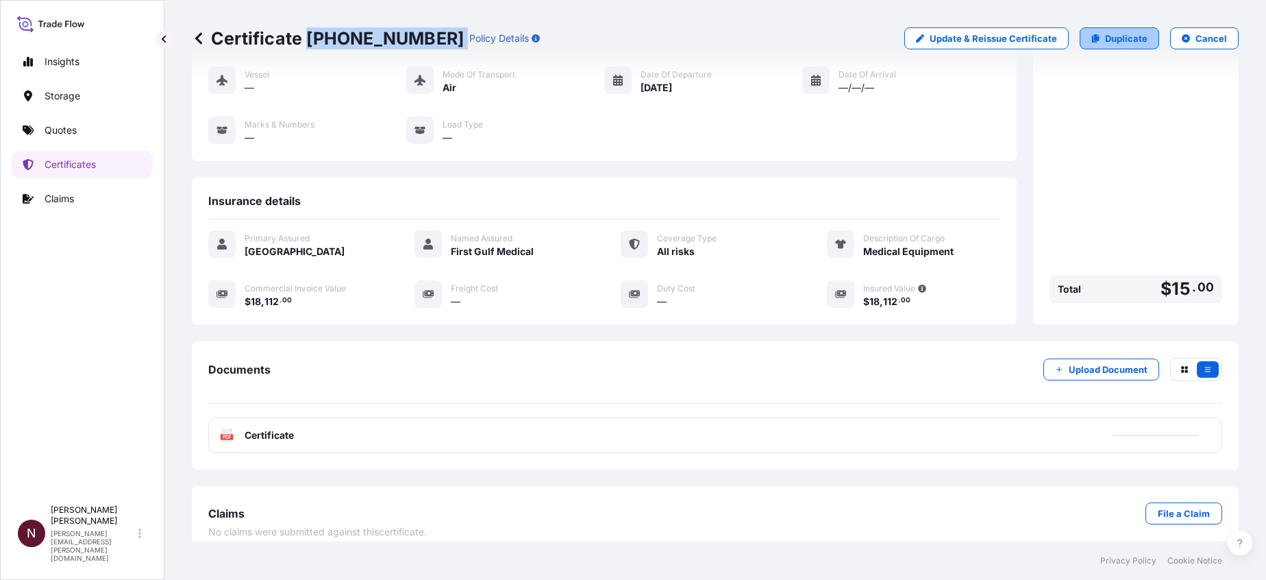
click at [1115, 43] on p "Duplicate" at bounding box center [1126, 39] width 42 height 14
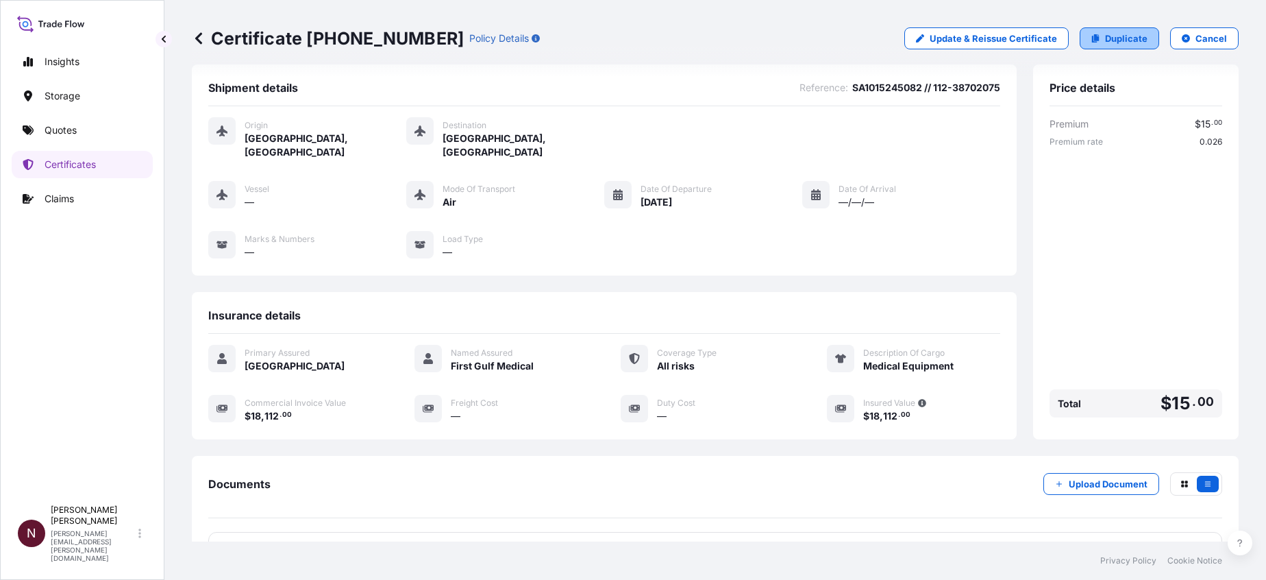
select select "Air"
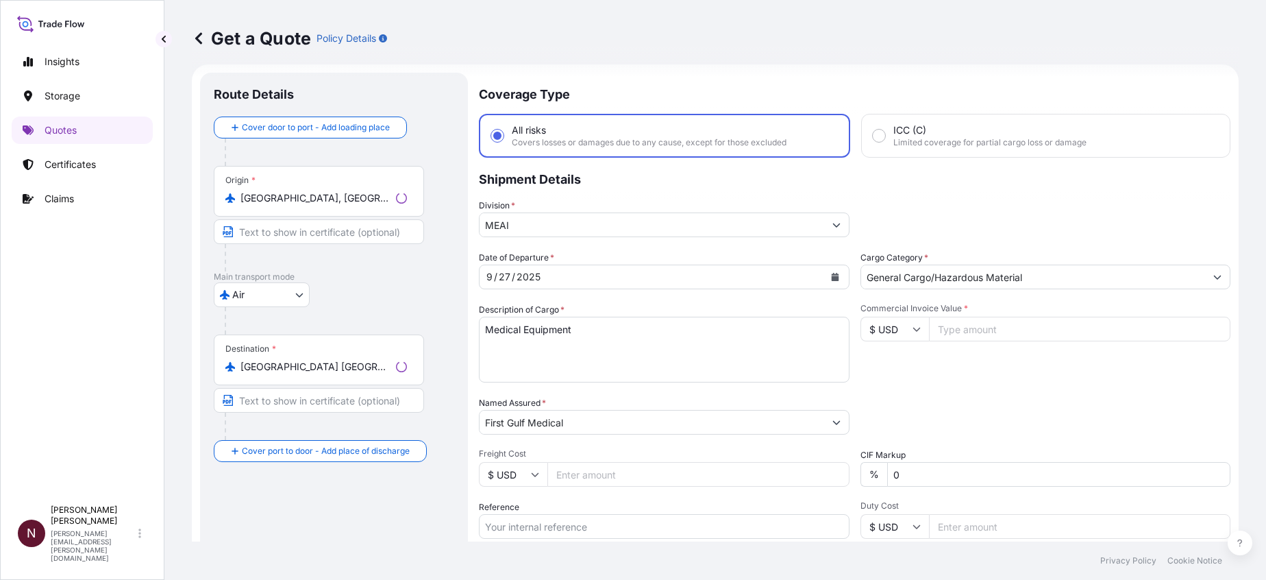
scroll to position [22, 0]
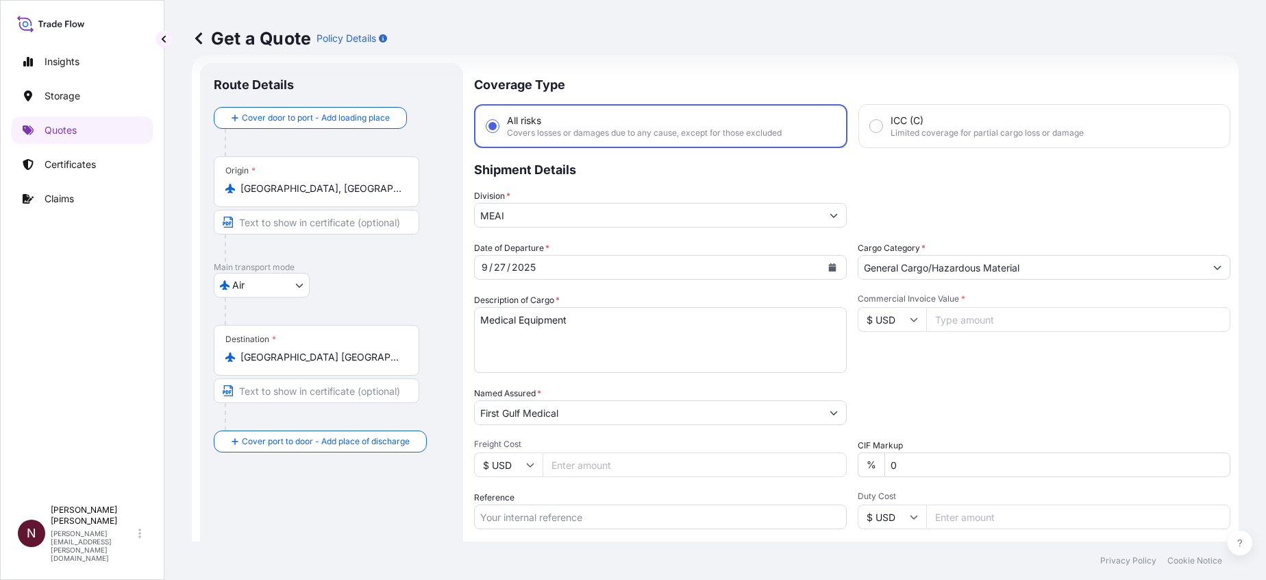
click at [946, 330] on input "Commercial Invoice Value *" at bounding box center [1078, 319] width 304 height 25
paste input "31500.00"
type input "31500.00"
click at [914, 374] on div "Date of Departure * 9 / 27 / 2025 Cargo Category * General Cargo/Hazardous Mate…" at bounding box center [852, 411] width 756 height 340
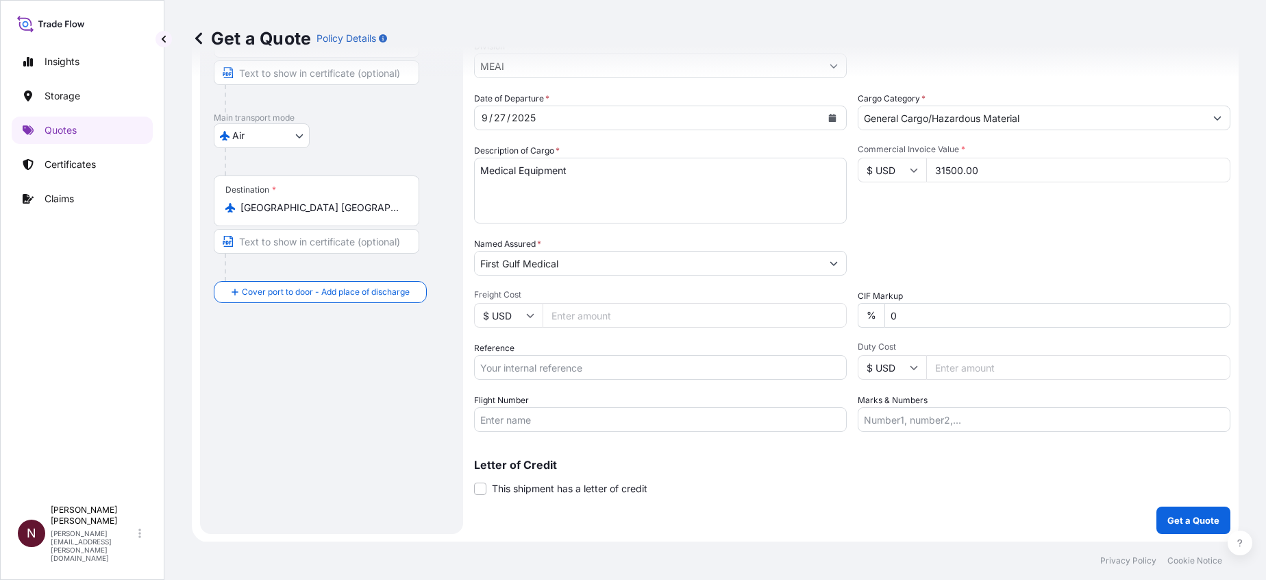
scroll to position [172, 0]
click at [516, 363] on input "Reference" at bounding box center [660, 366] width 373 height 25
paste input "112-38702086"
click at [477, 375] on input "// 112-38702086" at bounding box center [660, 366] width 373 height 25
paste input "SA1015245082"
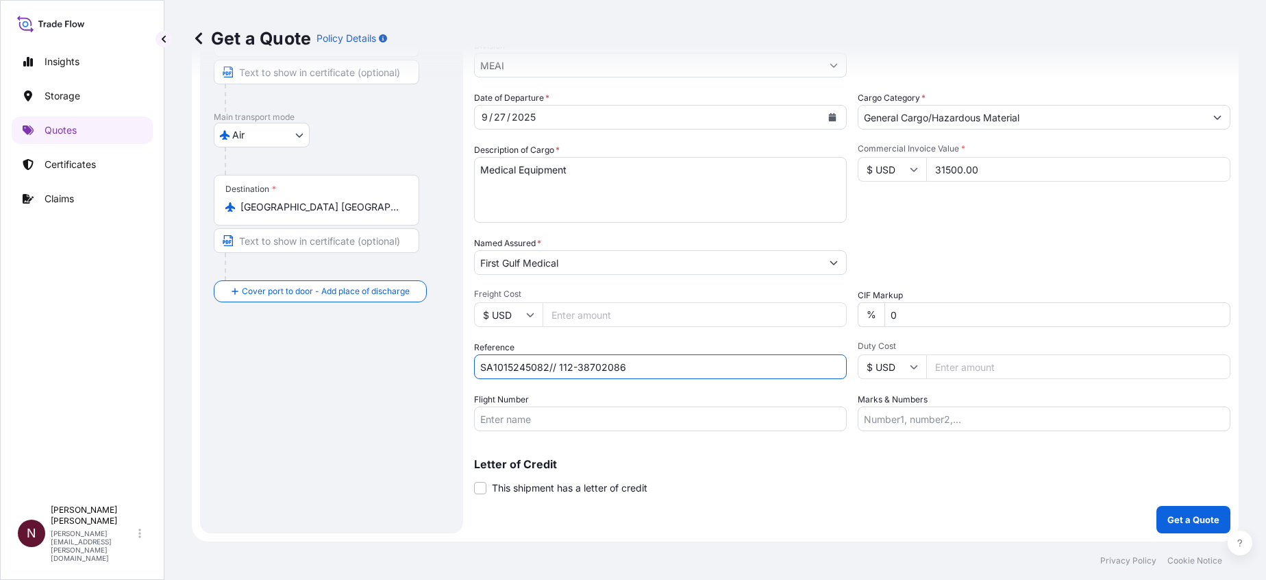
type input "SA1015245082// 112-38702086"
click at [1168, 524] on p "Get a Quote" at bounding box center [1194, 520] width 52 height 14
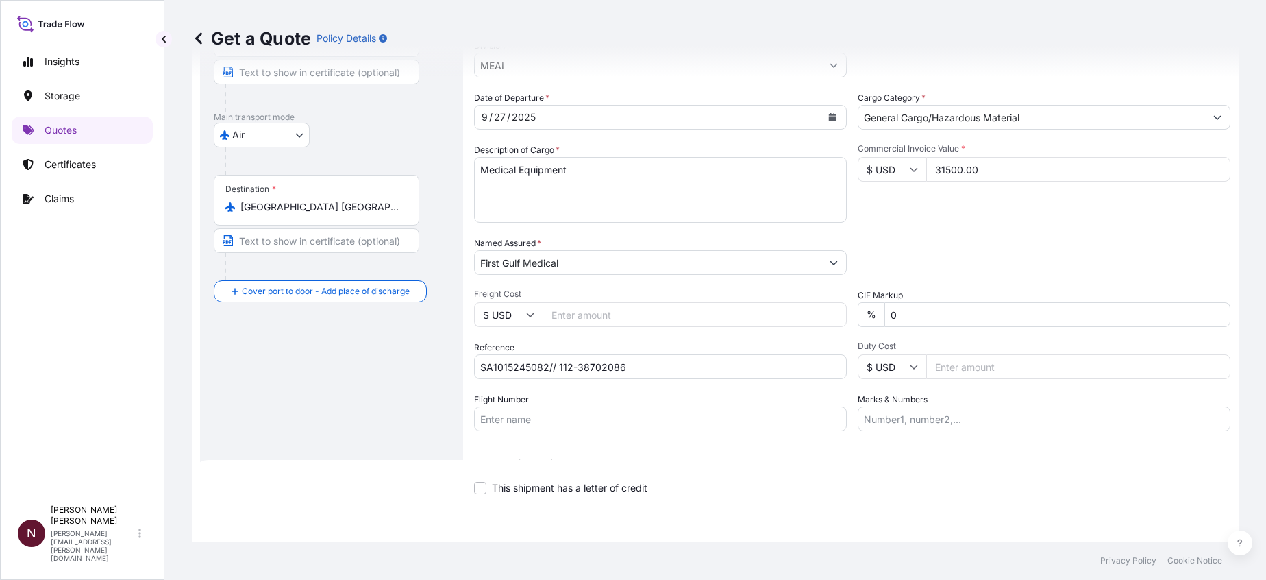
select select "Air"
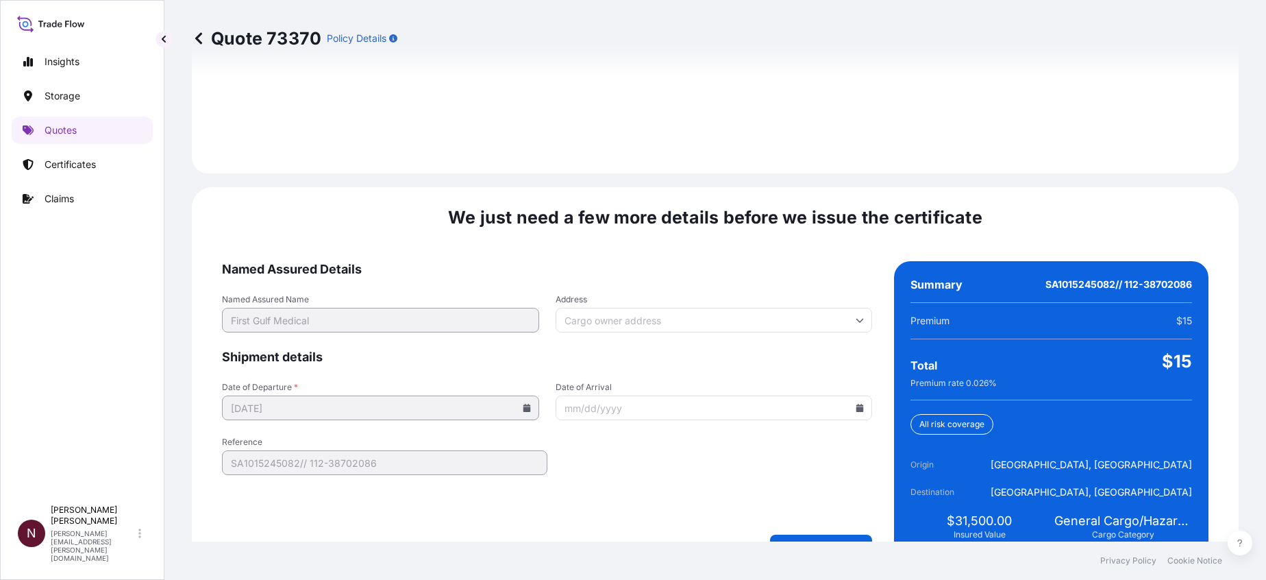
scroll to position [2004, 0]
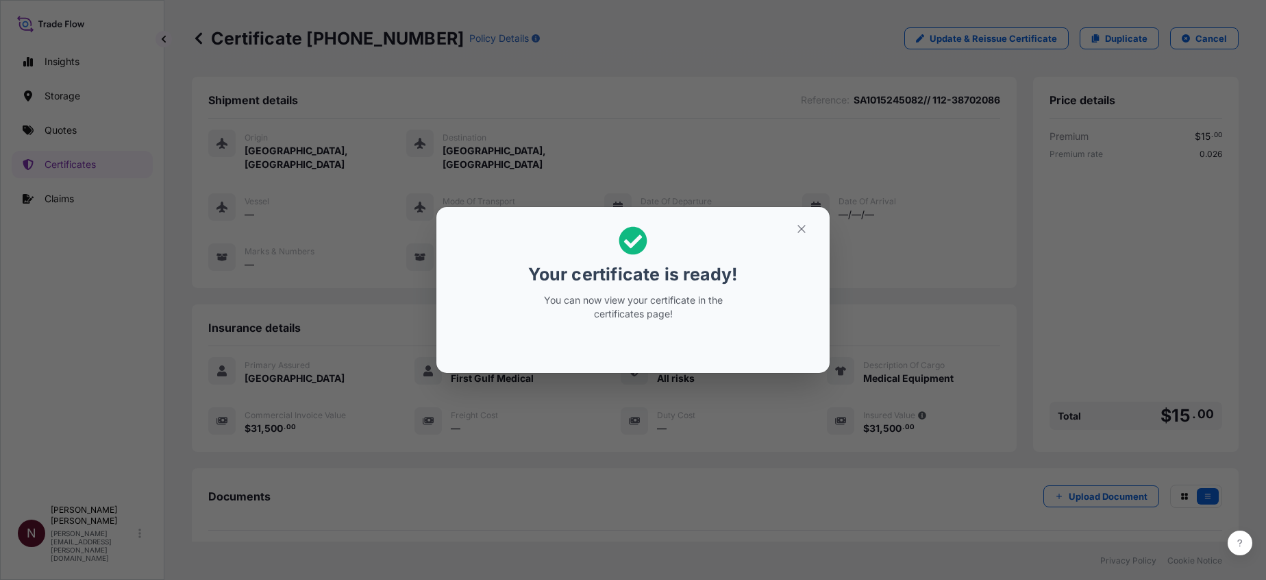
click at [803, 221] on button "button" at bounding box center [802, 229] width 34 height 22
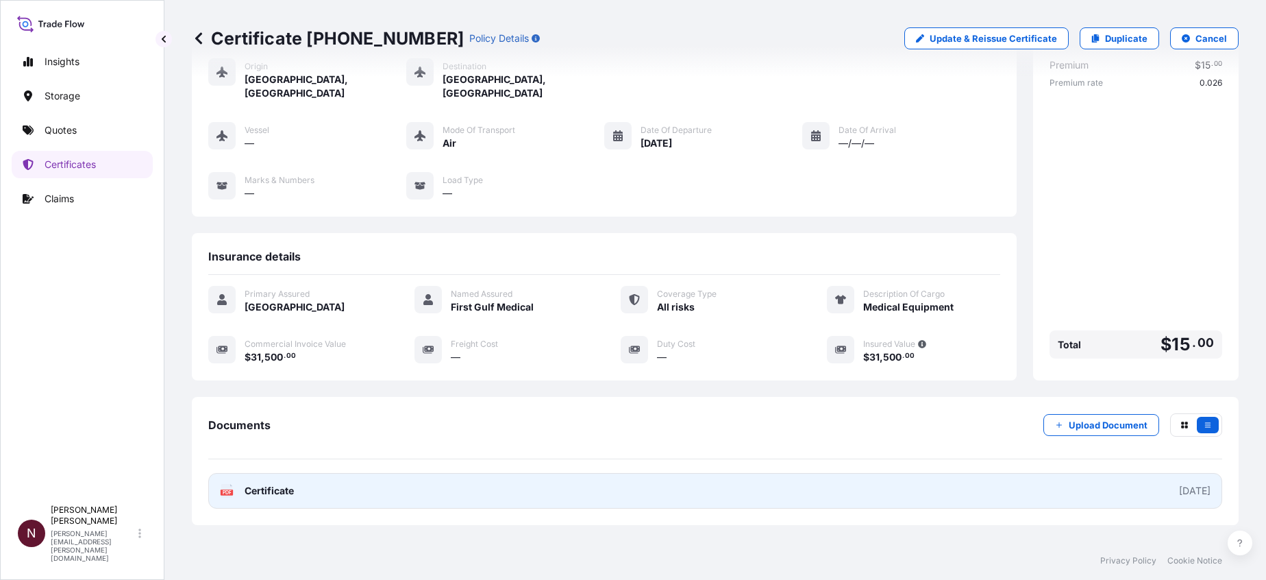
scroll to position [127, 0]
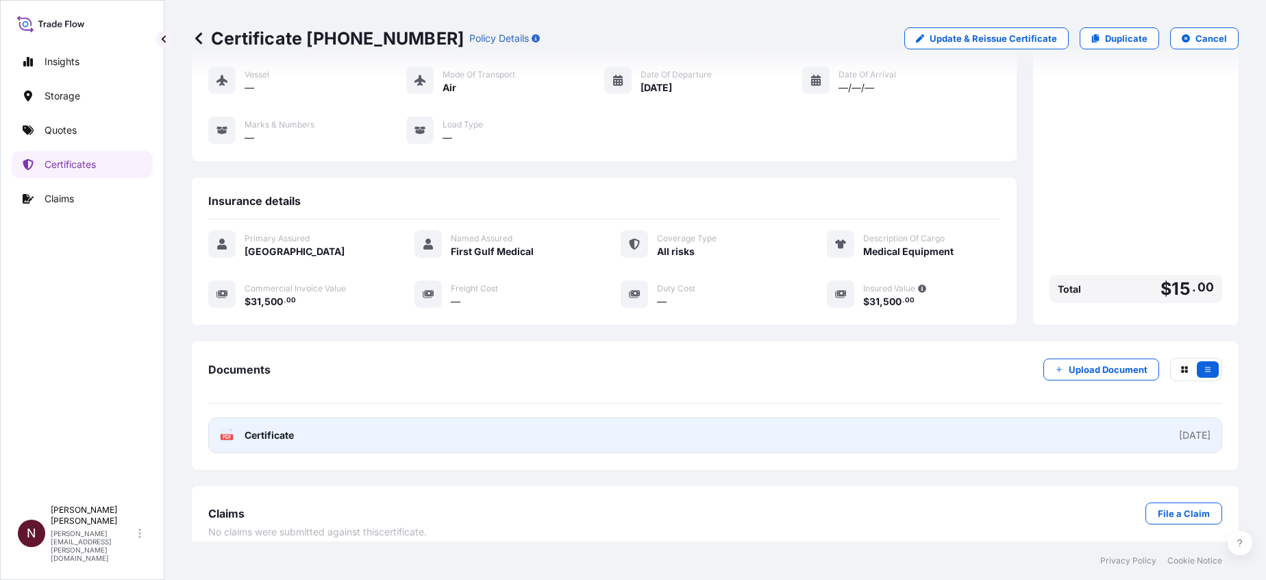
click at [282, 428] on span "Certificate" at bounding box center [269, 435] width 49 height 14
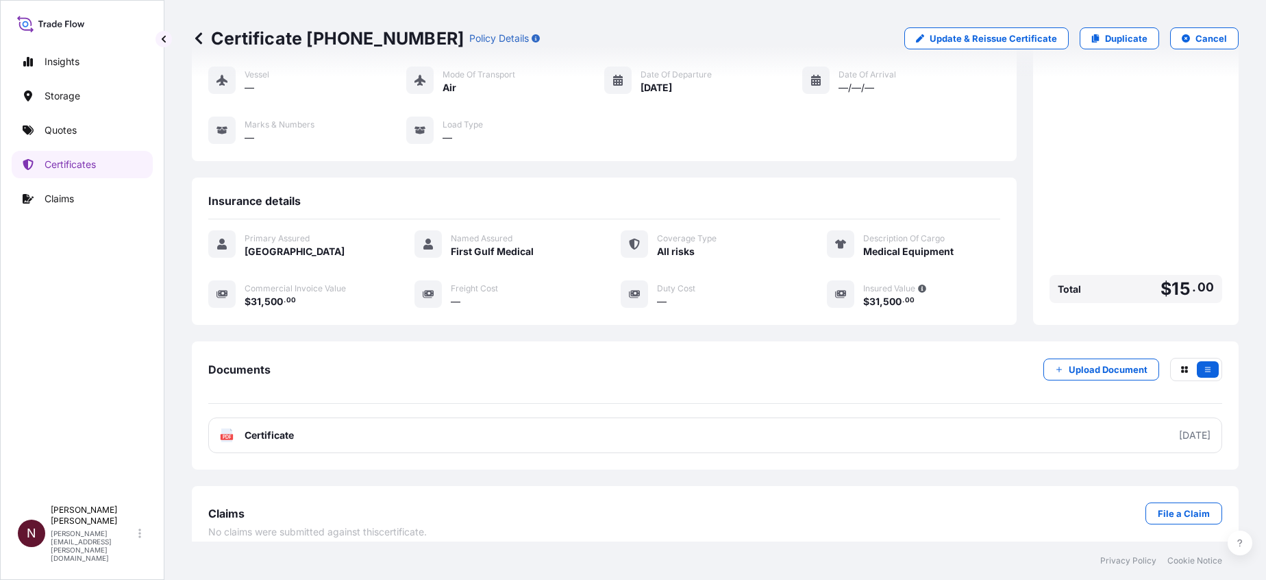
scroll to position [0, 0]
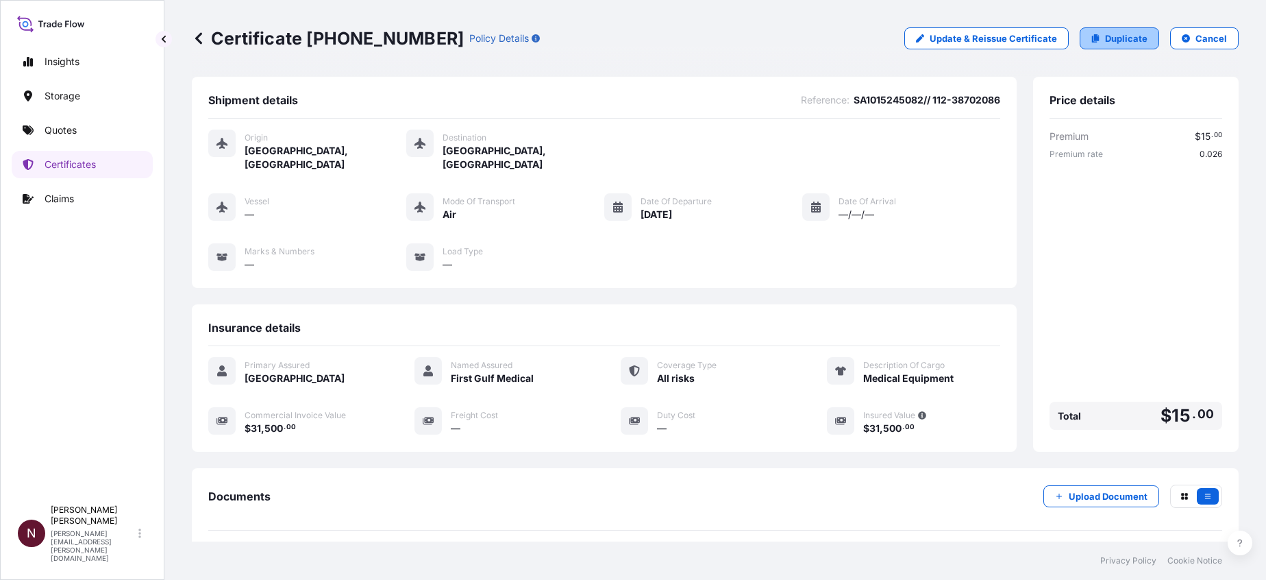
click at [1138, 32] on link "Duplicate" at bounding box center [1119, 38] width 79 height 22
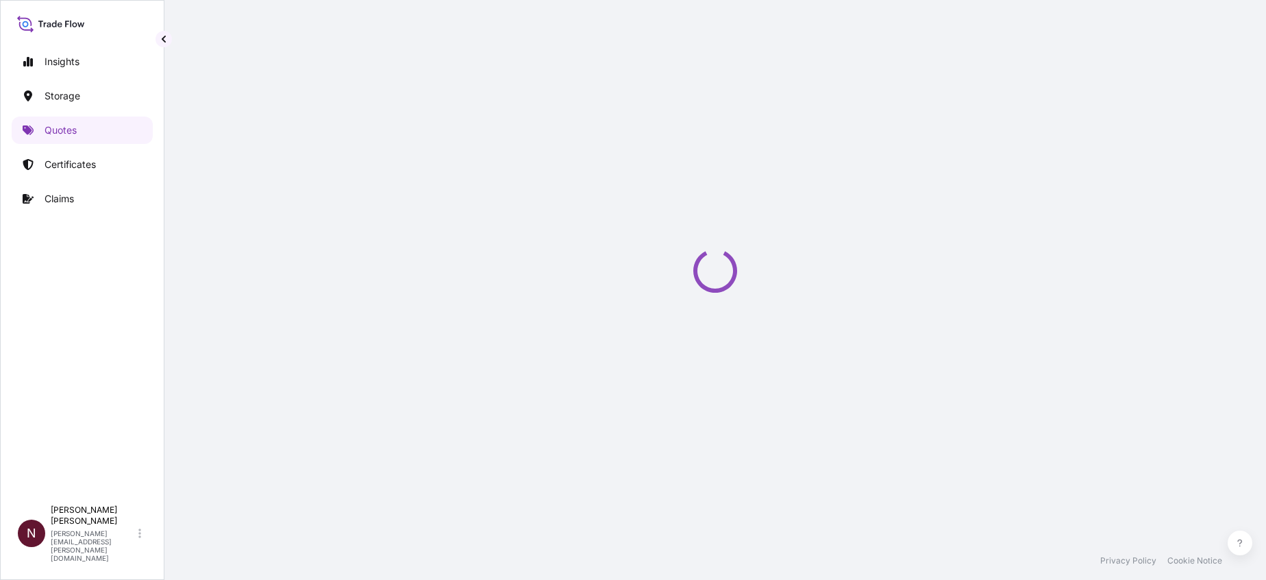
scroll to position [22, 0]
select select "Air"
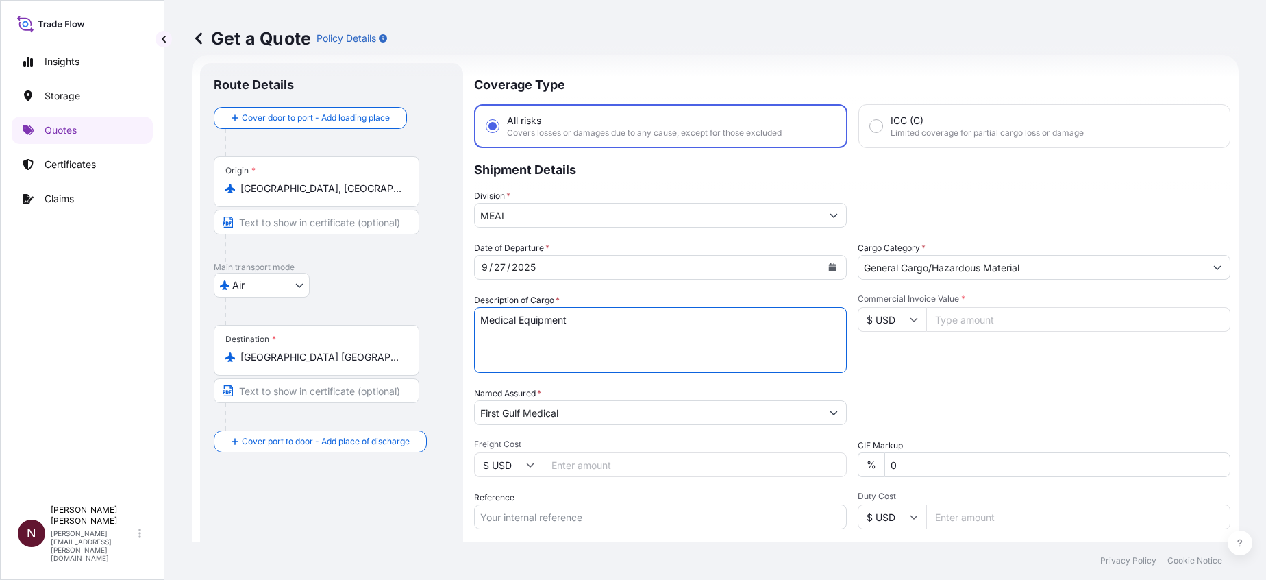
drag, startPoint x: 590, startPoint y: 321, endPoint x: 402, endPoint y: 336, distance: 188.3
click at [402, 335] on form "Route Details Cover door to port - Add loading place Place of loading Road / In…" at bounding box center [715, 373] width 1047 height 637
paste textarea "Instruments"
type textarea "Medical Instruments"
click at [946, 378] on div "Date of Departure * 9 / 27 / 2025 Cargo Category * General Cargo/Hazardous Mate…" at bounding box center [852, 411] width 756 height 340
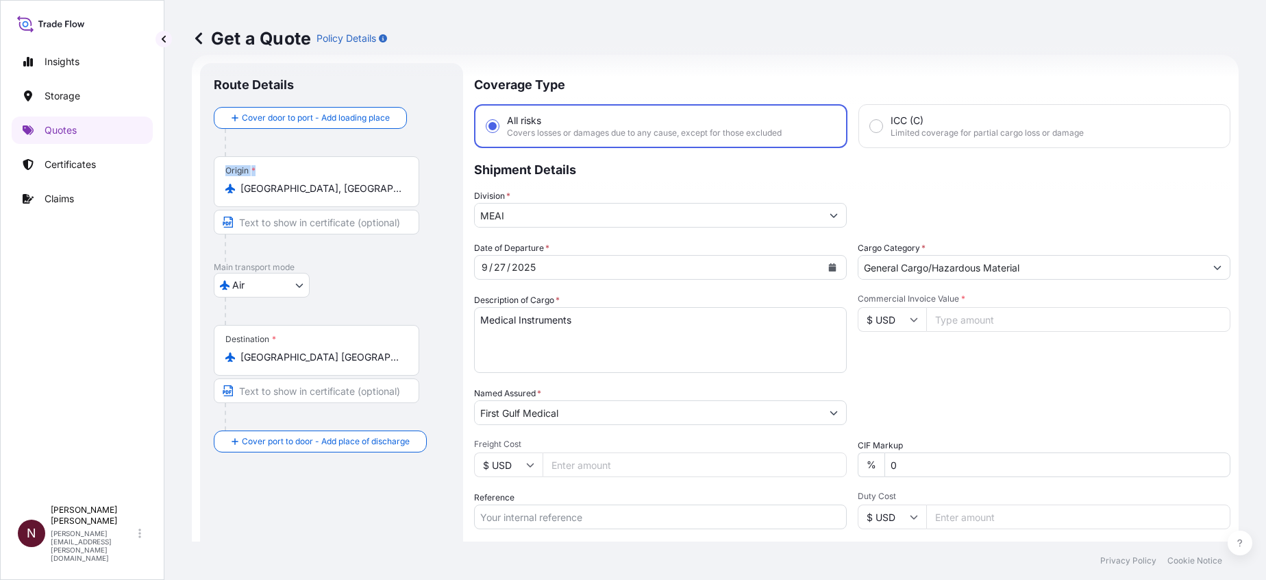
drag, startPoint x: 215, startPoint y: 182, endPoint x: 194, endPoint y: 182, distance: 21.3
click at [194, 182] on form "Route Details Cover door to port - Add loading place Place of loading Road / In…" at bounding box center [715, 373] width 1047 height 637
click at [332, 188] on input "Shanghai, China" at bounding box center [322, 189] width 162 height 14
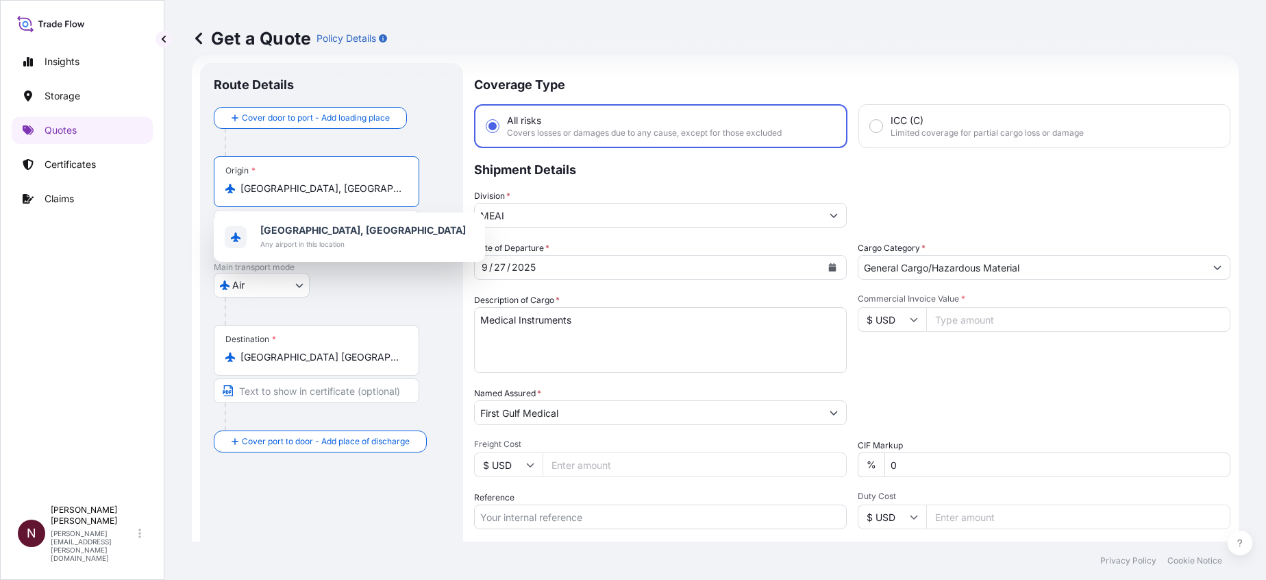
click at [336, 190] on input "Shanghai, China" at bounding box center [322, 189] width 162 height 14
paste input "[GEOGRAPHIC_DATA]"
paste input "Origin"
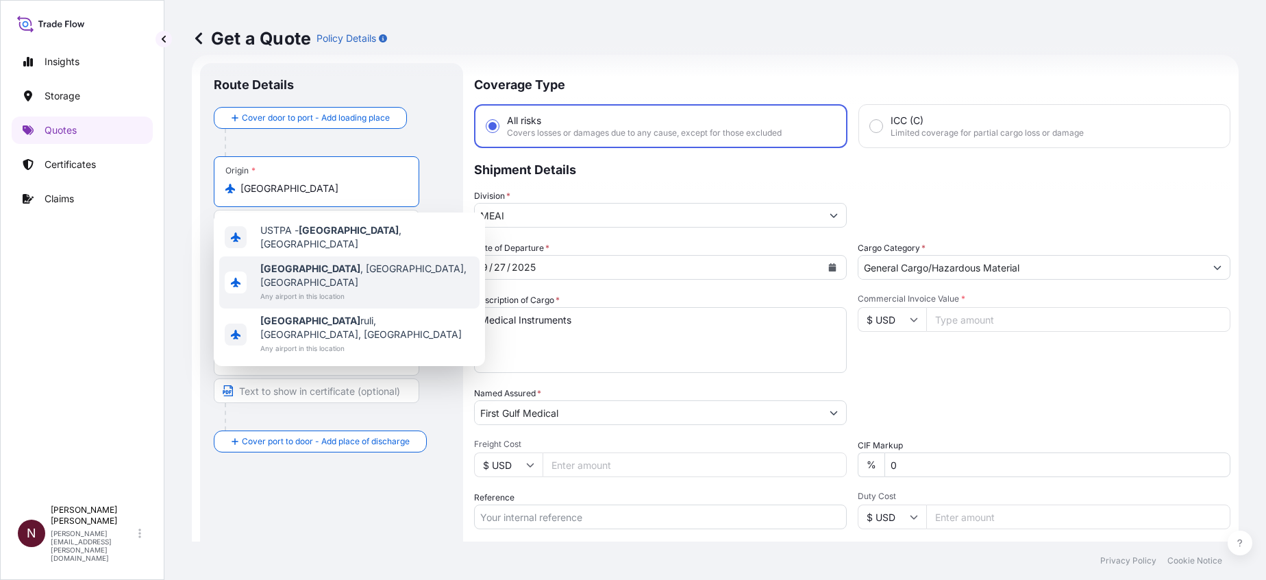
click at [297, 262] on span "Tampa , FL, USA" at bounding box center [367, 275] width 214 height 27
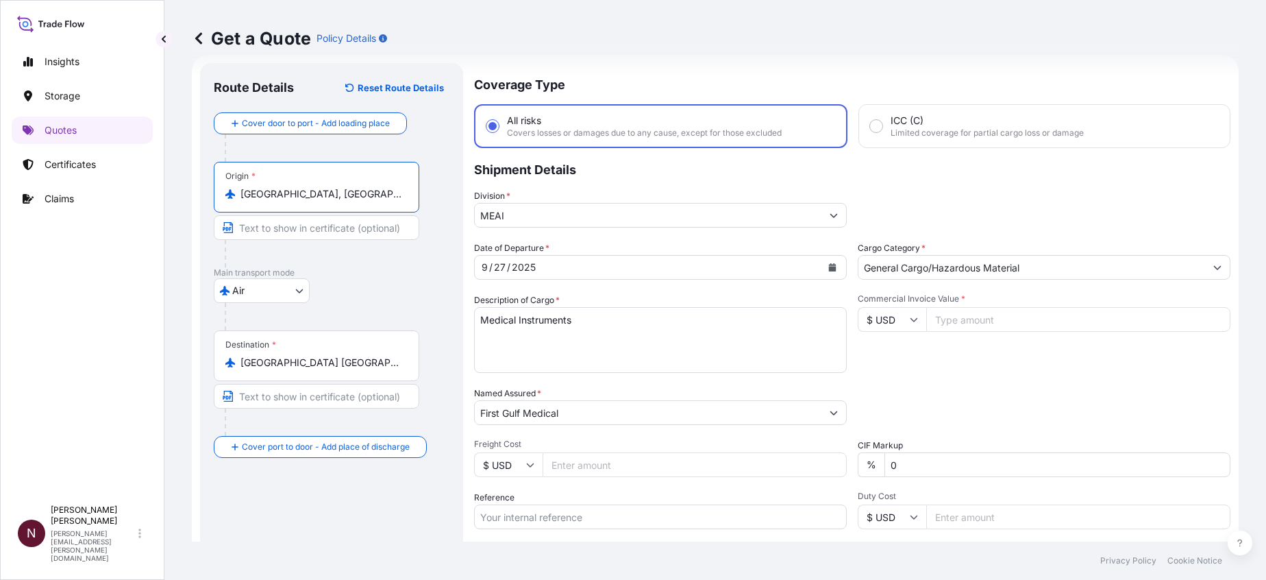
type input "Tampa, FL, USA"
click at [822, 270] on button "Calendar" at bounding box center [833, 267] width 22 height 22
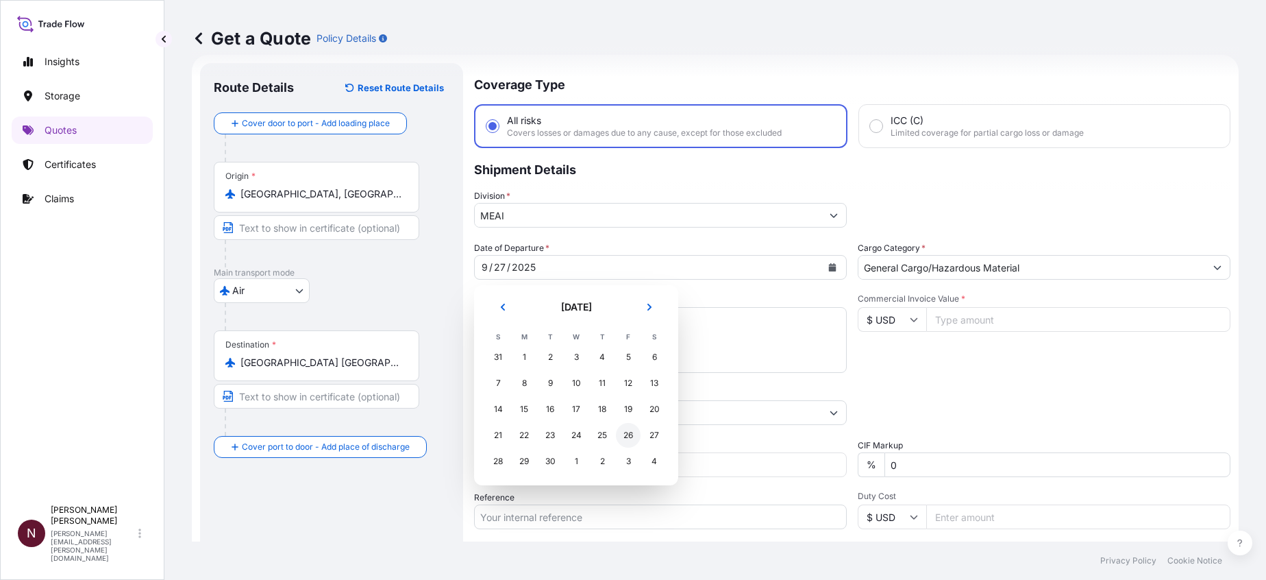
click at [628, 438] on div "26" at bounding box center [628, 435] width 25 height 25
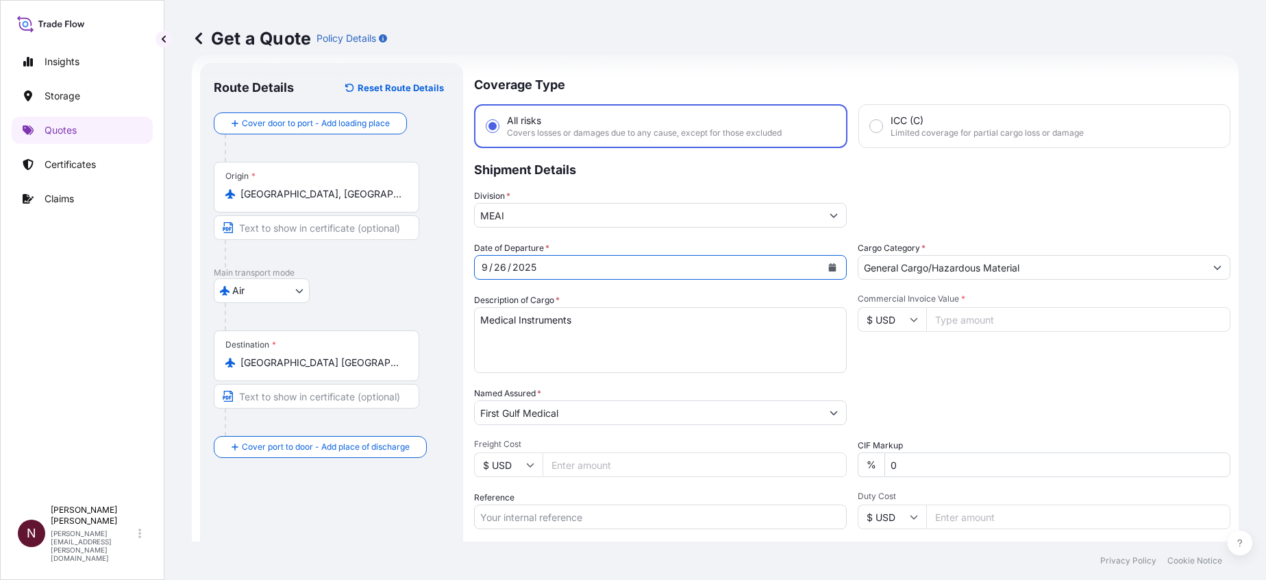
click at [965, 365] on div "Commercial Invoice Value * $ USD" at bounding box center [1044, 332] width 373 height 79
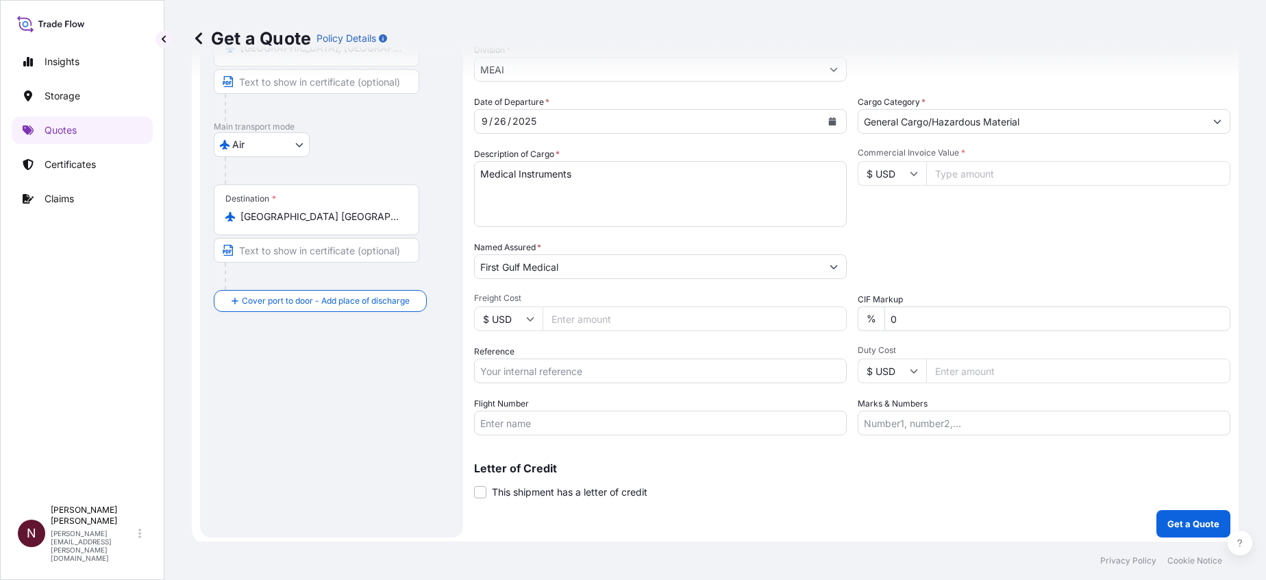
scroll to position [172, 0]
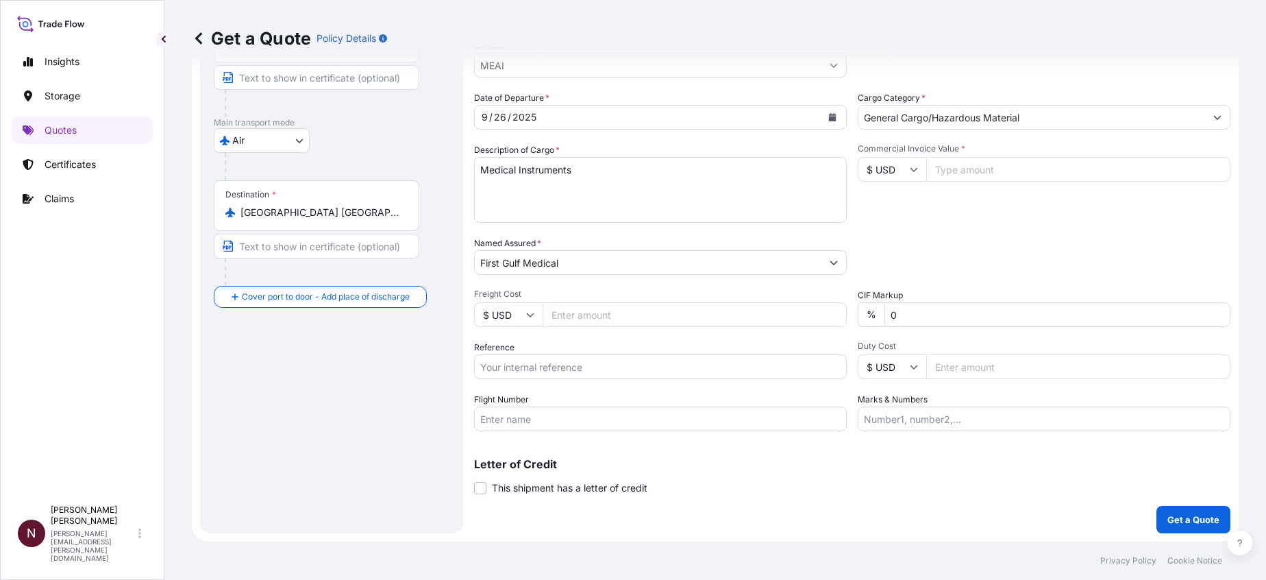
click at [945, 176] on input "Commercial Invoice Value *" at bounding box center [1078, 169] width 304 height 25
paste input "12587.00"
type input "12587.00"
click at [915, 228] on div "Date of Departure * 9 / 26 / 2025 Cargo Category * General Cargo/Hazardous Mate…" at bounding box center [852, 261] width 756 height 340
click at [491, 373] on input "Reference" at bounding box center [660, 366] width 373 height 25
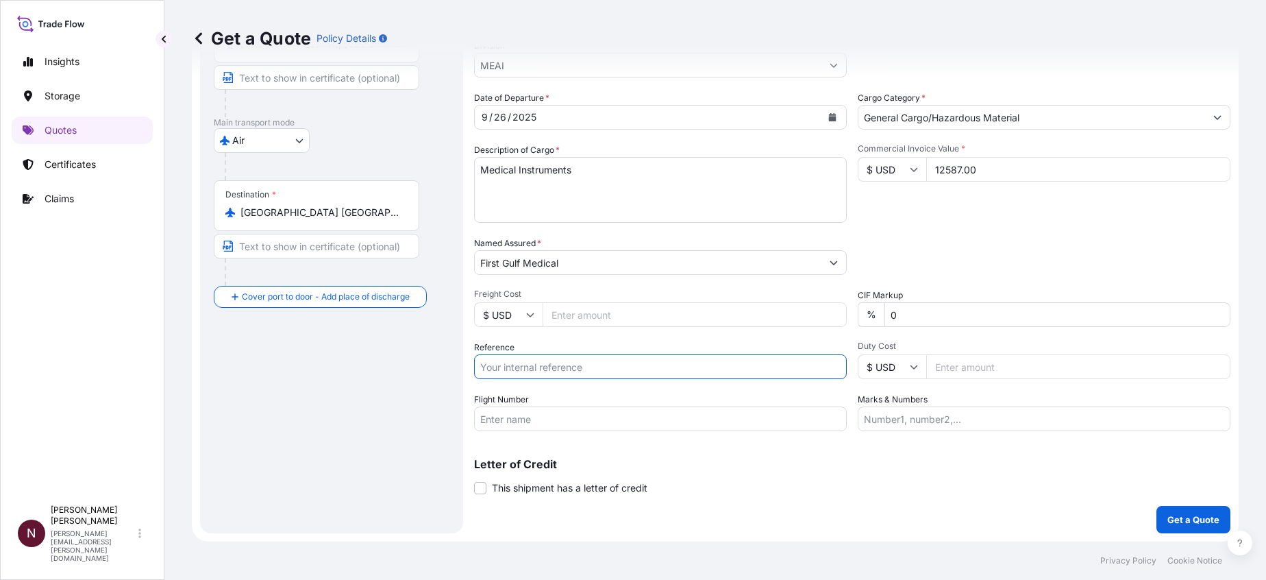
paste input "SA1015245084"
click at [569, 366] on input "SA1015245084 //" at bounding box center [660, 366] width 373 height 25
paste input "1ZE1566RDG64049401"
type input "SA1015245084 // 1ZE1566RDG64049401"
click at [716, 478] on div "Letter of Credit This shipment has a letter of credit Letter of credit * Letter…" at bounding box center [852, 476] width 756 height 36
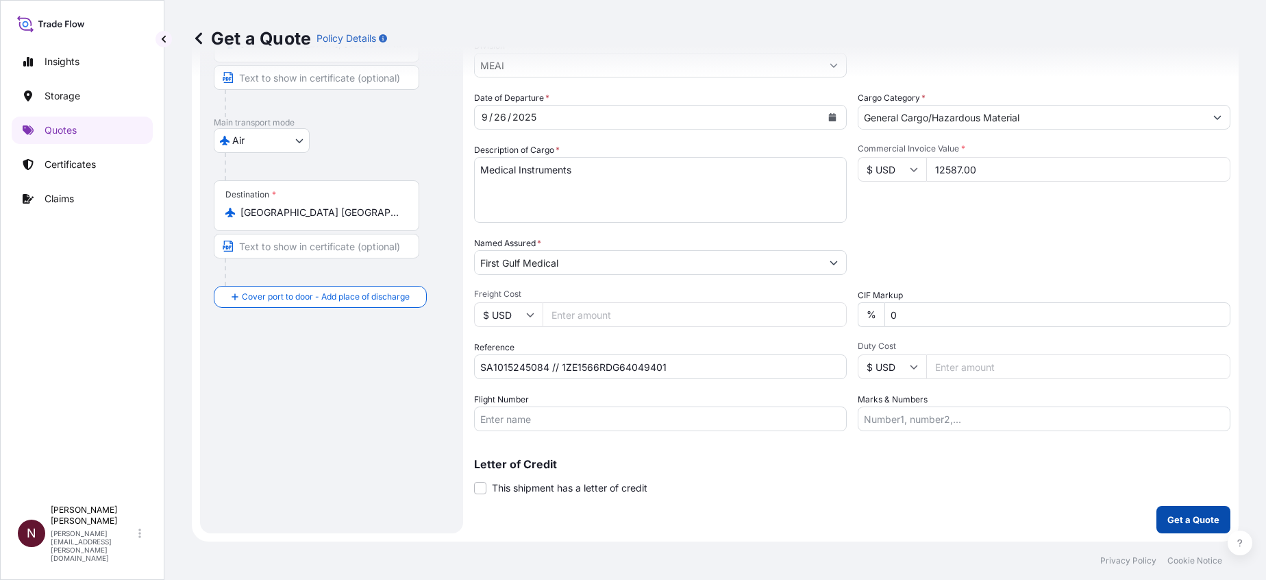
click at [1185, 513] on p "Get a Quote" at bounding box center [1194, 520] width 52 height 14
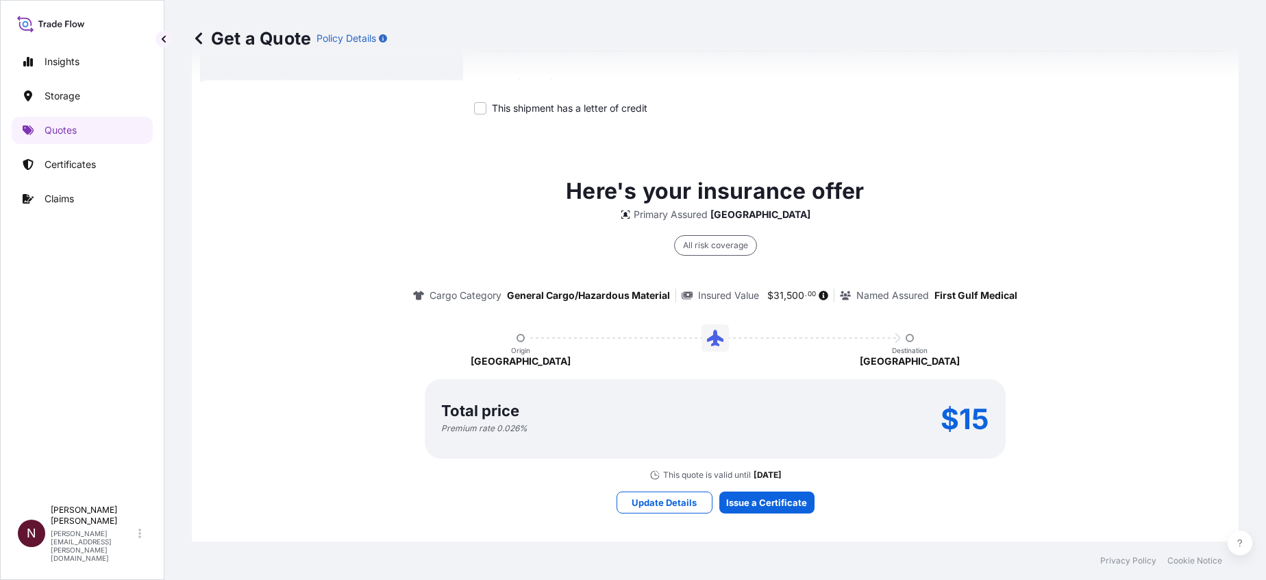
scroll to position [563, 0]
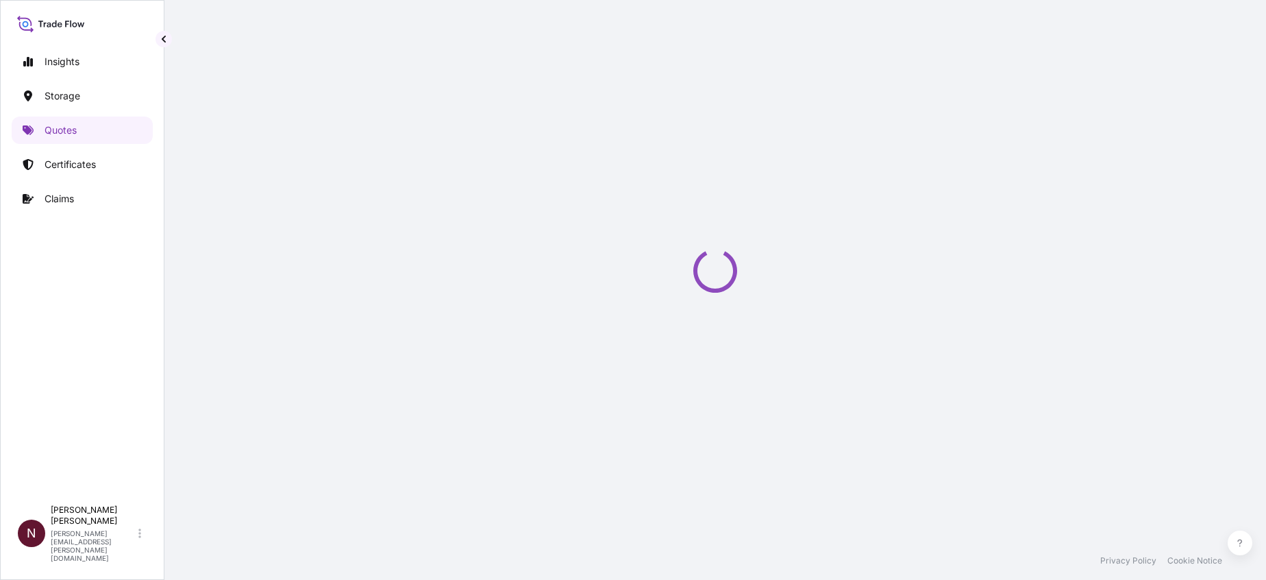
select select "Air"
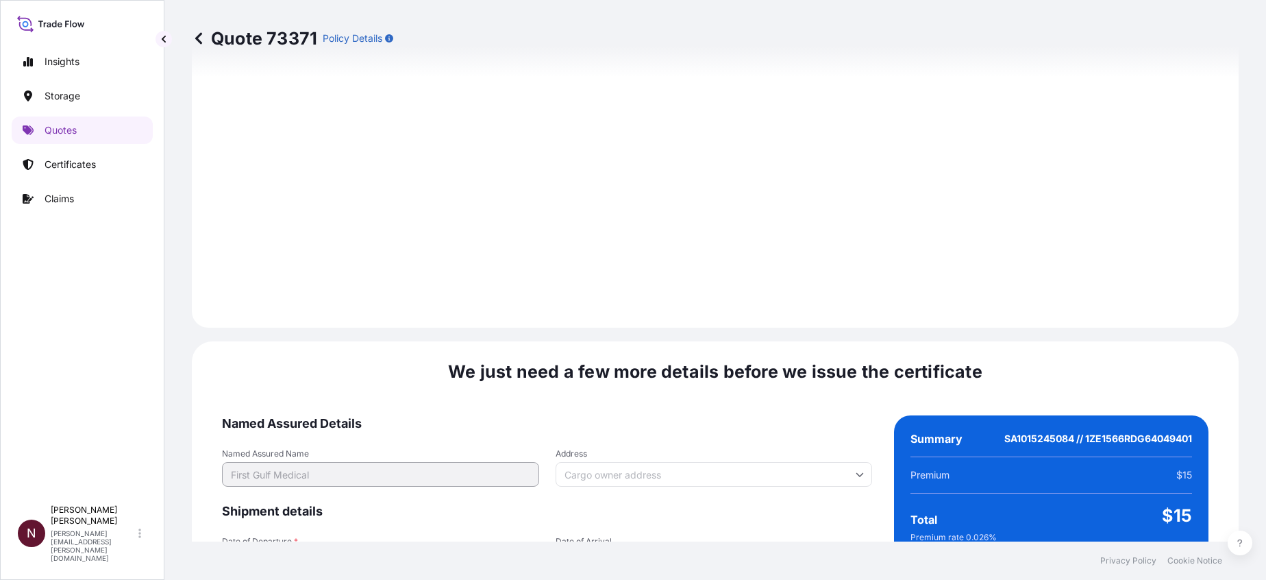
scroll to position [2004, 0]
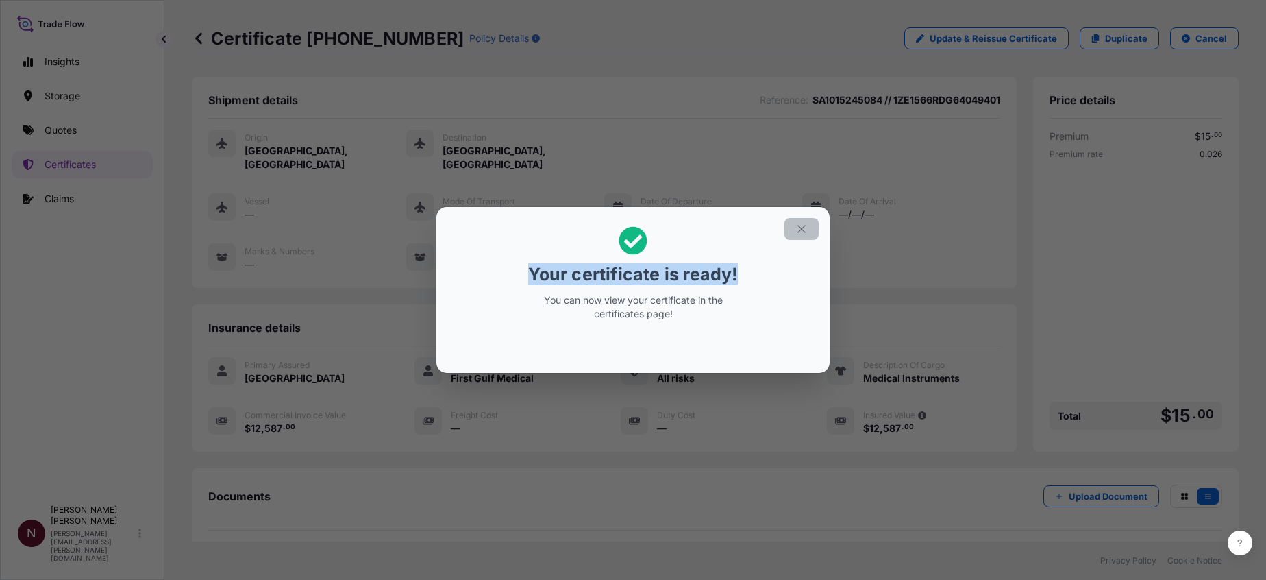
click at [817, 223] on section "Your certificate is ready! You can now view your certificate in the certificate…" at bounding box center [632, 290] width 393 height 166
click at [811, 223] on button "button" at bounding box center [802, 229] width 34 height 22
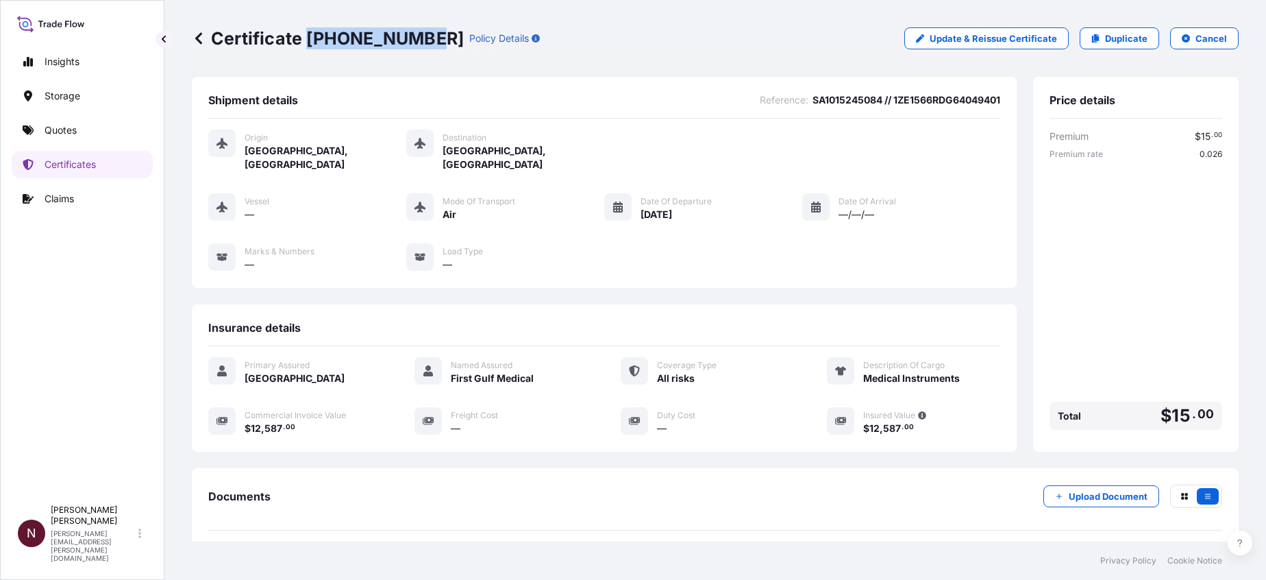
drag, startPoint x: 306, startPoint y: 40, endPoint x: 423, endPoint y: 39, distance: 117.2
click at [423, 39] on p "Certificate 31614-2034-1" at bounding box center [328, 38] width 272 height 22
copy p "[PHONE_NUMBER]"
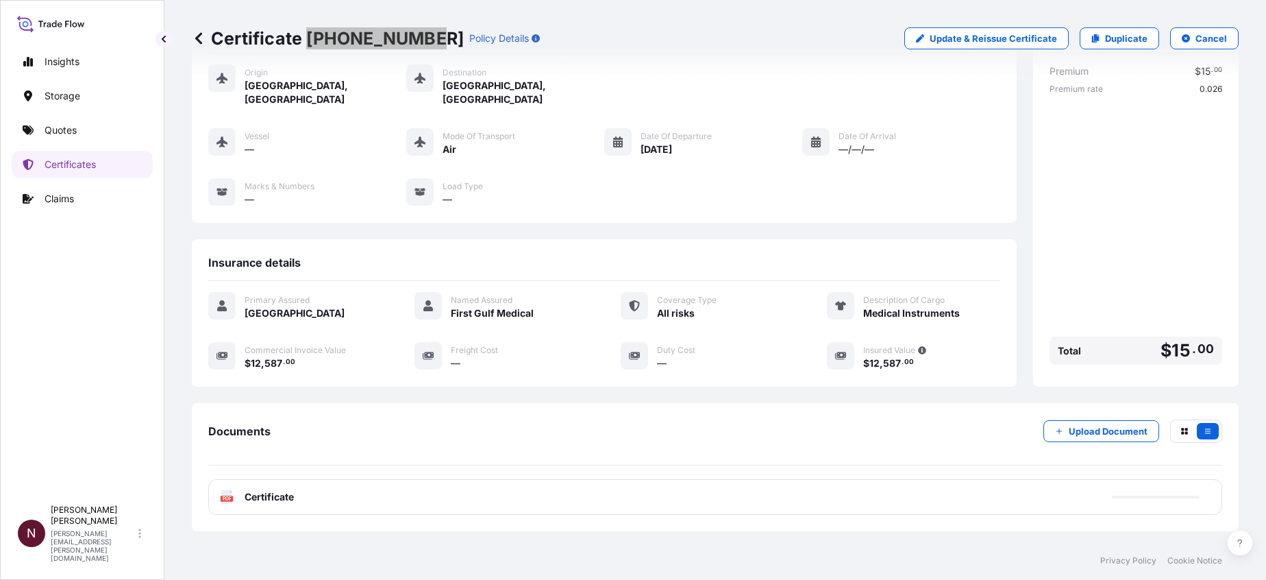
scroll to position [127, 0]
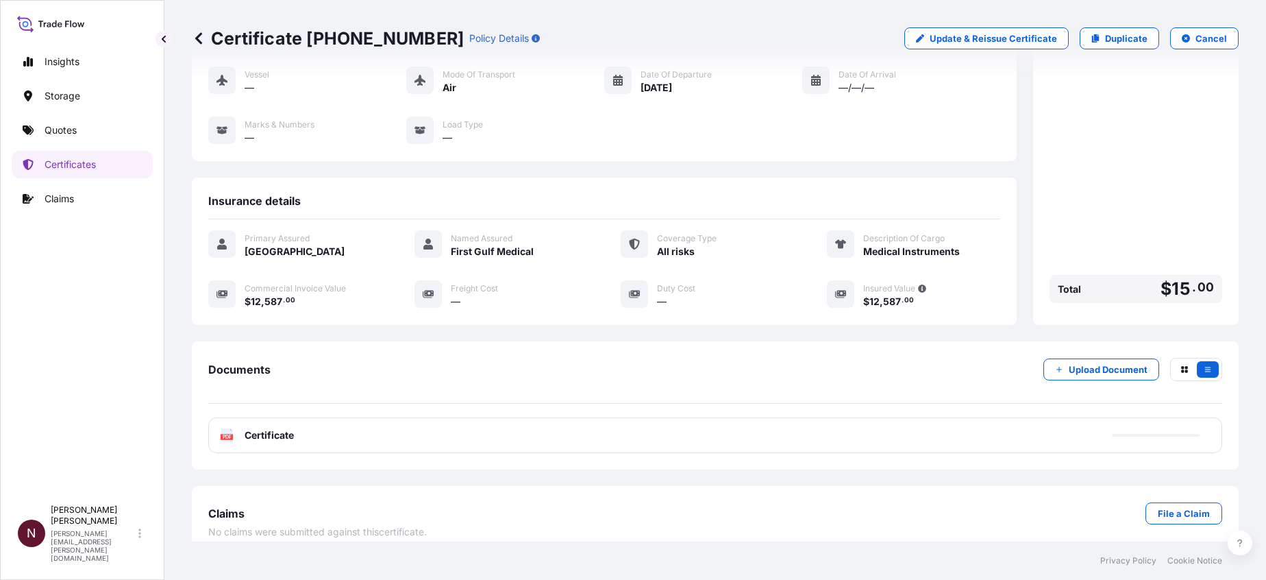
click at [215, 432] on div "PDF Certificate" at bounding box center [715, 435] width 1014 height 36
click at [254, 428] on span "Certificate" at bounding box center [269, 435] width 49 height 14
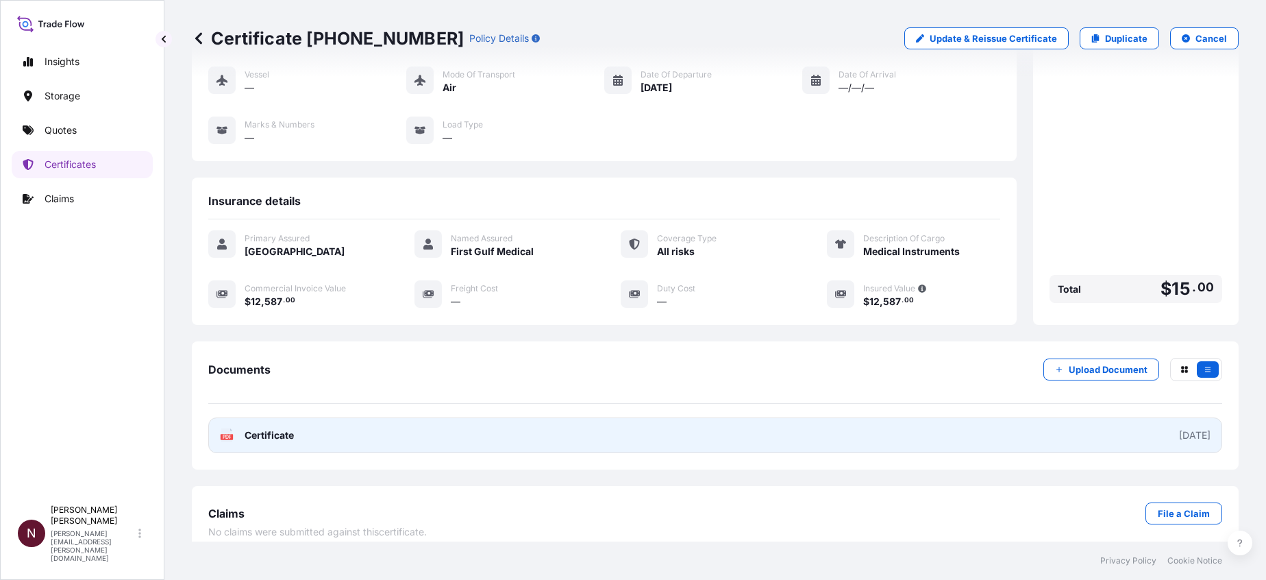
click at [253, 433] on link "PDF Certificate [DATE]" at bounding box center [715, 435] width 1014 height 36
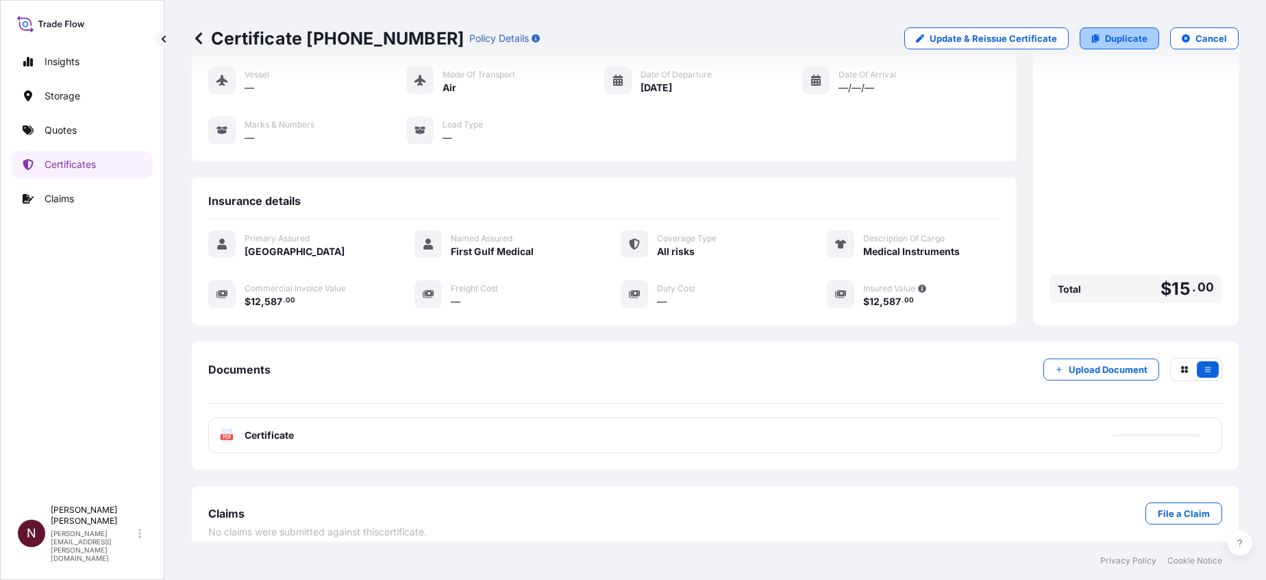
click at [1128, 40] on p "Duplicate" at bounding box center [1126, 39] width 42 height 14
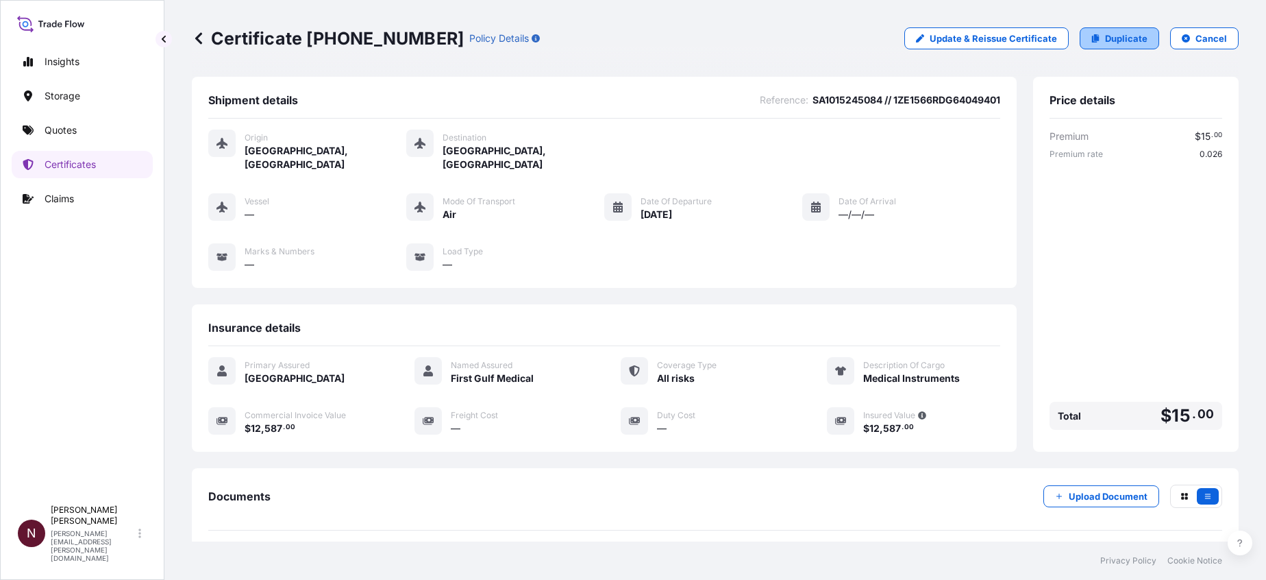
select select "Air"
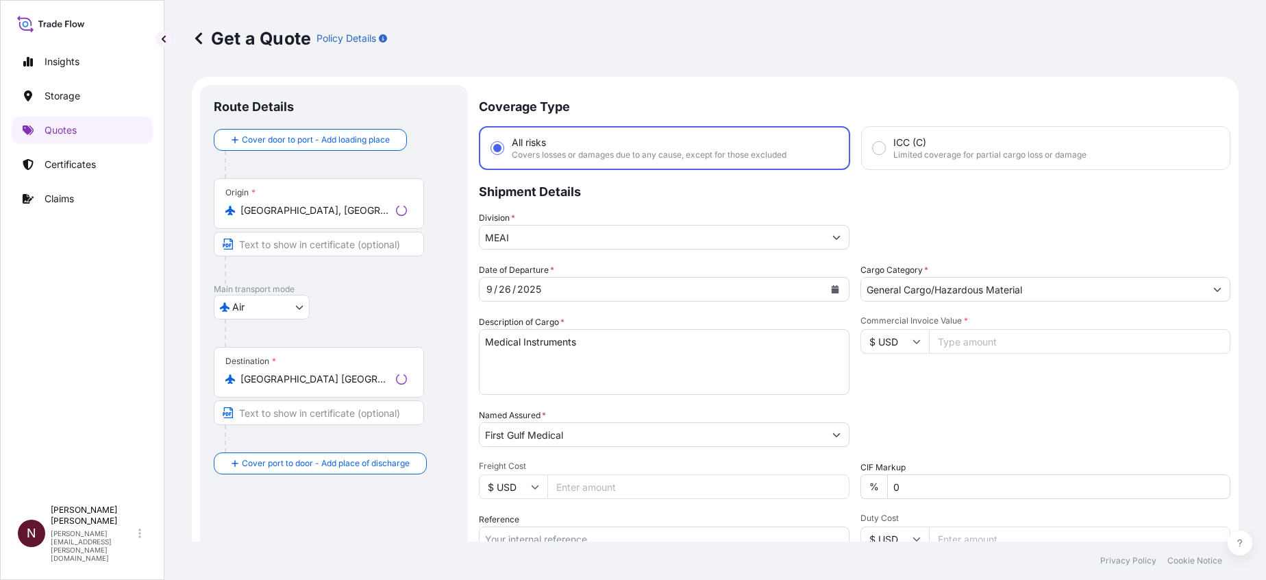
scroll to position [22, 0]
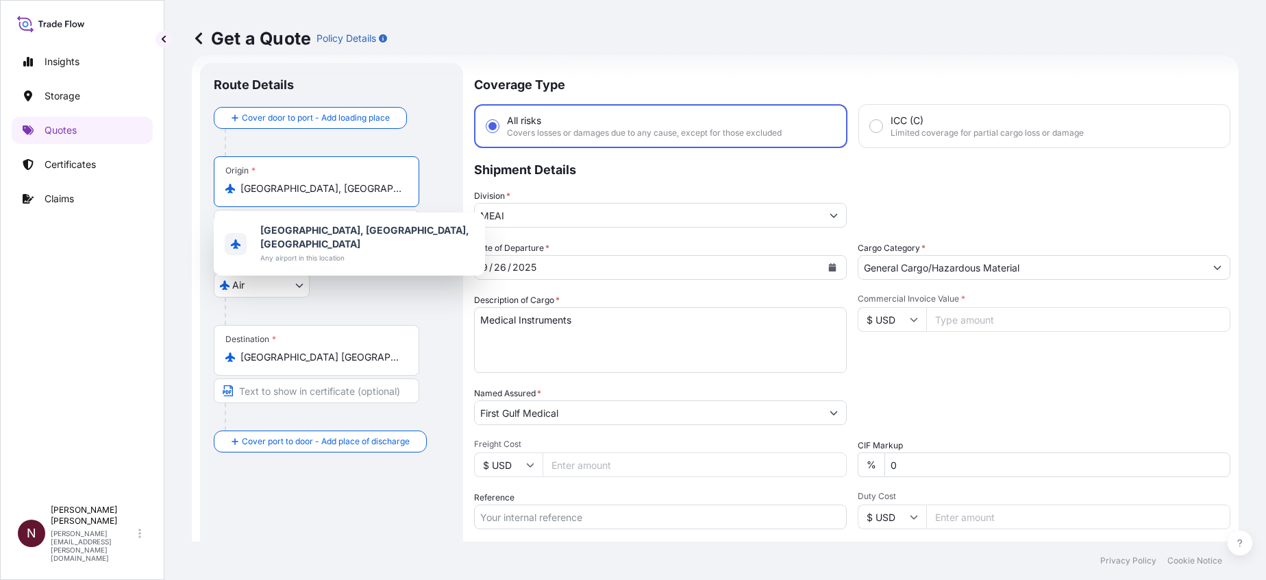
drag, startPoint x: 326, startPoint y: 189, endPoint x: 158, endPoint y: 197, distance: 168.8
click at [158, 197] on div "Insights Storage Quotes Certificates Claims N Nuhman Kaleel nuhman.kaleel@bdpin…" at bounding box center [633, 290] width 1266 height 580
paste input "[GEOGRAPHIC_DATA]"
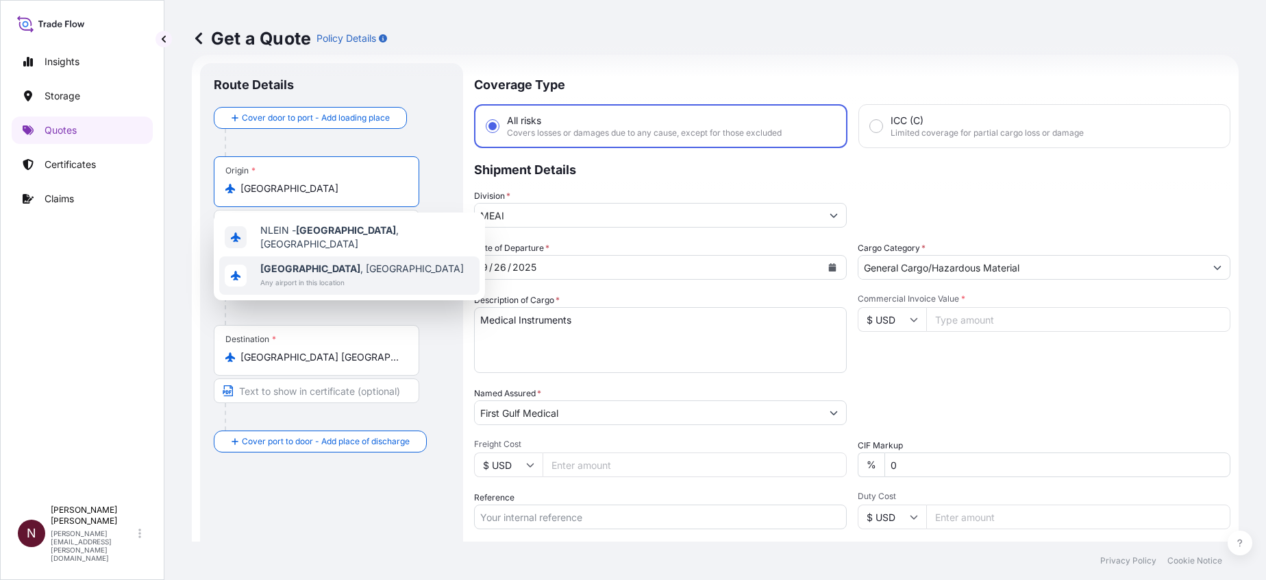
click at [267, 275] on span "Any airport in this location" at bounding box center [362, 282] width 204 height 14
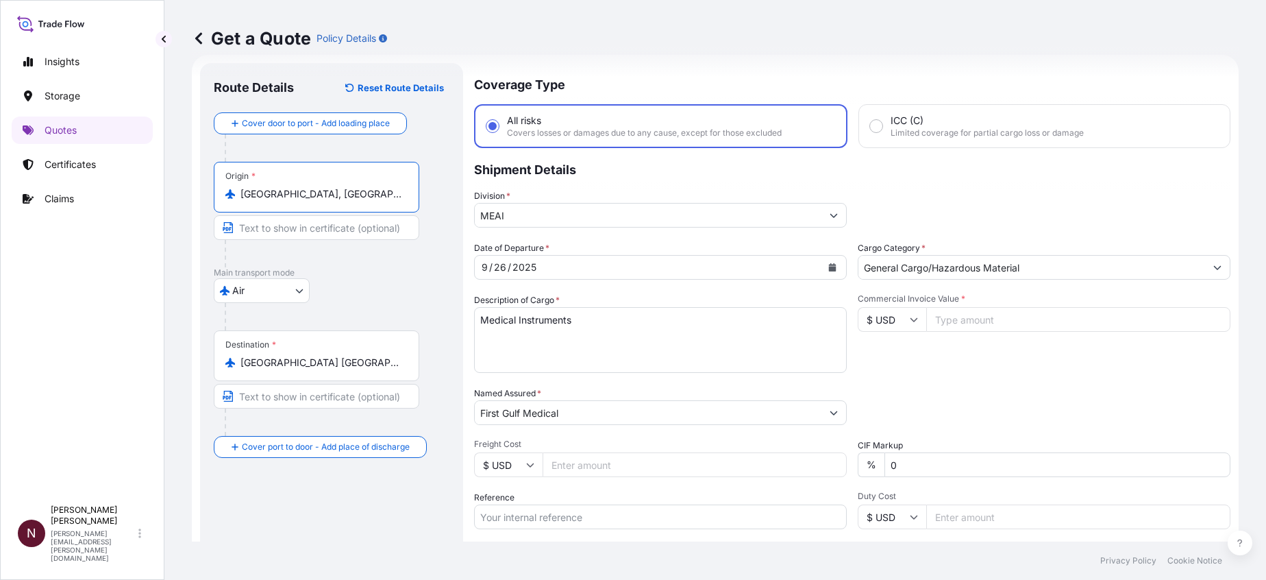
type input "[GEOGRAPHIC_DATA], [GEOGRAPHIC_DATA]"
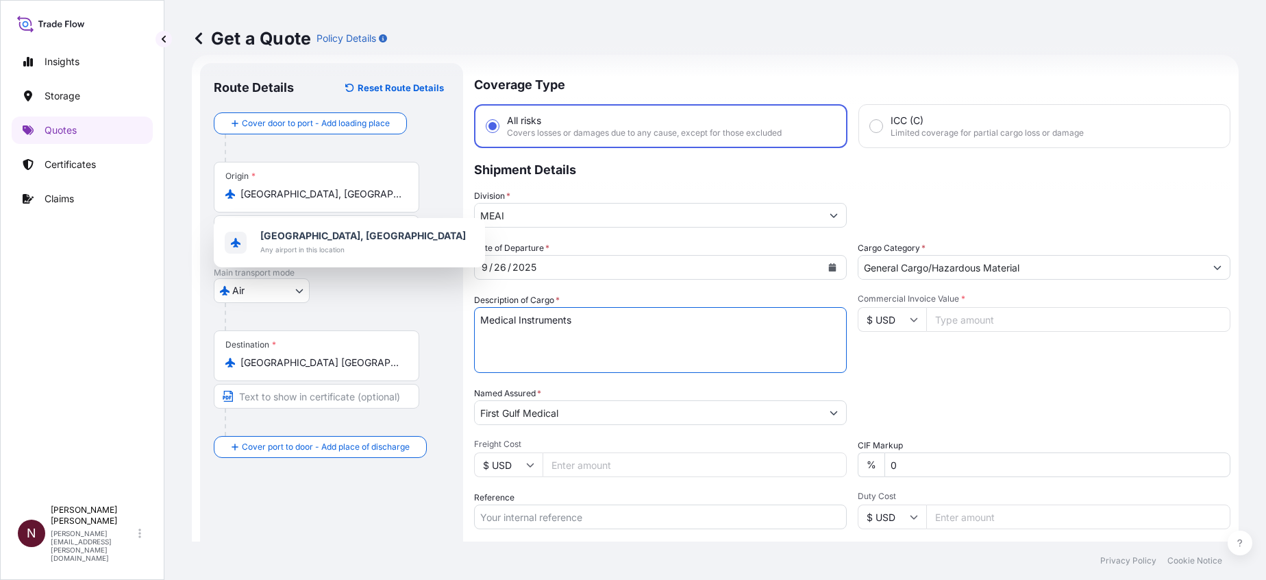
drag, startPoint x: 542, startPoint y: 332, endPoint x: 362, endPoint y: 331, distance: 180.2
click at [362, 331] on form "Route Details Reset Route Details Cover door to port - Add loading place Place …" at bounding box center [715, 373] width 1047 height 637
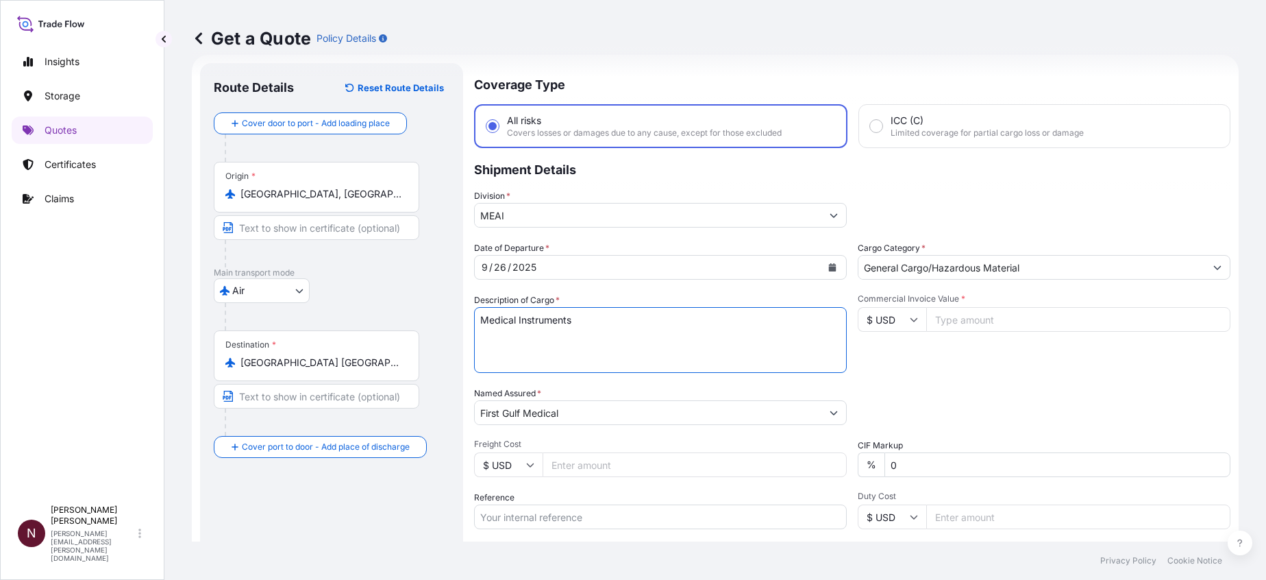
paste textarea "Consumable"
type textarea "Medical Consumables"
click at [829, 265] on icon "Calendar" at bounding box center [833, 267] width 8 height 8
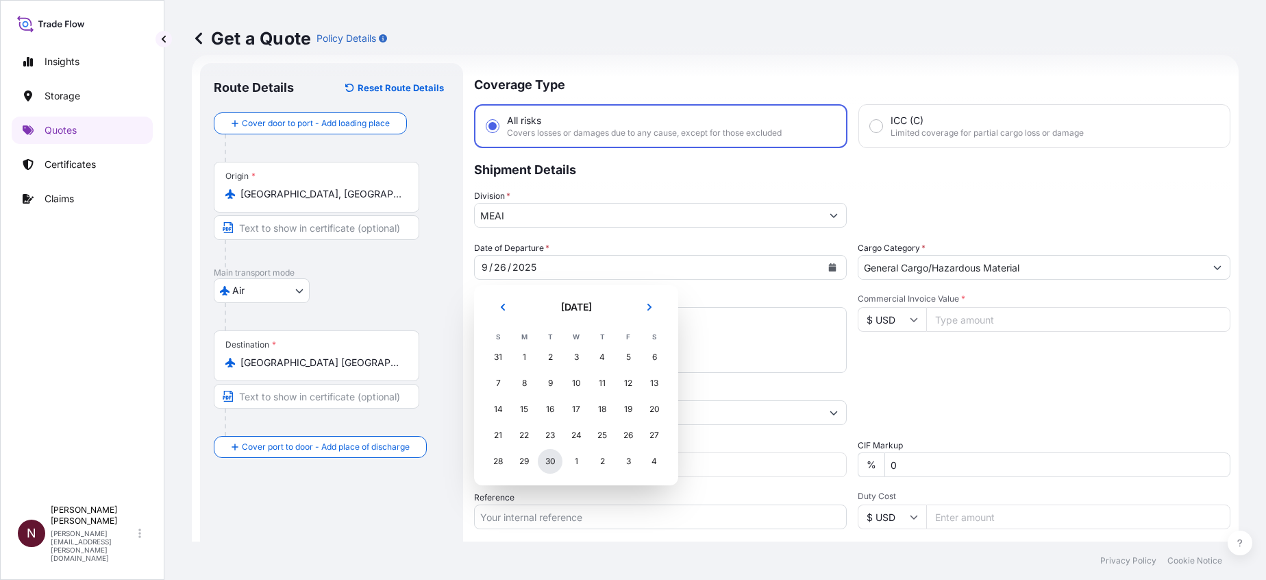
click at [551, 460] on div "30" at bounding box center [550, 461] width 25 height 25
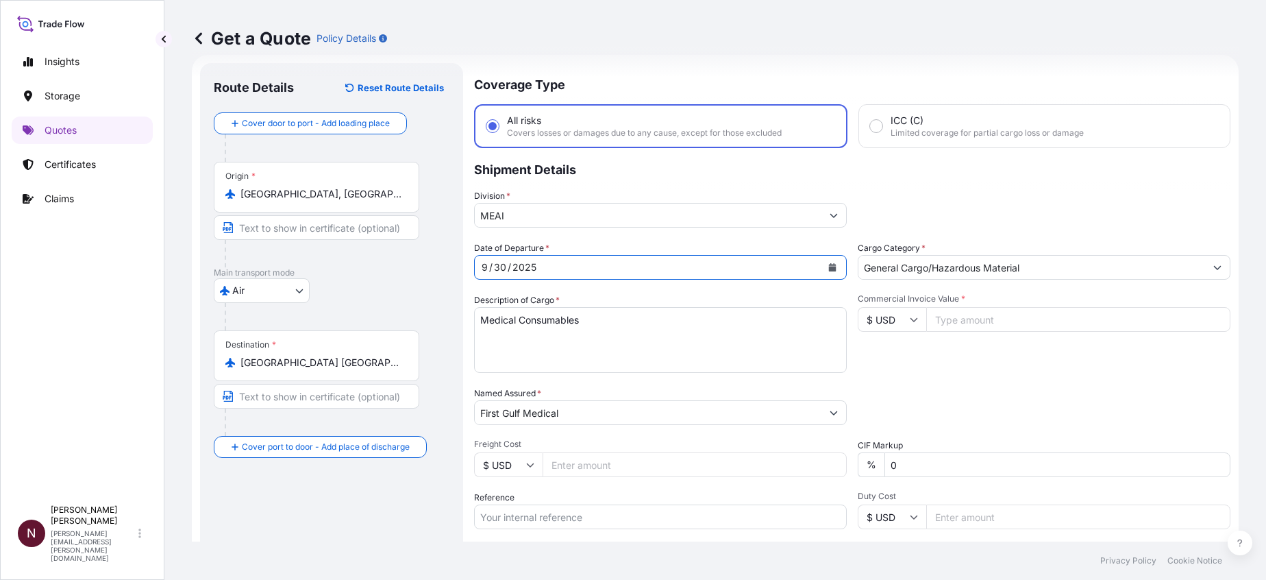
click at [1170, 338] on div "Commercial Invoice Value * $ USD" at bounding box center [1044, 332] width 373 height 79
click at [934, 317] on input "Commercial Invoice Value *" at bounding box center [1078, 319] width 304 height 25
paste input "18645.55"
type input "18645.55"
click at [910, 382] on div "Date of Departure * 9 / 30 / 2025 Cargo Category * General Cargo/Hazardous Mate…" at bounding box center [852, 411] width 756 height 340
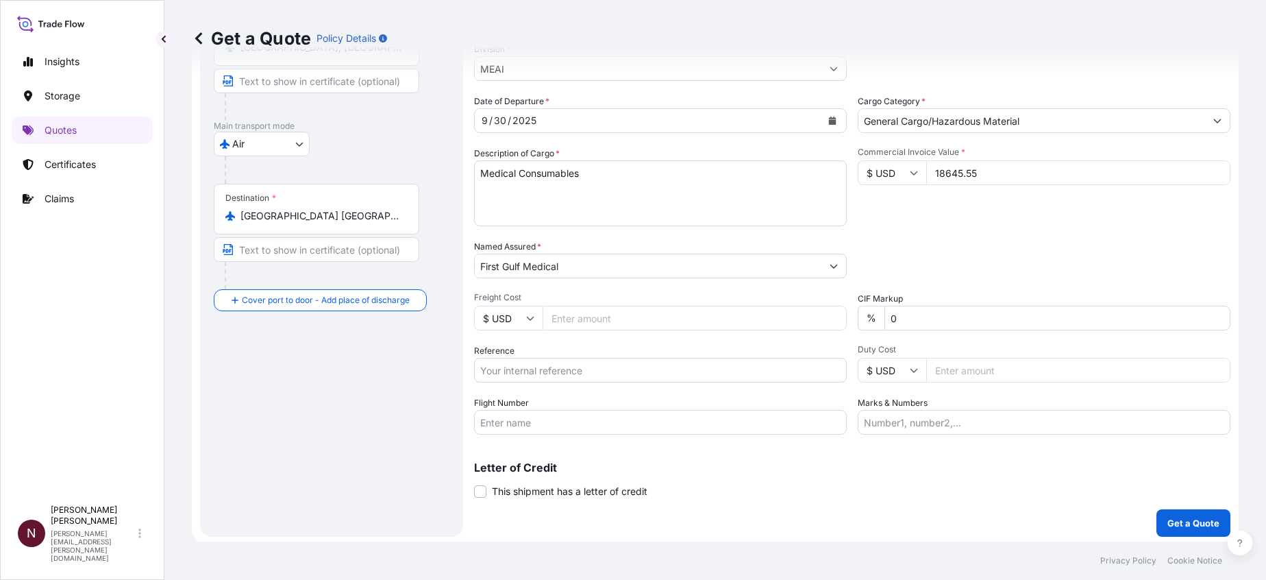
scroll to position [172, 0]
click at [558, 364] on input "Reference" at bounding box center [660, 366] width 373 height 25
paste input "065-49354093"
type input "065-49354093"
click at [558, 364] on input "Reference" at bounding box center [660, 366] width 373 height 25
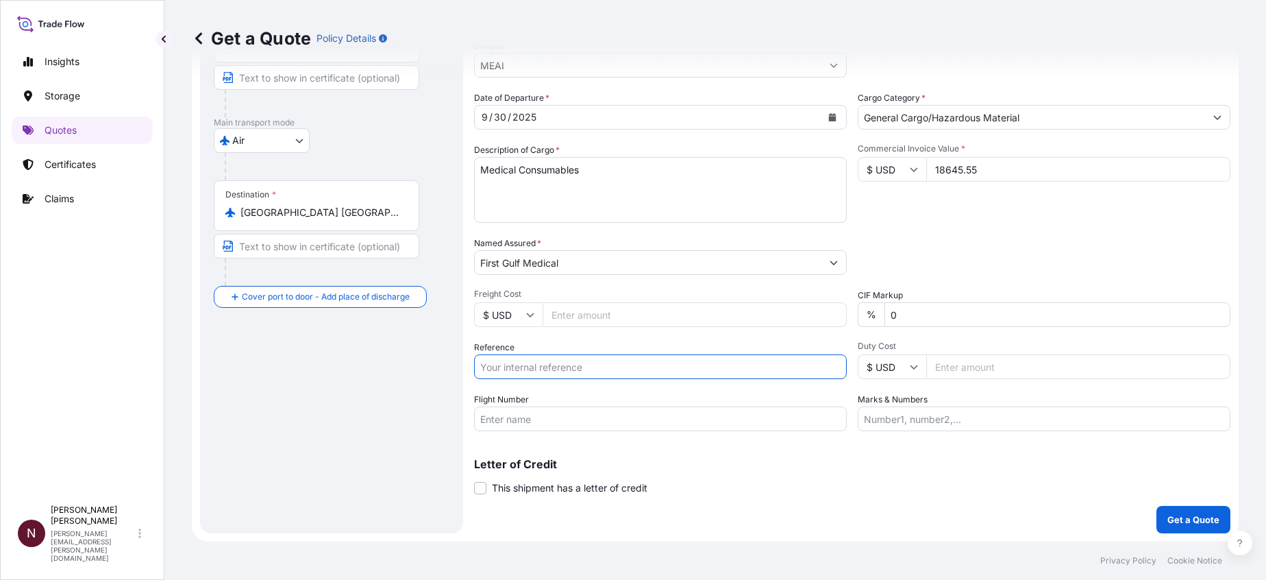
paste input "065-49354093"
click at [478, 373] on input "// 065-49354093" at bounding box center [660, 366] width 373 height 25
paste input "SA1015245084"
type input "SA1015245084// 065-49354093"
click at [1163, 511] on button "Get a Quote" at bounding box center [1194, 519] width 74 height 27
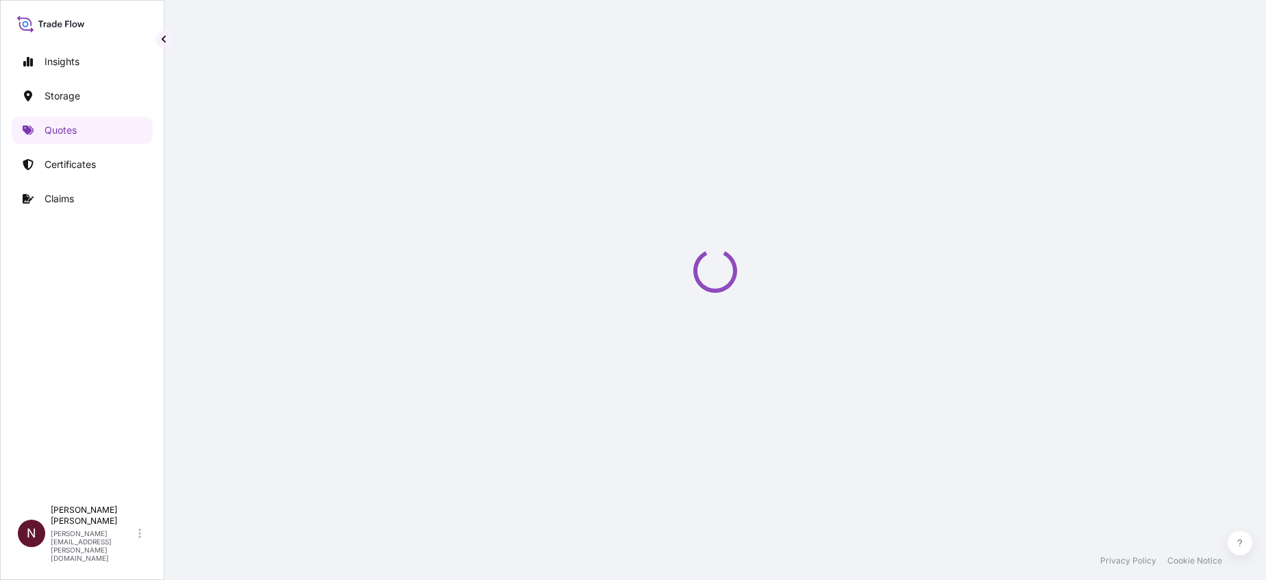
select select "Air"
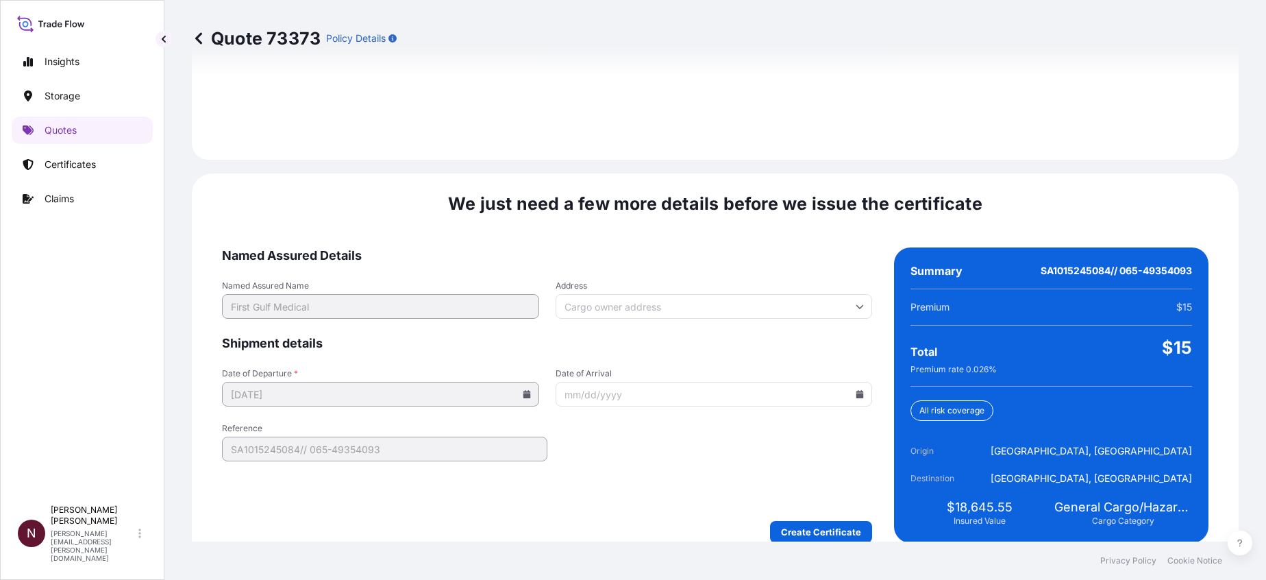
scroll to position [2004, 0]
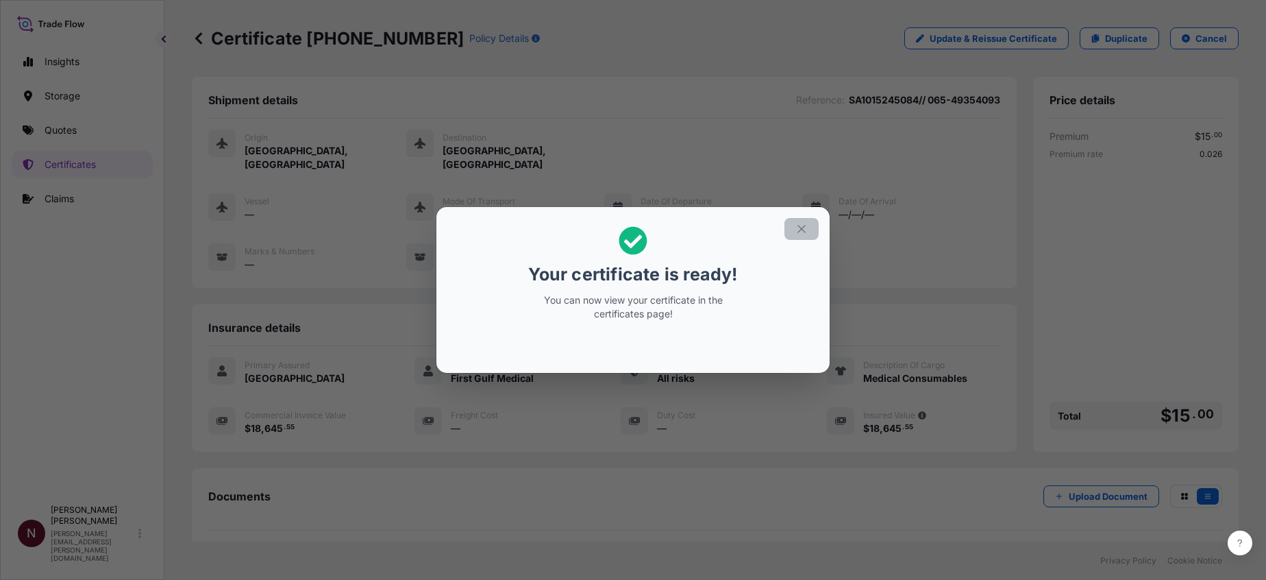
click at [809, 236] on button "button" at bounding box center [802, 229] width 34 height 22
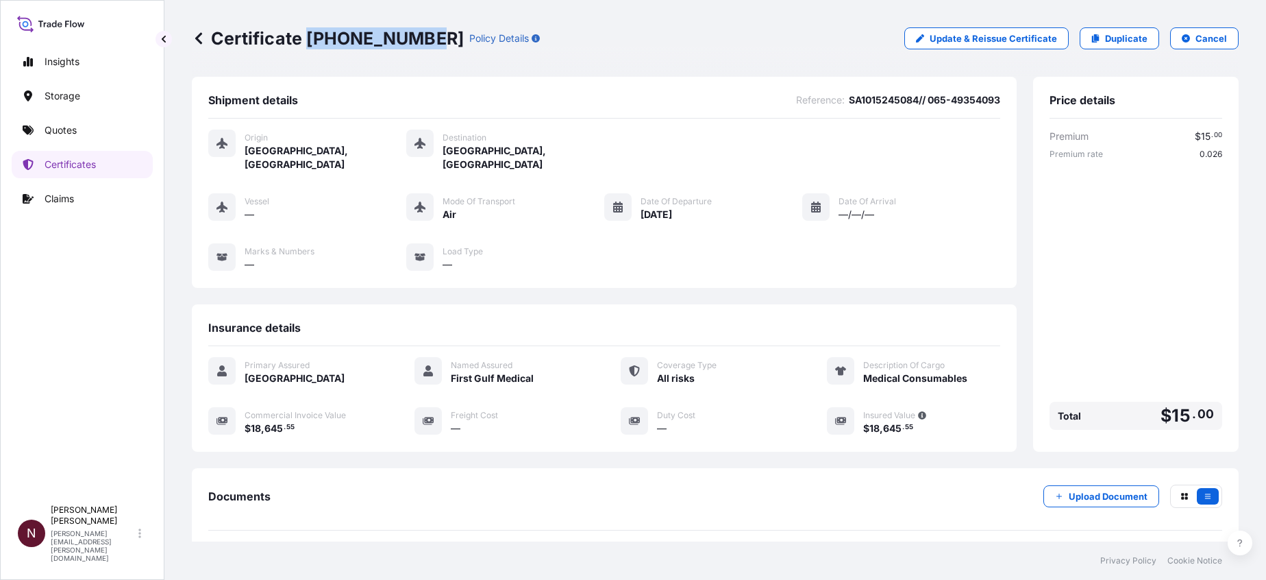
drag, startPoint x: 307, startPoint y: 35, endPoint x: 420, endPoint y: 41, distance: 113.2
click at [420, 41] on p "Certificate [PHONE_NUMBER]" at bounding box center [328, 38] width 272 height 22
copy p "[PHONE_NUMBER]"
drag, startPoint x: 268, startPoint y: 419, endPoint x: 254, endPoint y: 412, distance: 15.9
click at [254, 421] on div "$ 18 , 645 . 55" at bounding box center [313, 428] width 137 height 14
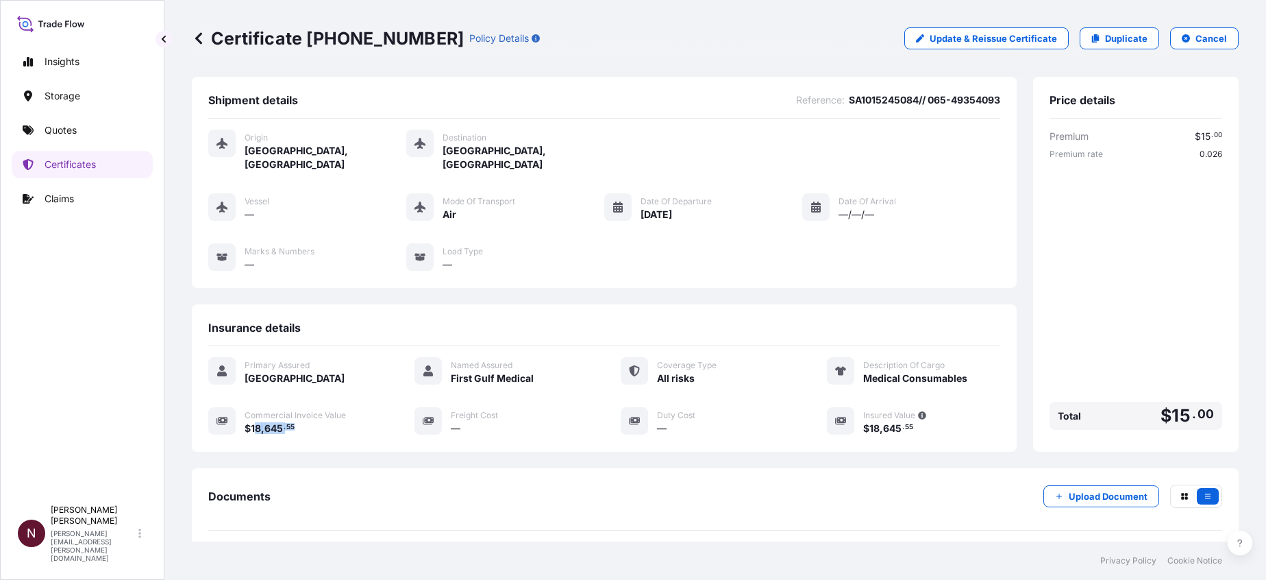
copy span "8 , 645 . 55"
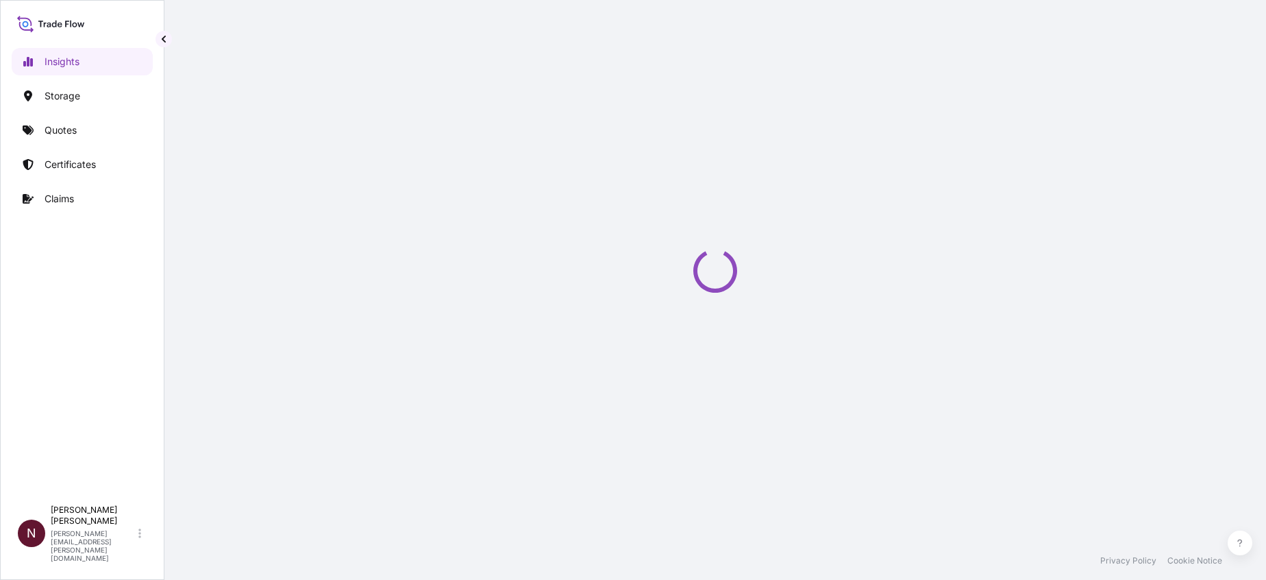
select select "2025"
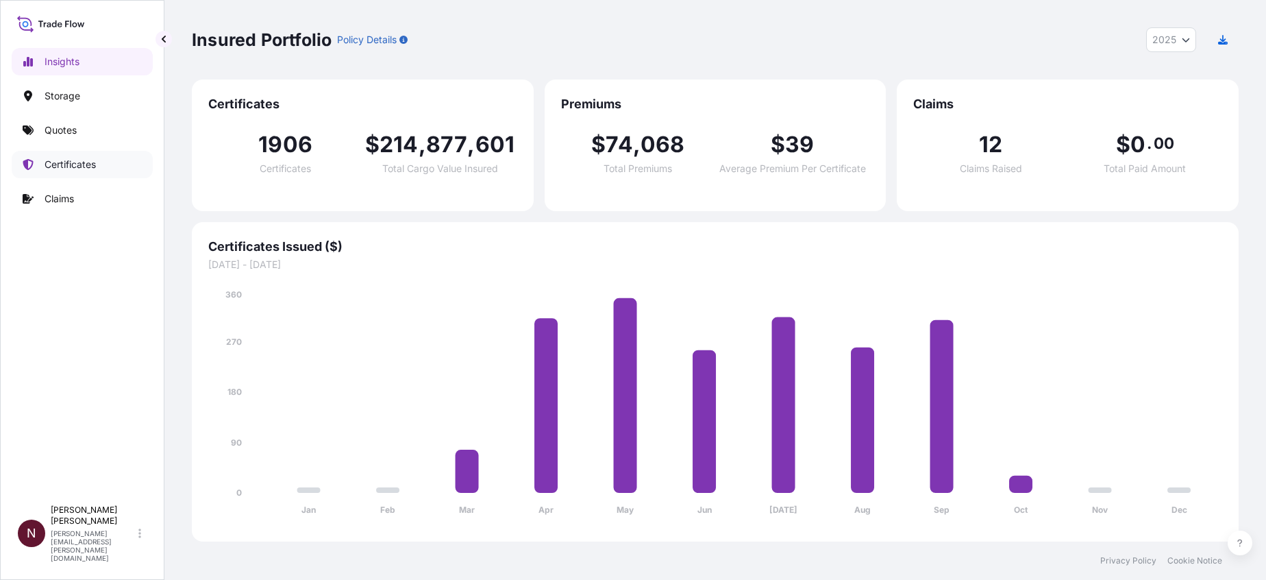
click at [75, 162] on p "Certificates" at bounding box center [70, 165] width 51 height 14
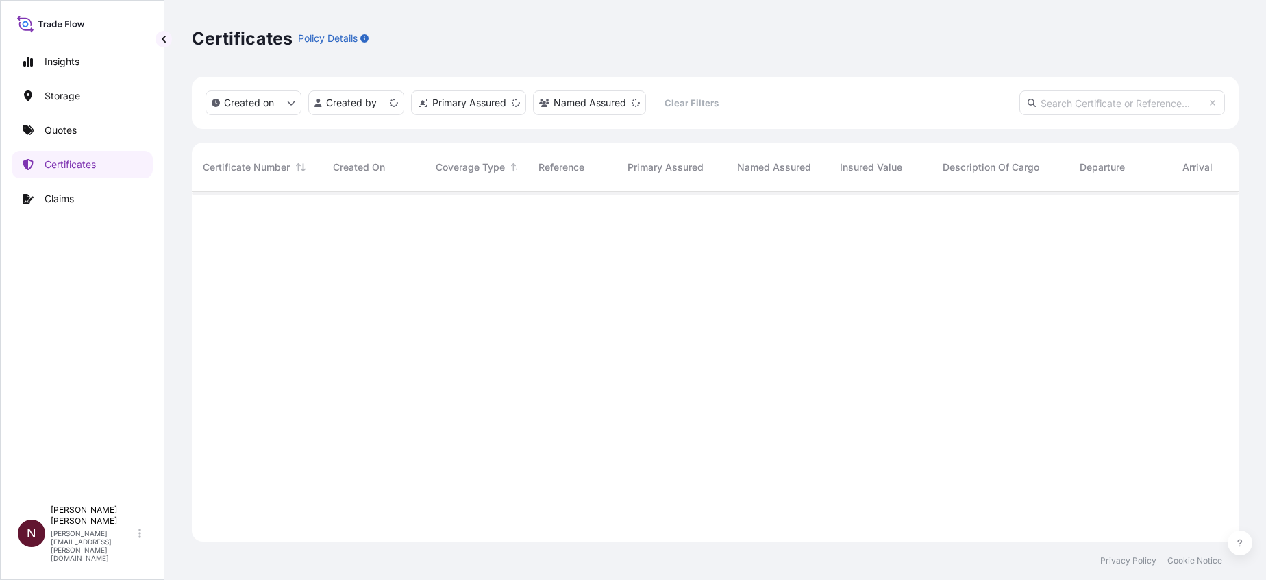
scroll to position [341, 1031]
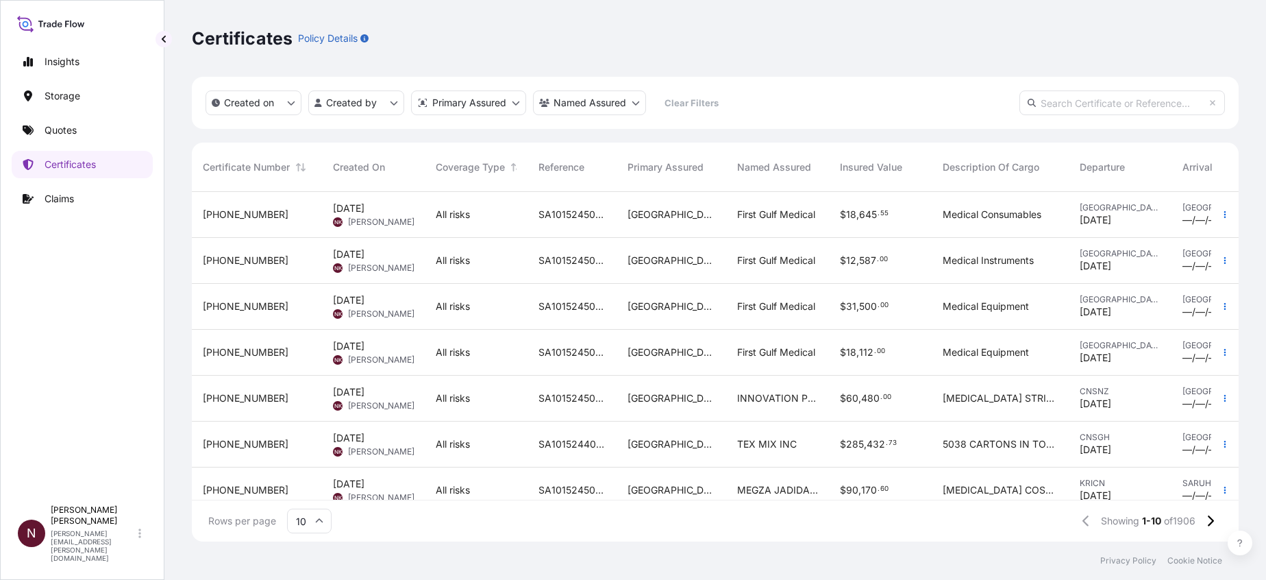
click at [1211, 226] on div at bounding box center [1224, 215] width 27 height 46
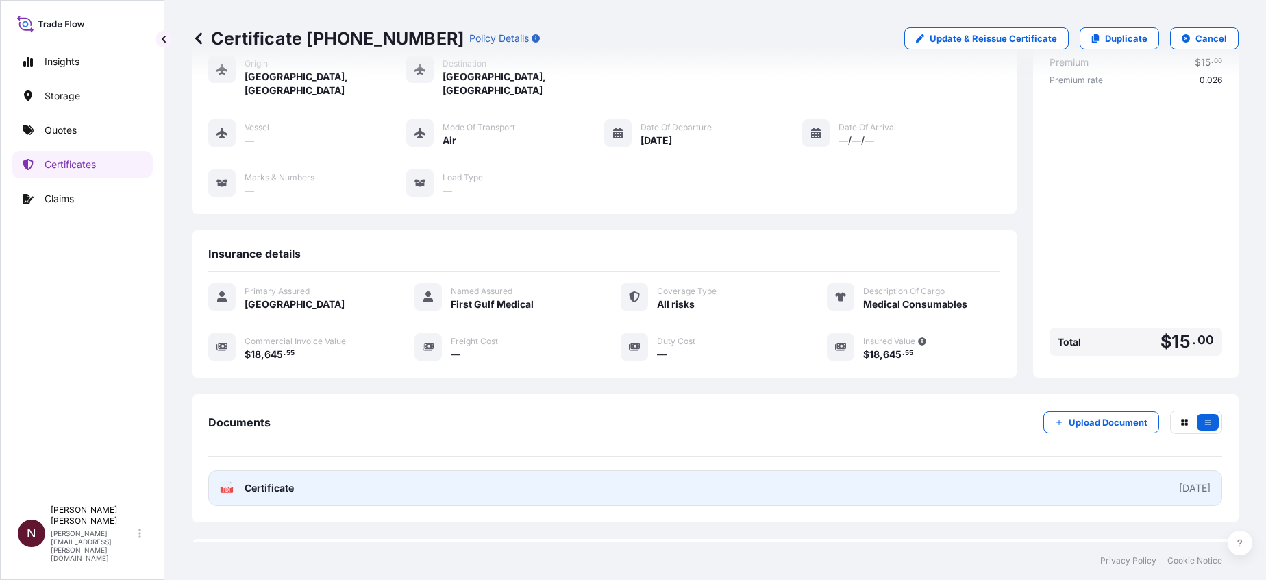
scroll to position [127, 0]
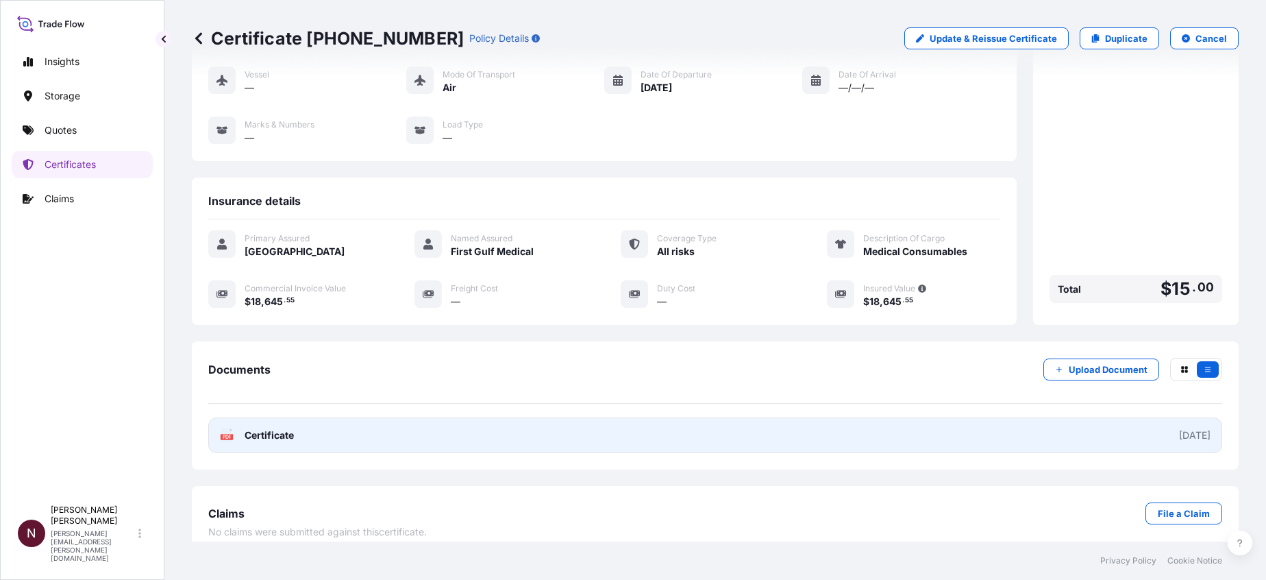
click at [264, 428] on span "Certificate" at bounding box center [269, 435] width 49 height 14
